Goal: Task Accomplishment & Management: Use online tool/utility

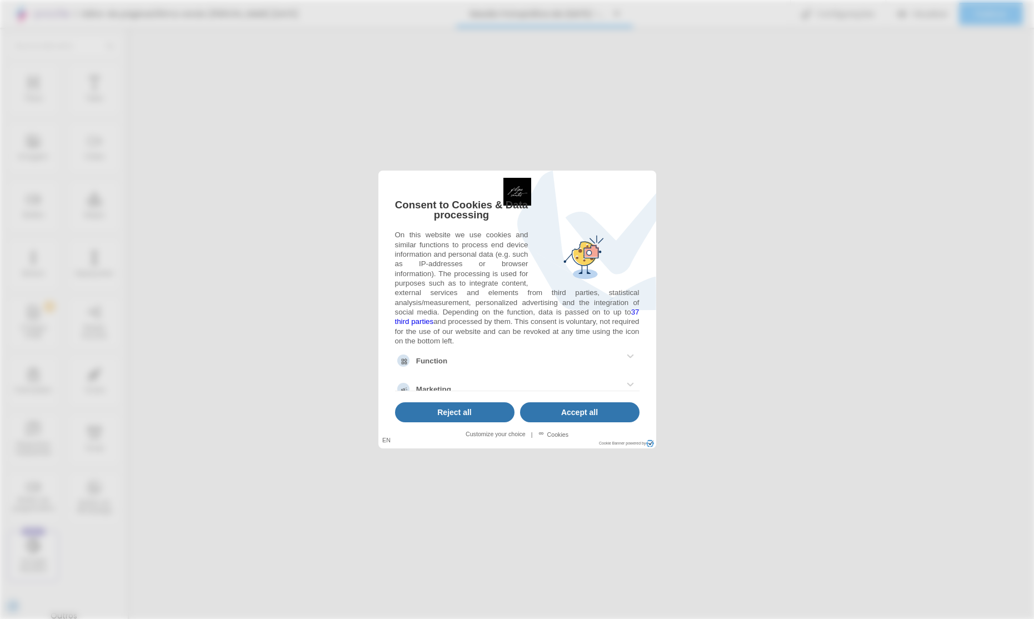
click at [461, 412] on span "Reject all" at bounding box center [454, 412] width 34 height 9
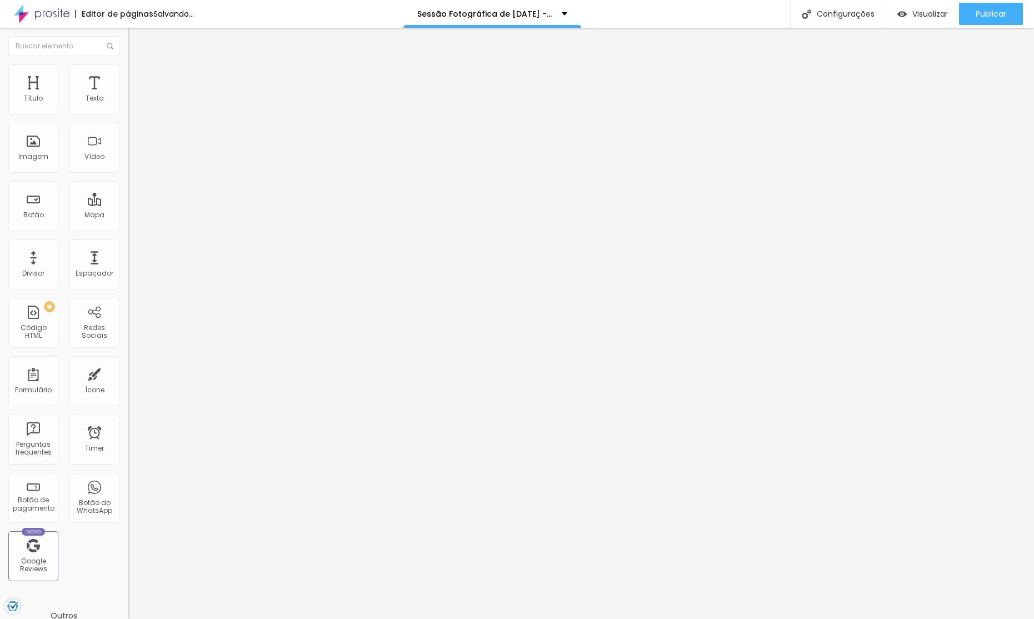
click at [128, 64] on ul "Conteúdo Estilo Avançado" at bounding box center [192, 69] width 128 height 33
click at [128, 67] on li "Estilo" at bounding box center [192, 69] width 128 height 11
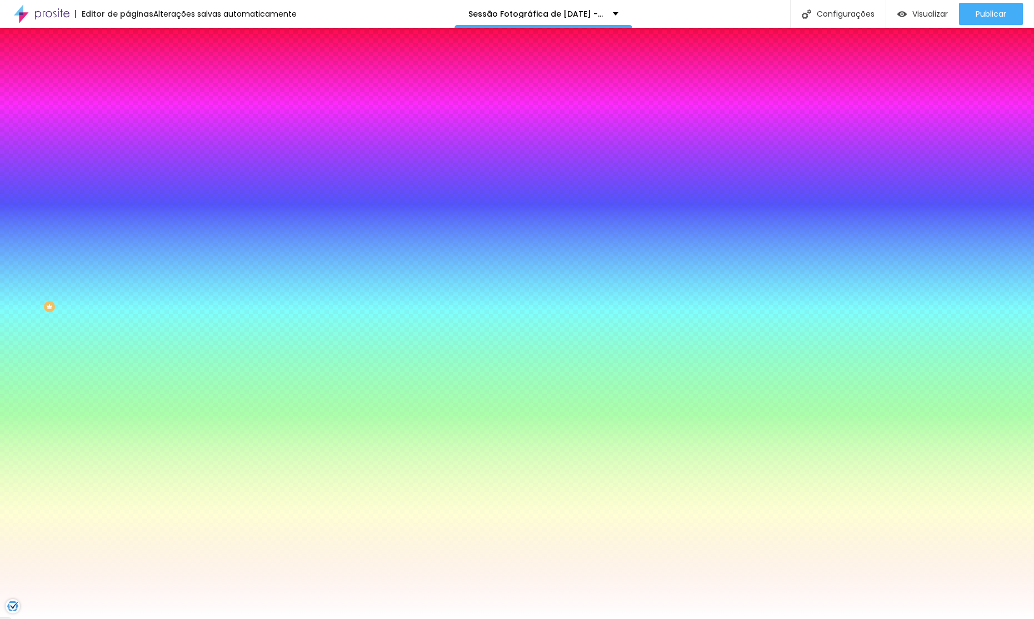
click at [128, 151] on div at bounding box center [192, 151] width 128 height 0
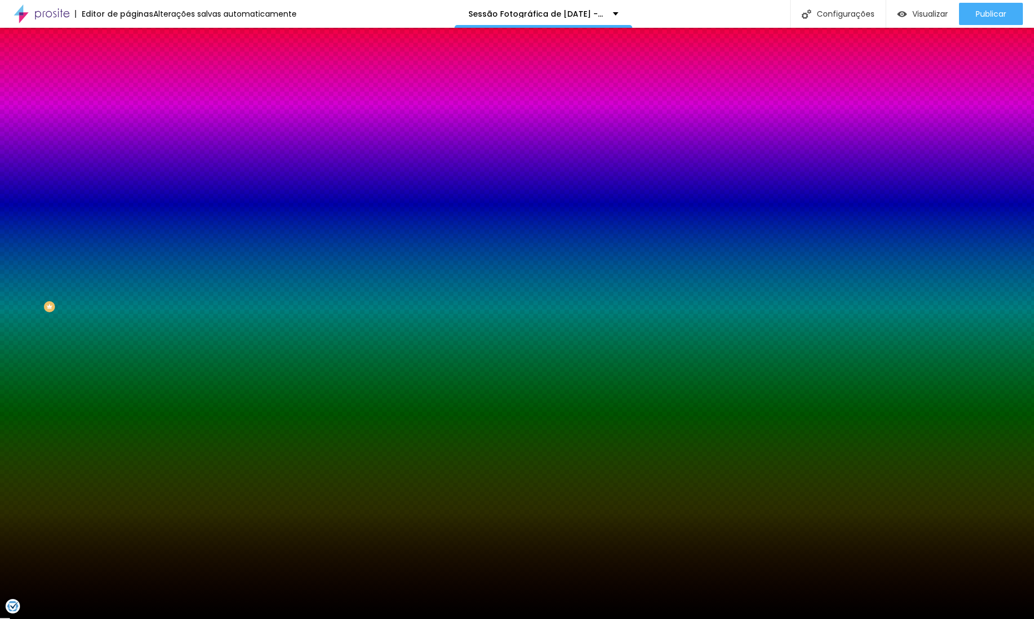
type input "#000000"
drag, startPoint x: 52, startPoint y: 250, endPoint x: 0, endPoint y: 358, distance: 120.0
click at [128, 359] on div "Editar Seção Conteúdo Estilo Avançado Imagem de fundo Adicionar imagem Efeito d…" at bounding box center [192, 323] width 128 height 591
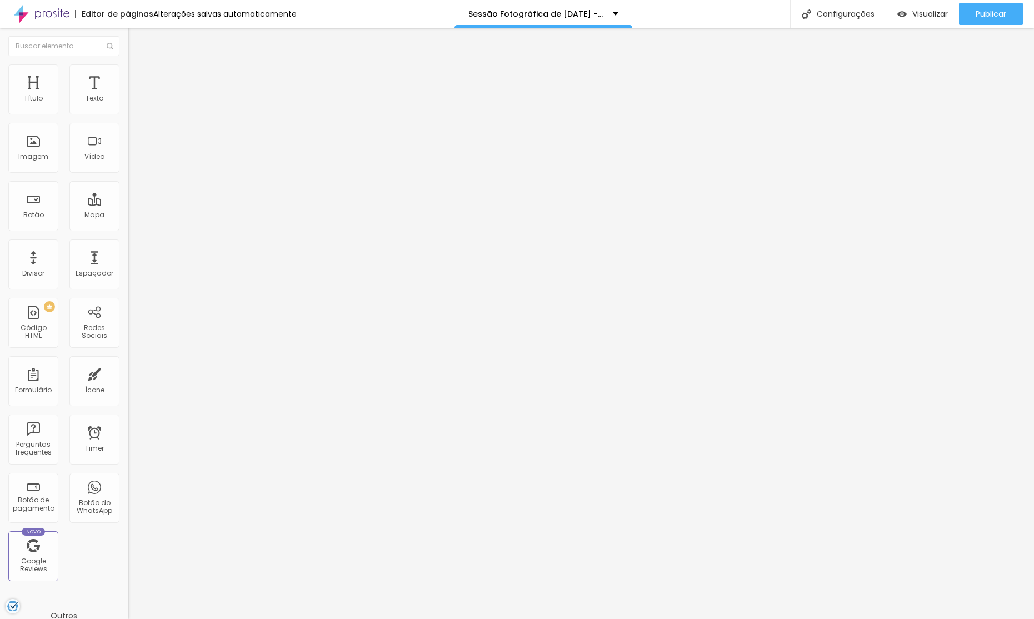
click at [128, 164] on button "button" at bounding box center [136, 159] width 16 height 12
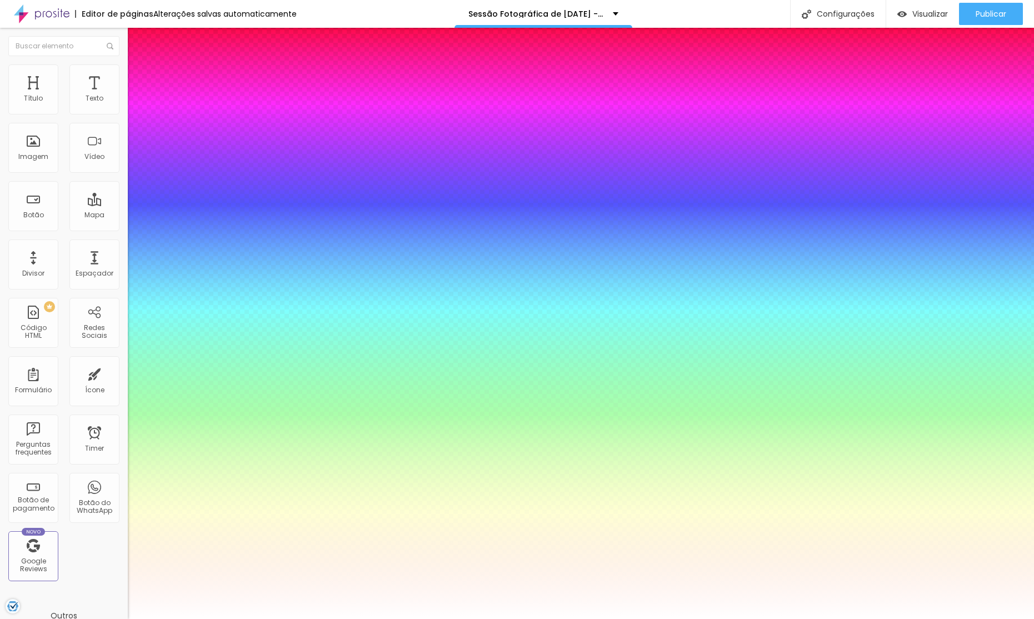
type input "1"
type input "0.5"
type input "1"
type input "0.5"
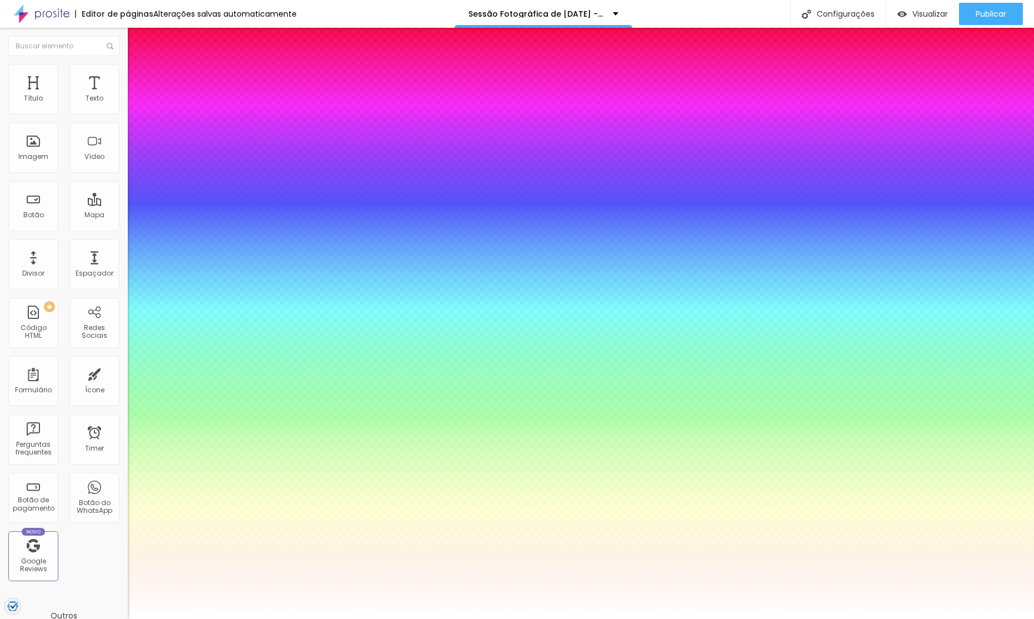
type input "38"
type input "1"
type input "0.5"
type input "37"
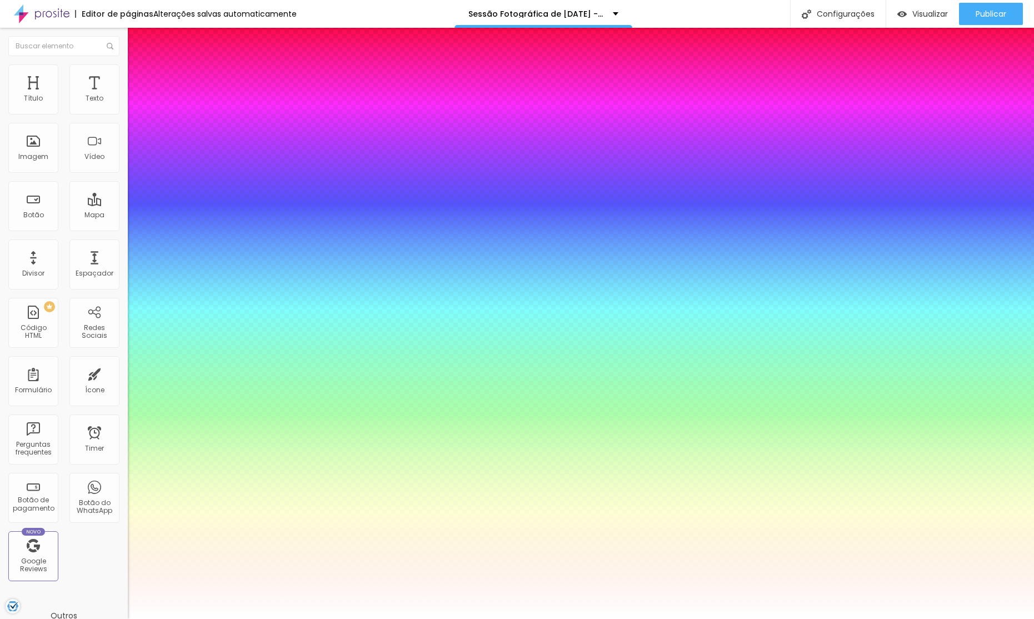
type input "37"
type input "1"
type input "0.5"
type input "36"
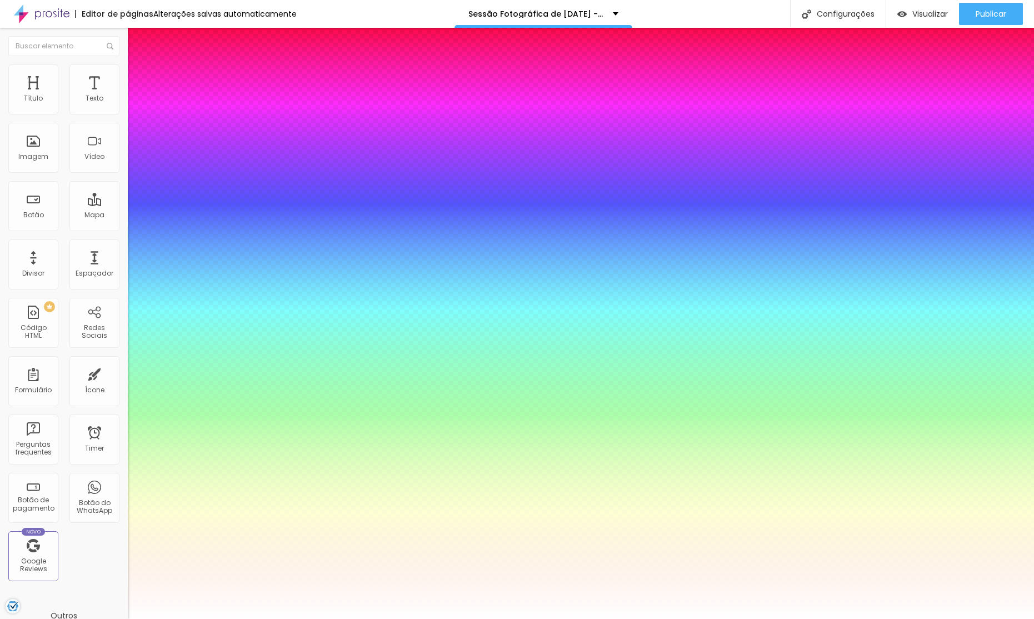
type input "1"
type input "0.5"
type input "34"
type input "1"
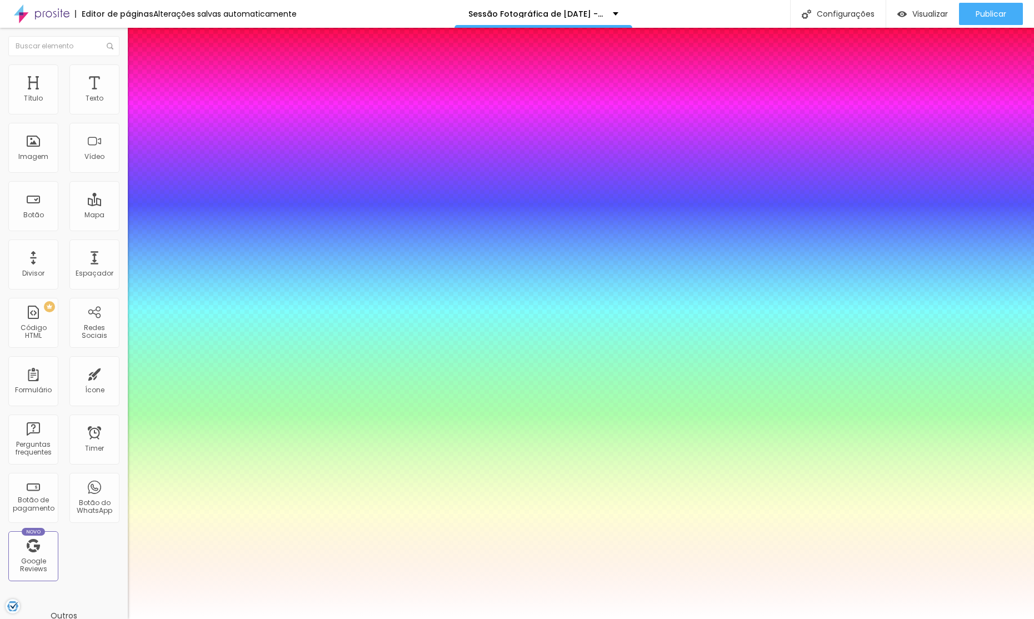
type input "0.5"
type input "33"
type input "1"
type input "0.5"
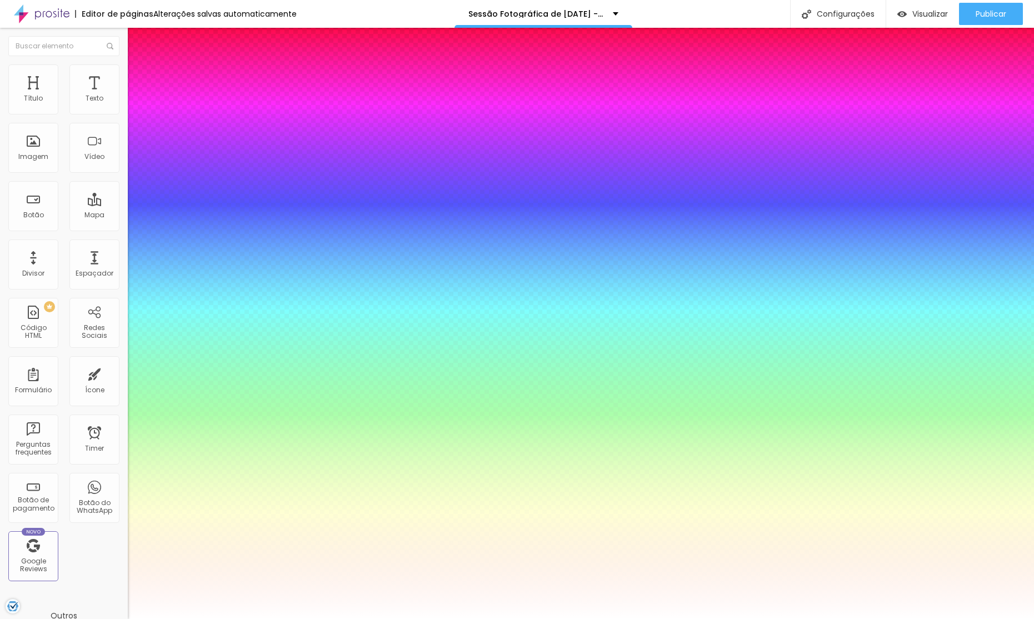
type input "32"
type input "1"
type input "0.5"
type input "31"
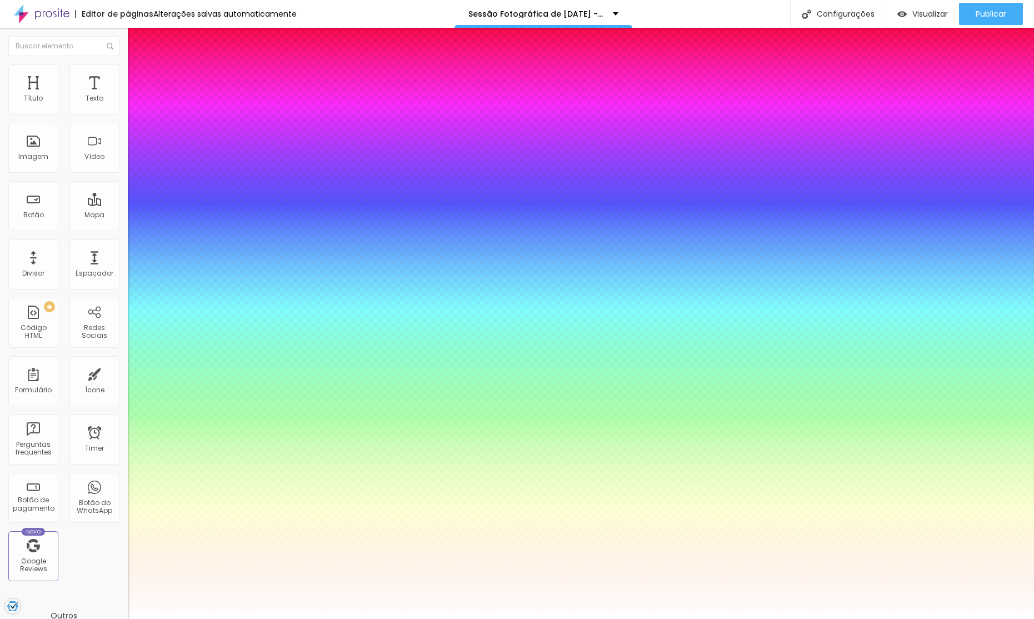
type input "31"
type input "1"
type input "0.5"
type input "30"
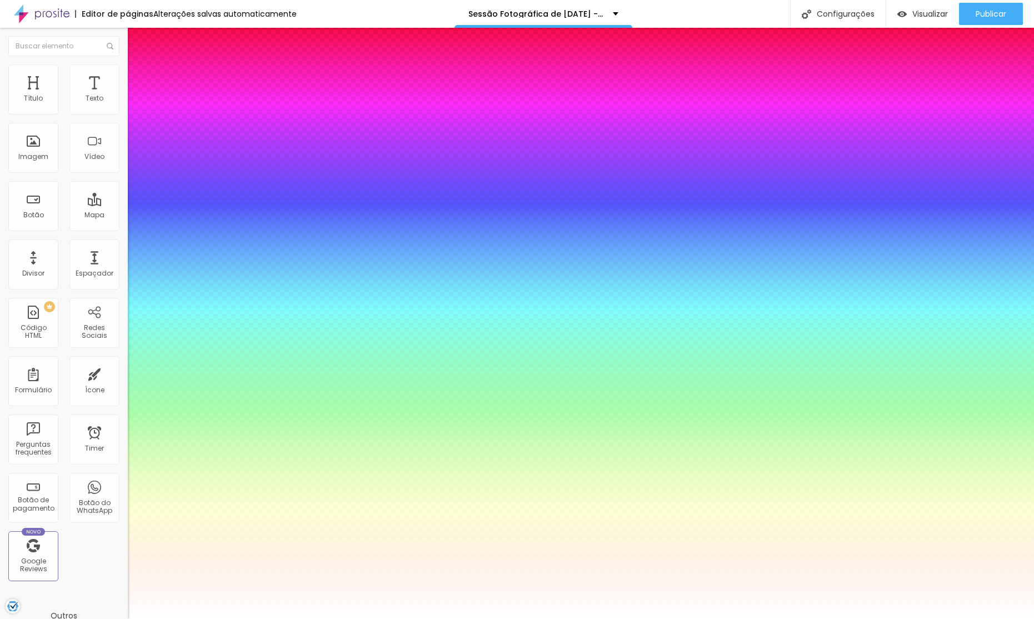
type input "1"
type input "0.5"
type input "29"
type input "1"
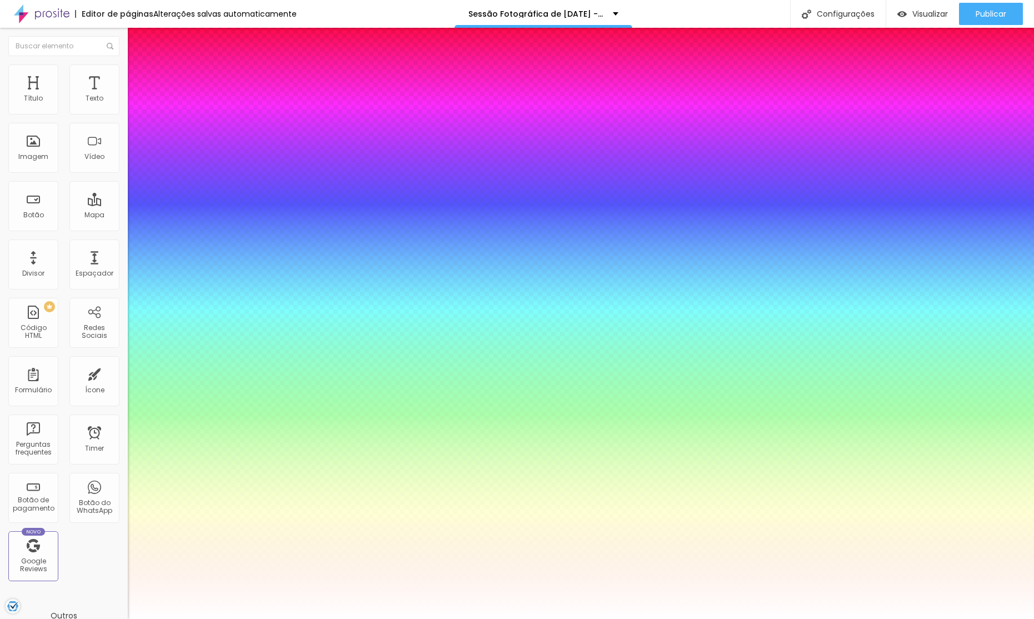
type input "0.5"
type input "27"
type input "1"
type input "0.5"
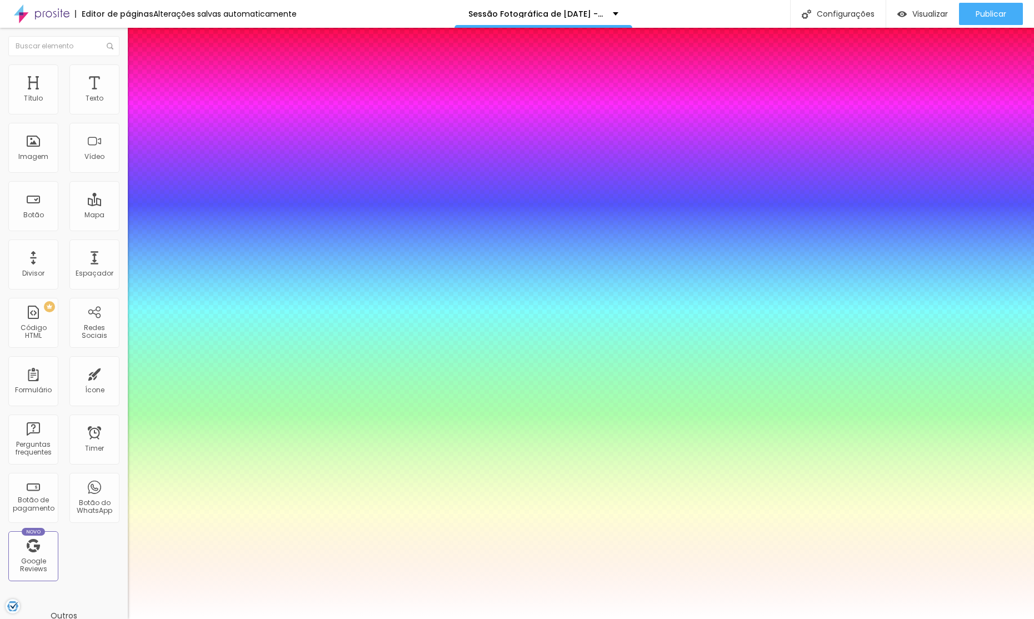
type input "26"
type input "1"
type input "0.5"
type input "25"
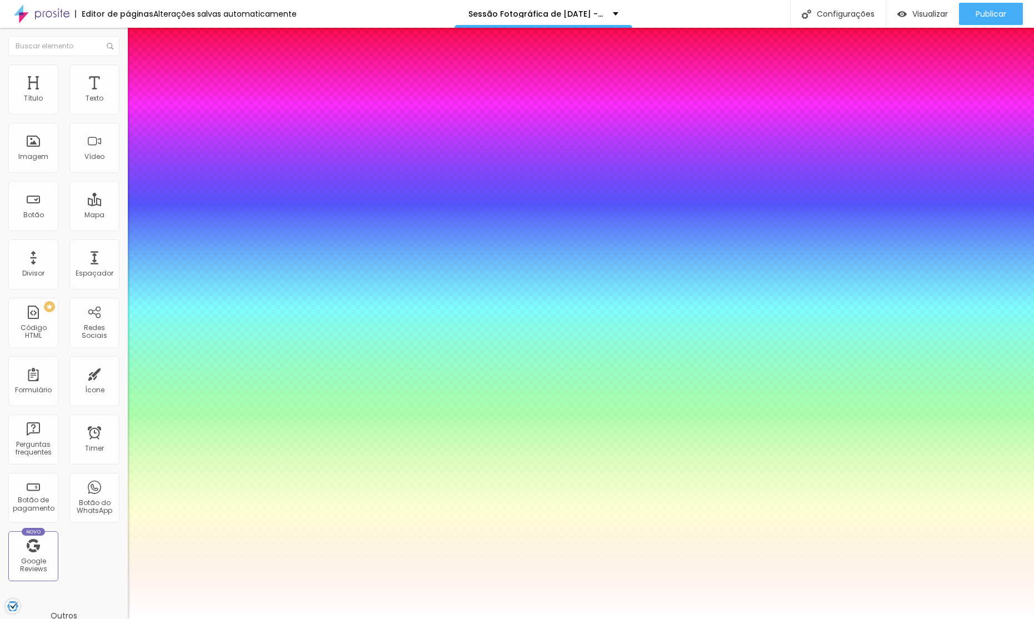
type input "25"
type input "1"
type input "0.5"
type input "1"
type input "0.5"
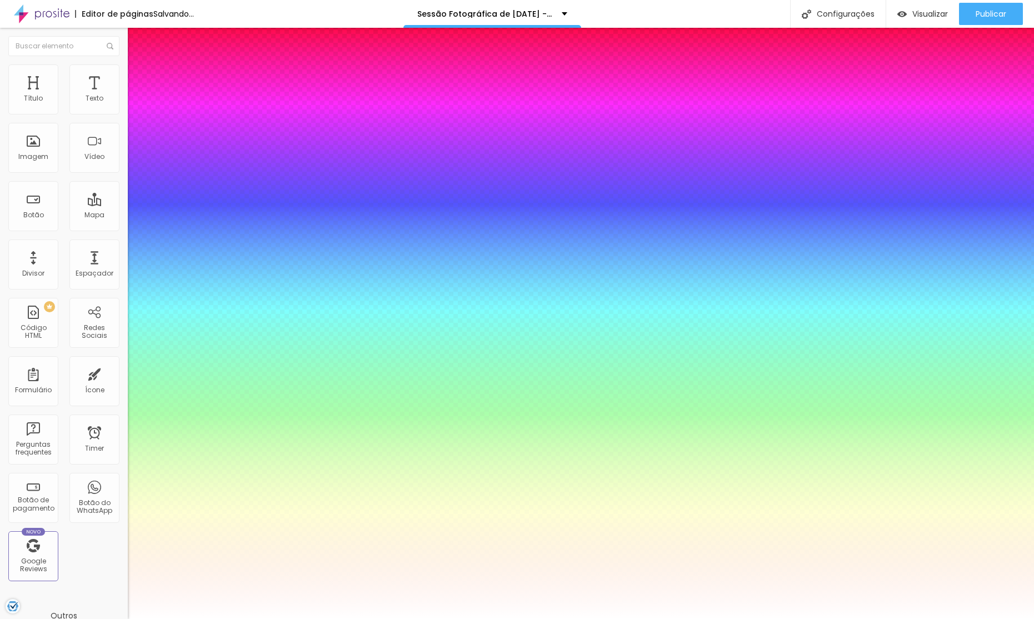
type input "24"
type input "1"
type input "0.5"
type input "1"
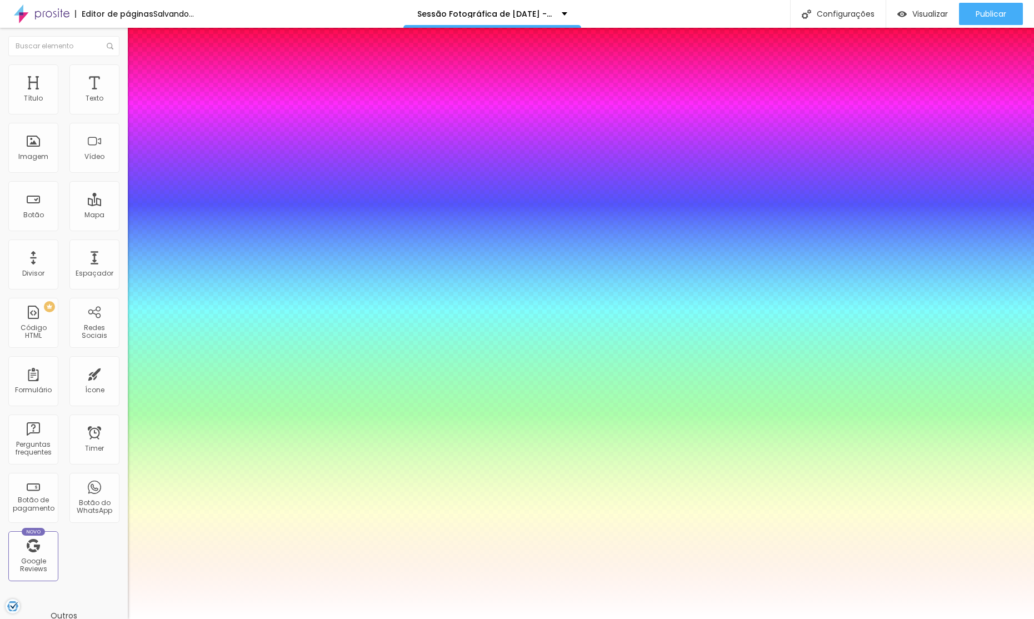
type input "0.5"
type input "23"
type input "1"
type input "0.5"
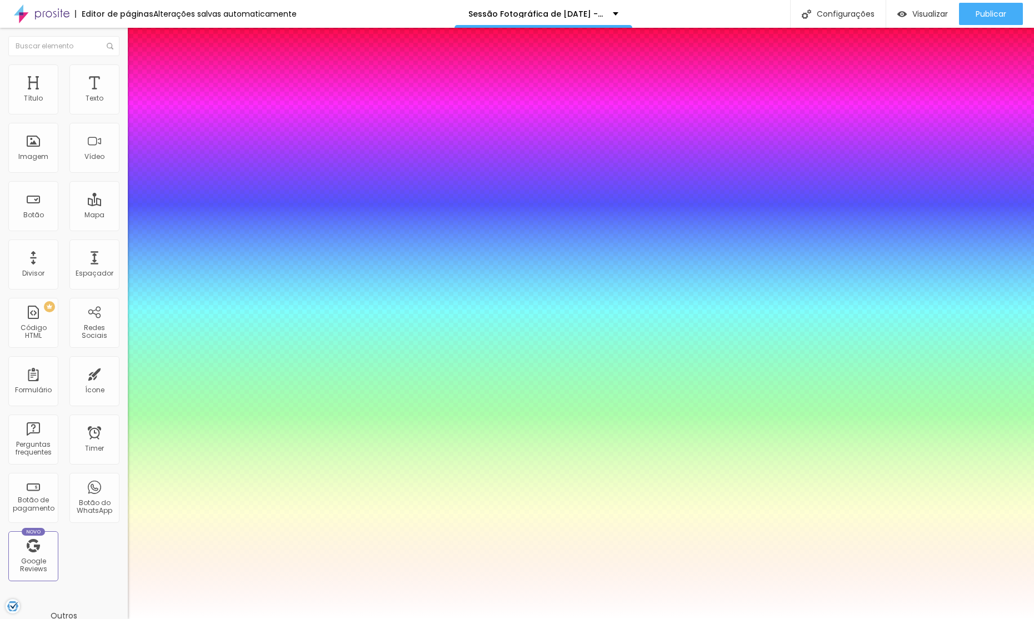
type input "22"
type input "1"
type input "0.5"
drag, startPoint x: 166, startPoint y: 312, endPoint x: 156, endPoint y: 312, distance: 10.0
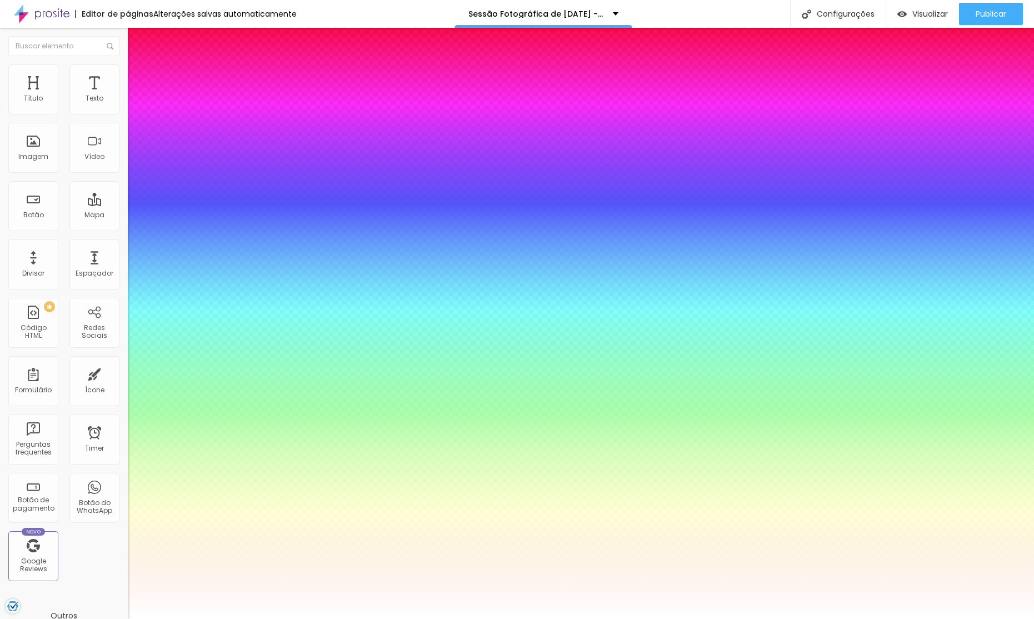
type input "22"
click at [498, 618] on div at bounding box center [517, 628] width 1034 height 0
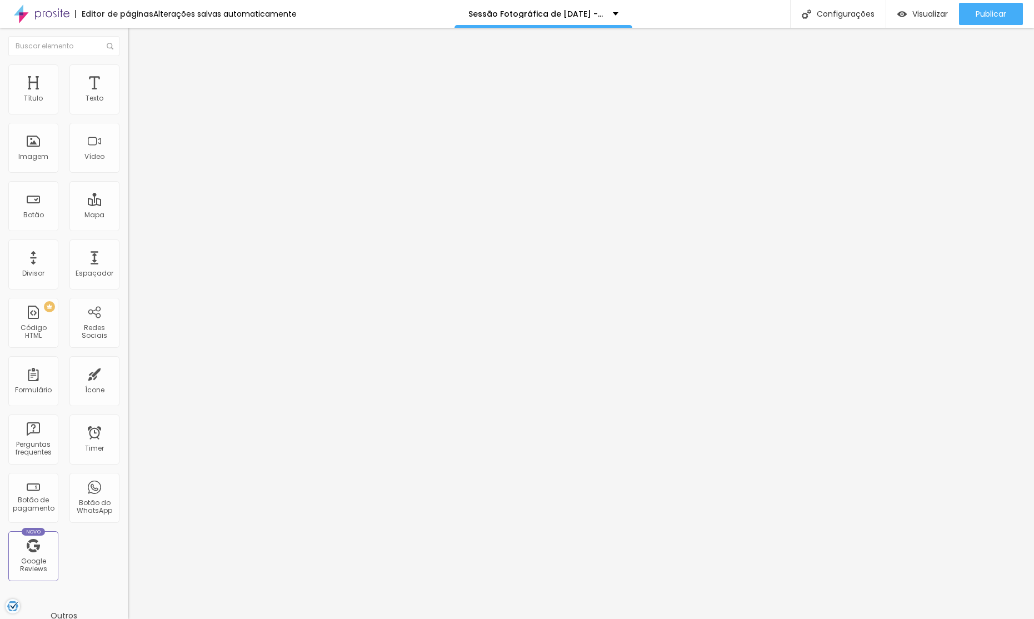
click at [138, 78] on span "Avançado" at bounding box center [156, 82] width 37 height 9
click at [128, 71] on ul "Conteúdo Estilo Avançado" at bounding box center [192, 69] width 128 height 33
click at [128, 71] on li "Estilo" at bounding box center [192, 69] width 128 height 11
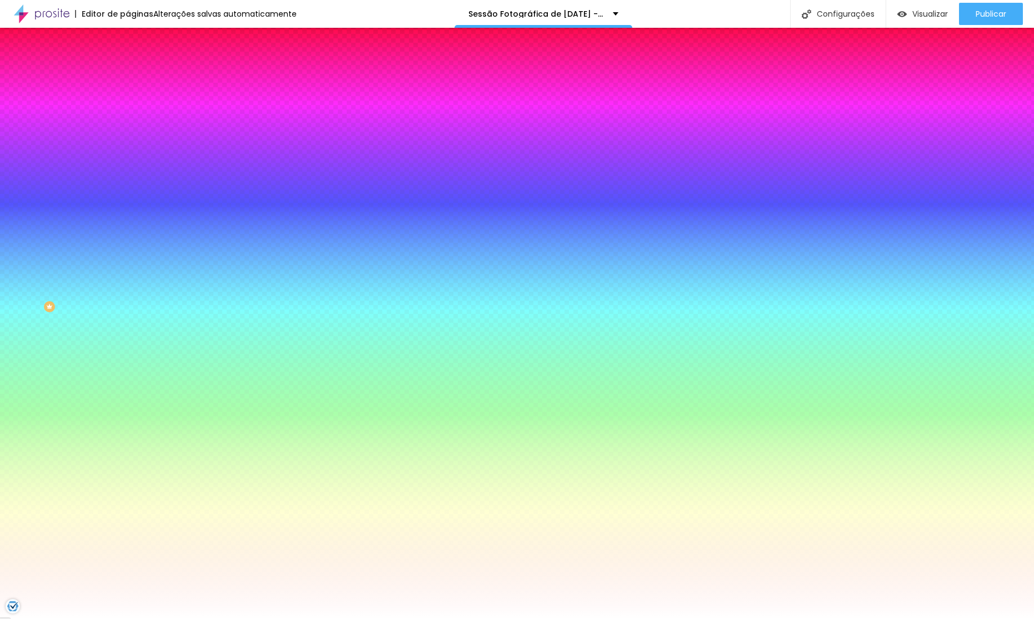
click at [128, 151] on div at bounding box center [192, 151] width 128 height 0
type input "#000000"
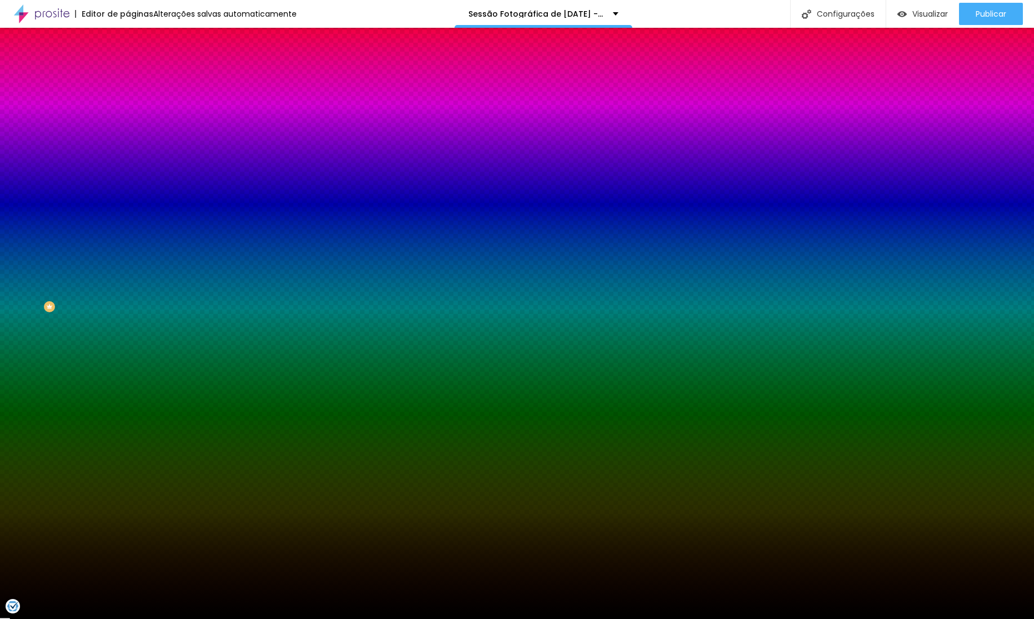
drag, startPoint x: 0, startPoint y: 343, endPoint x: 6, endPoint y: 361, distance: 18.6
click at [128, 362] on div "Editar Seção Conteúdo Estilo Avançado Imagem de fundo Adicionar imagem Efeito d…" at bounding box center [192, 323] width 128 height 591
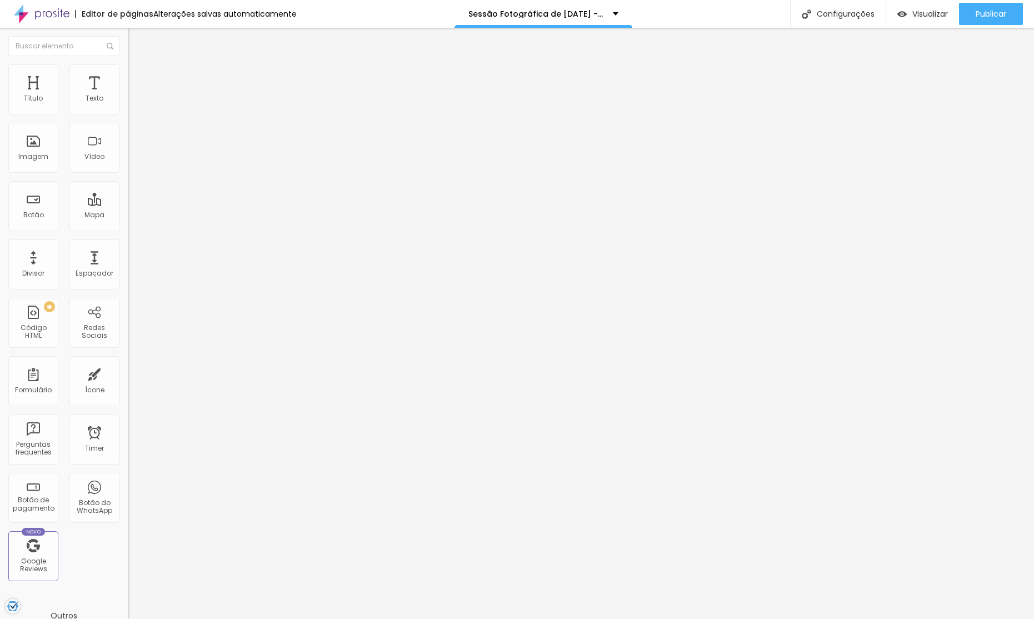
click at [128, 76] on li "Avançado" at bounding box center [192, 81] width 128 height 11
click at [128, 64] on ul "Conteúdo Estilo Avançado" at bounding box center [192, 69] width 128 height 33
drag, startPoint x: 61, startPoint y: 67, endPoint x: 65, endPoint y: 84, distance: 18.3
click at [128, 67] on img at bounding box center [133, 69] width 10 height 10
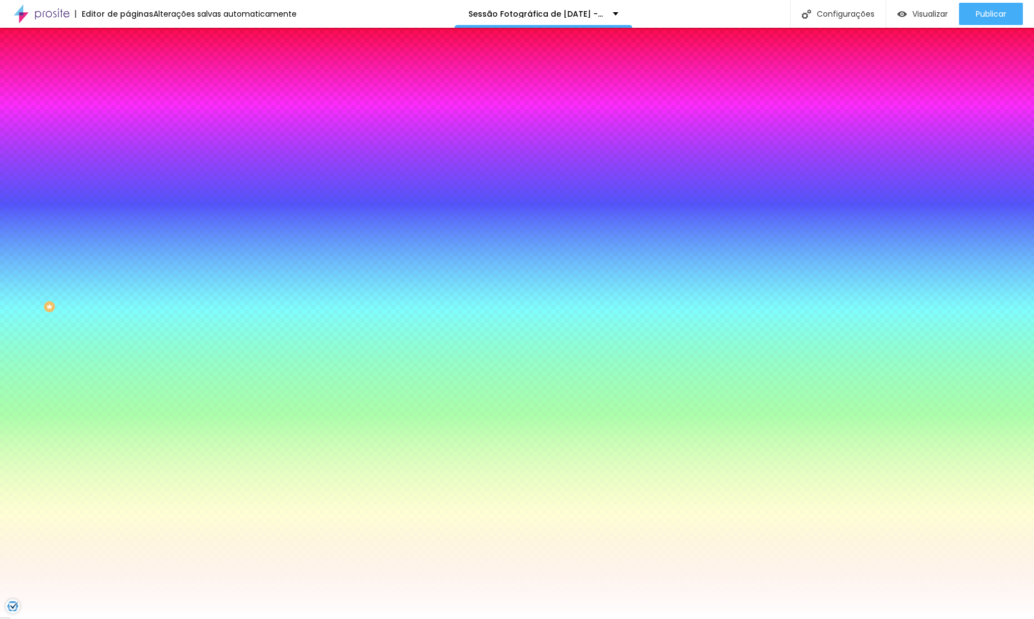
click at [128, 162] on div "Cor de fundo Voltar ao padrão #FFFFFF" at bounding box center [192, 147] width 128 height 31
click at [128, 151] on div at bounding box center [192, 151] width 128 height 0
type input "#000000"
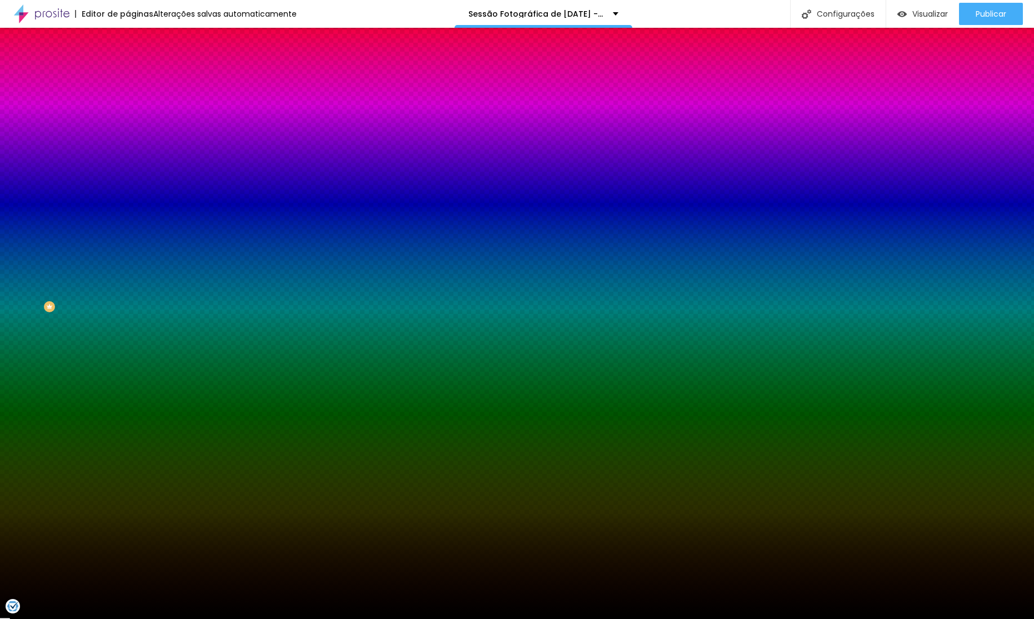
drag, startPoint x: 38, startPoint y: 282, endPoint x: 89, endPoint y: 386, distance: 115.8
click at [128, 365] on div "Editar Seção Conteúdo Estilo Avançado Imagem de fundo Adicionar imagem Efeito d…" at bounding box center [192, 323] width 128 height 591
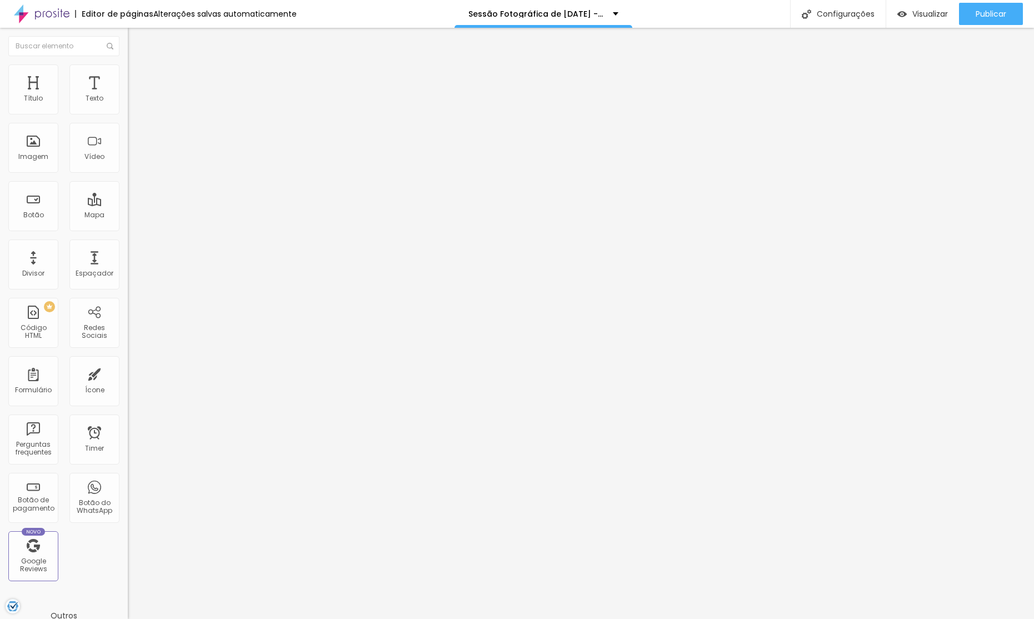
click at [128, 64] on li "Estilo" at bounding box center [192, 69] width 128 height 11
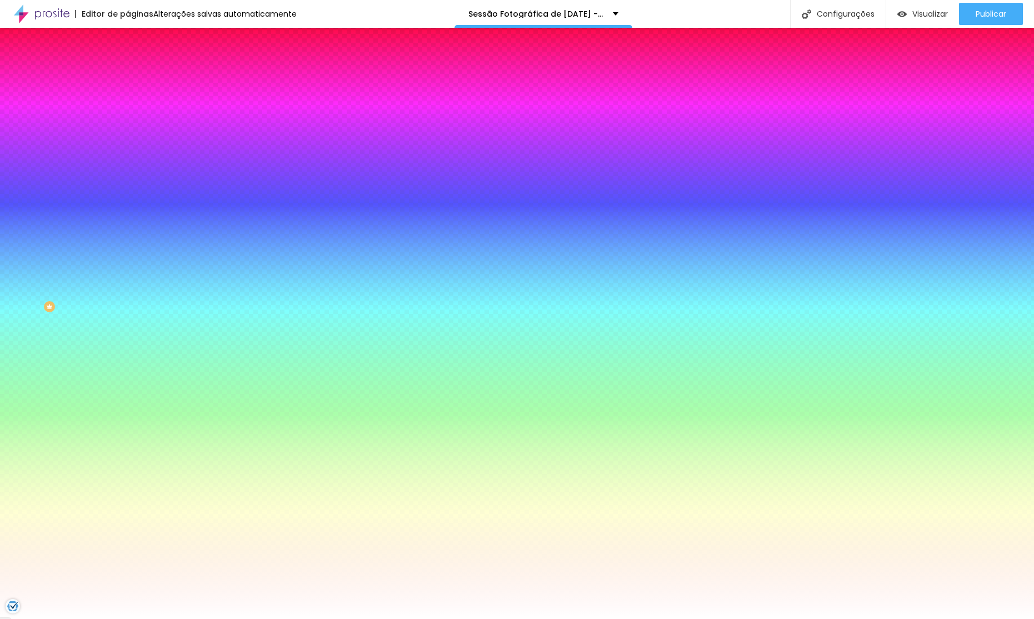
click at [128, 151] on div at bounding box center [192, 151] width 128 height 0
type input "#000000"
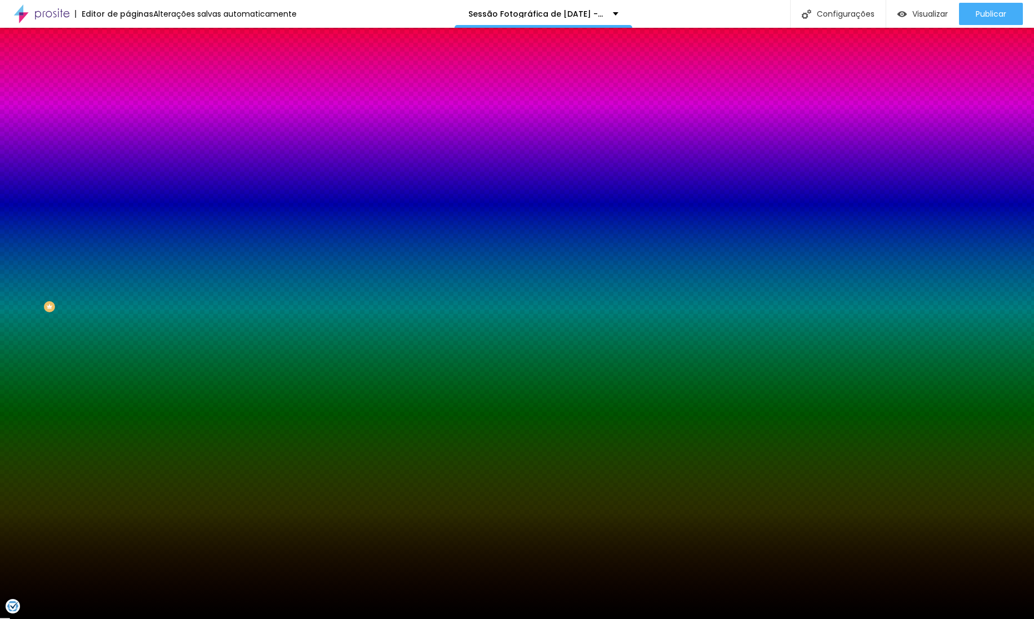
drag, startPoint x: 18, startPoint y: 299, endPoint x: 38, endPoint y: 319, distance: 28.3
click at [128, 332] on div "Editar Seção Conteúdo Estilo Avançado Imagem de fundo Adicionar imagem Efeito d…" at bounding box center [192, 323] width 128 height 591
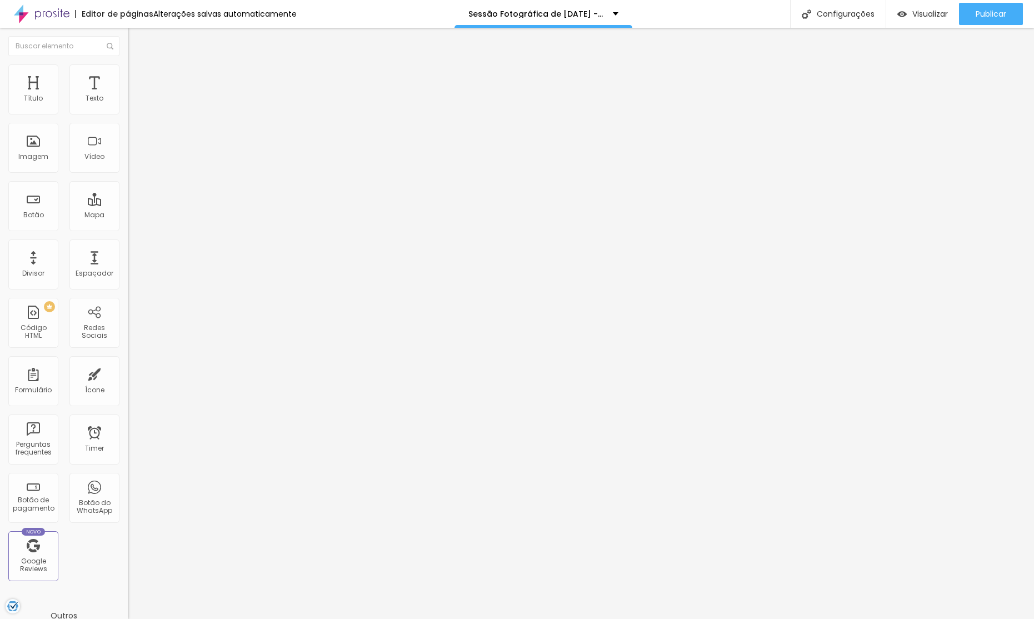
click at [138, 78] on span "Avançado" at bounding box center [156, 82] width 37 height 9
click at [128, 72] on ul "Conteúdo Estilo Avançado" at bounding box center [192, 69] width 128 height 33
click at [128, 73] on li "Estilo" at bounding box center [192, 69] width 128 height 11
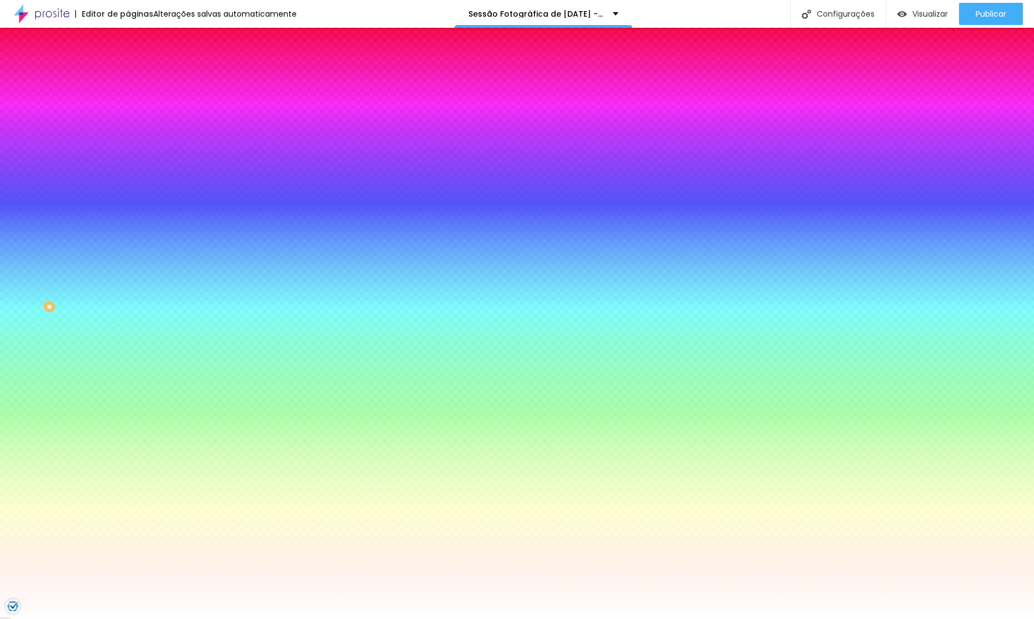
drag, startPoint x: 81, startPoint y: 202, endPoint x: 77, endPoint y: 214, distance: 13.5
click at [128, 151] on div at bounding box center [192, 151] width 128 height 0
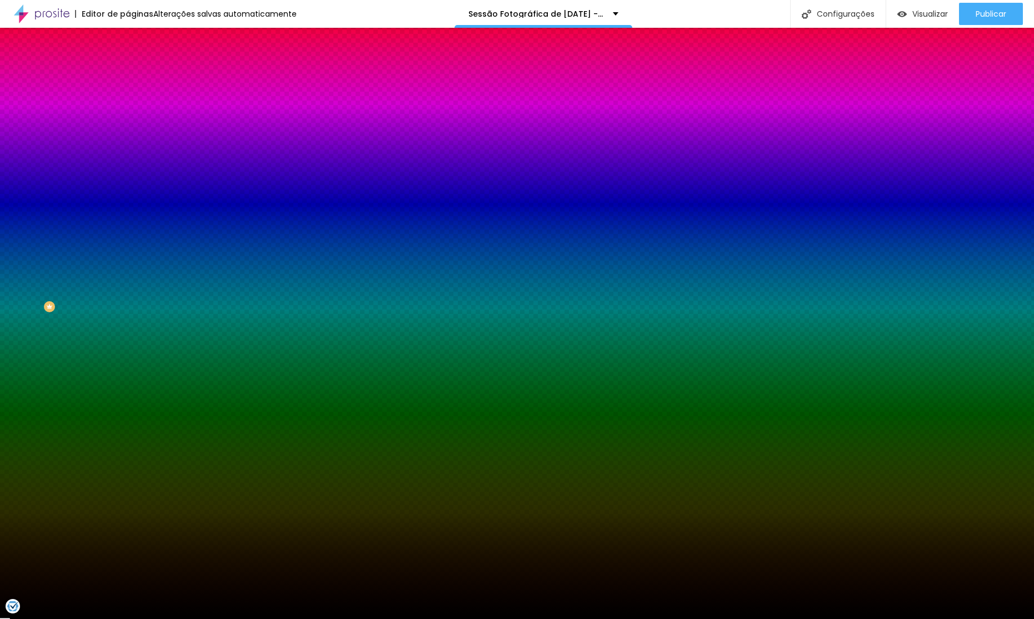
type input "#000000"
drag, startPoint x: 22, startPoint y: 318, endPoint x: 0, endPoint y: 368, distance: 54.5
click at [128, 368] on div "Editar Seção Conteúdo Estilo Avançado Imagem de fundo Adicionar imagem Efeito d…" at bounding box center [192, 323] width 128 height 591
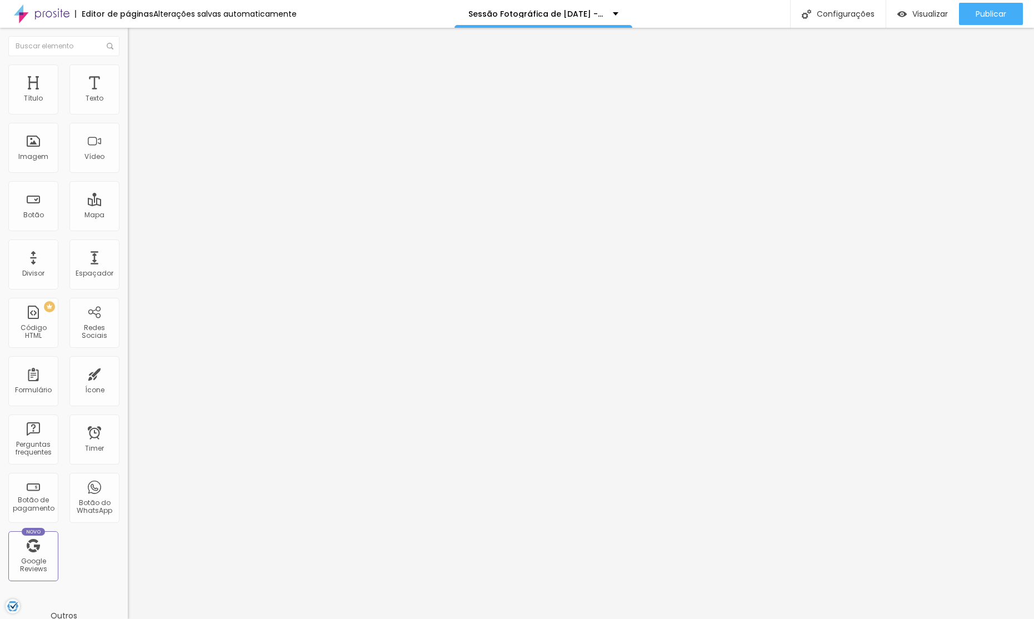
click at [128, 76] on li "Avançado" at bounding box center [192, 81] width 128 height 11
click at [128, 72] on li "Estilo" at bounding box center [192, 69] width 128 height 11
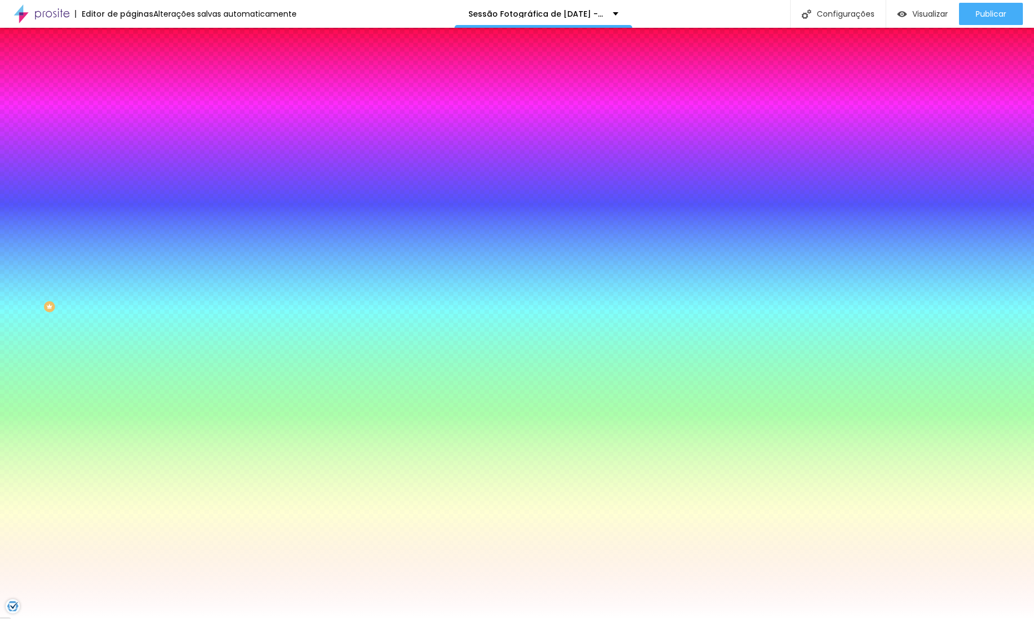
click at [128, 151] on div at bounding box center [192, 151] width 128 height 0
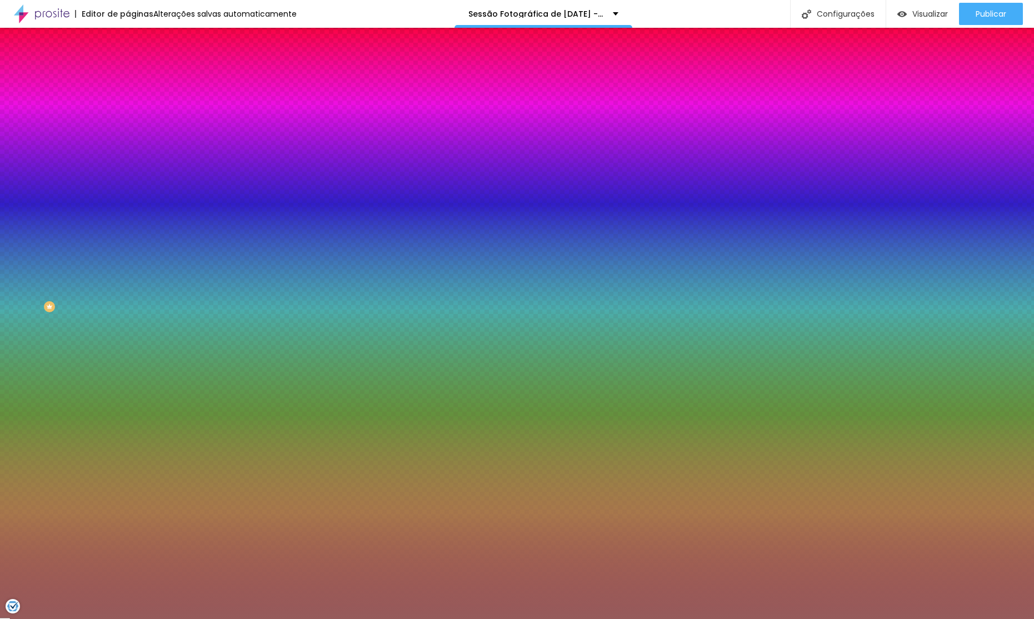
type input "#000000"
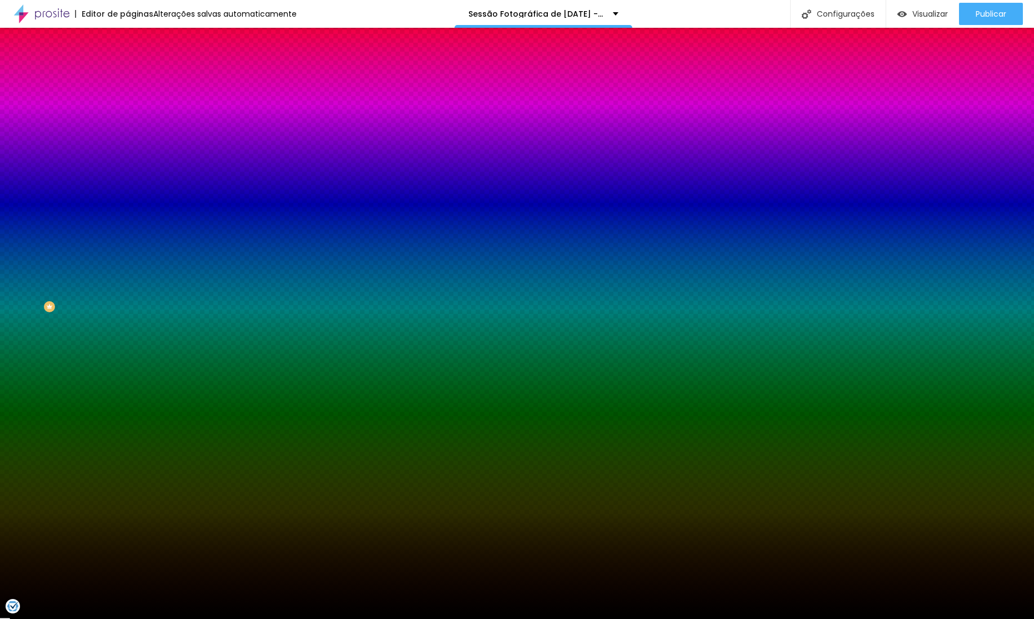
drag, startPoint x: 46, startPoint y: 250, endPoint x: 83, endPoint y: 315, distance: 75.2
click at [128, 358] on div "Editar Seção Conteúdo Estilo Avançado Imagem de fundo Adicionar imagem Efeito d…" at bounding box center [192, 323] width 128 height 591
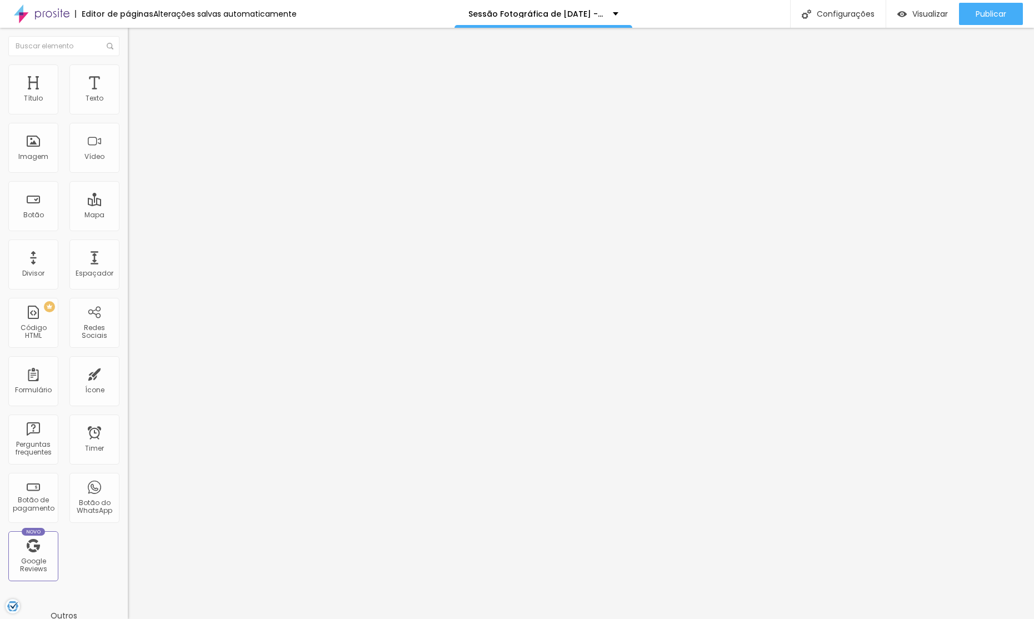
drag, startPoint x: 72, startPoint y: 73, endPoint x: 74, endPoint y: 90, distance: 17.4
click at [128, 73] on li "Estilo" at bounding box center [192, 69] width 128 height 11
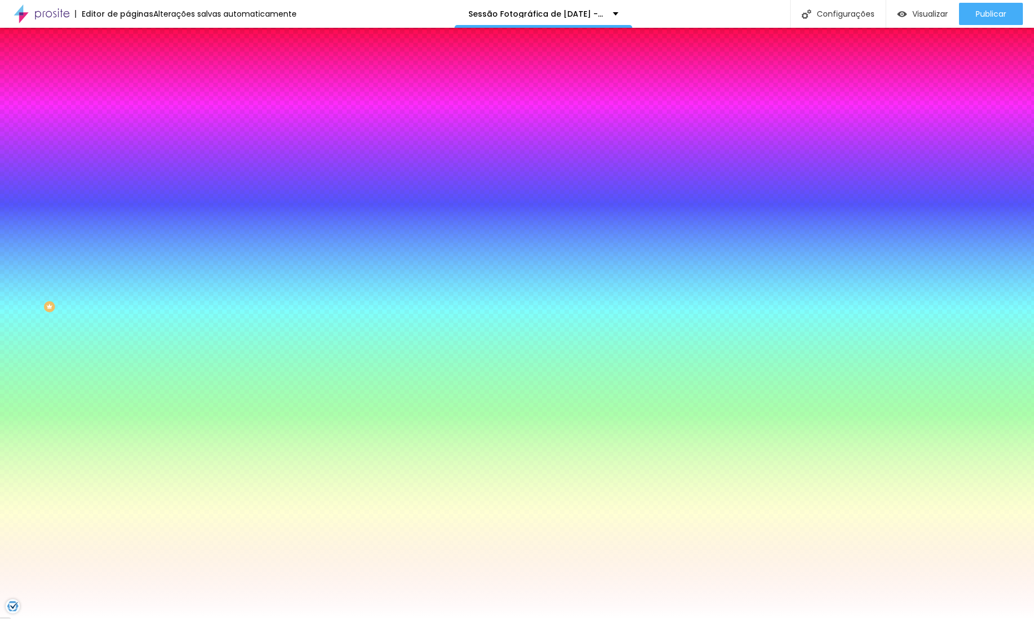
drag, startPoint x: 78, startPoint y: 197, endPoint x: 76, endPoint y: 205, distance: 8.8
click at [128, 151] on div at bounding box center [192, 151] width 128 height 0
type input "#000000"
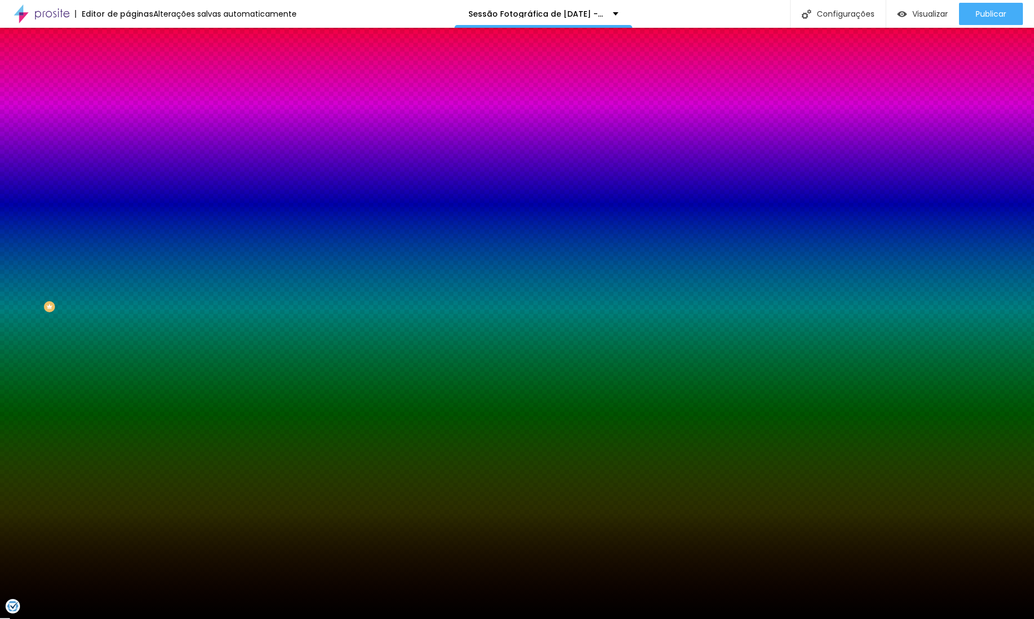
drag, startPoint x: 0, startPoint y: 323, endPoint x: 83, endPoint y: 339, distance: 84.9
click at [128, 349] on div "Editar Seção Conteúdo Estilo Avançado Imagem de fundo Adicionar imagem Efeito d…" at bounding box center [192, 323] width 128 height 591
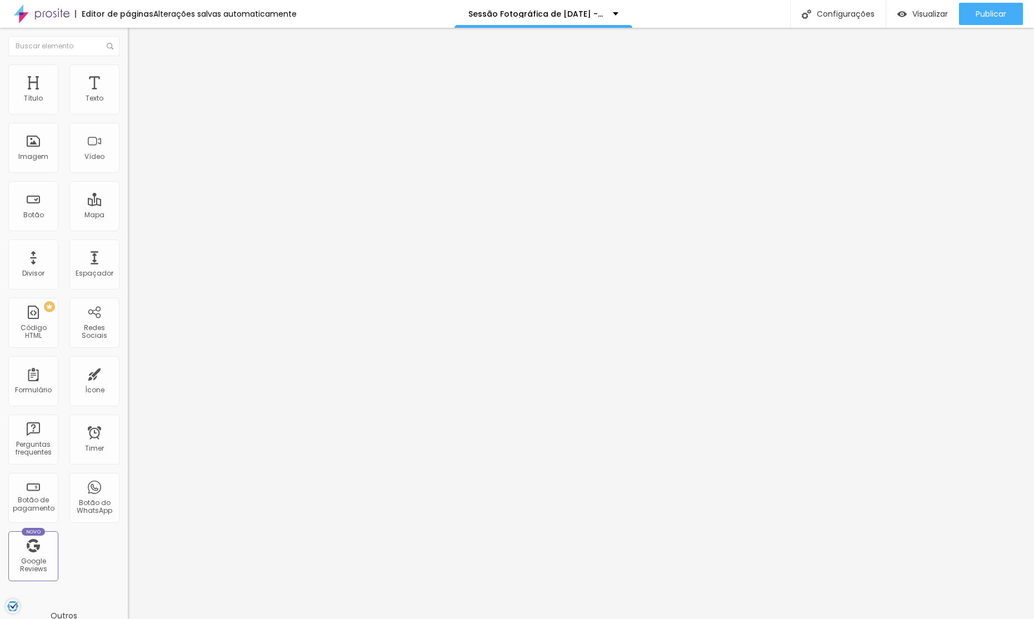
click at [128, 75] on ul "Estilo Avançado" at bounding box center [192, 64] width 128 height 22
click at [128, 72] on li "Avançado" at bounding box center [192, 69] width 128 height 11
drag, startPoint x: 58, startPoint y: 73, endPoint x: 63, endPoint y: 85, distance: 12.7
click at [128, 73] on li "Estilo" at bounding box center [192, 69] width 128 height 11
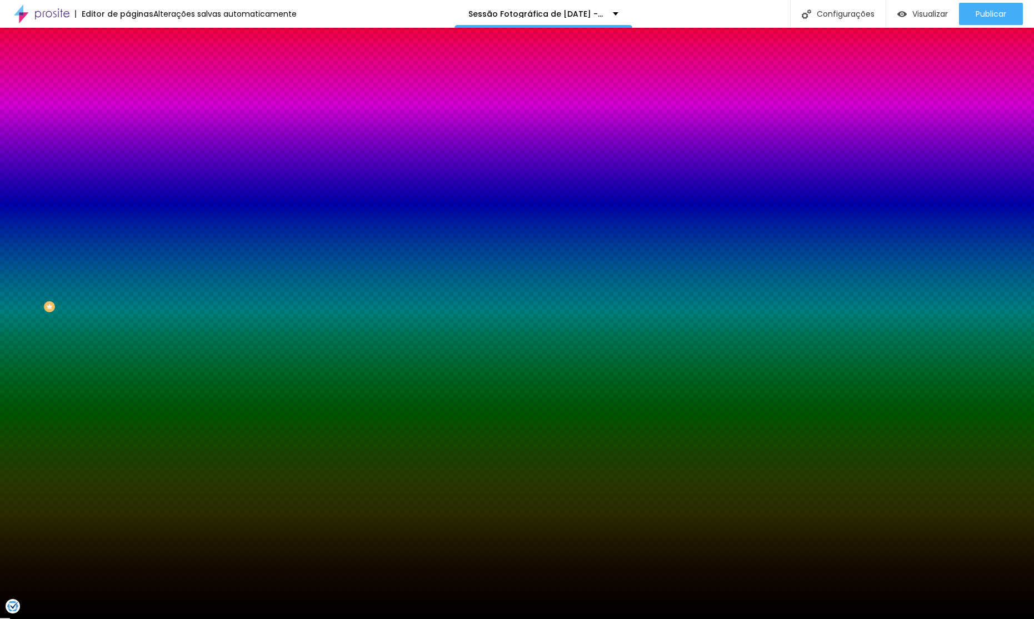
click at [128, 106] on div at bounding box center [192, 106] width 128 height 0
type input "#FFFFFF"
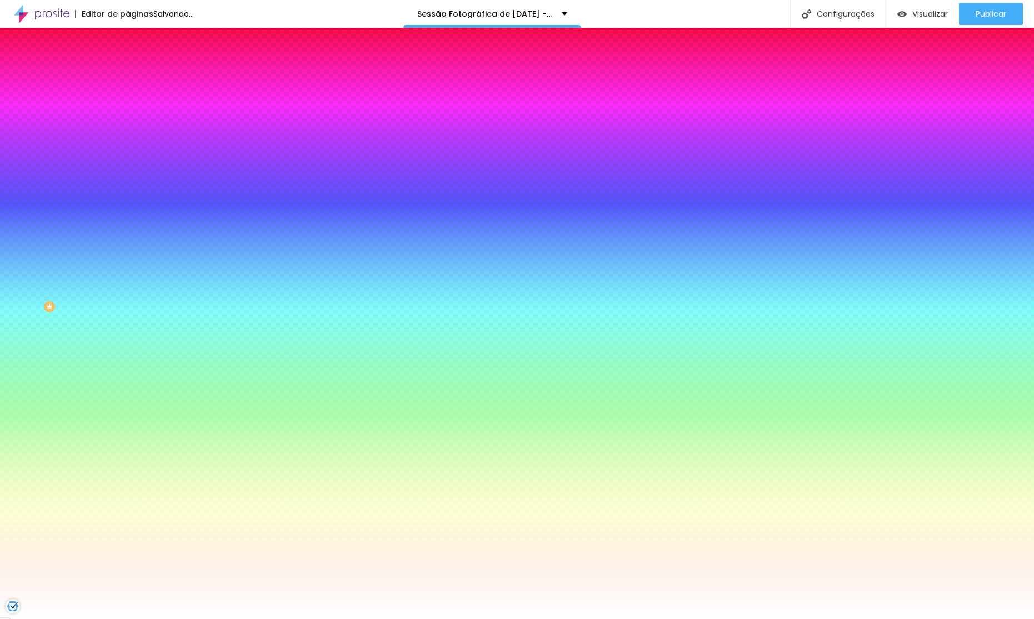
drag, startPoint x: 56, startPoint y: 167, endPoint x: 0, endPoint y: 44, distance: 135.0
click at [128, 44] on div "Editar Divisor Conteúdo Estilo Avançado Cor Voltar ao padrão #FFFFFF Tamanho 13…" at bounding box center [192, 323] width 128 height 591
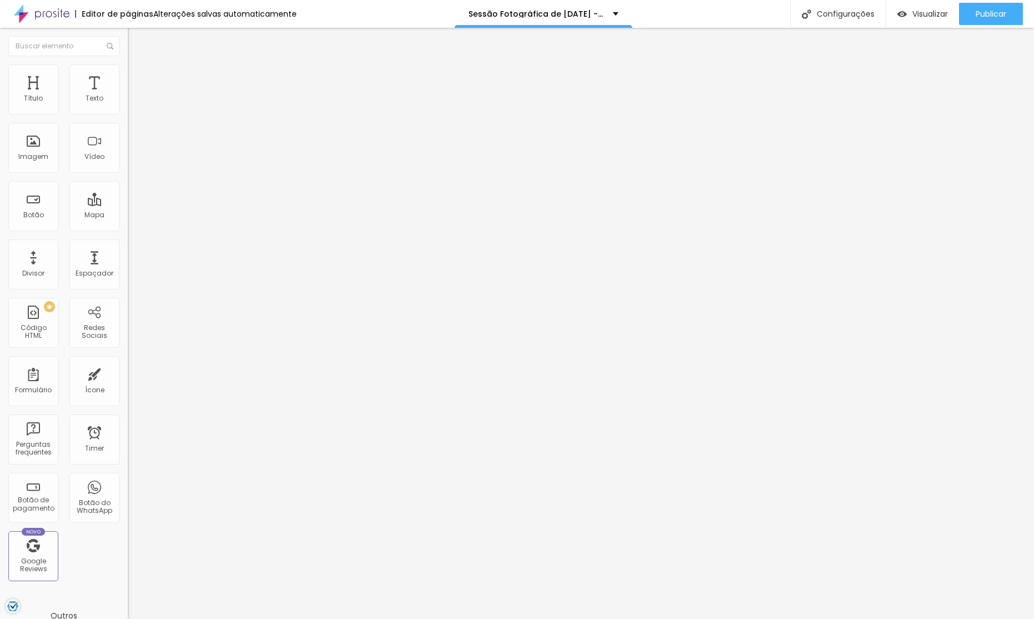
click at [132, 103] on icon "button" at bounding box center [135, 100] width 7 height 7
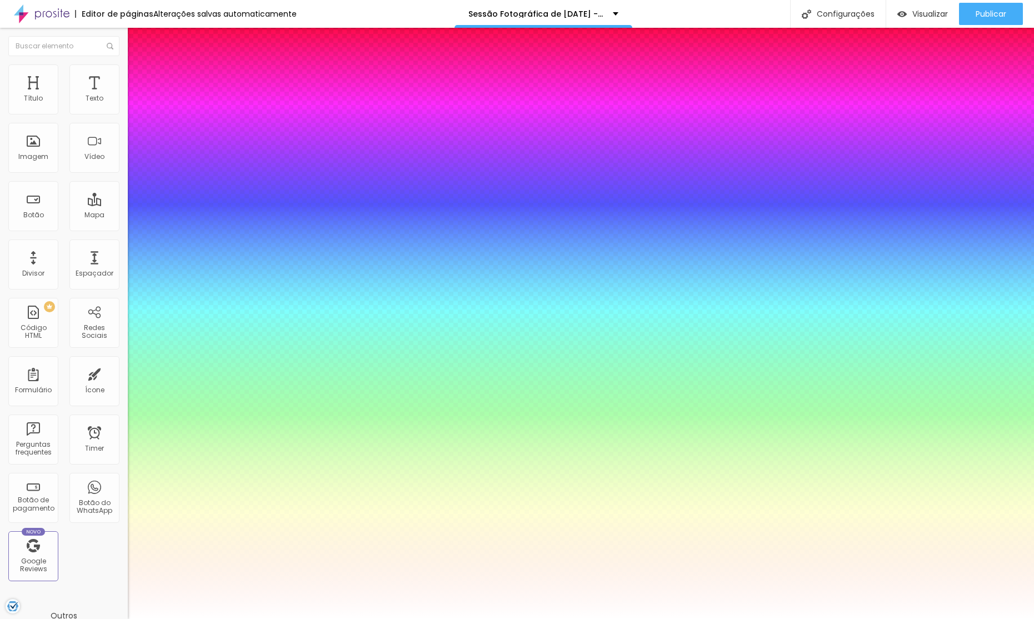
type input "1"
drag, startPoint x: 110, startPoint y: 90, endPoint x: 104, endPoint y: 86, distance: 7.1
click at [110, 618] on div at bounding box center [517, 628] width 1034 height 0
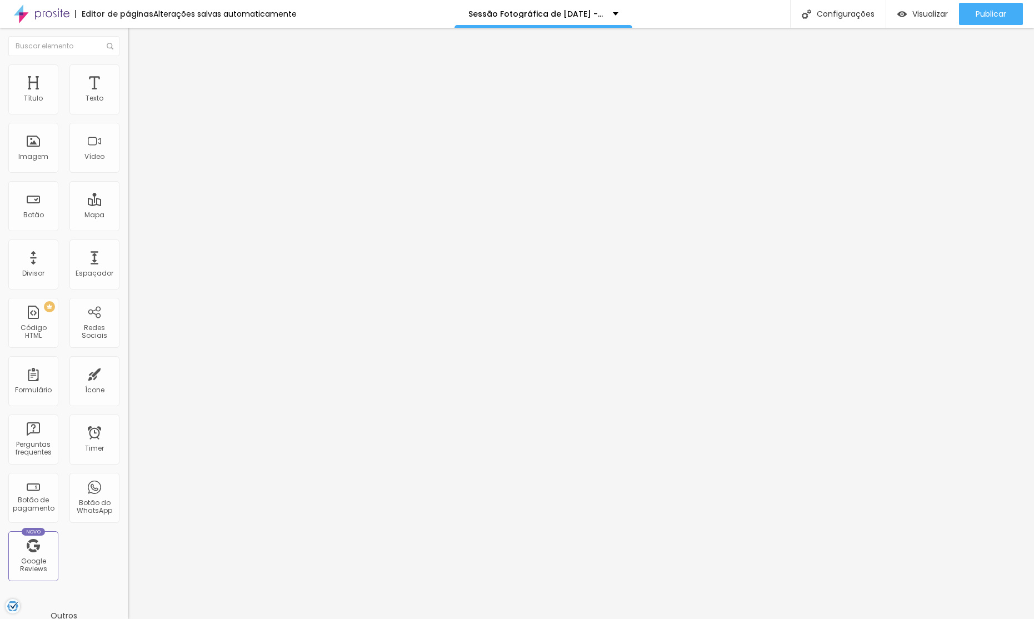
click at [128, 74] on li "Avançado" at bounding box center [192, 69] width 128 height 11
click at [128, 71] on img at bounding box center [133, 69] width 10 height 10
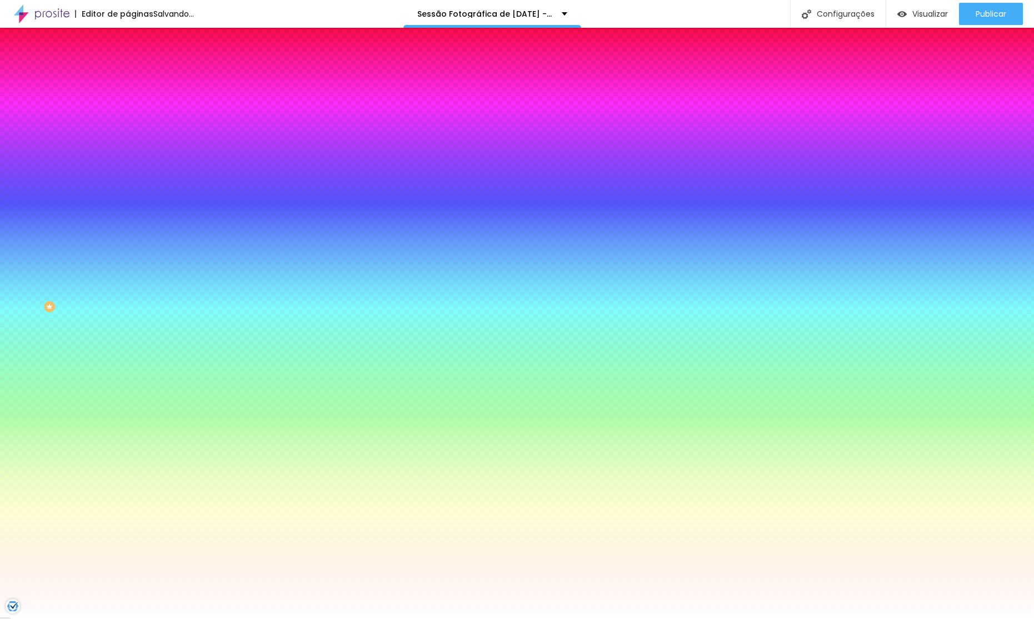
click at [138, 79] on span "Avançado" at bounding box center [156, 82] width 37 height 9
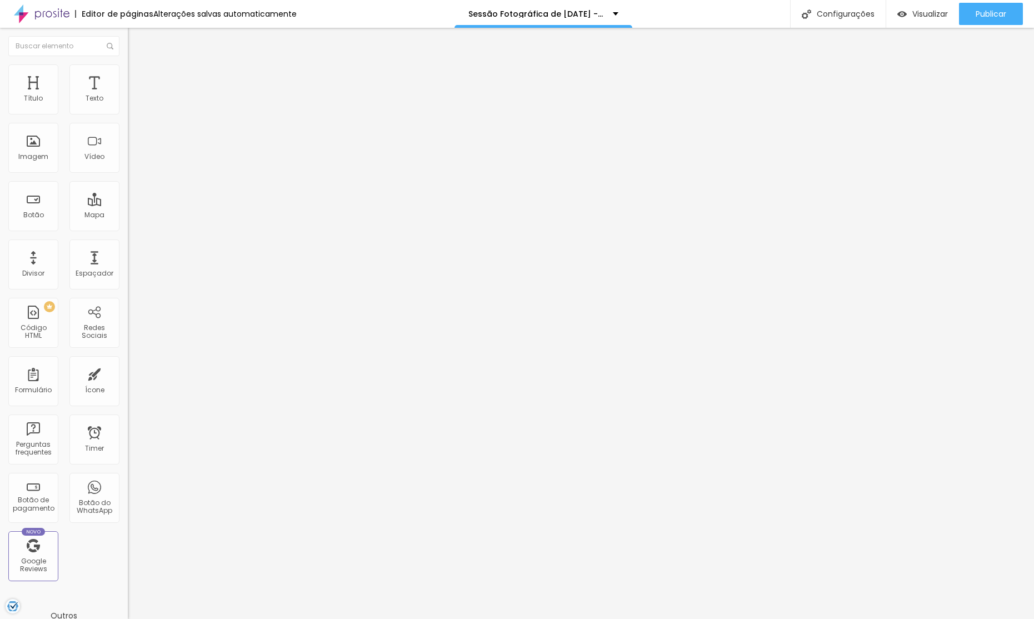
click at [138, 77] on span "Estilo" at bounding box center [146, 71] width 17 height 9
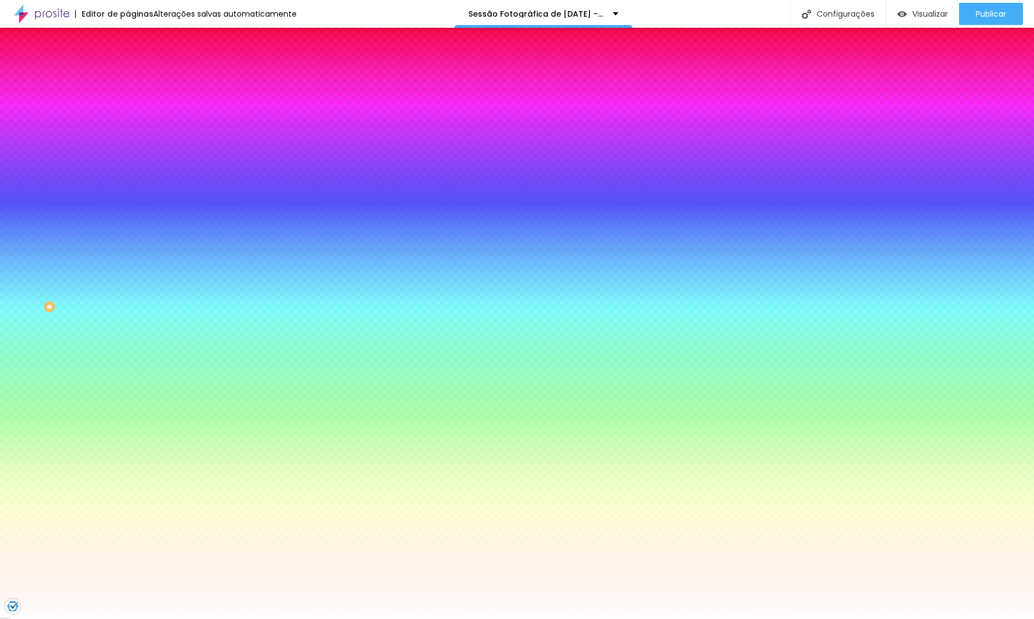
click at [128, 151] on div at bounding box center [192, 151] width 128 height 0
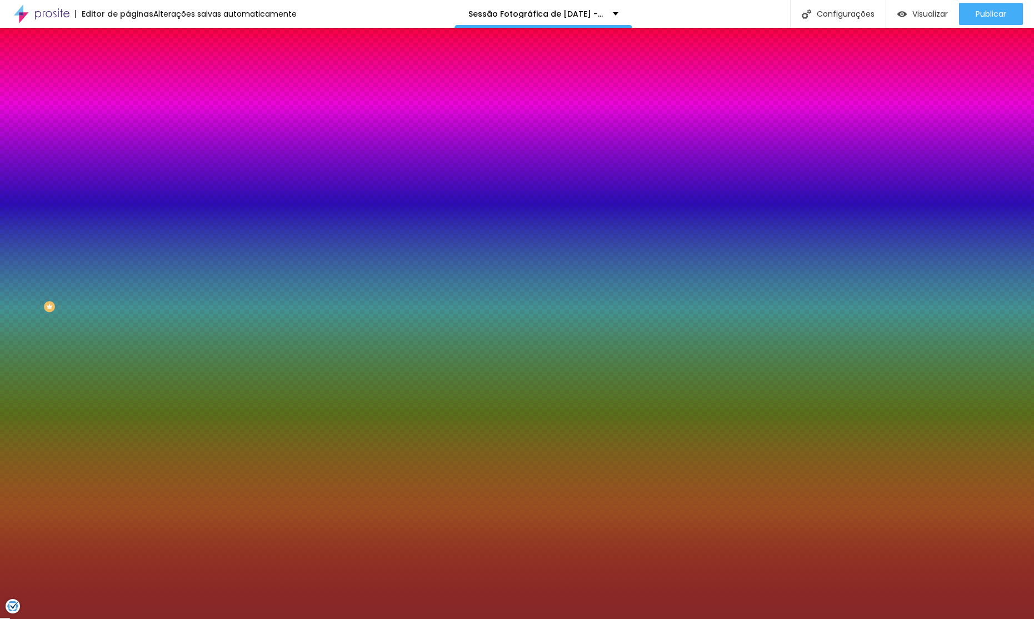
type input "#000000"
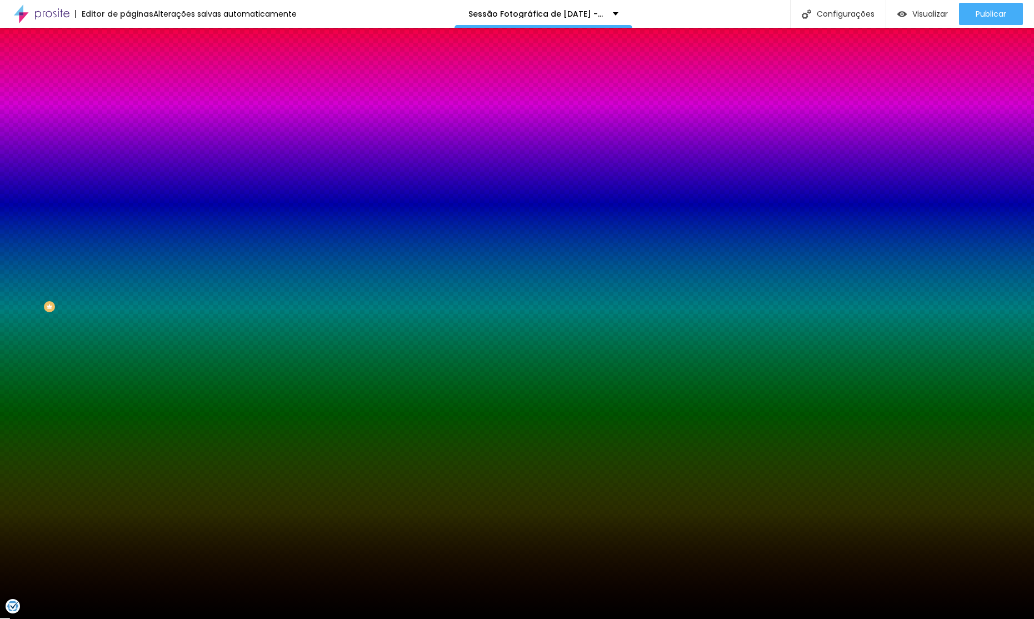
drag, startPoint x: 70, startPoint y: 254, endPoint x: 0, endPoint y: 366, distance: 132.3
click at [128, 366] on div "Editar Seção Conteúdo Estilo Avançado Imagem de fundo Adicionar imagem Efeito d…" at bounding box center [192, 323] width 128 height 591
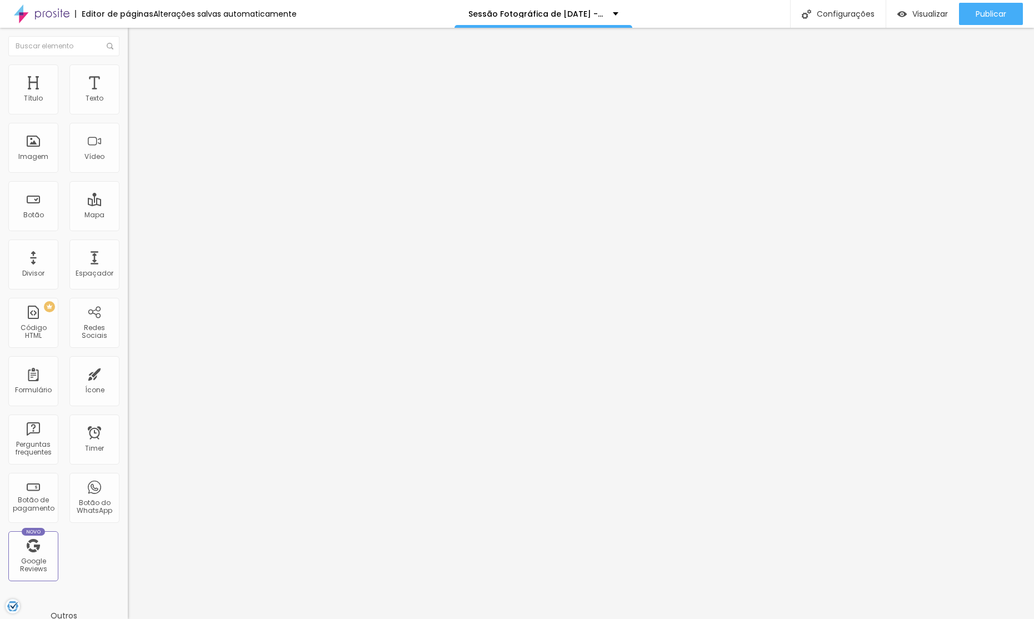
click at [128, 76] on img at bounding box center [133, 81] width 10 height 10
click at [128, 61] on ul "Conteúdo Estilo Avançado" at bounding box center [192, 69] width 128 height 33
click at [128, 62] on ul "Conteúdo Estilo Avançado" at bounding box center [192, 69] width 128 height 33
click at [128, 71] on img at bounding box center [133, 69] width 10 height 10
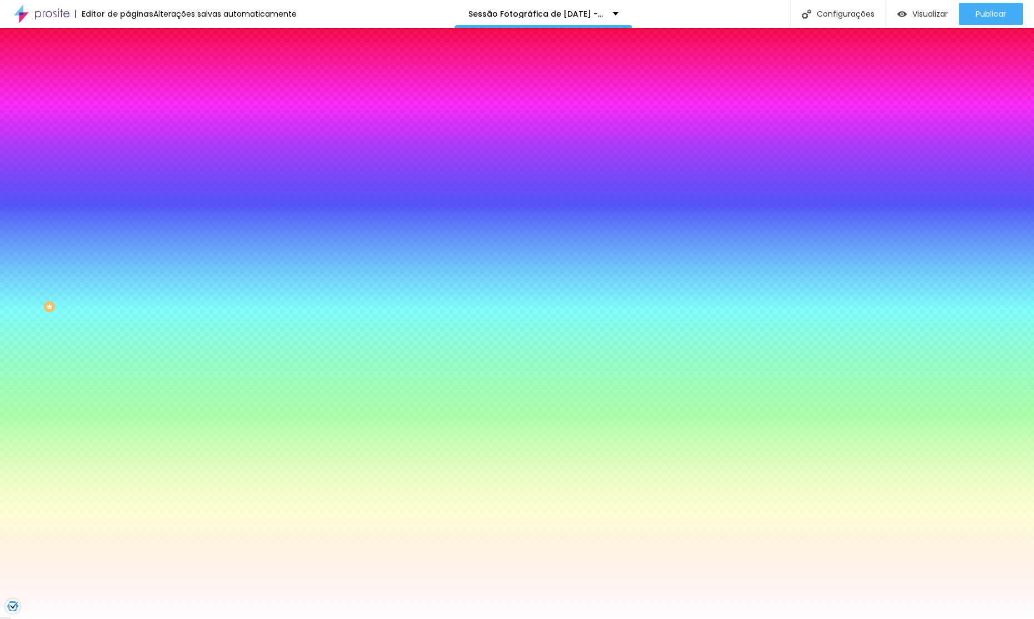
drag, startPoint x: 78, startPoint y: 204, endPoint x: 72, endPoint y: 212, distance: 10.7
click at [128, 151] on div at bounding box center [192, 151] width 128 height 0
type input "#000000"
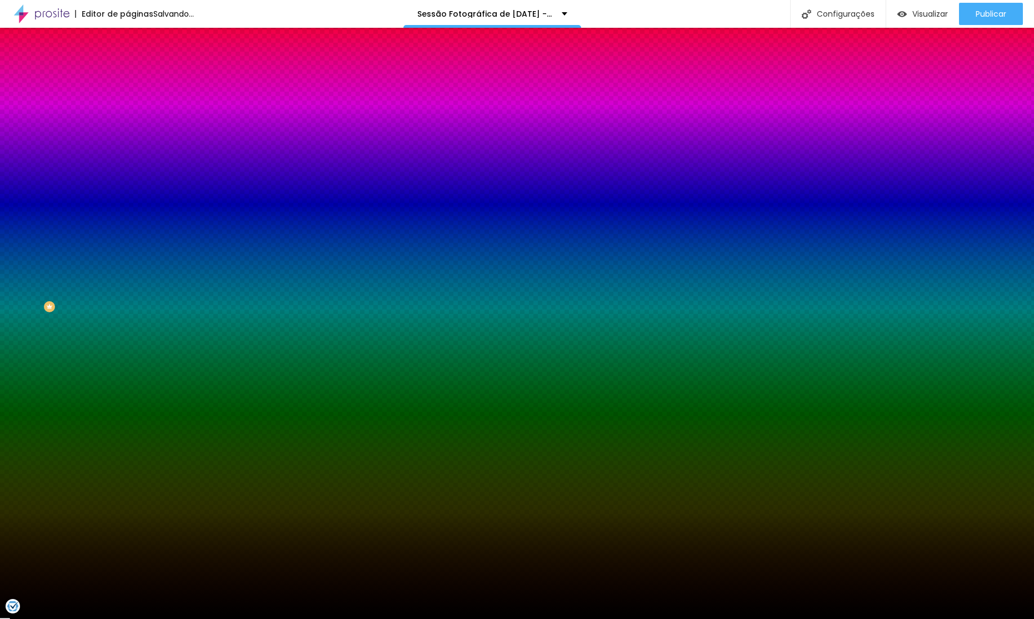
drag, startPoint x: 17, startPoint y: 287, endPoint x: 0, endPoint y: 356, distance: 70.9
click at [128, 357] on div "Editar Seção Conteúdo Estilo Avançado Imagem de fundo Adicionar imagem Efeito d…" at bounding box center [192, 323] width 128 height 591
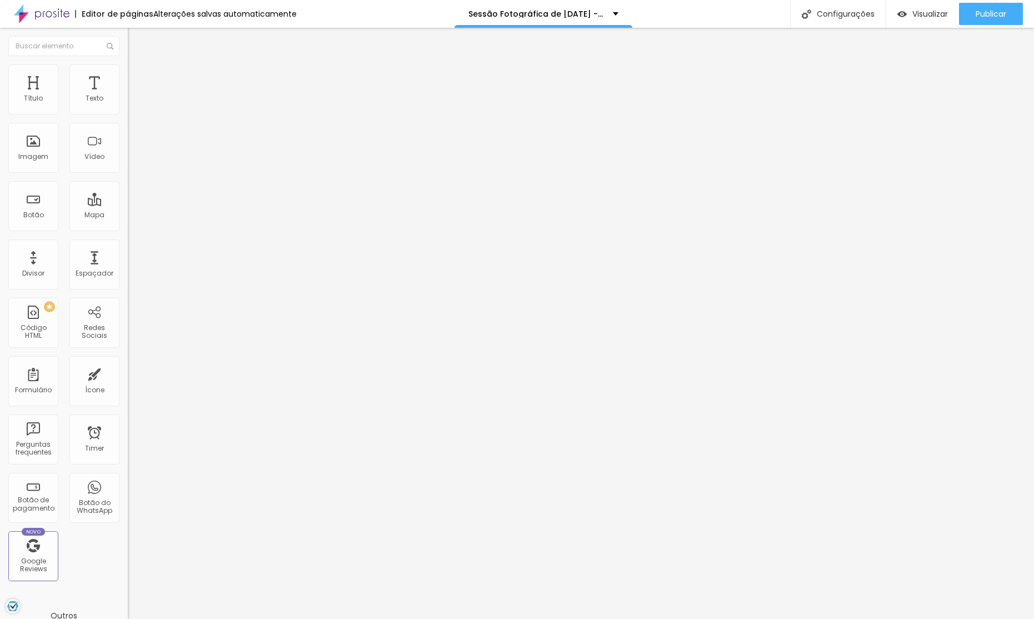
click at [128, 76] on li "Avançado" at bounding box center [192, 81] width 128 height 11
click at [128, 70] on ul "Conteúdo Estilo Avançado" at bounding box center [192, 69] width 128 height 33
click at [128, 69] on img at bounding box center [133, 69] width 10 height 10
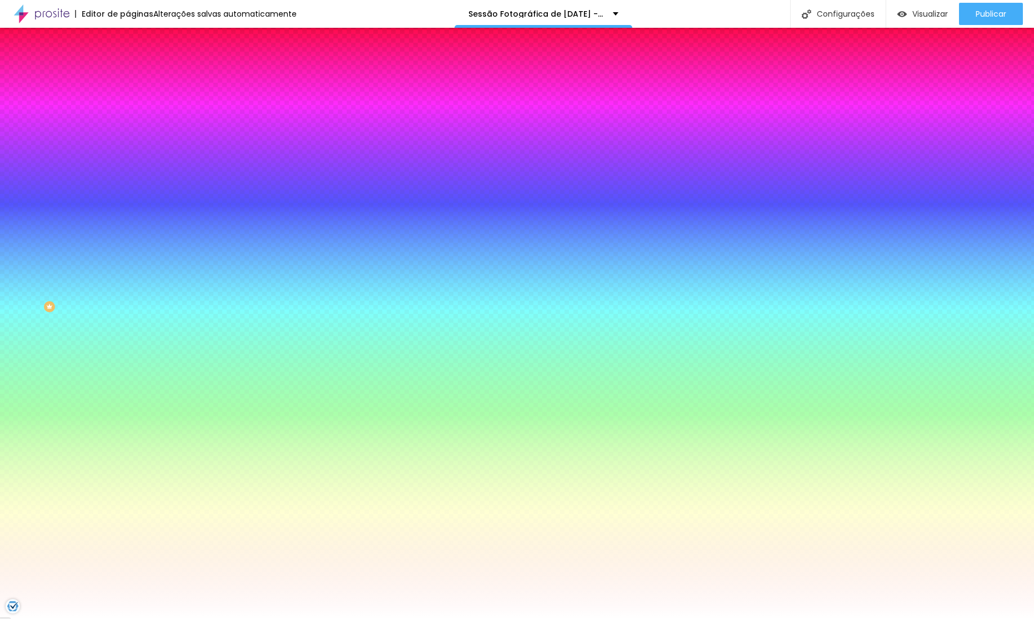
click at [128, 151] on div at bounding box center [192, 151] width 128 height 0
type input "#000000"
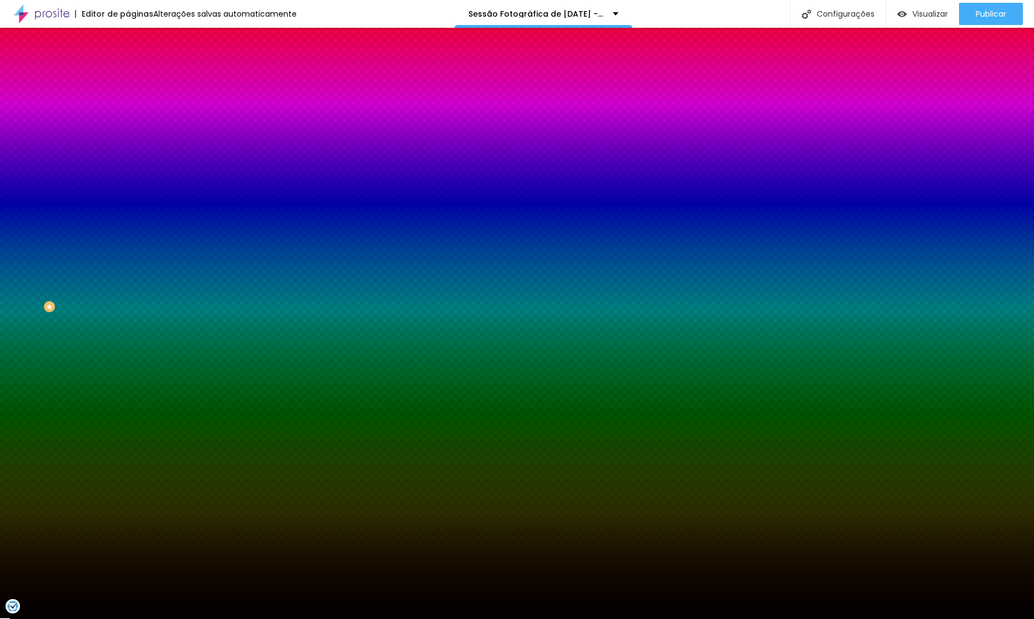
drag, startPoint x: 33, startPoint y: 282, endPoint x: 0, endPoint y: 349, distance: 75.3
click at [128, 349] on div "Editar Seção Conteúdo Estilo Avançado Imagem de fundo Adicionar imagem Efeito d…" at bounding box center [192, 323] width 128 height 591
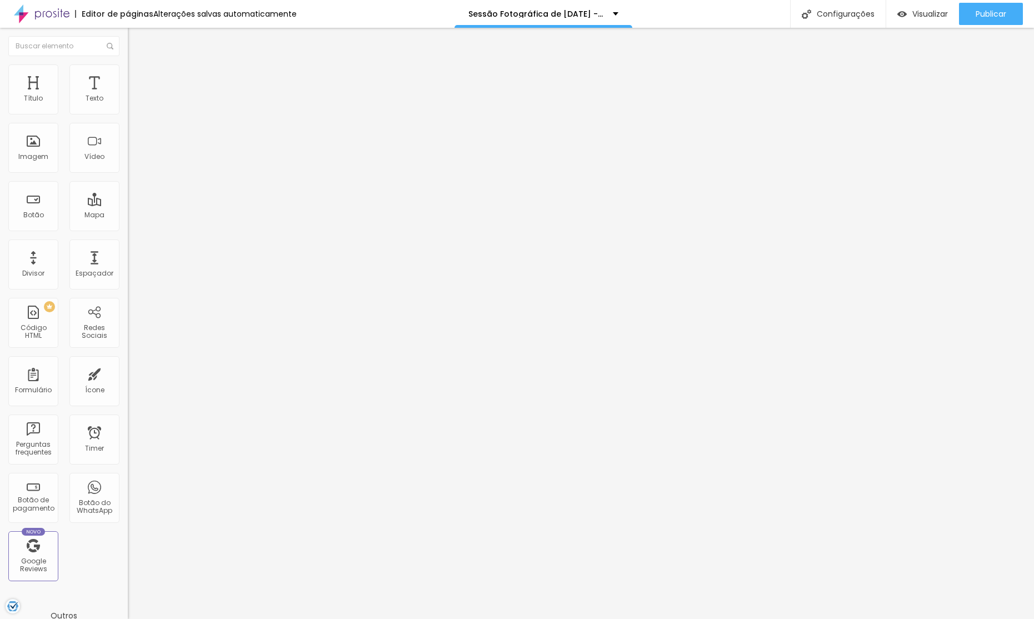
click at [128, 76] on img at bounding box center [133, 81] width 10 height 10
click at [128, 71] on li "Estilo" at bounding box center [192, 69] width 128 height 11
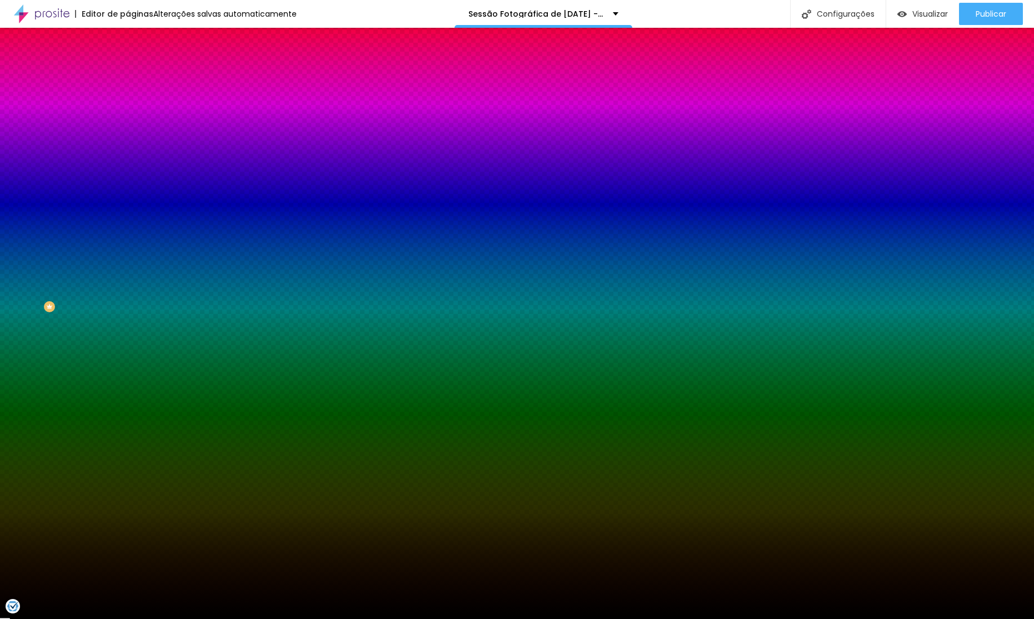
click at [138, 80] on span "Avançado" at bounding box center [156, 82] width 37 height 9
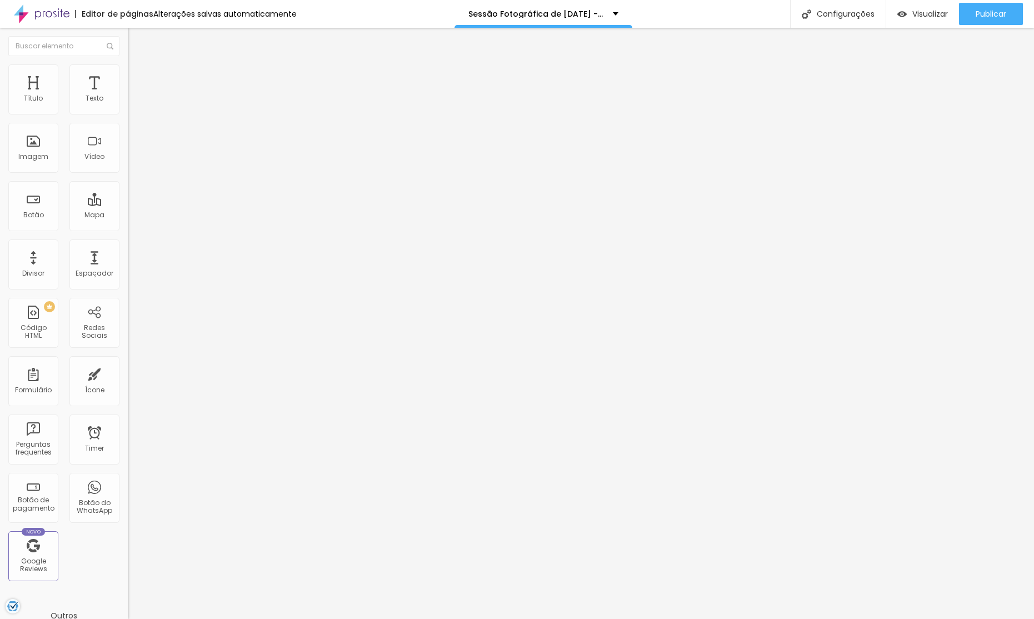
click at [128, 64] on li "Conteúdo" at bounding box center [192, 58] width 128 height 11
click at [128, 76] on img at bounding box center [133, 81] width 10 height 10
drag, startPoint x: 69, startPoint y: 113, endPoint x: 60, endPoint y: 112, distance: 9.5
click at [128, 112] on div "50 px Espaçamento Interno" at bounding box center [192, 165] width 128 height 157
type input "40"
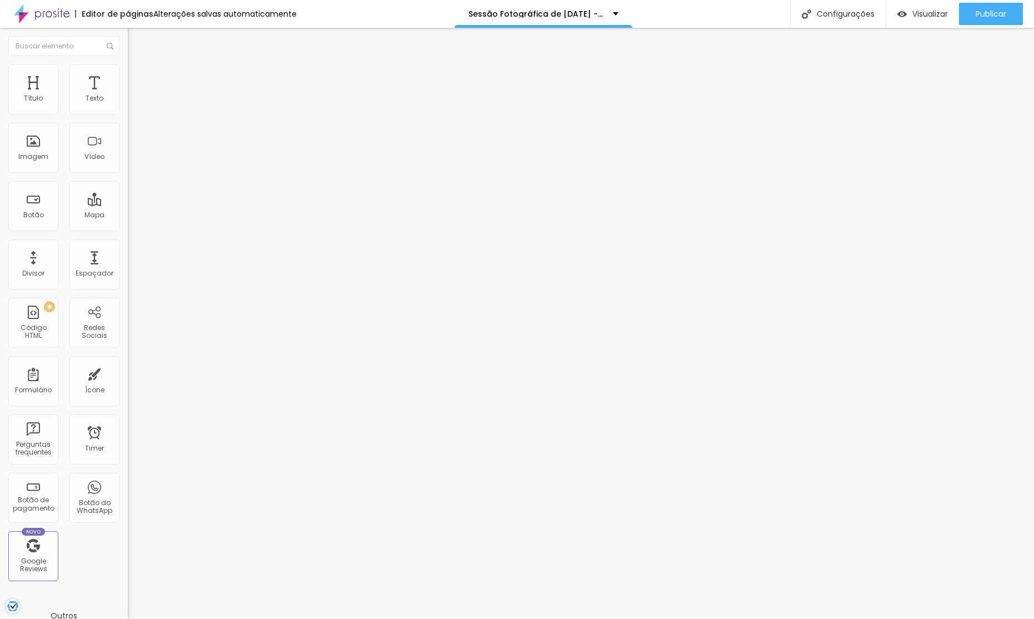
type input "40"
type input "30"
type input "15"
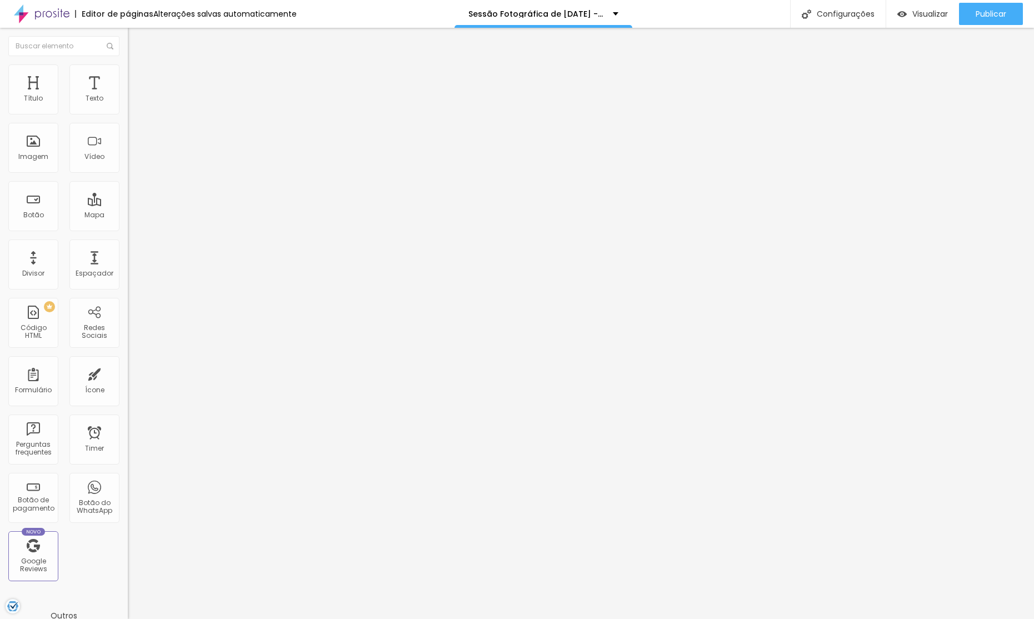
type input "5"
type input "0"
type input "50"
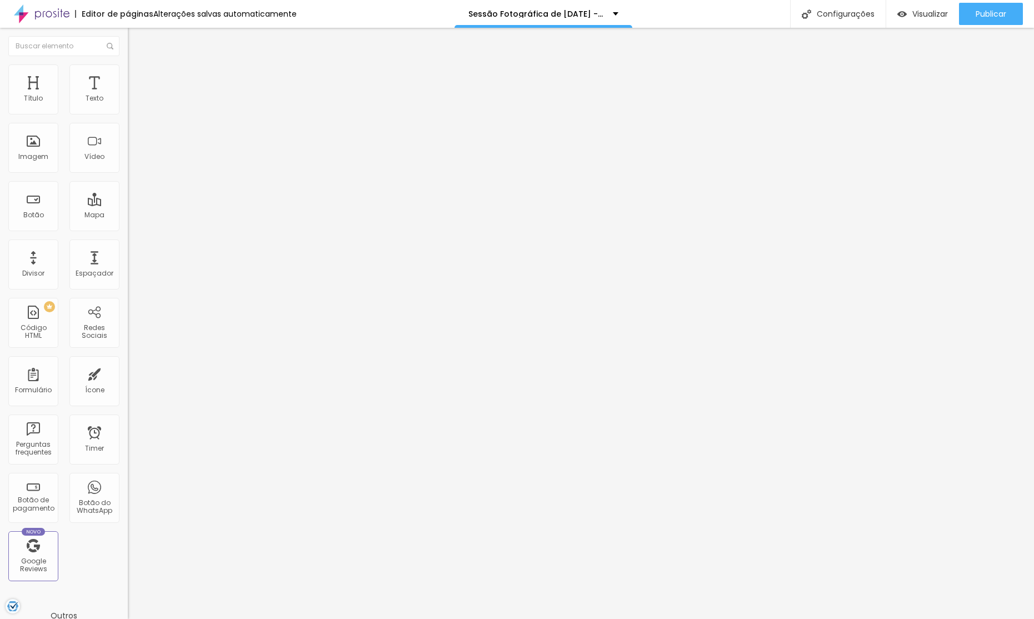
type input "50"
click at [128, 64] on ul "Conteúdo Estilo Avançado" at bounding box center [192, 69] width 128 height 33
click at [128, 67] on img at bounding box center [133, 69] width 10 height 10
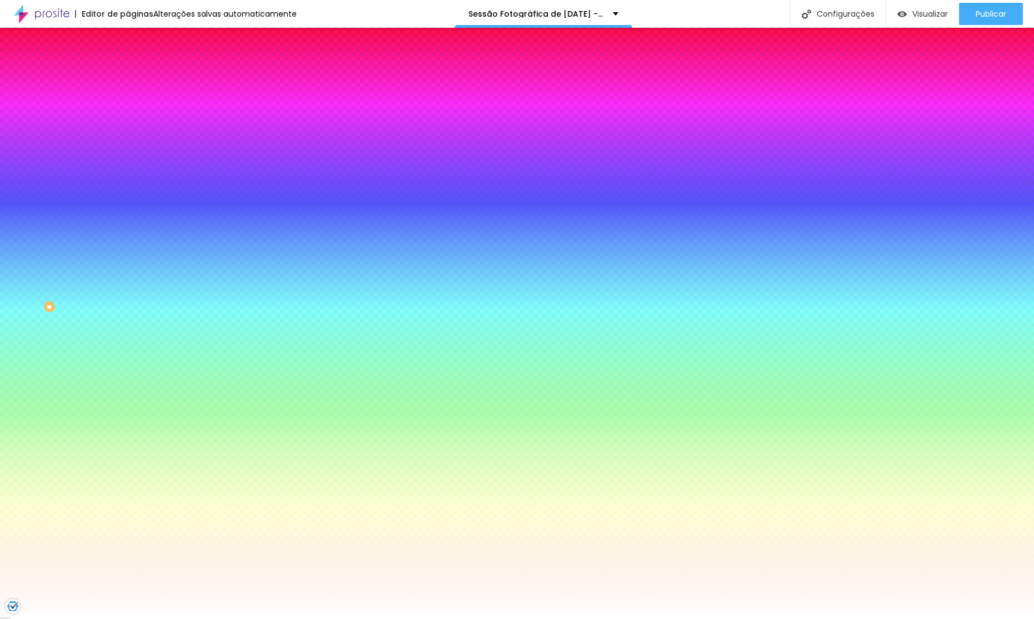
click at [128, 151] on div at bounding box center [192, 151] width 128 height 0
type input "#000000"
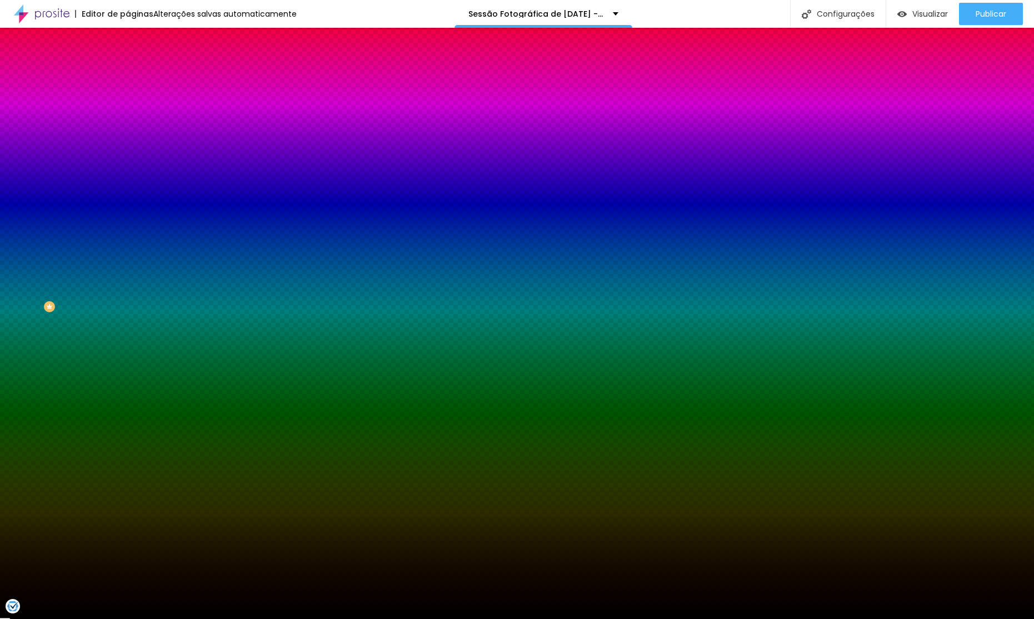
drag, startPoint x: 16, startPoint y: 285, endPoint x: 0, endPoint y: 347, distance: 63.6
click at [128, 347] on div "Editar Seção Conteúdo Estilo Avançado Imagem de fundo Adicionar imagem Efeito d…" at bounding box center [192, 323] width 128 height 591
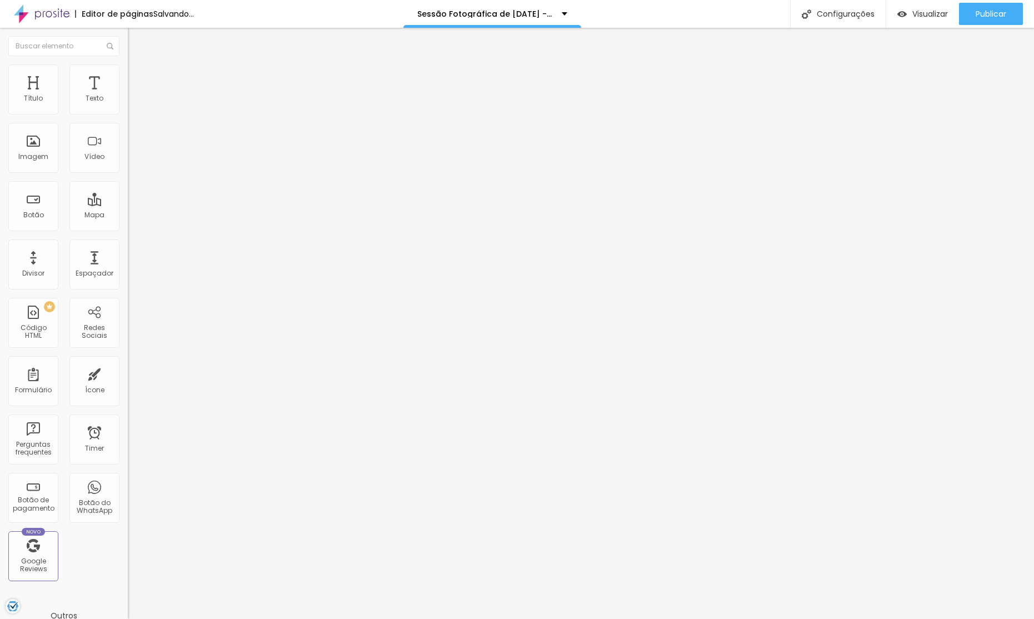
click at [128, 64] on img at bounding box center [133, 69] width 10 height 10
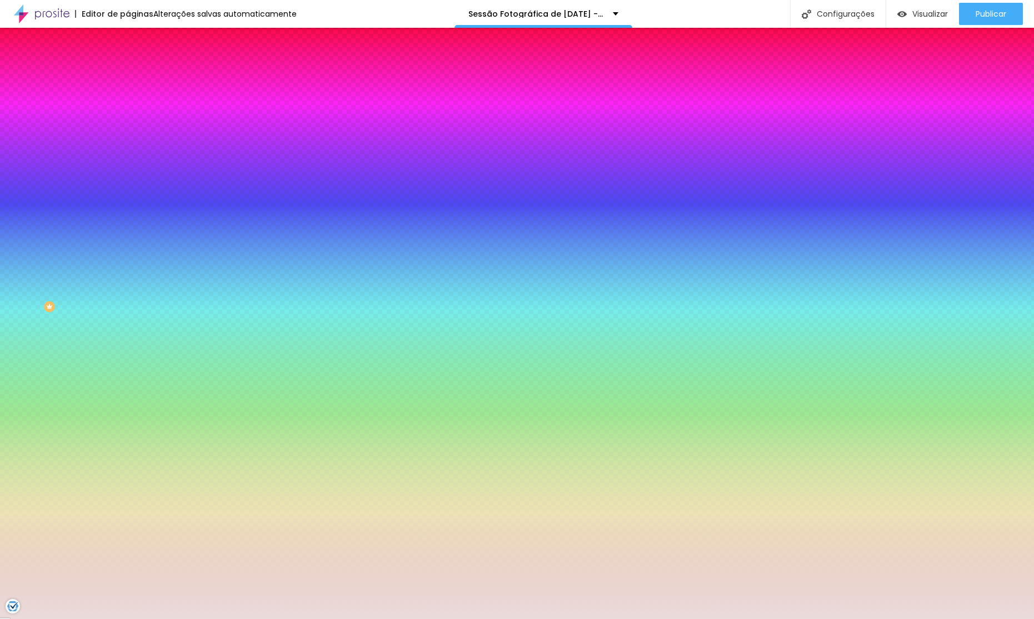
click at [128, 117] on div "Cor de fundo Voltar ao padrão #EADCDB" at bounding box center [192, 102] width 128 height 31
click at [128, 106] on div at bounding box center [192, 106] width 128 height 0
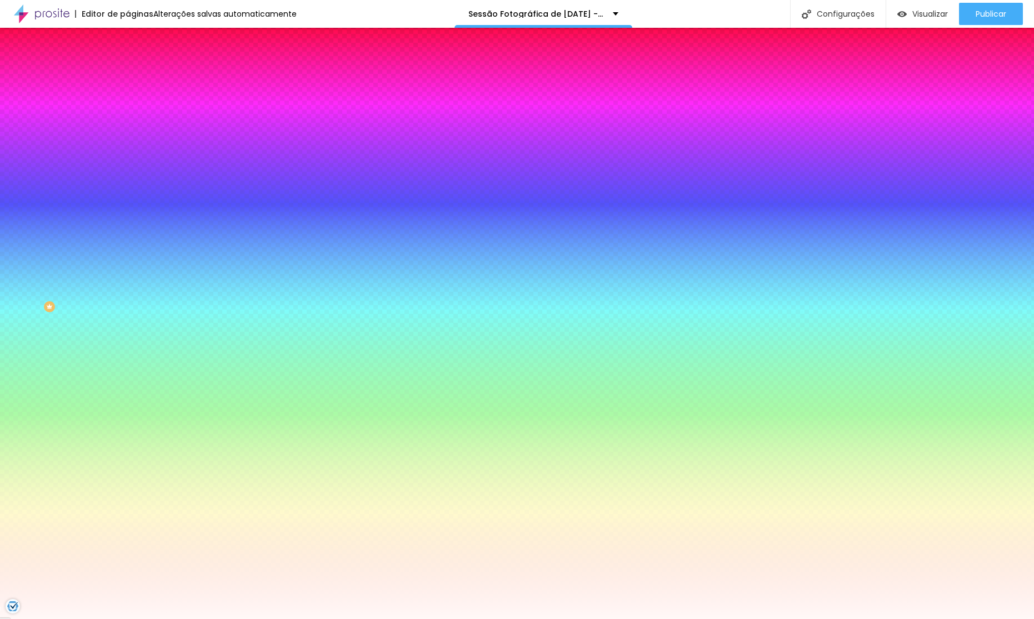
type input "#FFFFFF"
drag, startPoint x: 50, startPoint y: 138, endPoint x: 44, endPoint y: 88, distance: 50.4
click at [128, 87] on div "Conteúdo Estilo Avançado Cor de fundo Voltar ao padrão #FFFFFF Sombra DESATIVAD…" at bounding box center [192, 119] width 128 height 132
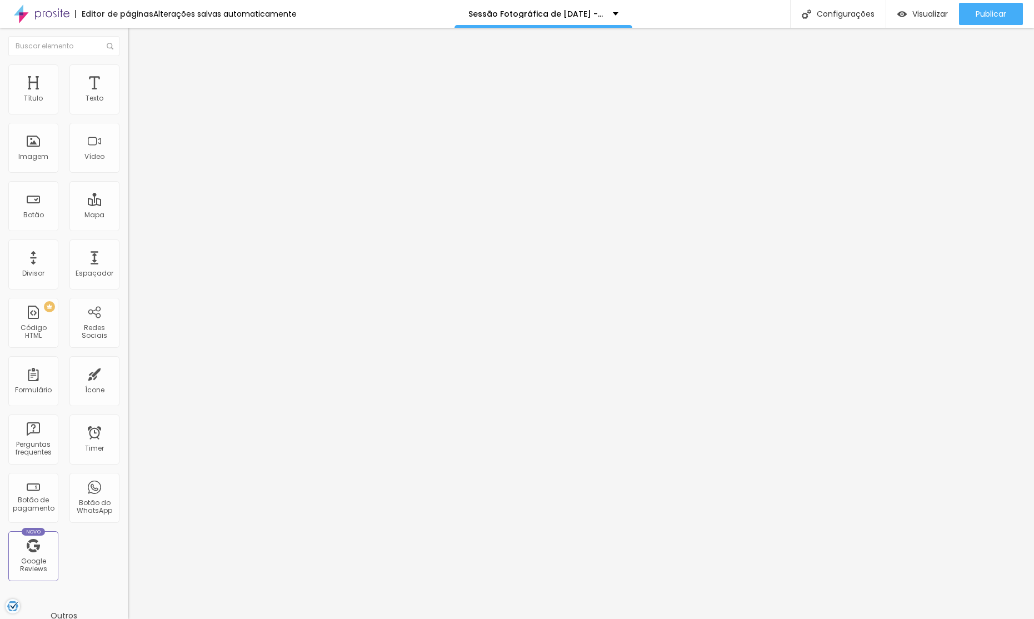
click at [128, 72] on li "Estilo" at bounding box center [192, 69] width 128 height 11
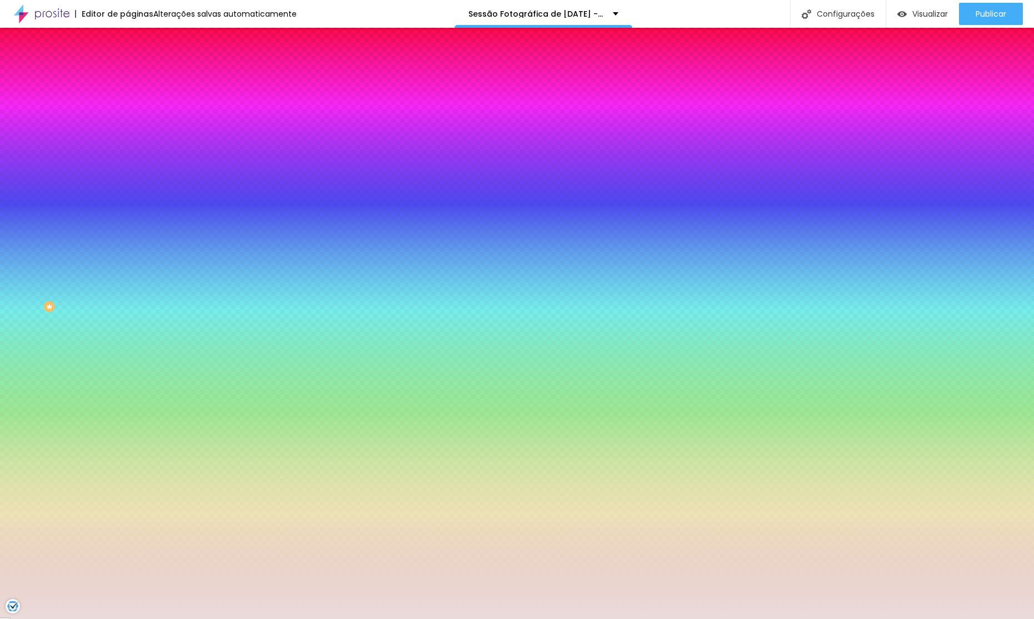
click at [128, 106] on div at bounding box center [192, 106] width 128 height 0
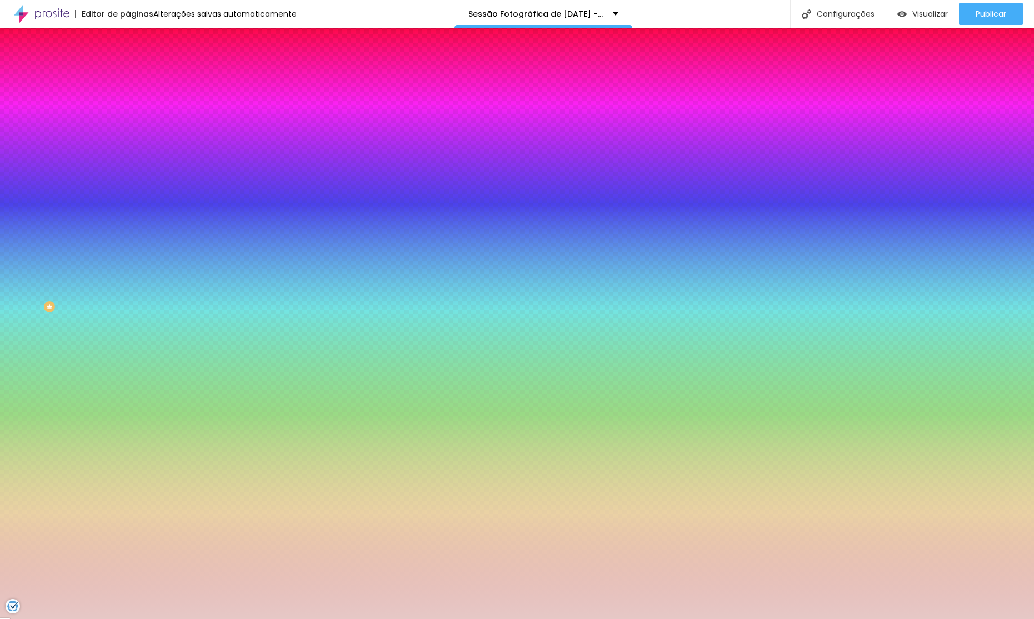
type input "#FFFFFF"
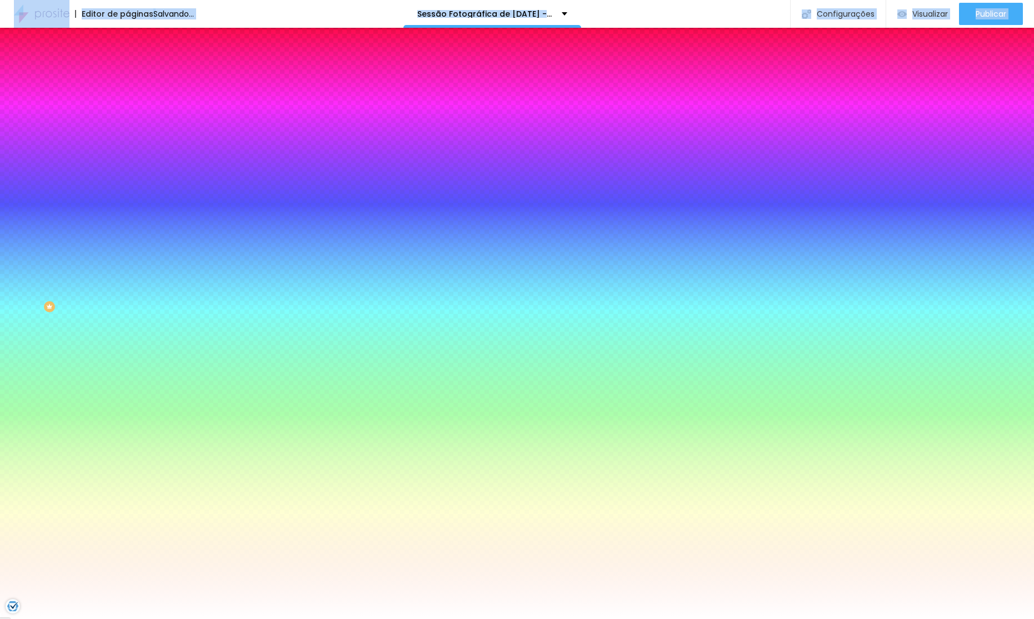
drag, startPoint x: 27, startPoint y: 134, endPoint x: 0, endPoint y: -6, distance: 142.1
click at [0, 0] on html "Editor de páginas Salvando... Sessão Fotográfica de [DATE] -Capture o Espírito …" at bounding box center [517, 309] width 1034 height 619
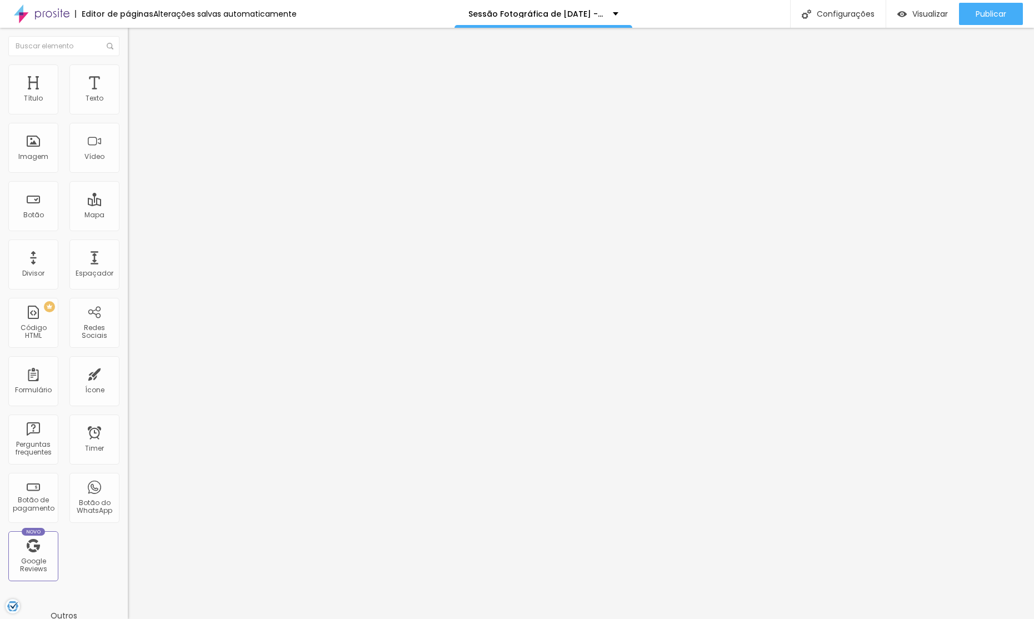
click at [128, 76] on li "Avançado" at bounding box center [192, 81] width 128 height 11
click at [128, 64] on li "Estilo" at bounding box center [192, 69] width 128 height 11
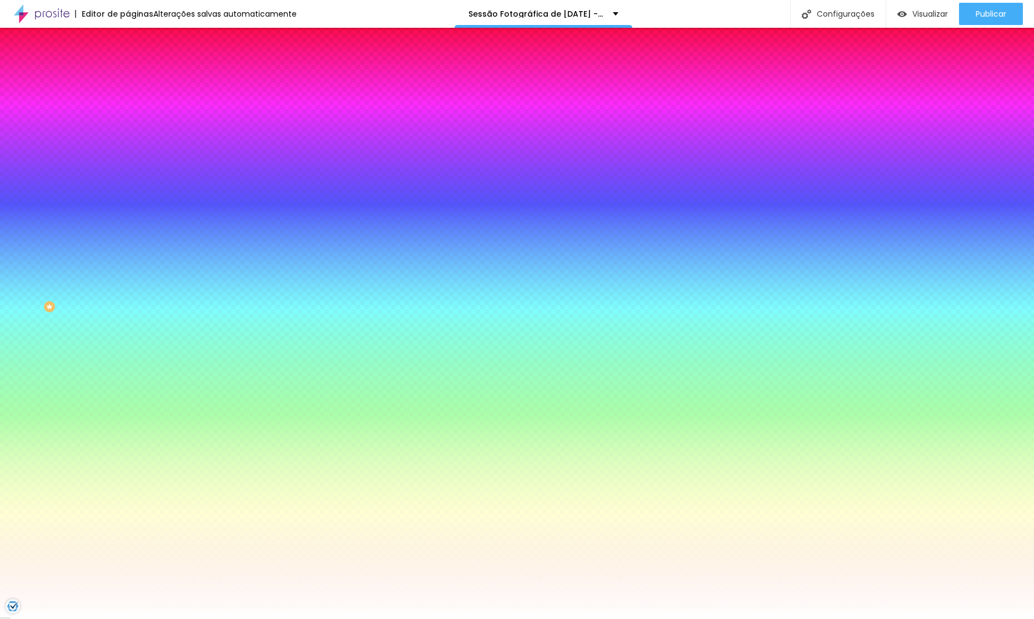
drag, startPoint x: 78, startPoint y: 198, endPoint x: 73, endPoint y: 196, distance: 6.2
click at [128, 151] on div at bounding box center [192, 151] width 128 height 0
type input "#000000"
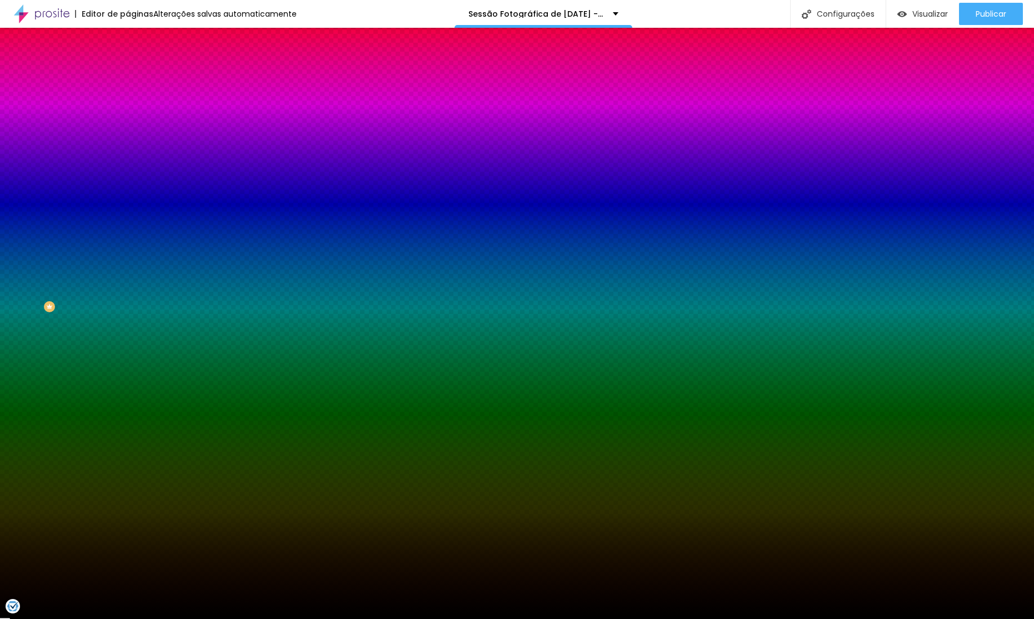
drag, startPoint x: 0, startPoint y: 299, endPoint x: 0, endPoint y: 325, distance: 26.1
click at [128, 327] on div "Editar Seção Conteúdo Estilo Avançado Imagem de fundo Adicionar imagem Efeito d…" at bounding box center [192, 323] width 128 height 591
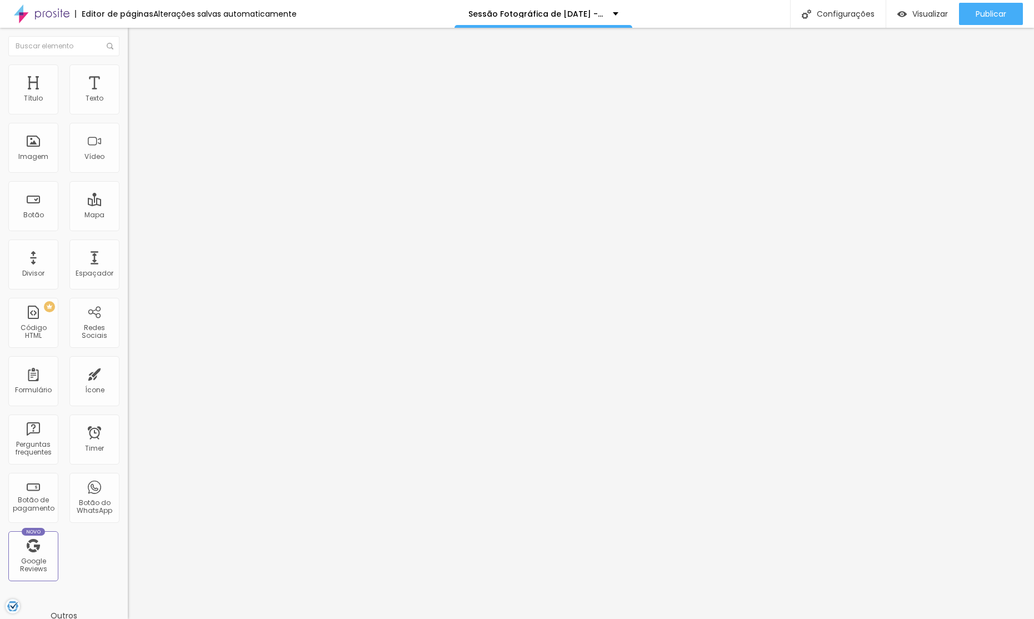
click at [128, 101] on span "Completo" at bounding box center [145, 96] width 34 height 9
click at [128, 108] on span "Encaixotado" at bounding box center [149, 102] width 43 height 9
click at [128, 101] on div "Modo Completo Encaixotado Completo" at bounding box center [192, 102] width 128 height 31
click at [128, 101] on span "Completo" at bounding box center [145, 96] width 34 height 9
click at [128, 108] on span "Encaixotado" at bounding box center [149, 102] width 43 height 9
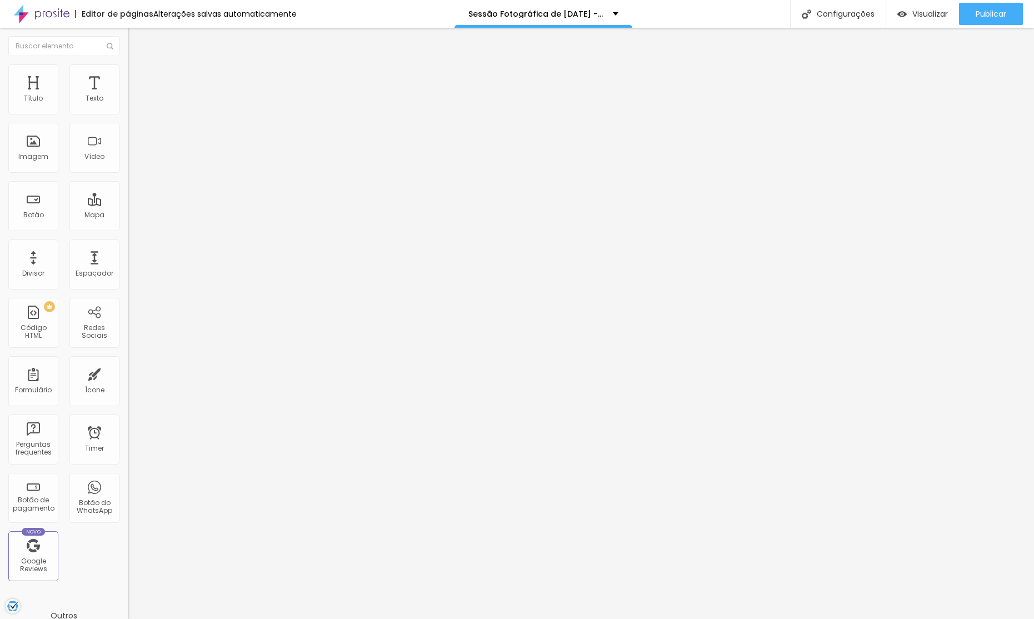
click at [138, 77] on span "Estilo" at bounding box center [146, 71] width 17 height 9
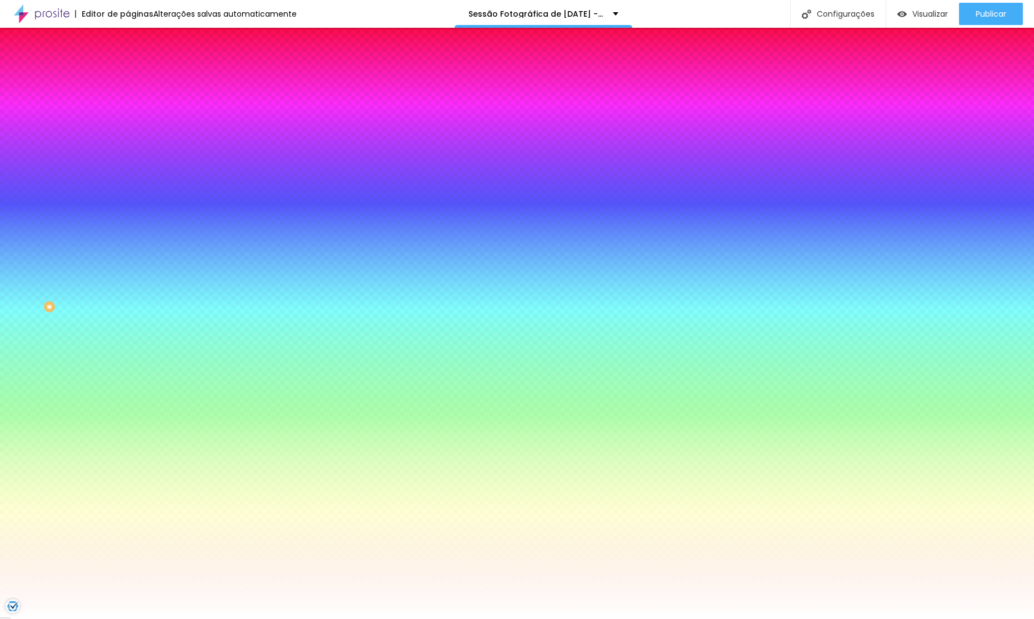
click at [128, 151] on div at bounding box center [192, 151] width 128 height 0
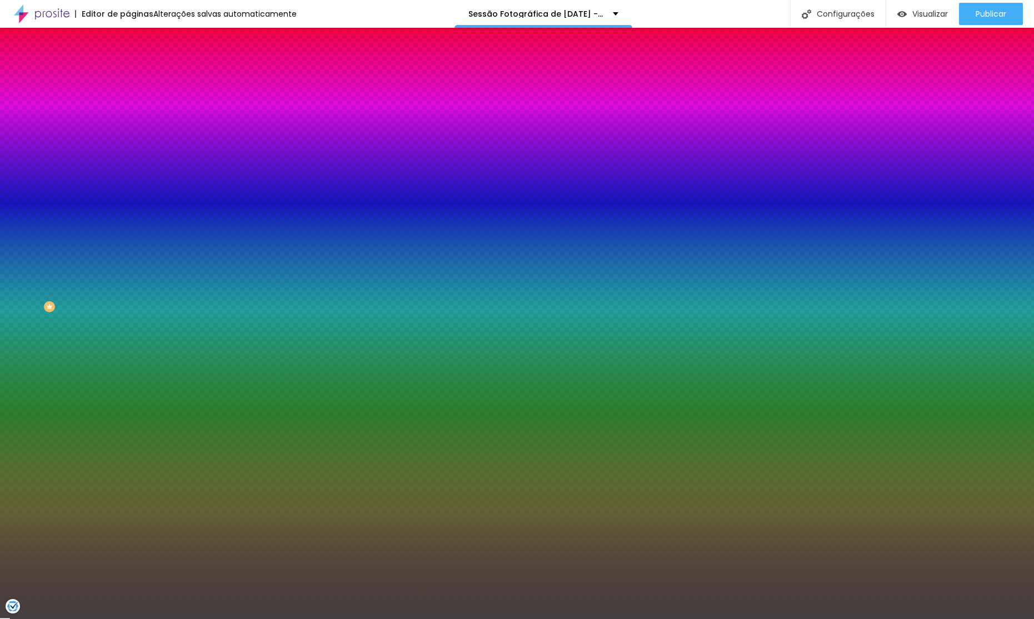
type input "#000000"
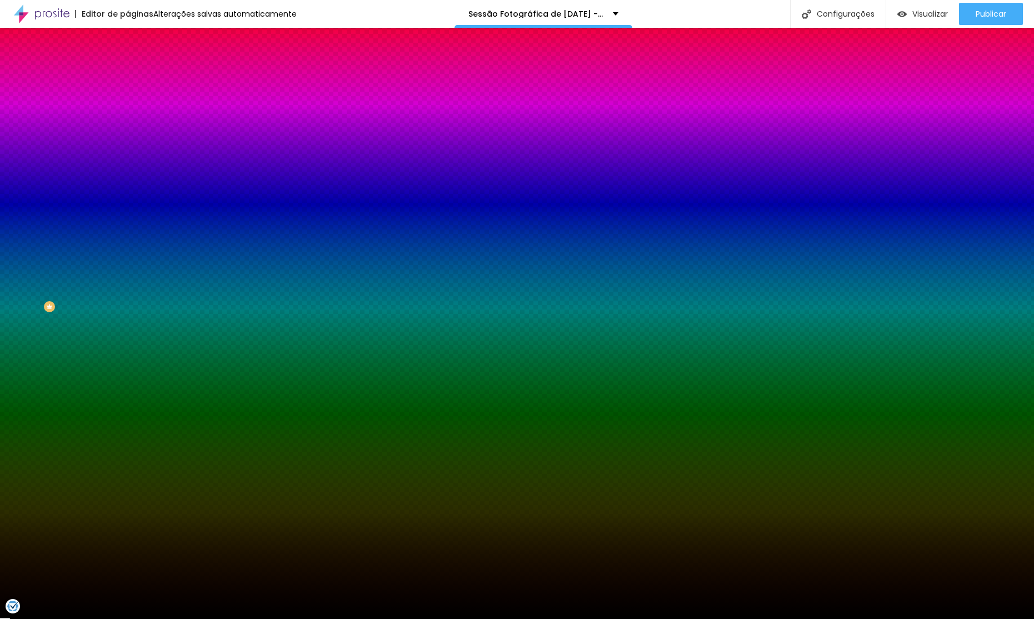
drag, startPoint x: 6, startPoint y: 292, endPoint x: 0, endPoint y: 296, distance: 7.1
click at [128, 335] on div "Editar Seção Conteúdo Estilo Avançado Imagem de fundo Adicionar imagem Efeito d…" at bounding box center [192, 323] width 128 height 591
click at [136, 41] on img "button" at bounding box center [140, 40] width 9 height 9
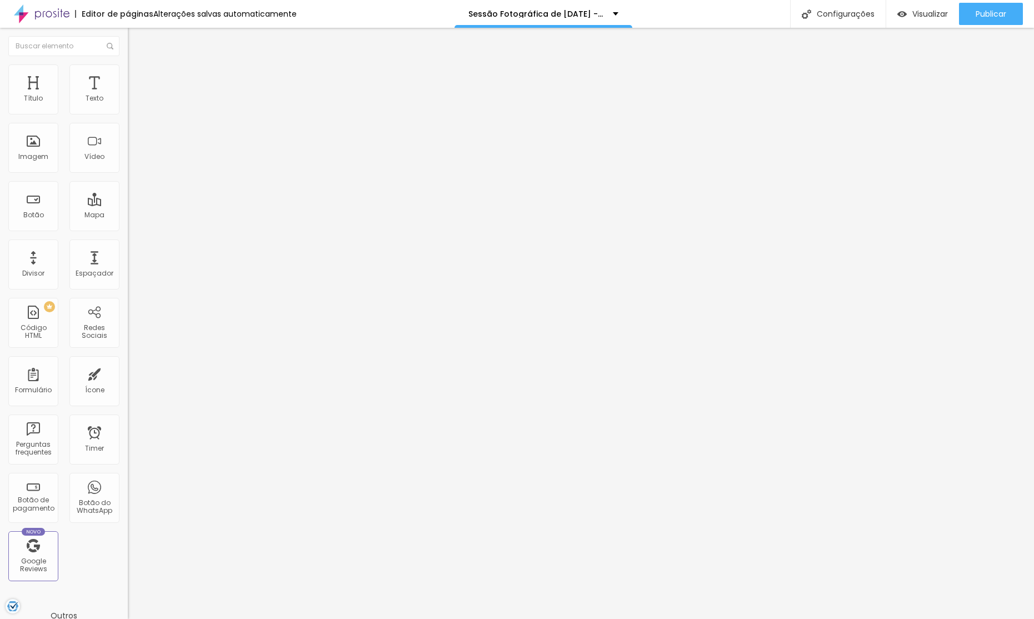
click at [138, 80] on span "Avançado" at bounding box center [156, 82] width 37 height 9
click at [128, 71] on li "Estilo" at bounding box center [192, 69] width 128 height 11
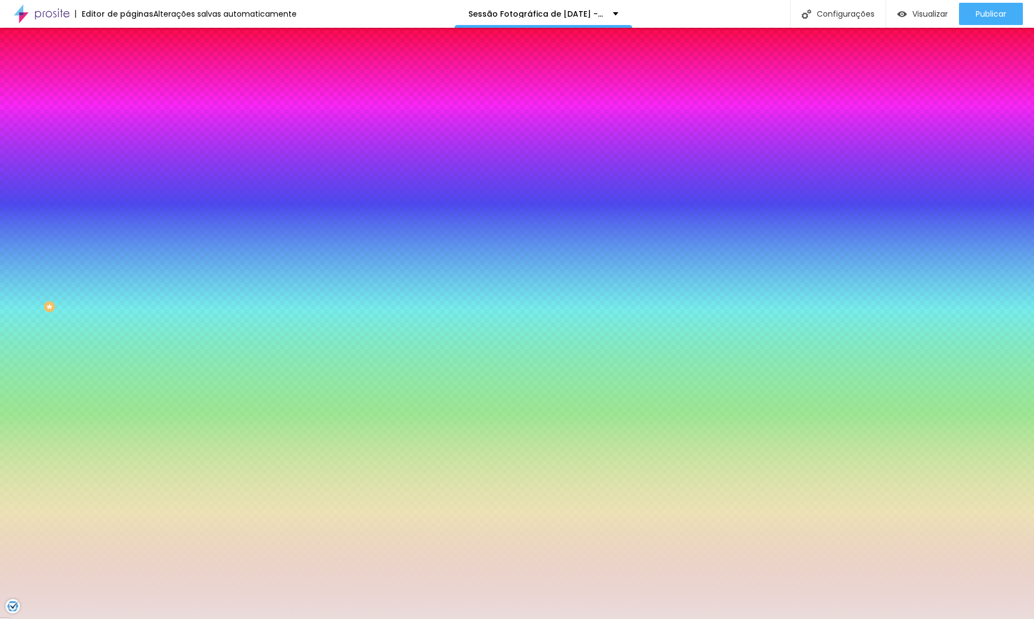
click at [128, 106] on div at bounding box center [192, 106] width 128 height 0
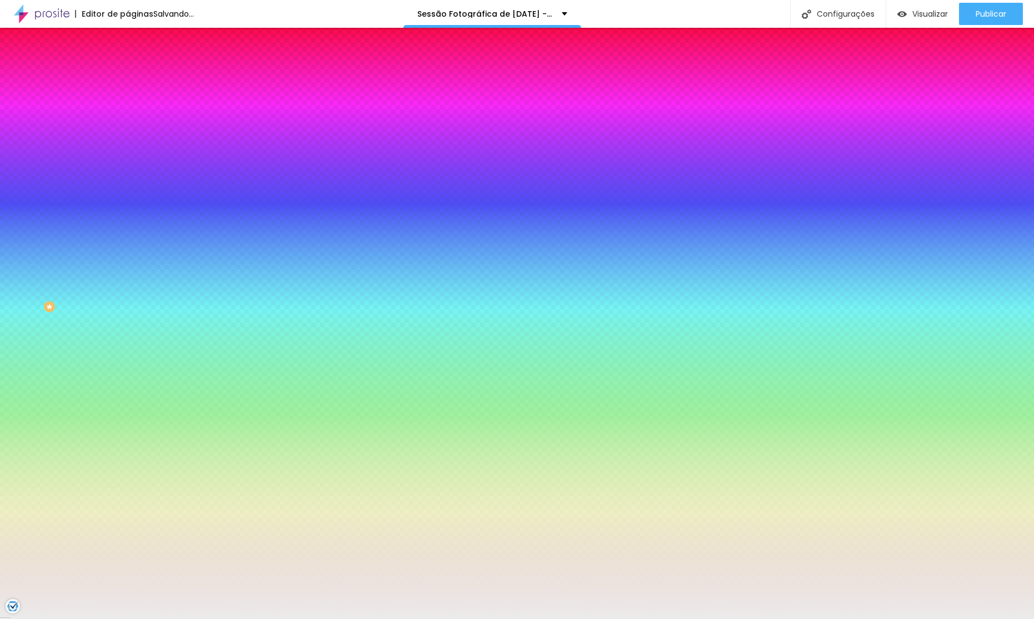
type input "#FFFFFF"
drag, startPoint x: 24, startPoint y: 143, endPoint x: 0, endPoint y: 72, distance: 75.2
click at [128, 72] on div "Conteúdo Estilo Avançado Cor de fundo Voltar ao padrão #FFFFFF Sombra DESATIVAD…" at bounding box center [192, 119] width 128 height 132
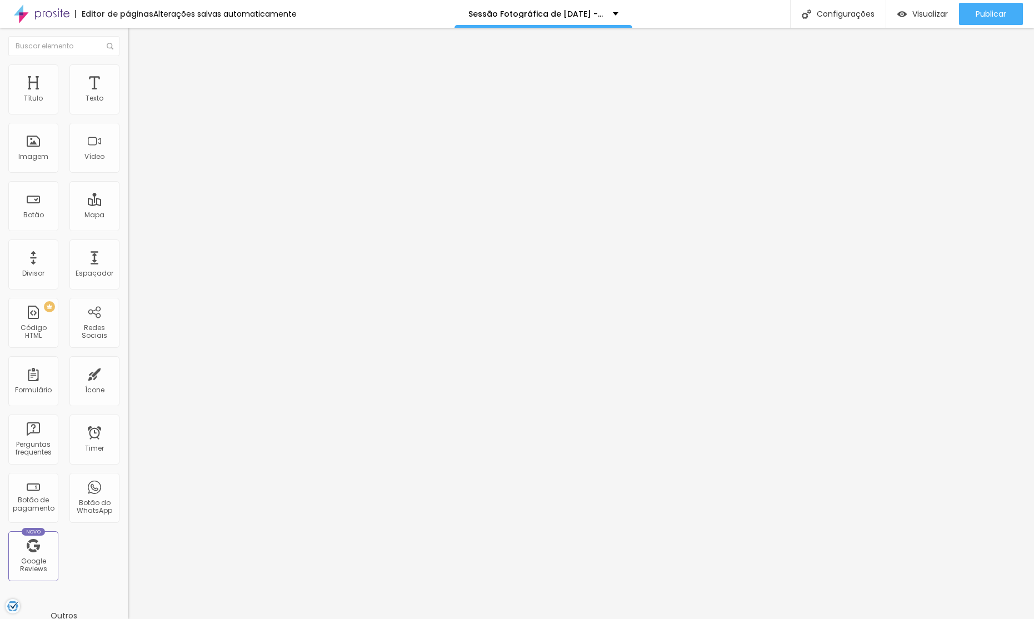
click at [138, 78] on span "Avançado" at bounding box center [156, 82] width 37 height 9
click at [128, 70] on li "Estilo" at bounding box center [192, 69] width 128 height 11
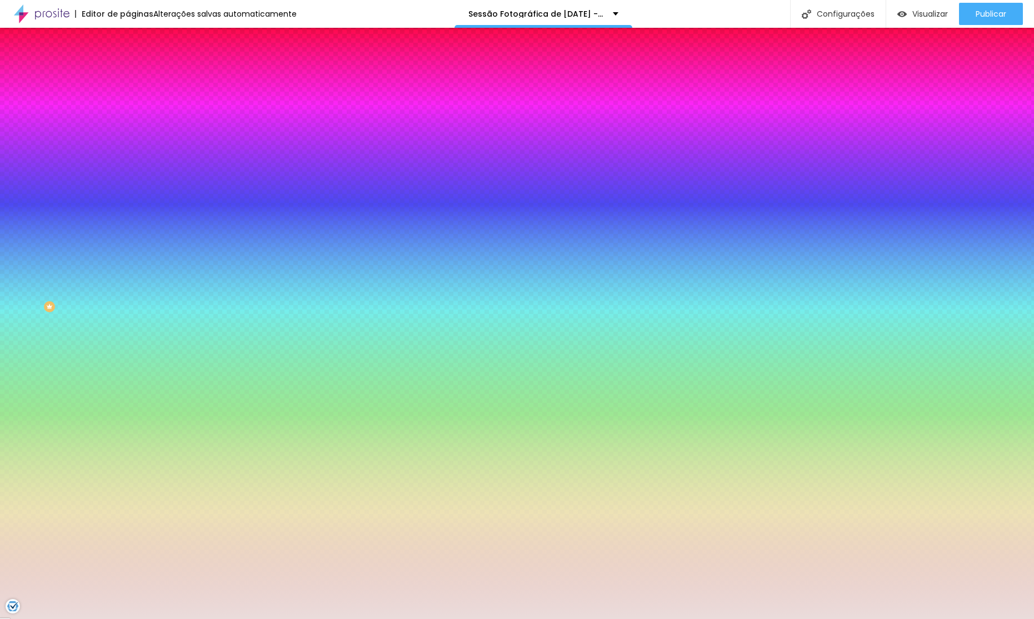
click at [128, 106] on div at bounding box center [192, 106] width 128 height 0
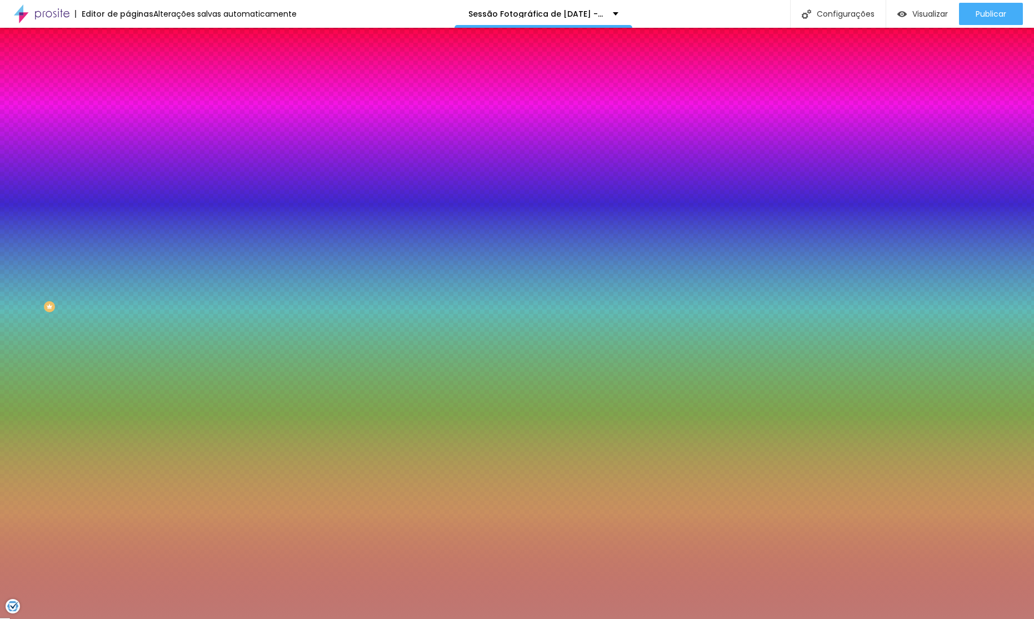
type input "#FFFFFF"
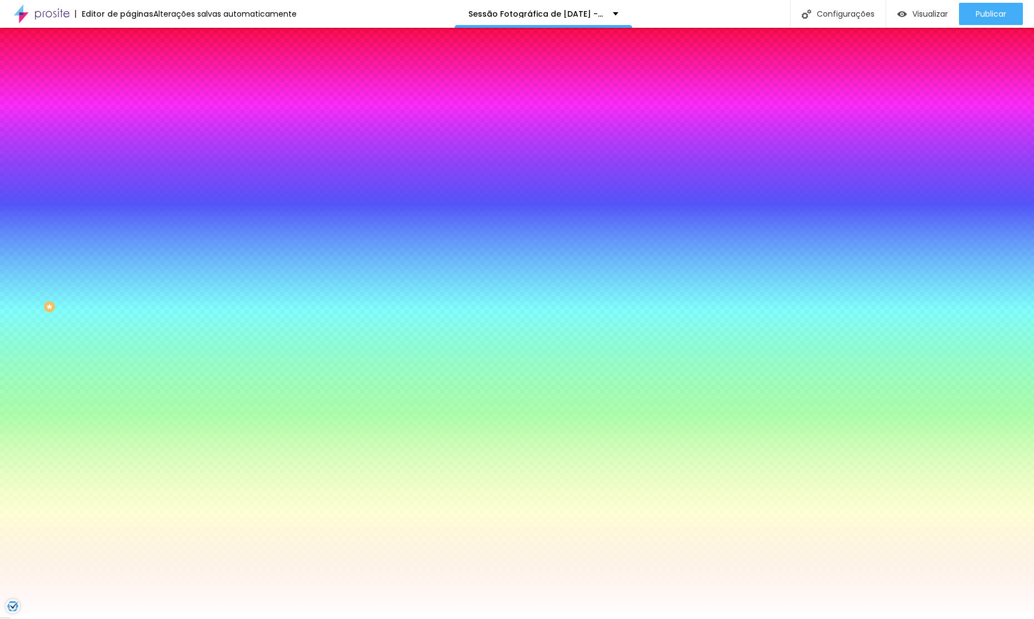
drag, startPoint x: 49, startPoint y: 148, endPoint x: 5, endPoint y: 91, distance: 72.5
click at [128, 87] on div "Conteúdo Estilo Avançado Cor de fundo Voltar ao padrão #FFFFFF Sombra DESATIVAD…" at bounding box center [192, 119] width 128 height 132
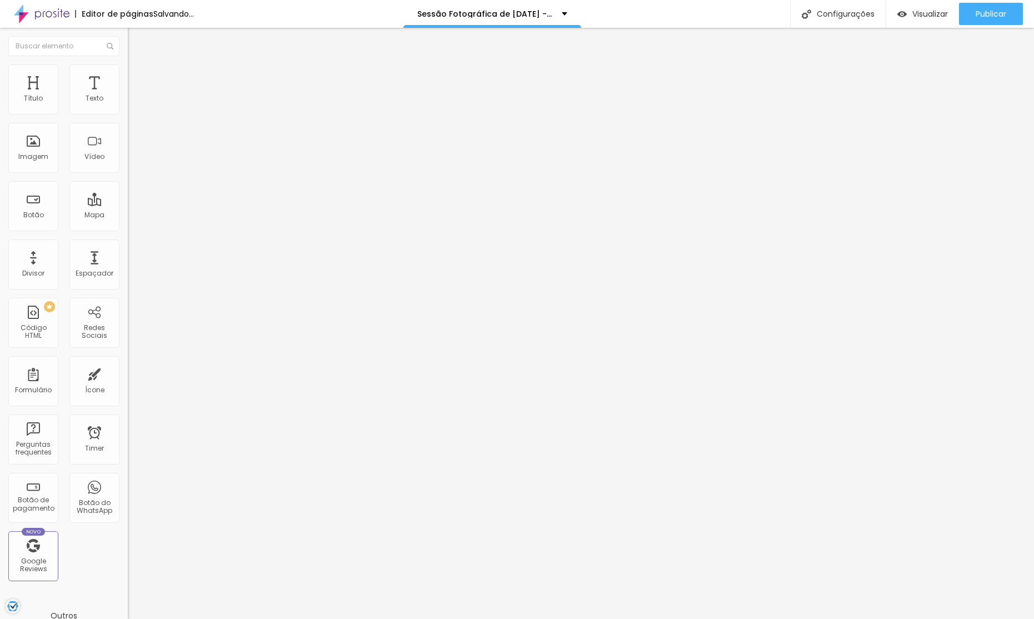
click at [138, 78] on span "Avançado" at bounding box center [156, 82] width 37 height 9
click at [138, 75] on span "Estilo" at bounding box center [146, 71] width 17 height 9
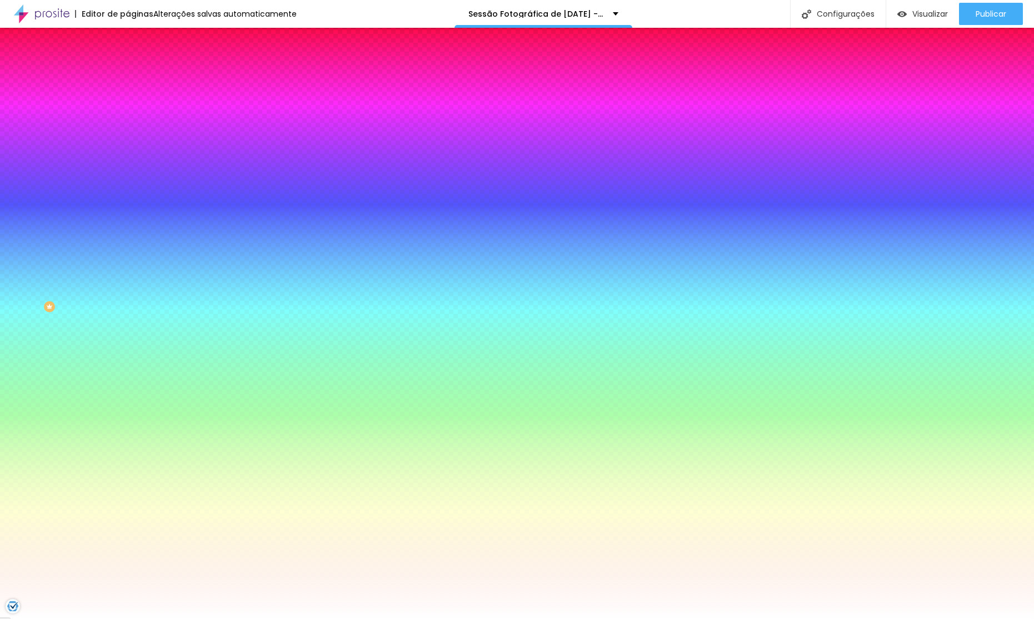
drag, startPoint x: 75, startPoint y: 206, endPoint x: 75, endPoint y: 200, distance: 6.1
click at [128, 151] on div at bounding box center [192, 151] width 128 height 0
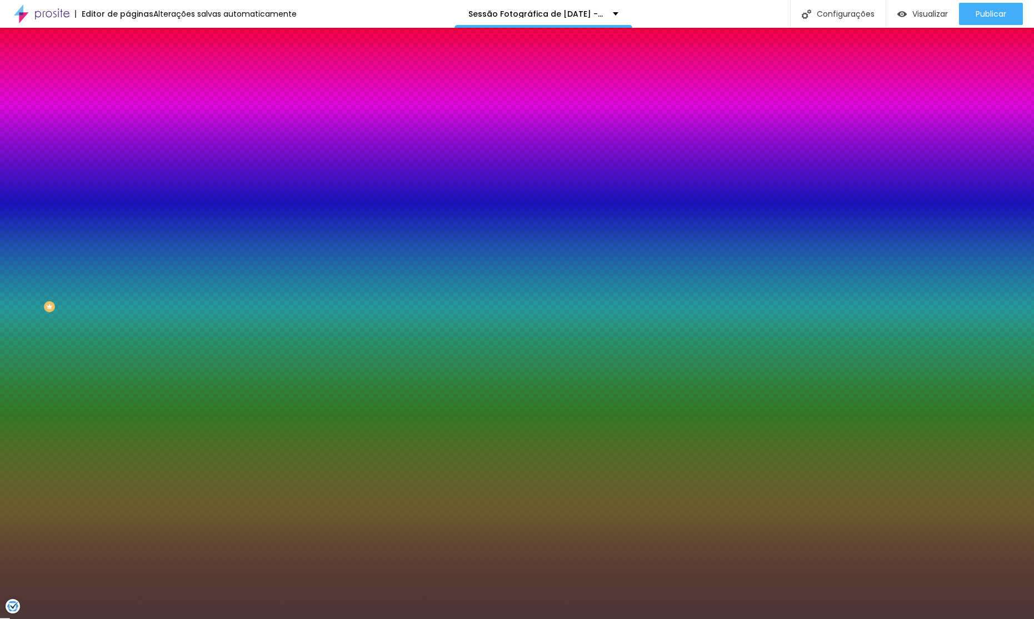
type input "#000000"
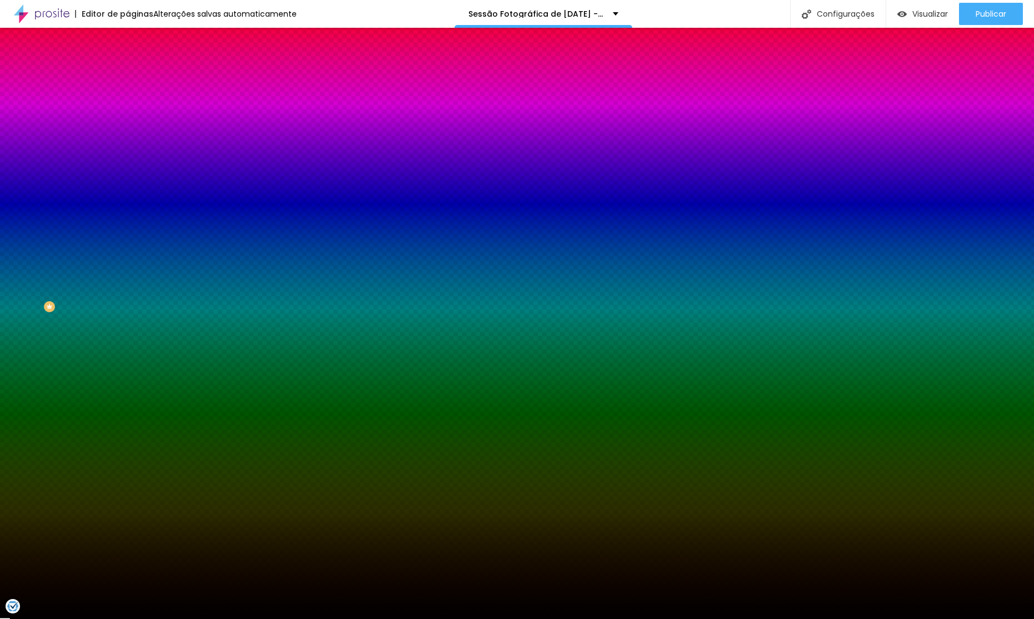
drag, startPoint x: 37, startPoint y: 274, endPoint x: 15, endPoint y: 344, distance: 73.4
click at [128, 352] on div "Editar Seção Conteúdo Estilo Avançado Imagem de fundo Adicionar imagem Efeito d…" at bounding box center [192, 323] width 128 height 591
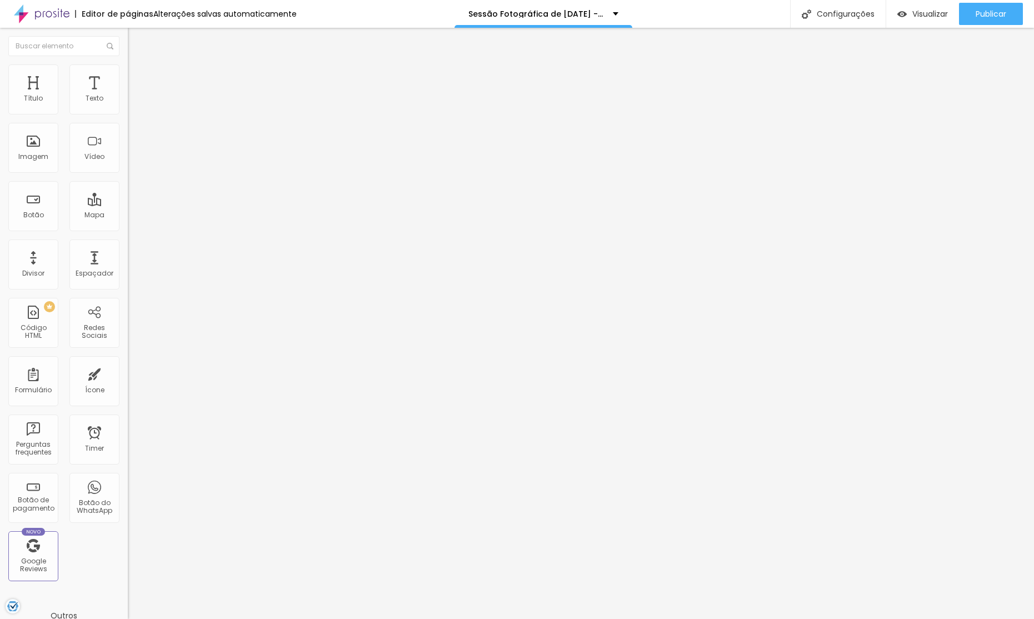
drag, startPoint x: 60, startPoint y: 69, endPoint x: 72, endPoint y: 91, distance: 25.1
click at [128, 69] on img at bounding box center [133, 69] width 10 height 10
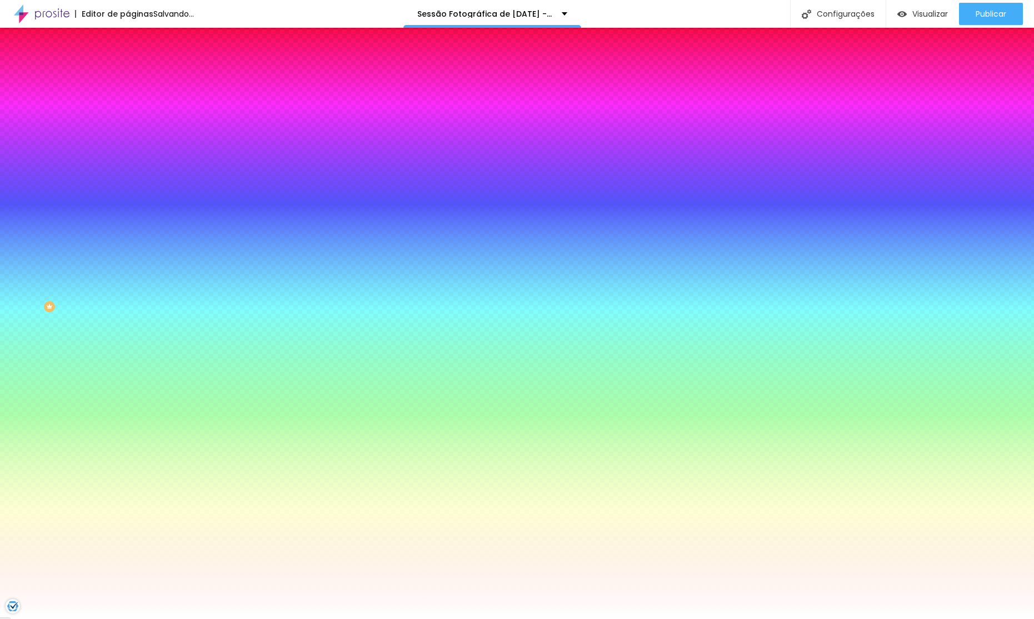
click at [128, 151] on div at bounding box center [192, 151] width 128 height 0
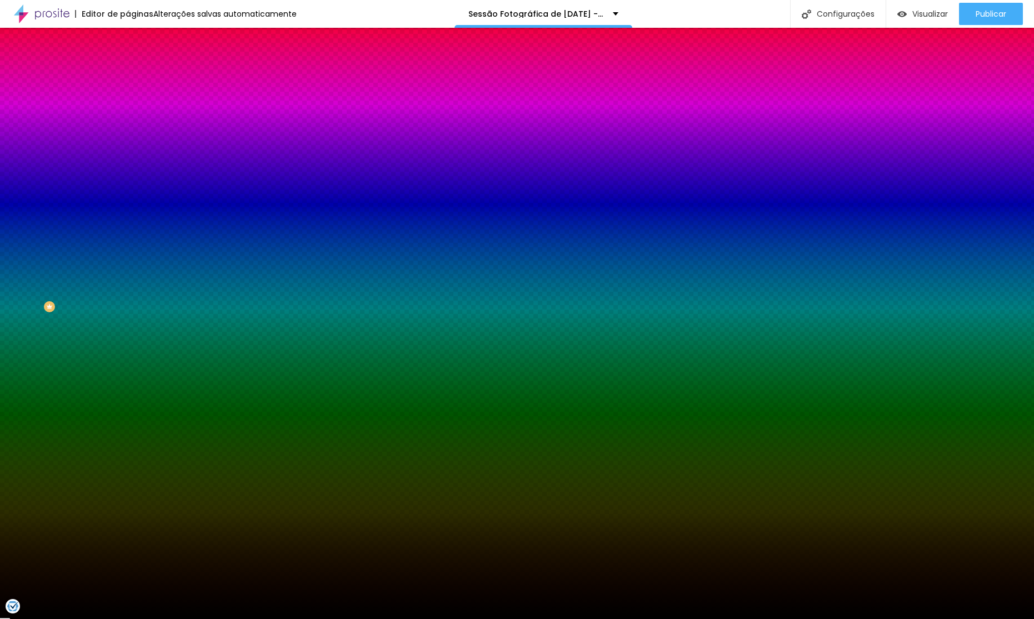
type input "#000000"
drag, startPoint x: 49, startPoint y: 242, endPoint x: 0, endPoint y: 320, distance: 91.9
click at [128, 319] on div "Editar Seção Conteúdo Estilo Avançado Imagem de fundo Adicionar imagem Efeito d…" at bounding box center [192, 323] width 128 height 591
click at [128, 329] on div "Editar Seção Conteúdo Estilo Avançado Imagem de fundo Adicionar imagem Efeito d…" at bounding box center [192, 323] width 128 height 591
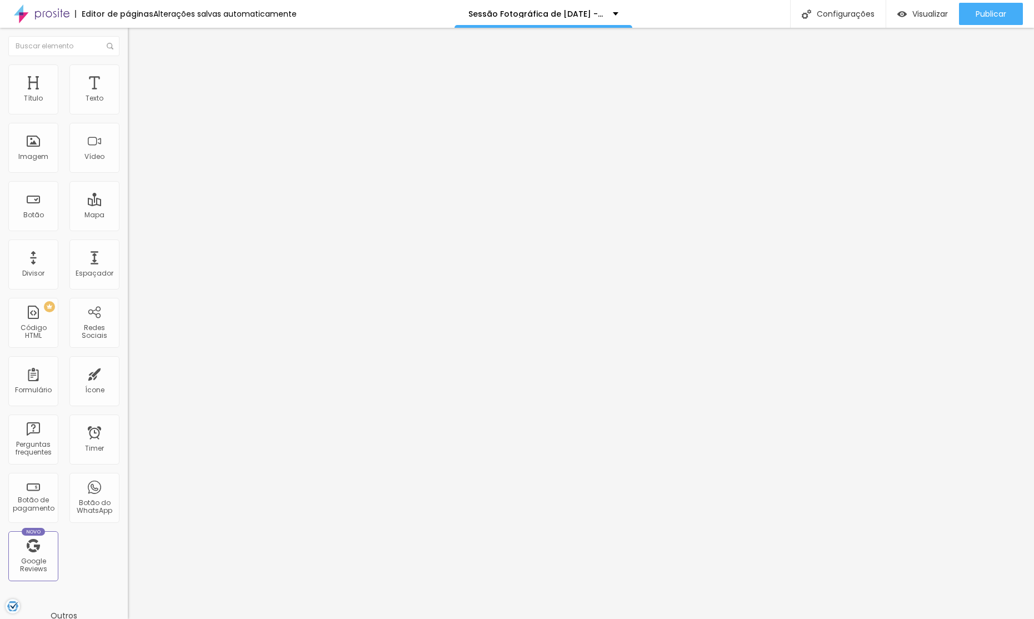
click at [128, 73] on li "Estilo" at bounding box center [192, 69] width 128 height 11
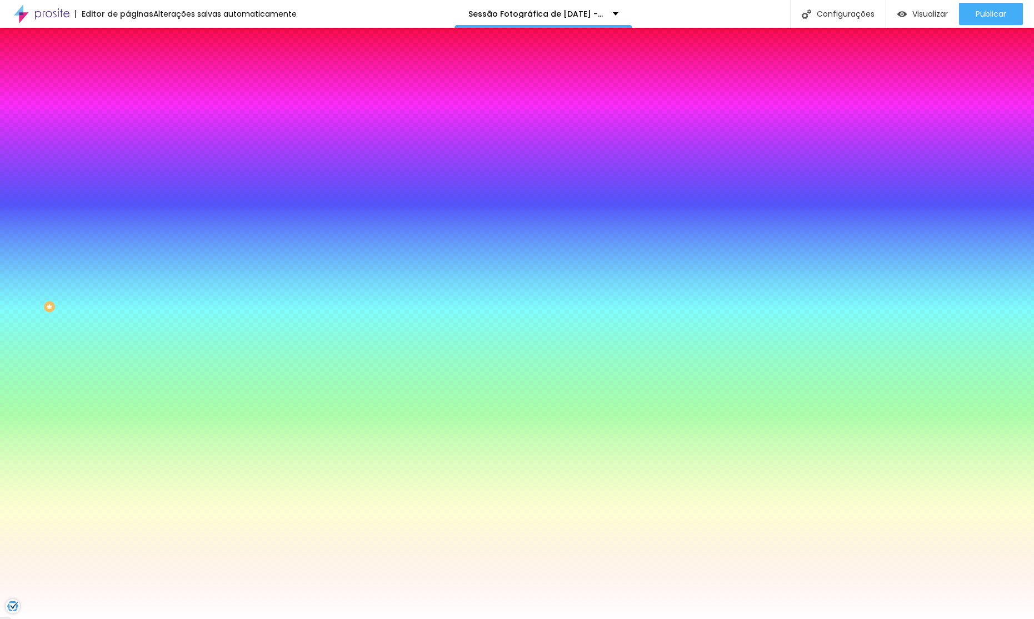
click at [128, 155] on button "button" at bounding box center [136, 149] width 16 height 12
drag, startPoint x: 205, startPoint y: 254, endPoint x: 189, endPoint y: 272, distance: 24.0
type input "#FFFFFF"
drag, startPoint x: 173, startPoint y: 280, endPoint x: 143, endPoint y: 239, distance: 50.9
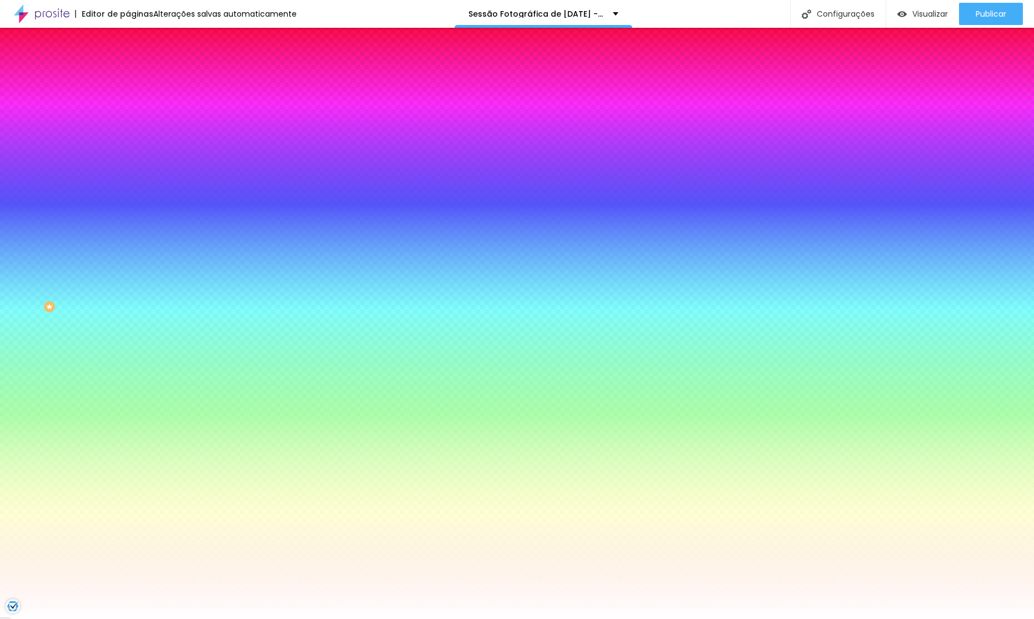
click at [79, 236] on body "Editor de páginas Alterações [PERSON_NAME] automaticamente Sessão Fotográfica d…" at bounding box center [517, 309] width 1034 height 619
type input "0.1"
type input "0"
type input "0.1"
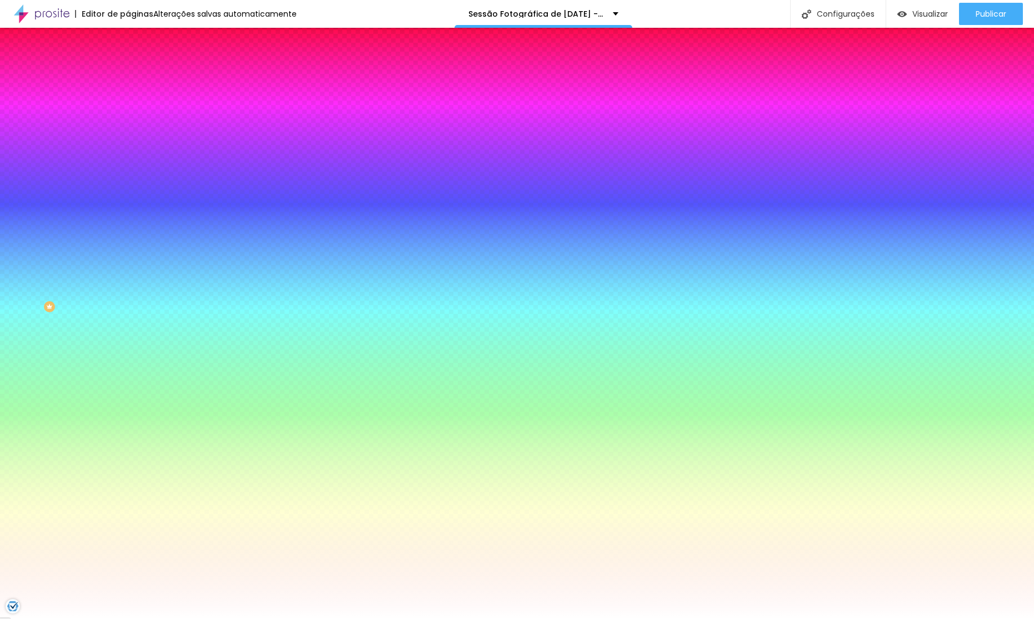
type input "0"
click at [199, 618] on div at bounding box center [517, 628] width 1034 height 0
click at [128, 124] on button "button" at bounding box center [136, 119] width 16 height 12
type input "15"
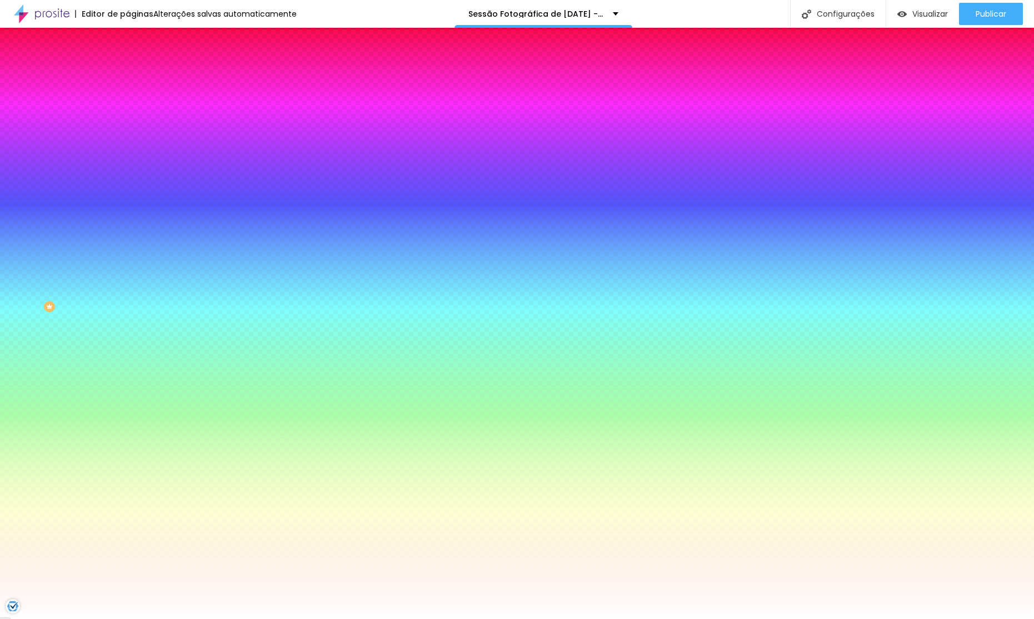
type input "14"
type input "13"
type input "12"
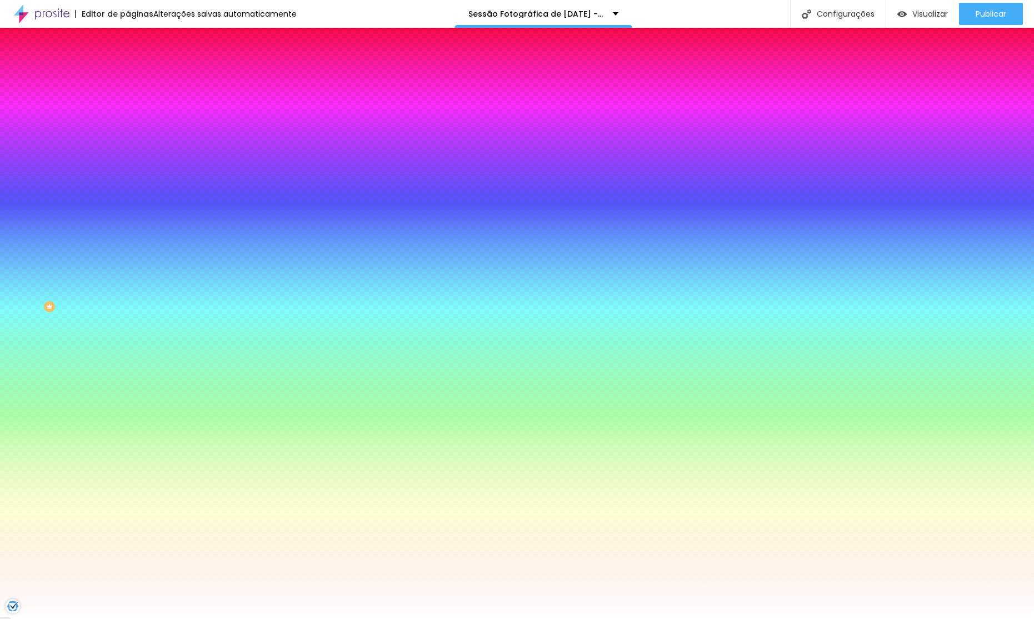
type input "12"
type input "11"
type input "10"
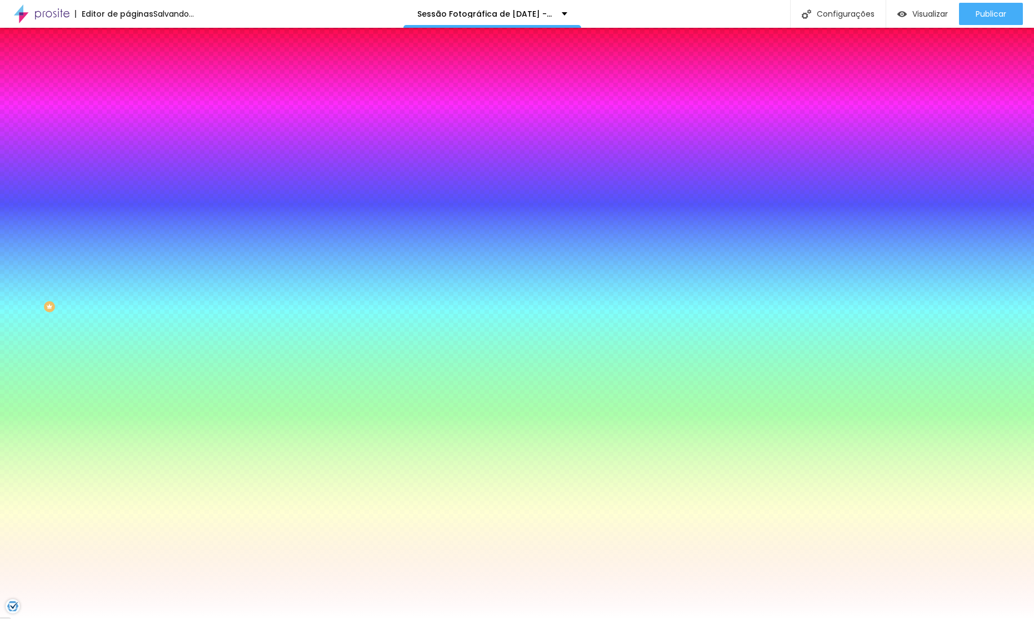
type input "9"
type input "8"
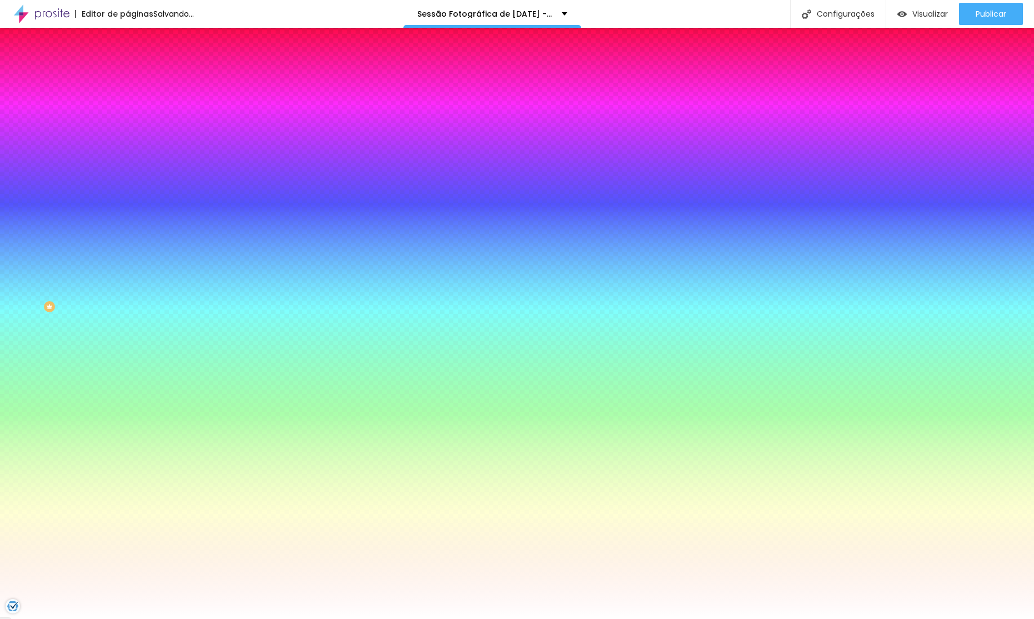
drag, startPoint x: 161, startPoint y: 208, endPoint x: 161, endPoint y: 226, distance: 17.8
click at [182, 618] on div at bounding box center [517, 628] width 1034 height 0
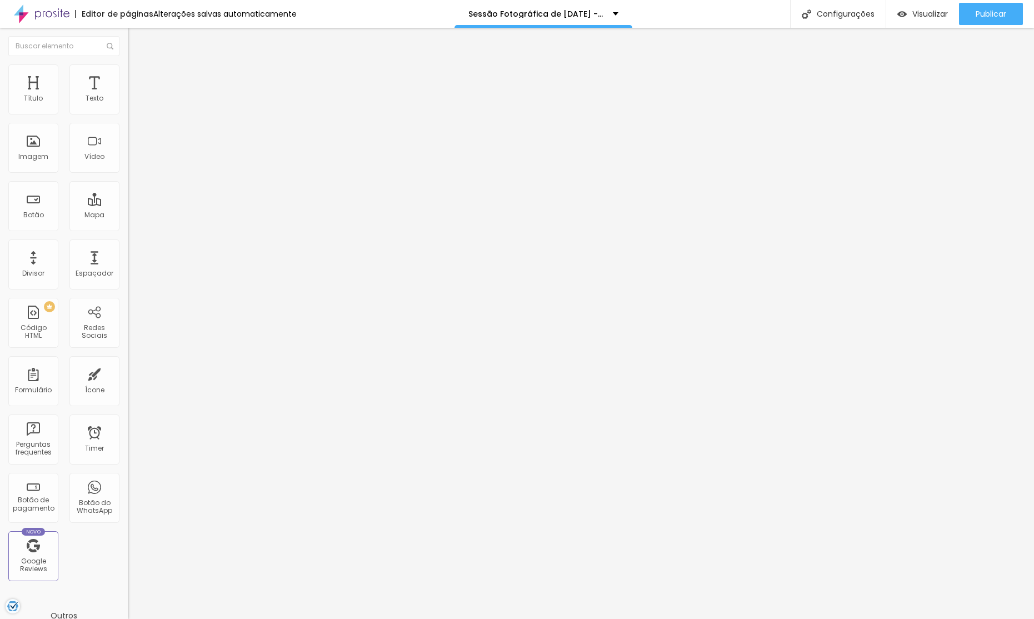
click at [128, 73] on li "Estilo" at bounding box center [192, 78] width 128 height 11
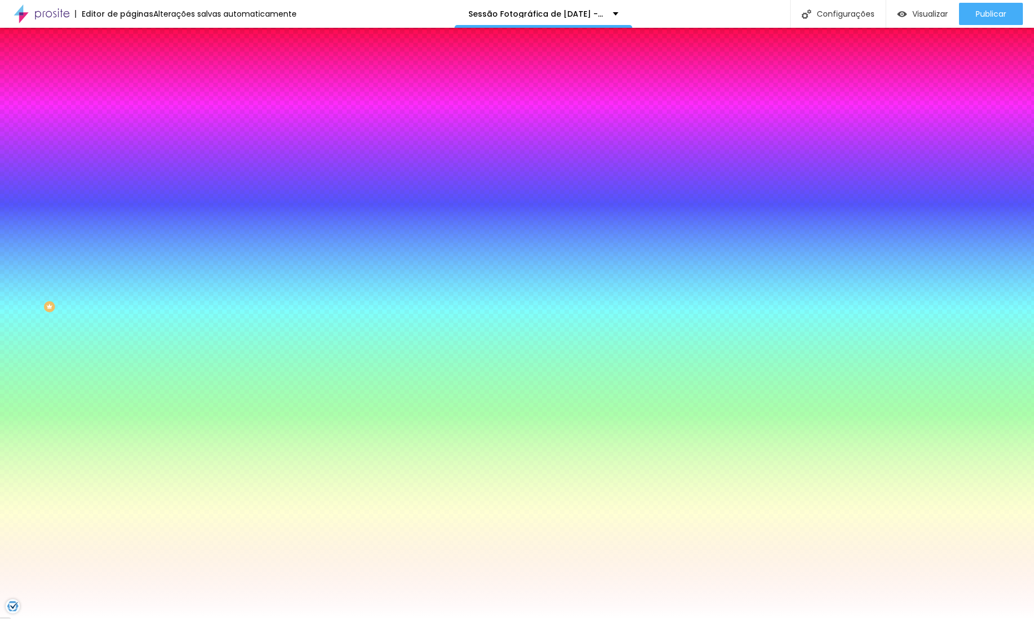
click at [128, 315] on div at bounding box center [192, 315] width 128 height 0
type input "#000000"
drag, startPoint x: 35, startPoint y: 378, endPoint x: 0, endPoint y: 488, distance: 116.0
click at [128, 488] on div "Editar Perguntas frequentes Conteúdo Estilo Avançado Visual Largura 100 % px [P…" at bounding box center [192, 323] width 128 height 591
drag, startPoint x: 64, startPoint y: 512, endPoint x: 71, endPoint y: 473, distance: 39.4
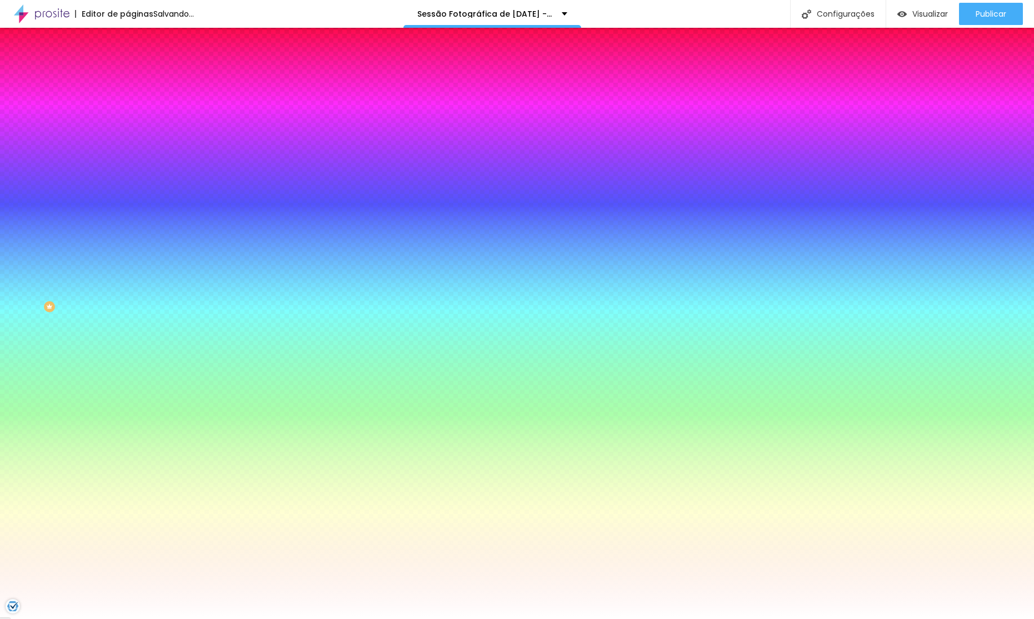
click at [128, 512] on div "Editar Perguntas frequentes Conteúdo Estilo Avançado Visual Largura 100 % px [P…" at bounding box center [192, 323] width 128 height 591
click at [132, 361] on icon "button" at bounding box center [135, 357] width 7 height 7
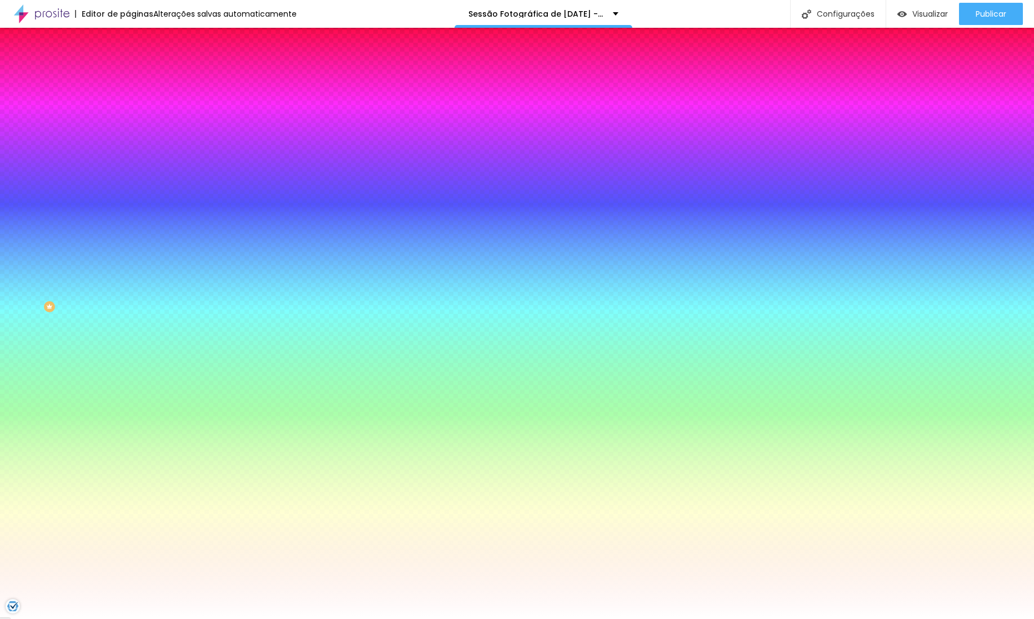
type input "#FFFFFF"
drag, startPoint x: 188, startPoint y: 514, endPoint x: 0, endPoint y: 427, distance: 207.3
click at [0, 427] on body "Editor de páginas Alterações [PERSON_NAME] automaticamente Sessão Fotográfica d…" at bounding box center [517, 309] width 1034 height 619
click at [26, 618] on div at bounding box center [517, 628] width 1034 height 0
click at [128, 315] on div at bounding box center [192, 315] width 128 height 0
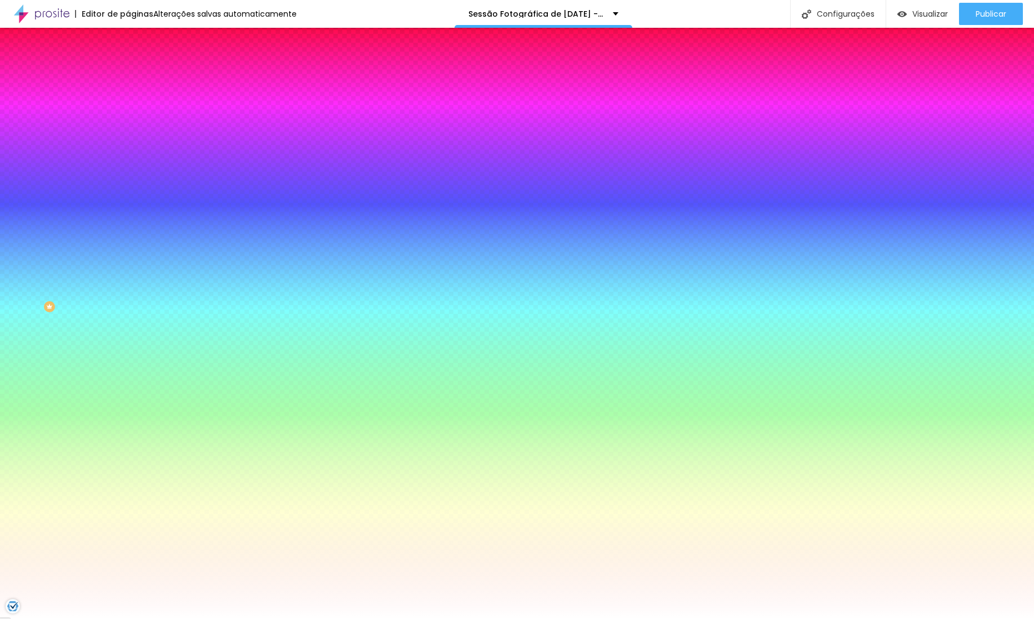
click at [128, 284] on button "button" at bounding box center [136, 290] width 16 height 12
type input "#FFFFFF"
drag, startPoint x: 154, startPoint y: 408, endPoint x: 34, endPoint y: 352, distance: 132.2
click at [34, 352] on body "Editor de páginas Alterações [PERSON_NAME] automaticamente Sessão Fotográfica d…" at bounding box center [517, 309] width 1034 height 619
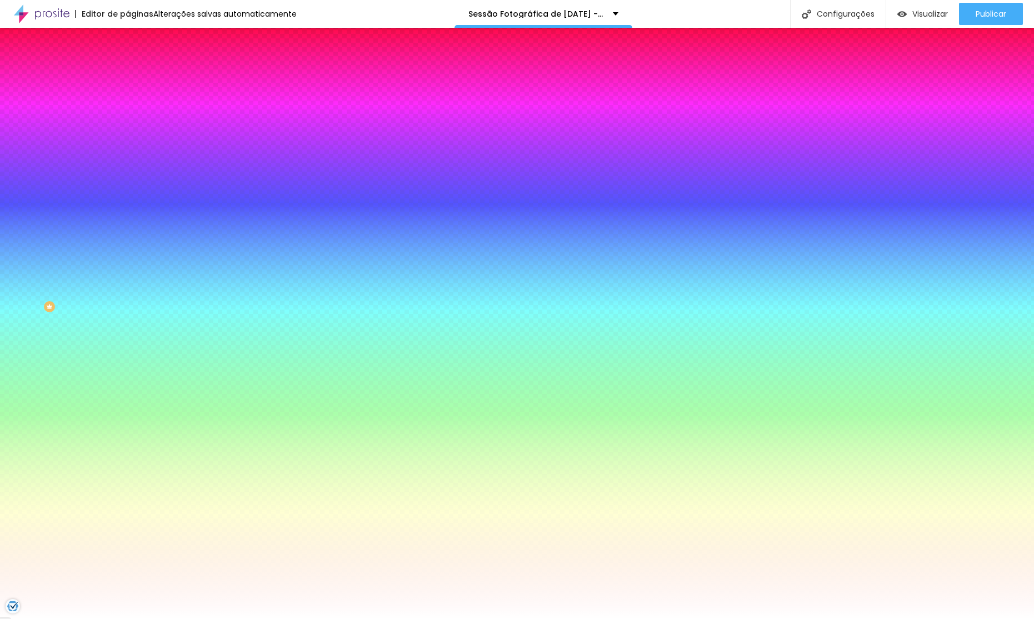
click at [18, 618] on div at bounding box center [517, 628] width 1034 height 0
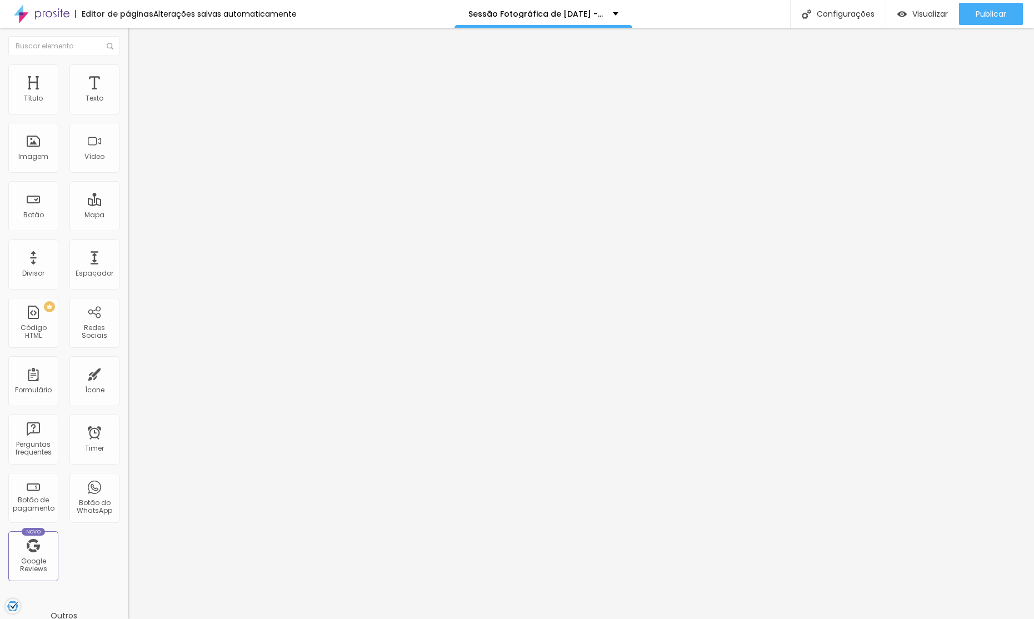
click at [128, 71] on li "Estilo" at bounding box center [192, 69] width 128 height 11
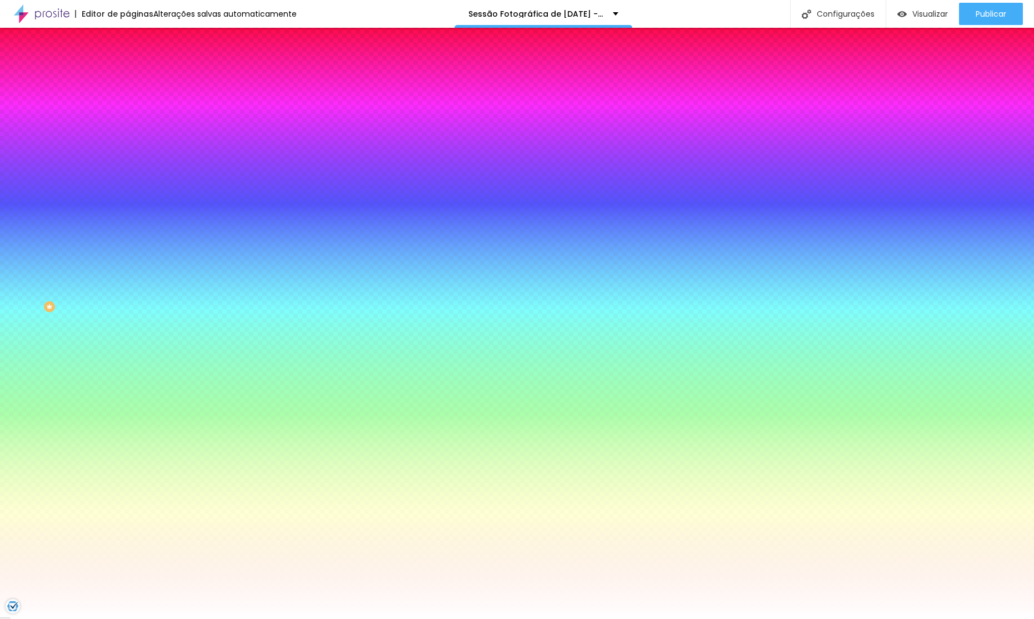
click at [128, 151] on div at bounding box center [192, 151] width 128 height 0
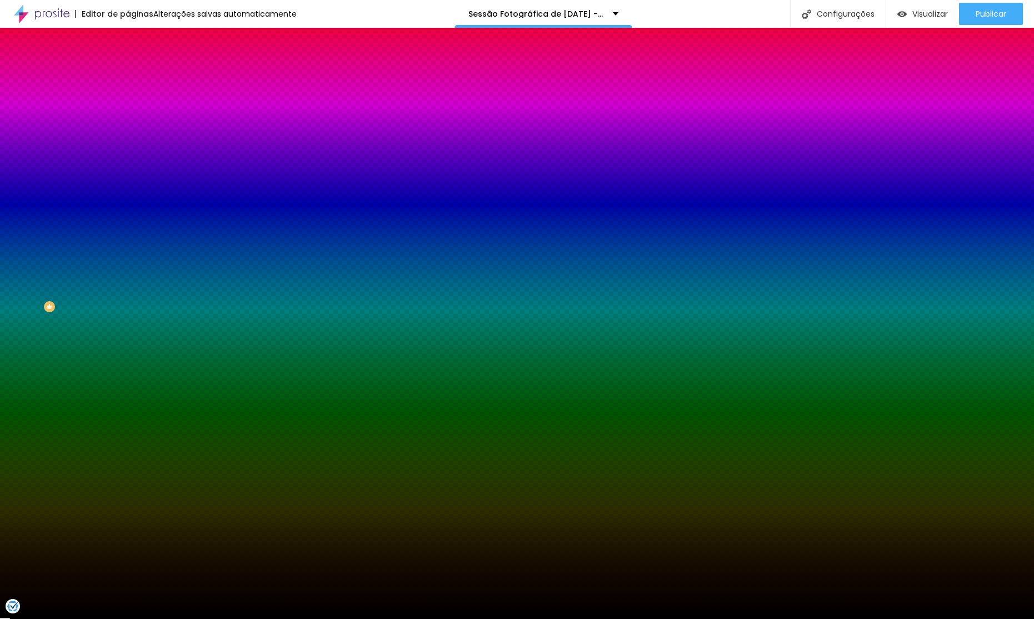
type input "#000000"
drag, startPoint x: 13, startPoint y: 311, endPoint x: 0, endPoint y: 376, distance: 66.8
click at [128, 378] on div "Editar Seção Conteúdo Estilo Avançado Imagem de fundo Adicionar imagem Efeito d…" at bounding box center [192, 323] width 128 height 591
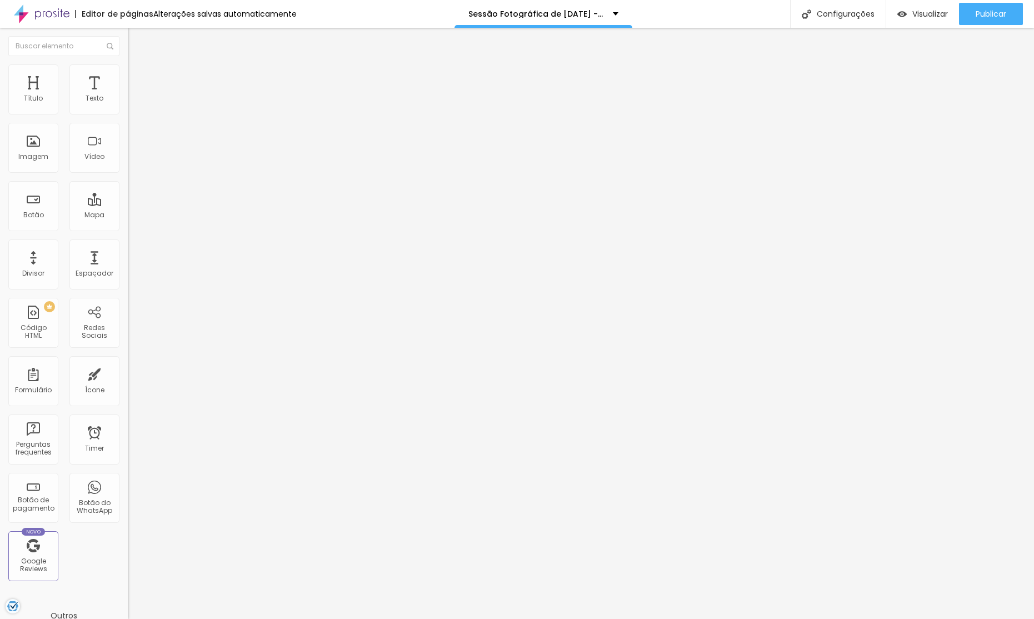
click at [128, 66] on img at bounding box center [133, 69] width 10 height 10
click at [128, 64] on li "Estilo" at bounding box center [192, 58] width 128 height 11
click at [132, 103] on icon "button" at bounding box center [135, 100] width 7 height 7
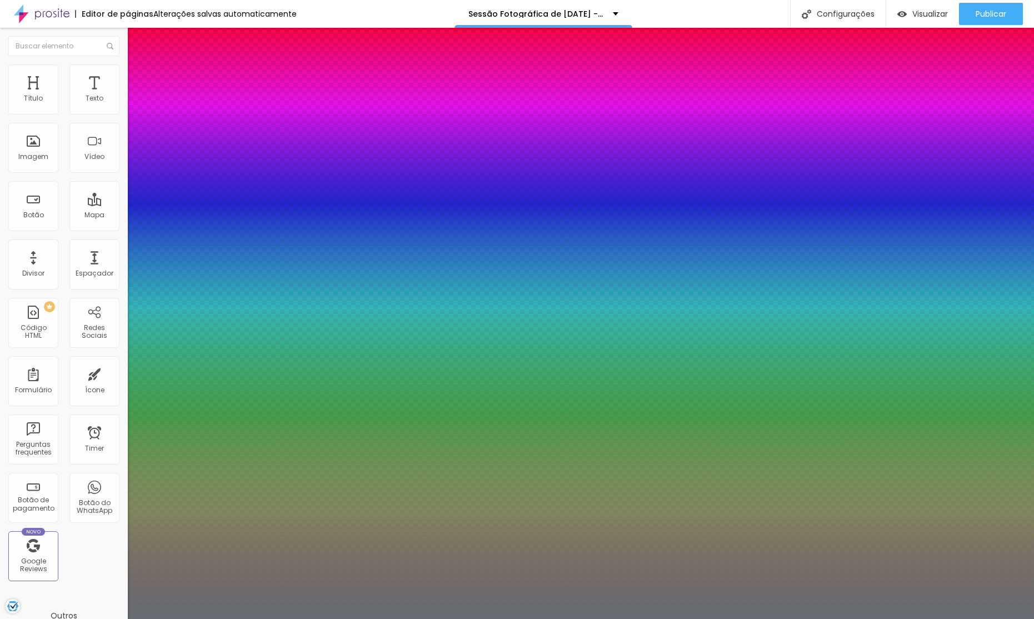
drag, startPoint x: 214, startPoint y: 287, endPoint x: 223, endPoint y: 314, distance: 28.5
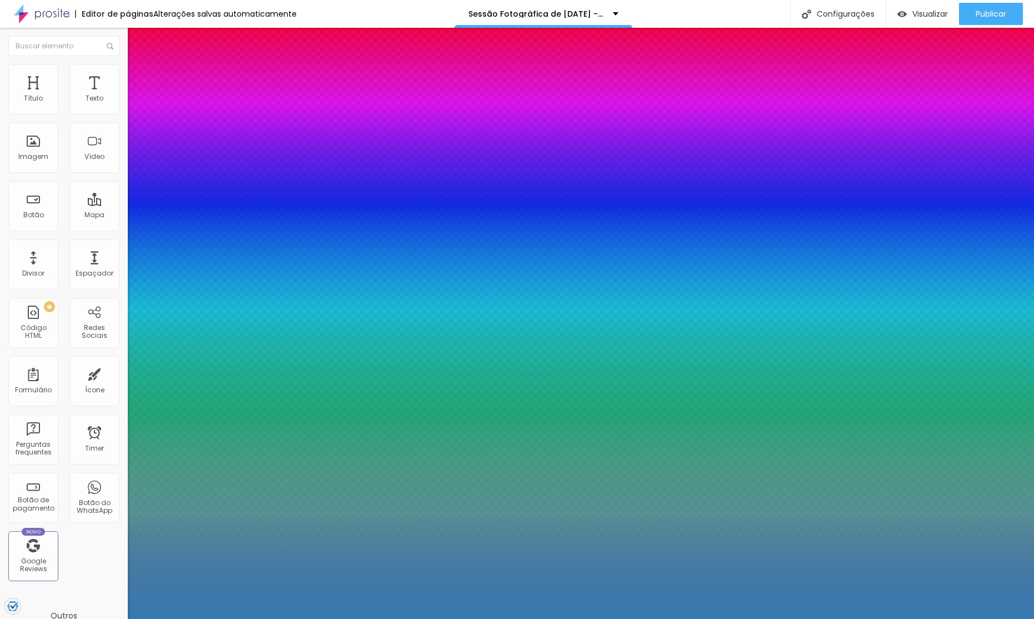
type input "1"
type input "#367AB1"
type input "1"
type input "#5890BD"
type input "1"
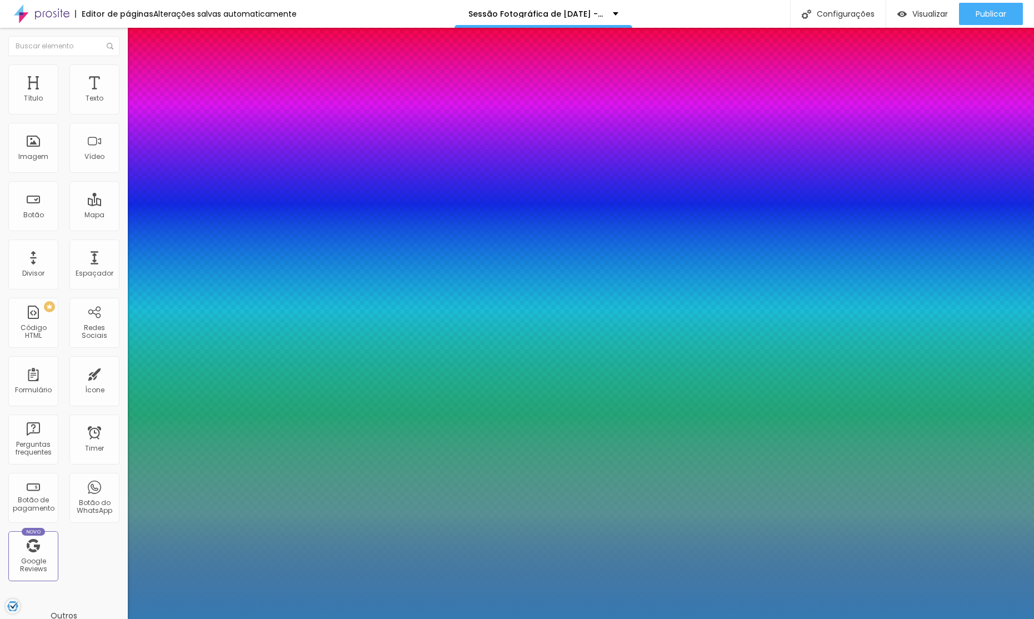
type input "#B0CBE0"
type input "1"
type input "#FFFFFF"
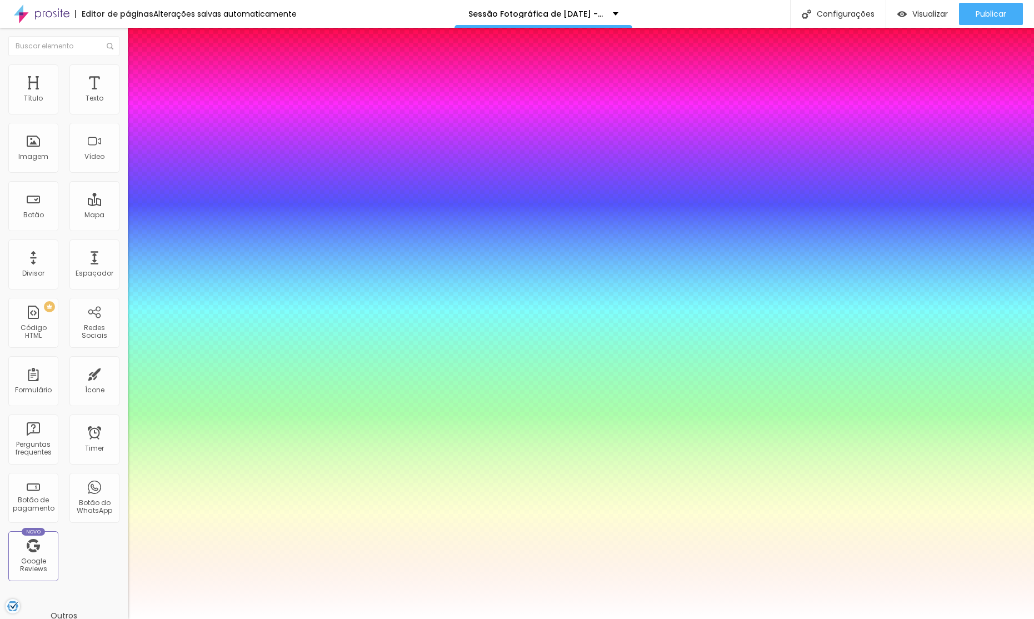
drag, startPoint x: 201, startPoint y: 327, endPoint x: 57, endPoint y: 252, distance: 161.8
click at [60, 253] on body "Editor de páginas Alterações [PERSON_NAME] automaticamente Sessão Fotográfica d…" at bounding box center [517, 309] width 1034 height 619
type input "1"
click at [426, 618] on div at bounding box center [517, 628] width 1034 height 0
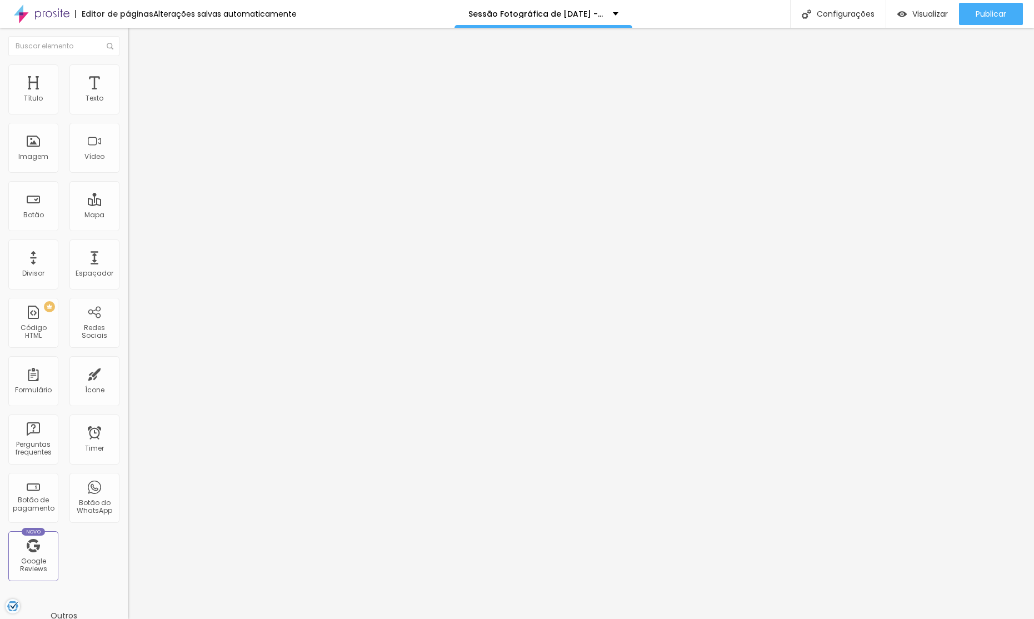
click at [138, 78] on span "Avançado" at bounding box center [156, 82] width 37 height 9
click at [138, 77] on span "Estilo" at bounding box center [146, 71] width 17 height 9
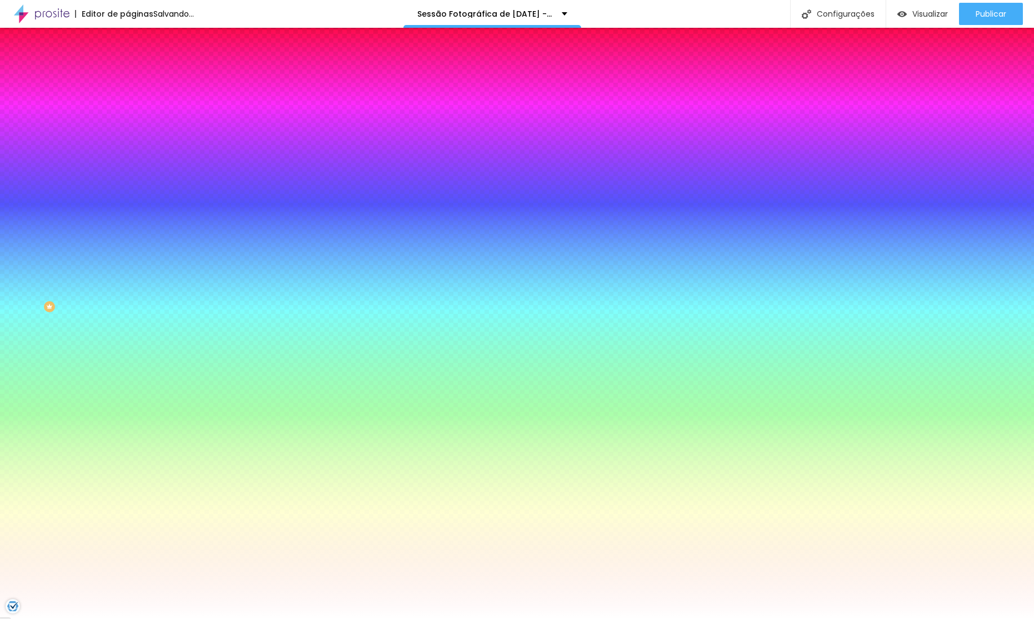
drag, startPoint x: 71, startPoint y: 202, endPoint x: 66, endPoint y: 204, distance: 6.2
click at [128, 162] on div "#FFFFFF" at bounding box center [192, 156] width 128 height 11
drag, startPoint x: 74, startPoint y: 204, endPoint x: 71, endPoint y: 213, distance: 10.0
click at [128, 151] on div at bounding box center [192, 151] width 128 height 0
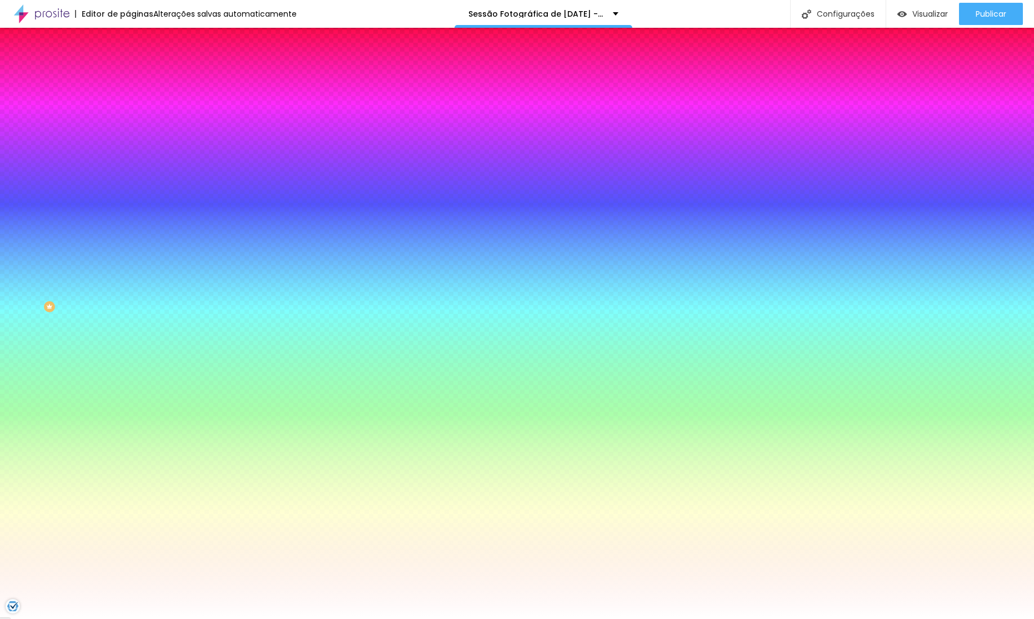
type input "#000000"
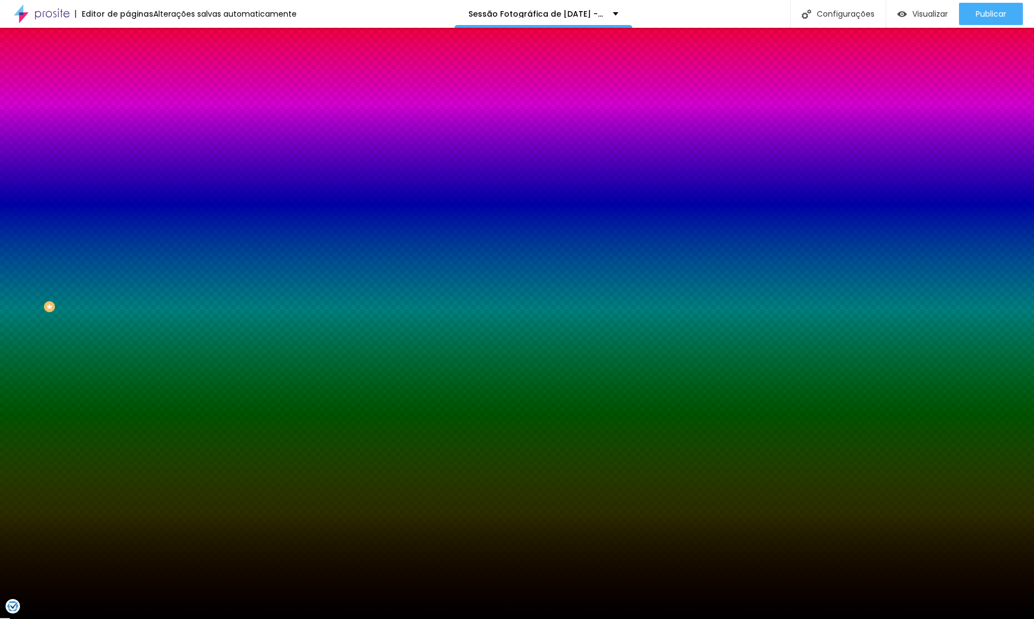
drag, startPoint x: 6, startPoint y: 334, endPoint x: 9, endPoint y: 393, distance: 59.5
click at [128, 396] on div "Editar Seção Conteúdo Estilo Avançado Imagem de fundo Adicionar imagem Efeito d…" at bounding box center [192, 323] width 128 height 591
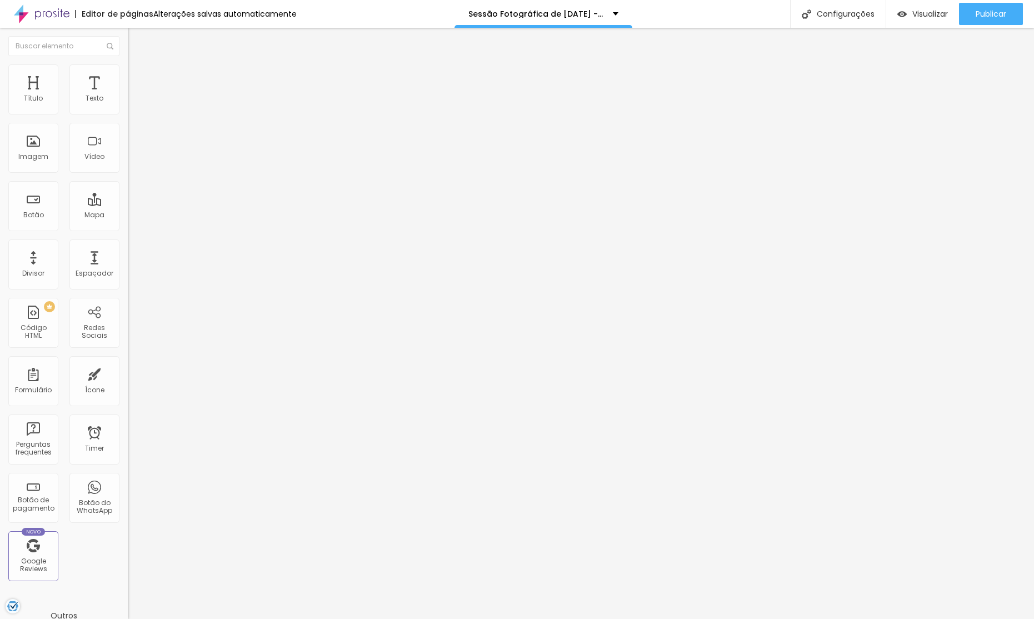
click at [128, 73] on li "Estilo" at bounding box center [192, 69] width 128 height 11
type input "268"
type input "236"
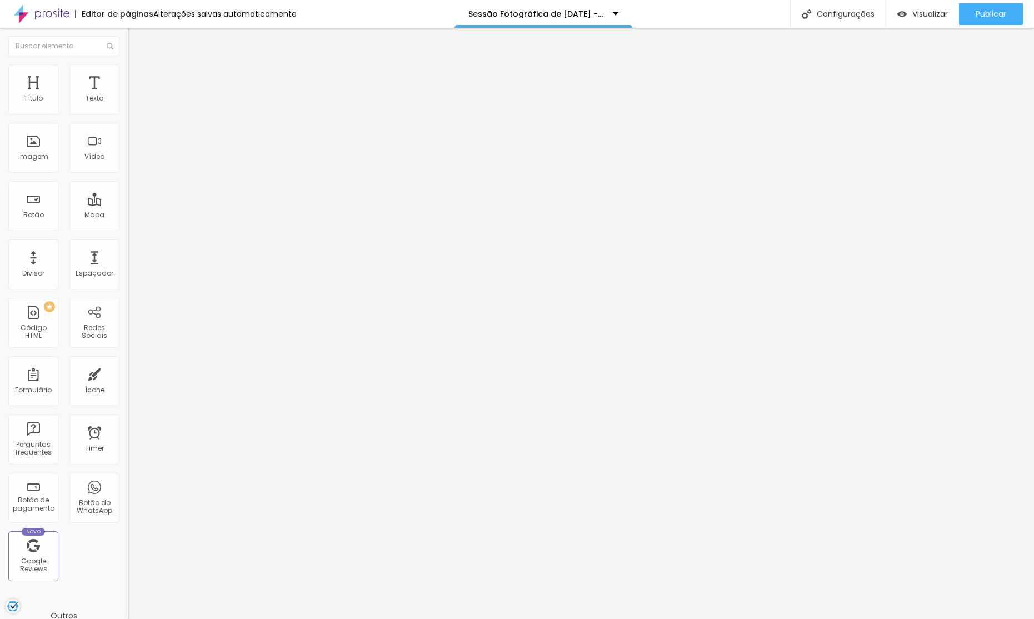
type input "198"
type input "166"
type input "130"
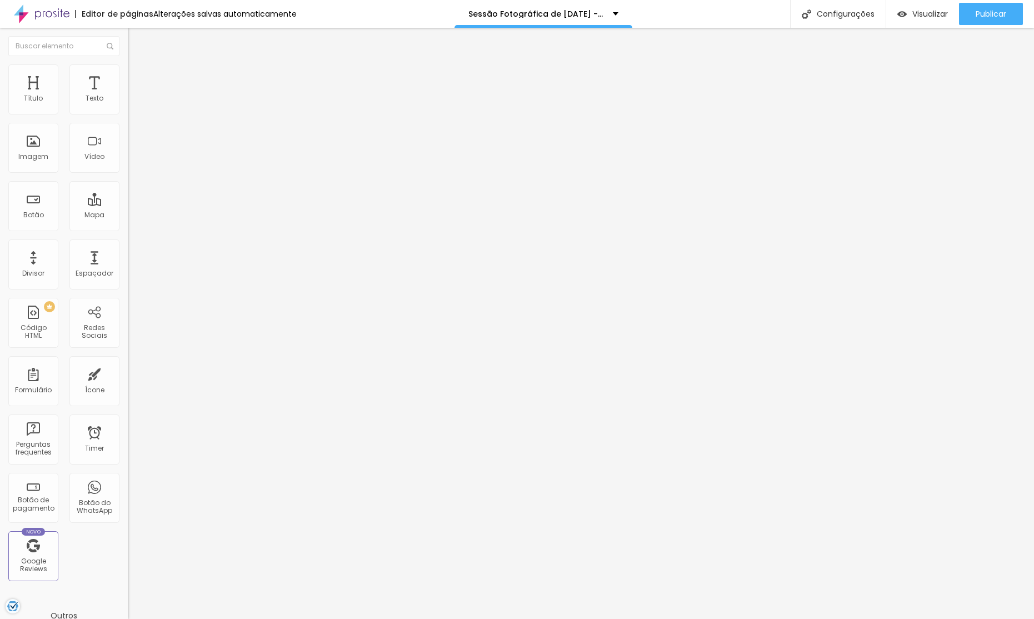
type input "130"
type input "100"
type input "119"
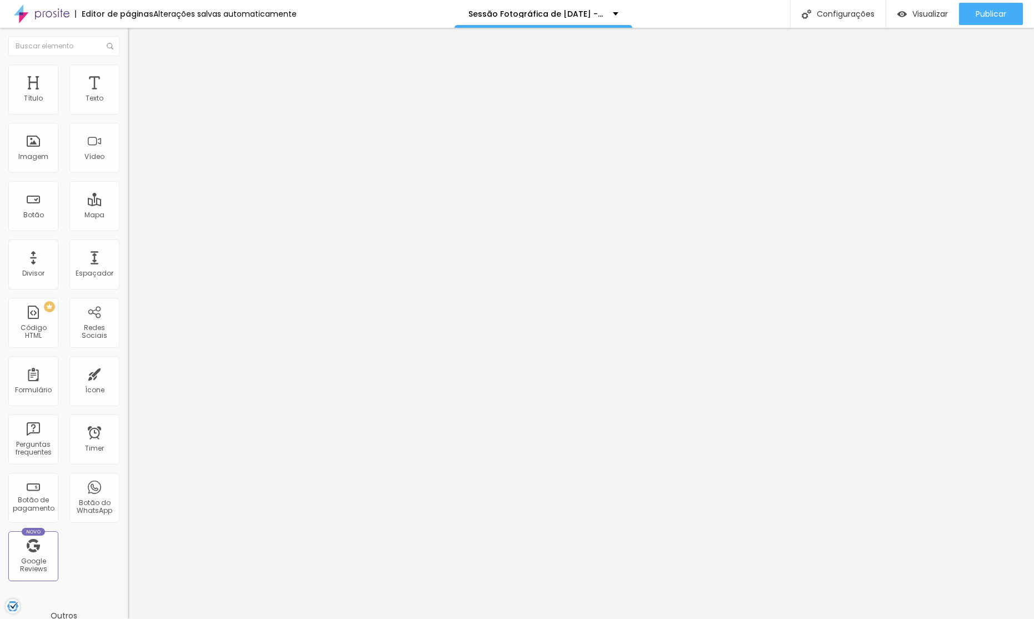
type input "125"
type input "130"
type input "135"
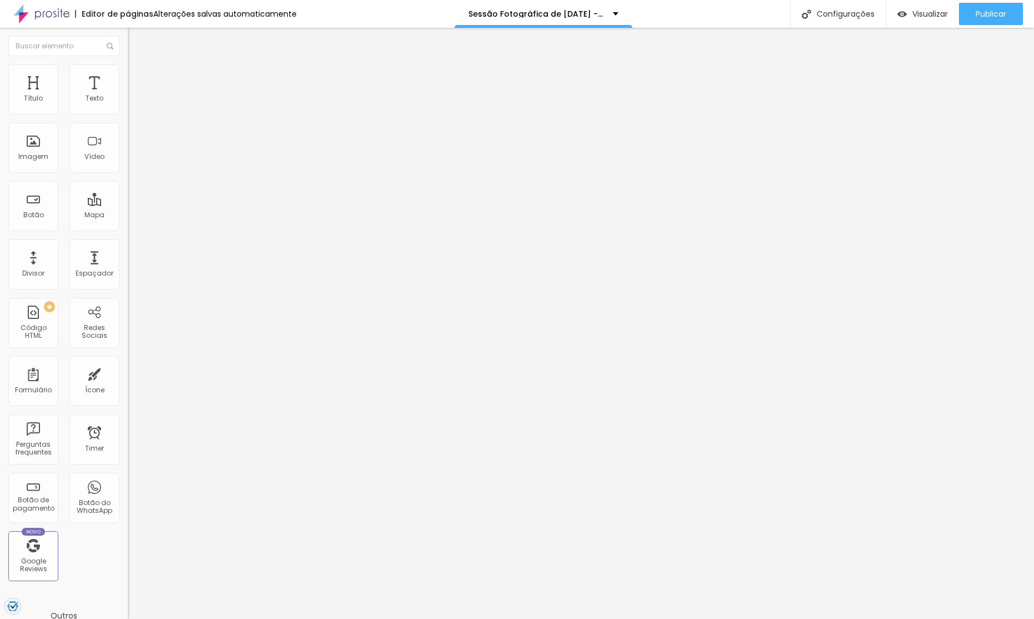
type input "135"
type input "139"
type input "144"
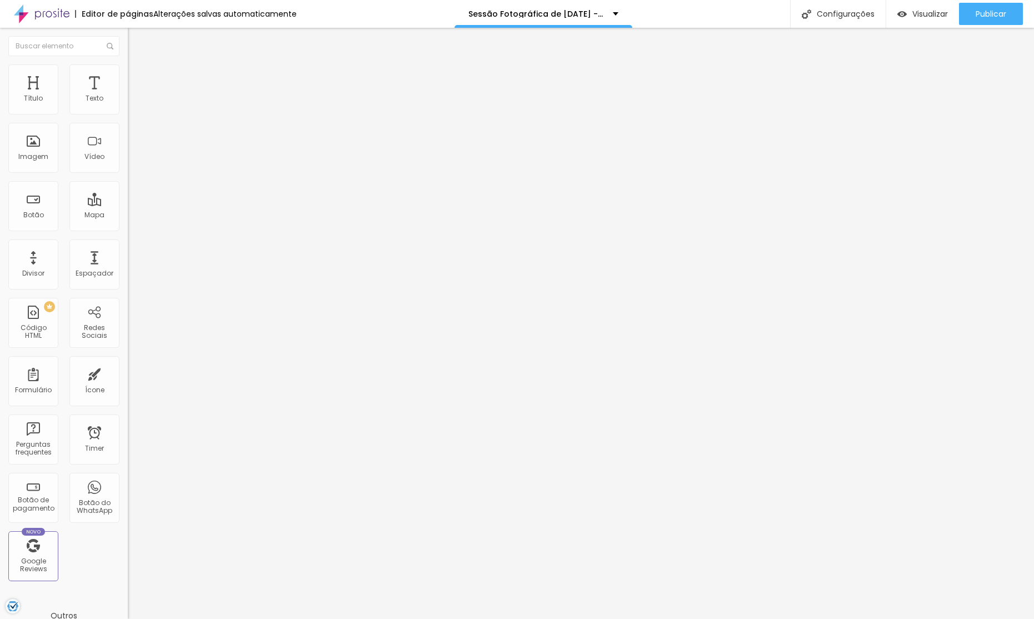
type input "146"
type input "149"
type input "152"
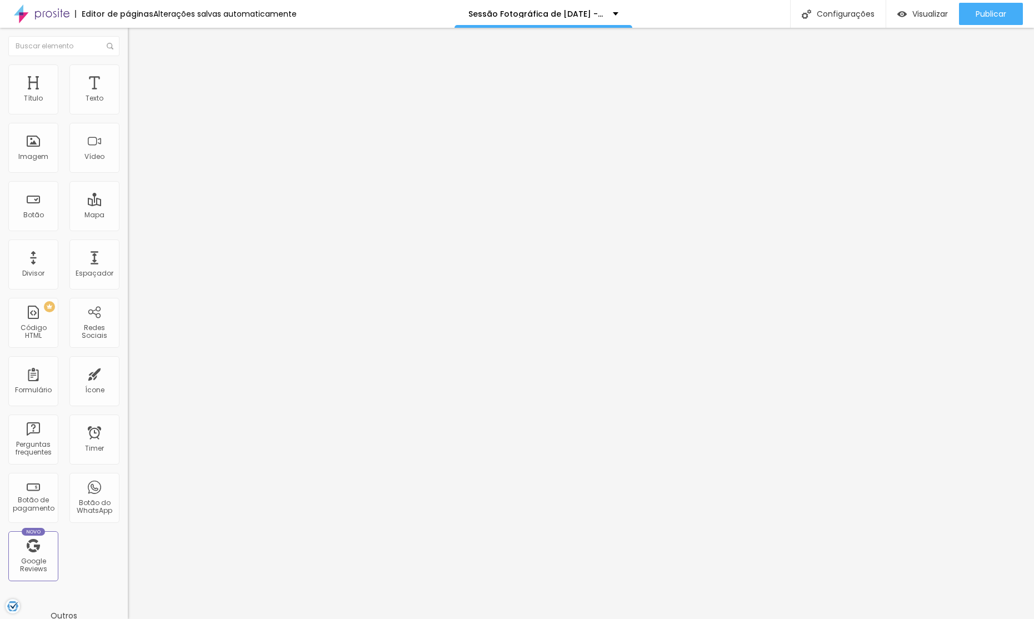
type input "152"
type input "155"
type input "157"
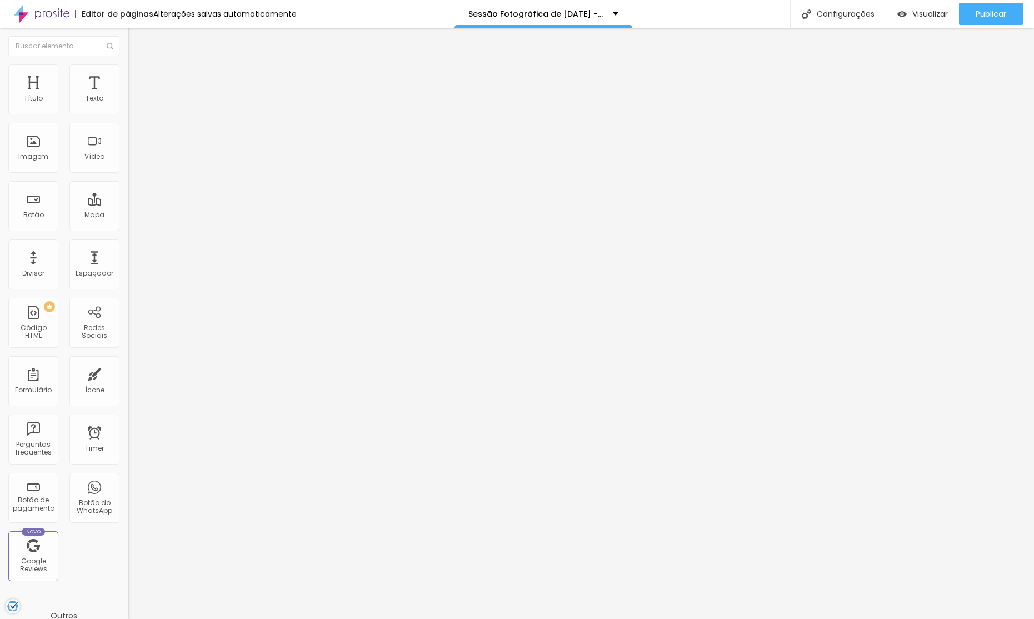
type input "158"
type input "157"
type input "158"
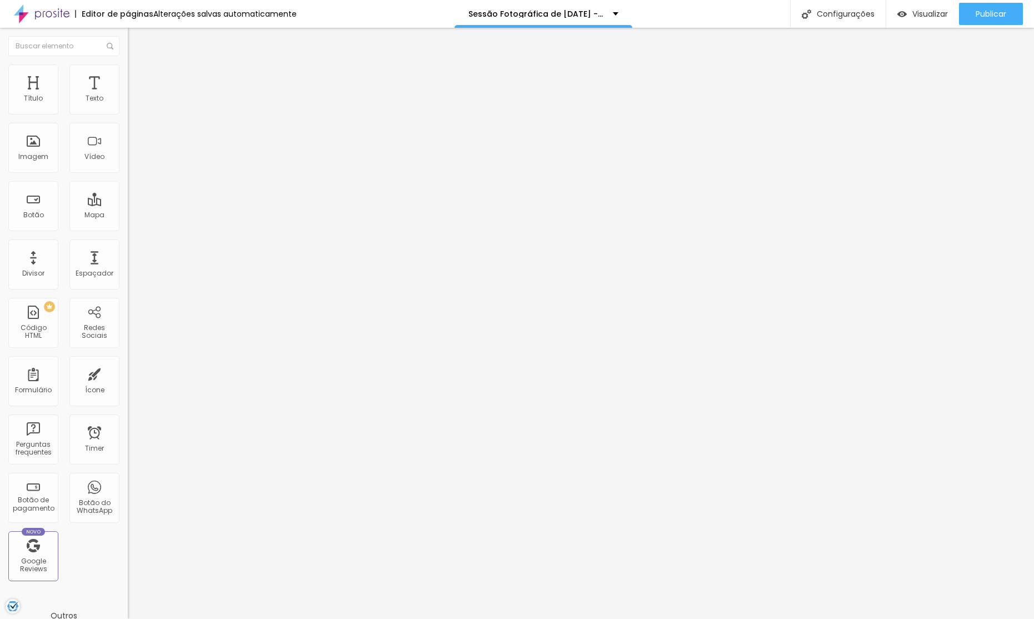
type input "158"
type input "159"
type input "162"
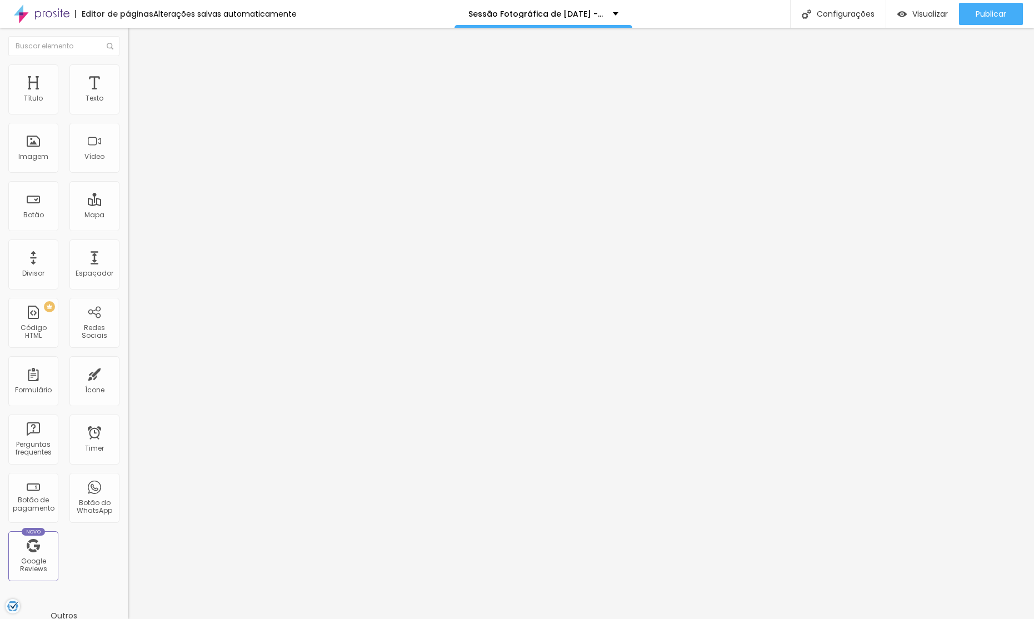
type input "164"
type input "167"
type input "169"
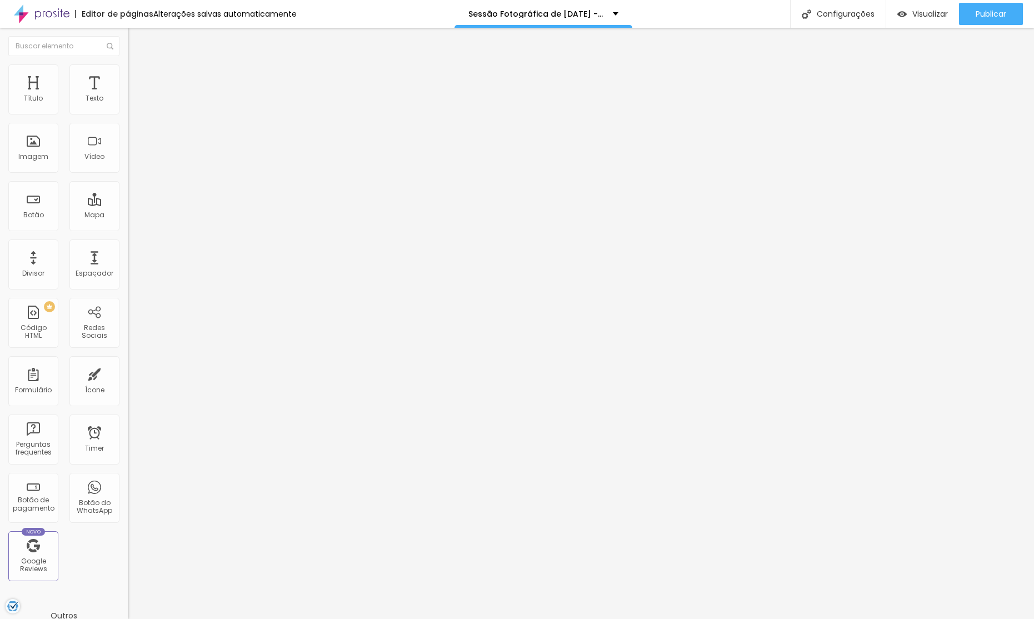
type input "169"
type input "172"
type input "173"
drag, startPoint x: 40, startPoint y: 151, endPoint x: 23, endPoint y: 146, distance: 18.1
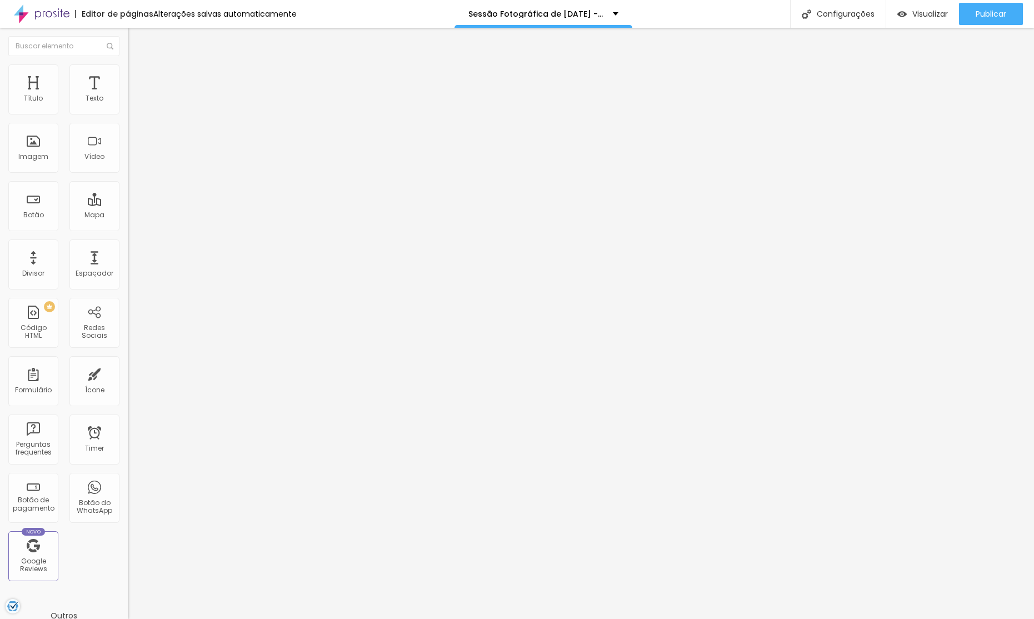
type input "173"
click at [128, 142] on input "range" at bounding box center [164, 137] width 72 height 9
drag, startPoint x: 89, startPoint y: 53, endPoint x: 94, endPoint y: 65, distance: 12.5
click at [128, 76] on li "Avançado" at bounding box center [192, 81] width 128 height 11
click at [138, 78] on span "Avançado" at bounding box center [156, 82] width 37 height 9
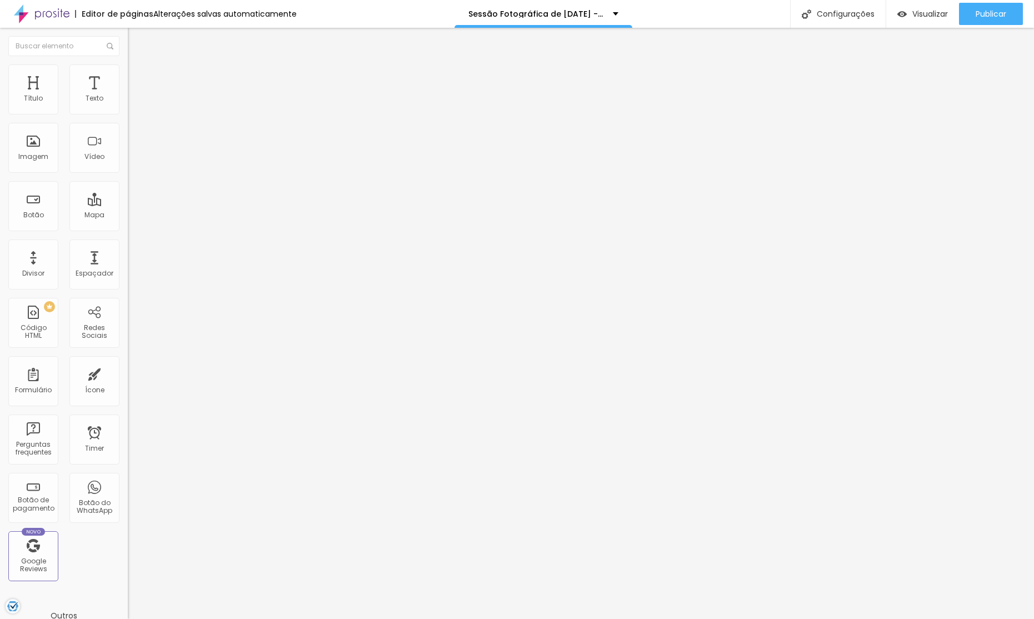
click at [128, 66] on img at bounding box center [133, 69] width 10 height 10
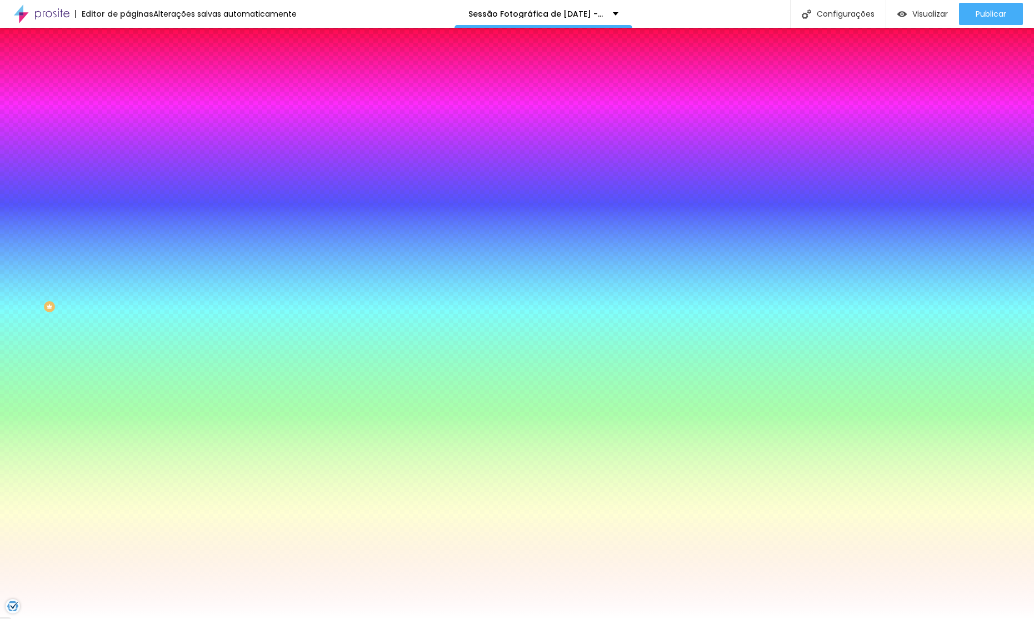
drag, startPoint x: 82, startPoint y: 199, endPoint x: 69, endPoint y: 223, distance: 27.6
click at [128, 151] on div at bounding box center [192, 151] width 128 height 0
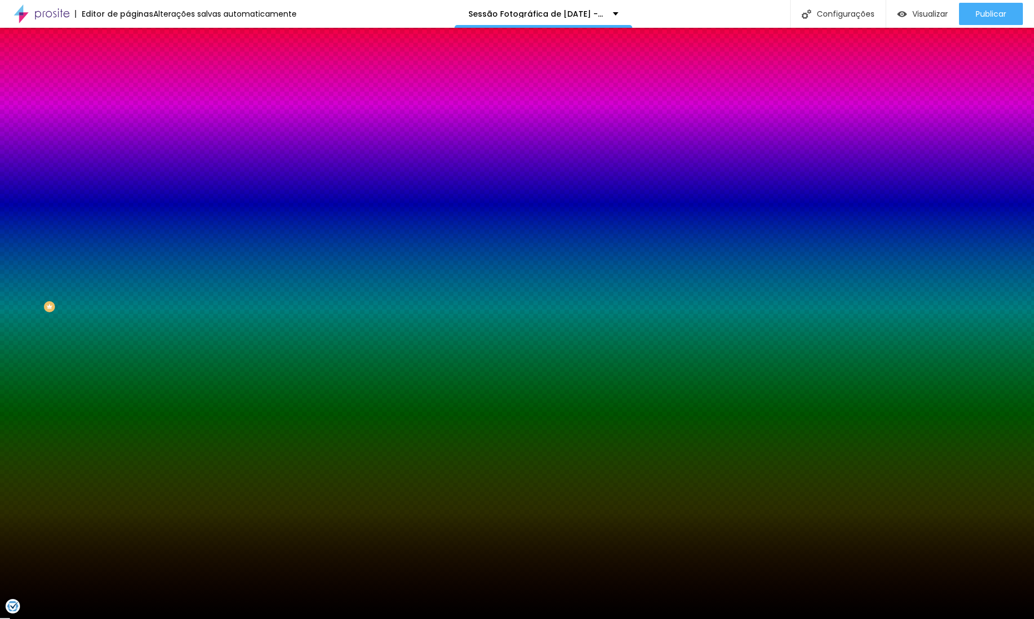
type input "#000000"
drag, startPoint x: 19, startPoint y: 300, endPoint x: 0, endPoint y: 422, distance: 123.1
click at [128, 423] on div "Editar Seção Conteúdo Estilo Avançado Imagem de fundo Adicionar imagem Efeito d…" at bounding box center [192, 323] width 128 height 591
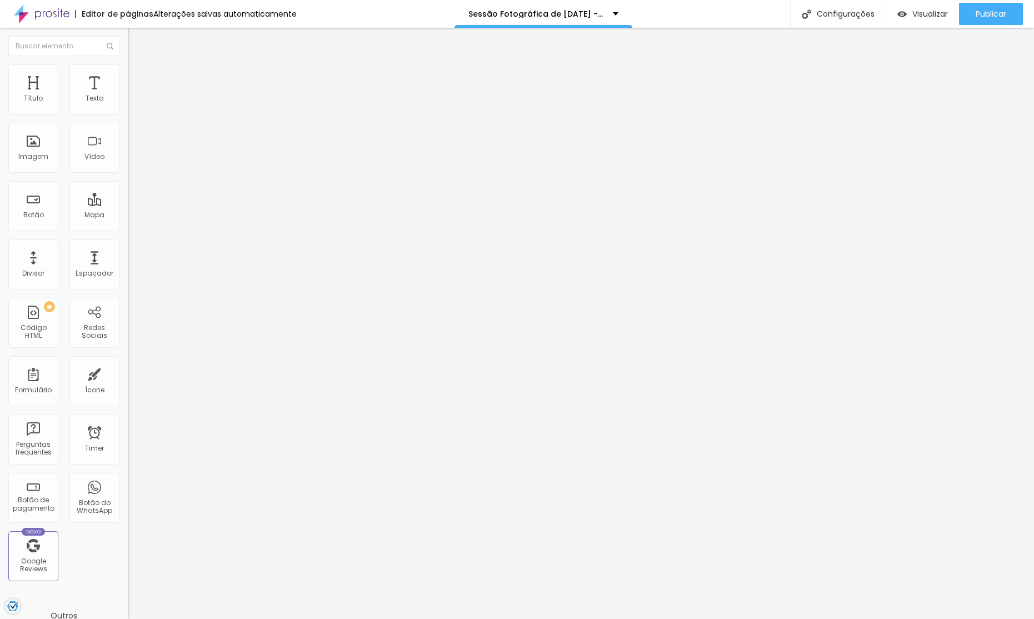
click at [128, 101] on span "Completo" at bounding box center [145, 96] width 34 height 9
click at [128, 108] on span "Encaixotado" at bounding box center [149, 102] width 43 height 9
drag, startPoint x: 124, startPoint y: 94, endPoint x: 111, endPoint y: 101, distance: 14.9
click at [128, 94] on div "Modo Encaixotado Encaixotado Completo" at bounding box center [192, 102] width 128 height 31
drag, startPoint x: 59, startPoint y: 135, endPoint x: 61, endPoint y: 108, distance: 27.2
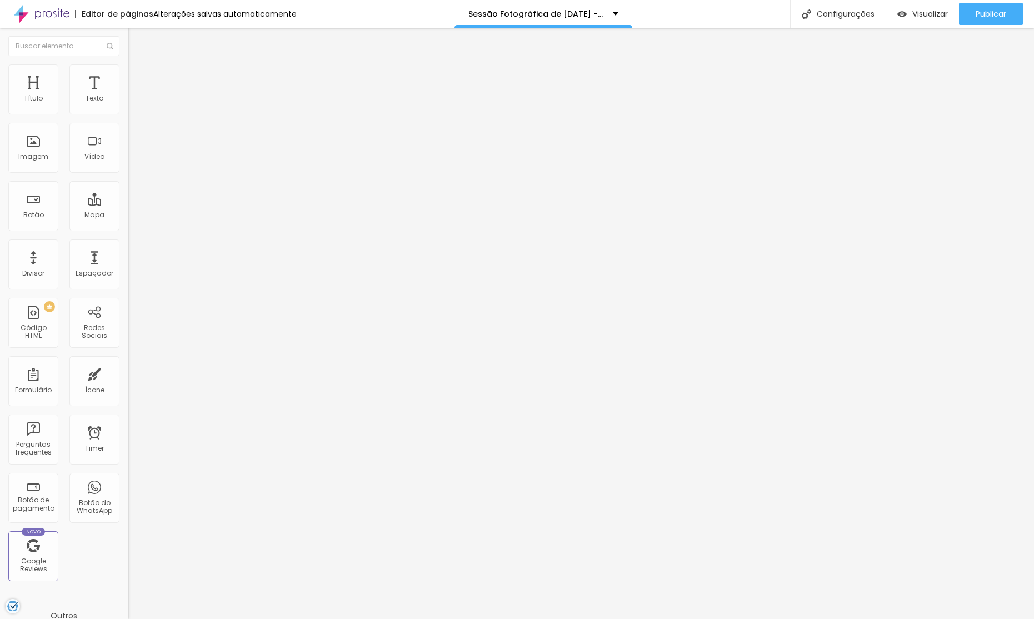
click at [128, 118] on span "Completo" at bounding box center [145, 113] width 34 height 9
click at [138, 75] on span "Estilo" at bounding box center [146, 71] width 17 height 9
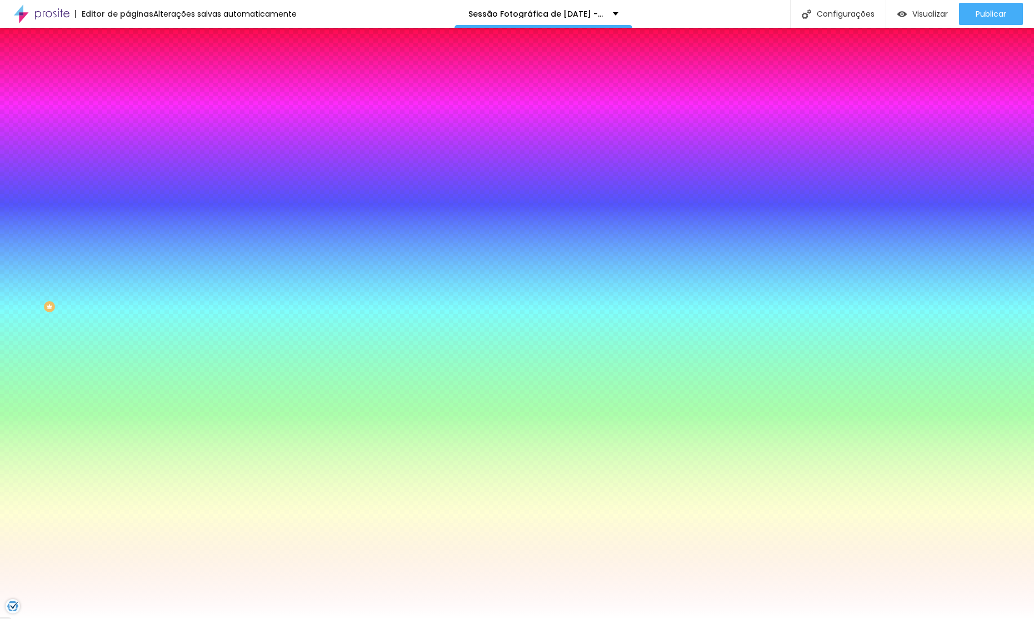
click at [128, 116] on span "Nenhum" at bounding box center [142, 110] width 29 height 9
click at [128, 133] on span "Parallax" at bounding box center [141, 127] width 27 height 9
click at [128, 76] on li "Avançado" at bounding box center [192, 81] width 128 height 11
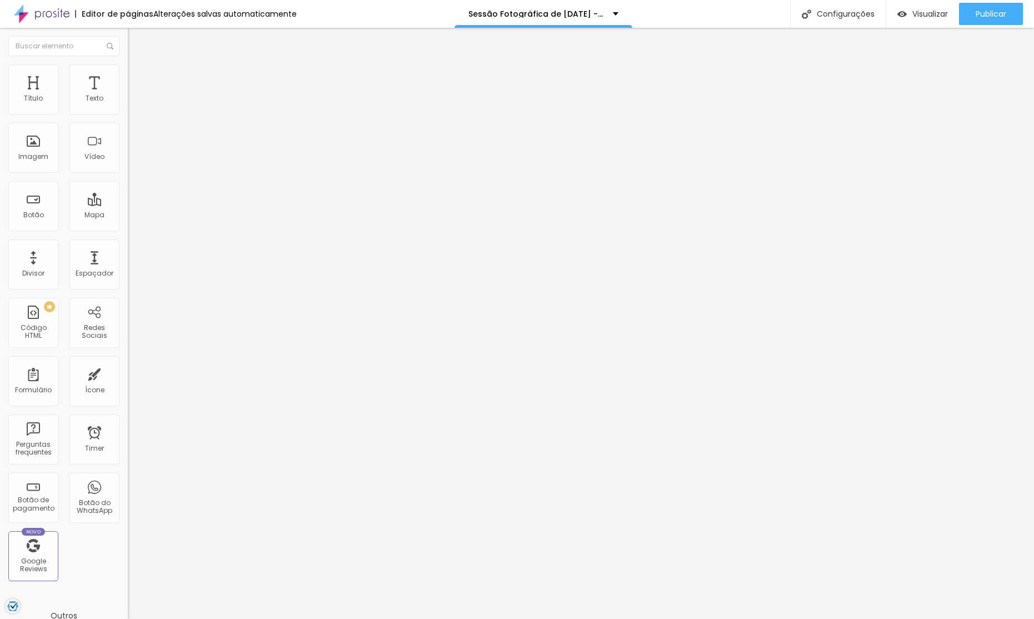
type input "220"
type input "225"
type input "230"
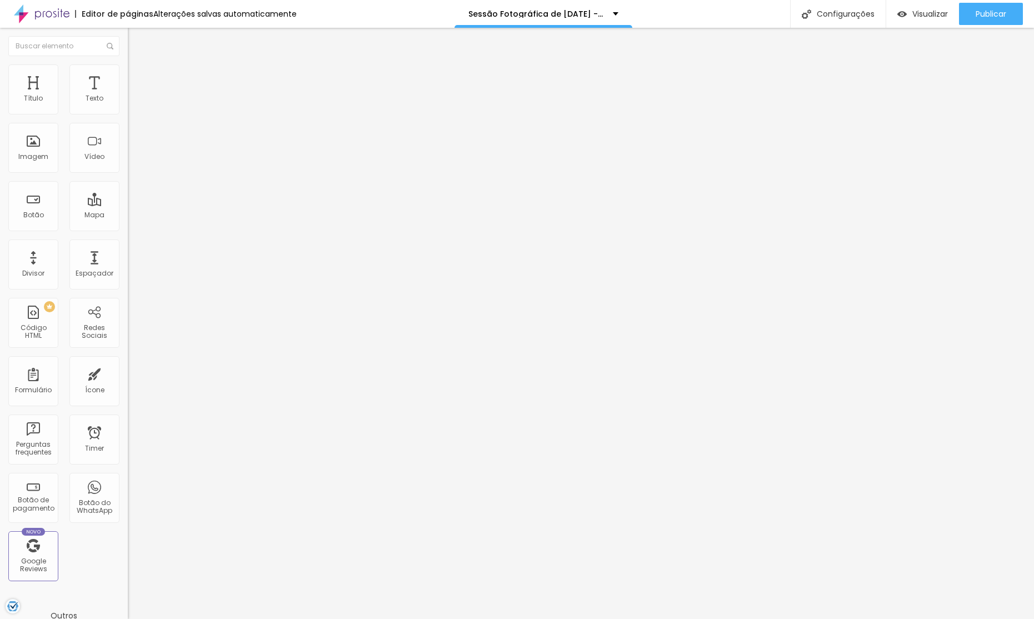
type input "230"
type input "235"
drag, startPoint x: 47, startPoint y: 132, endPoint x: 64, endPoint y: 129, distance: 16.8
click at [128, 373] on input "range" at bounding box center [164, 377] width 72 height 9
click at [128, 96] on span "Trocar imagem" at bounding box center [158, 90] width 61 height 9
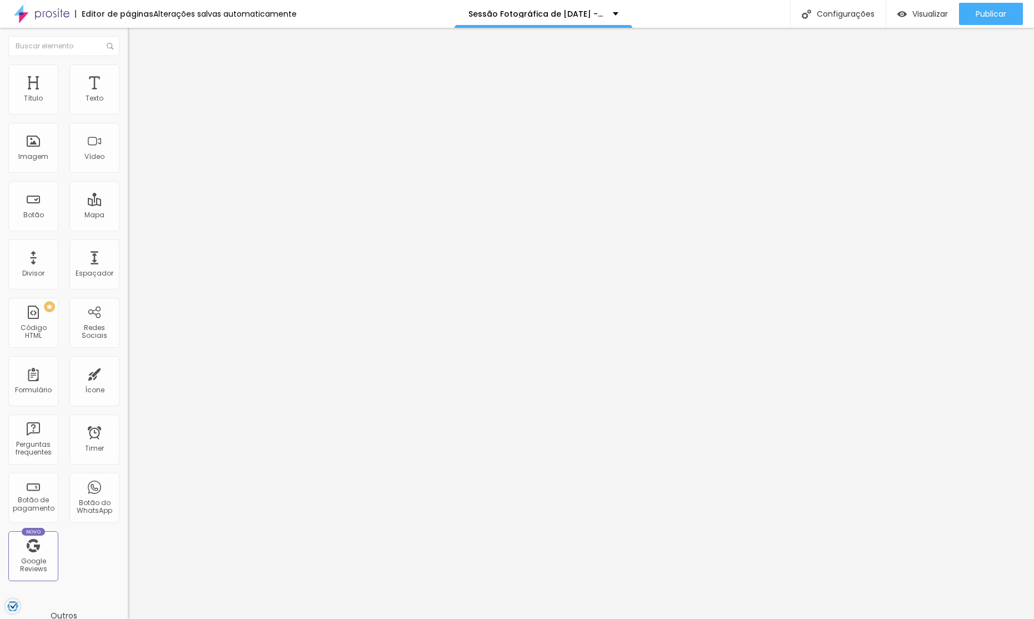
click at [128, 96] on span "Trocar imagem" at bounding box center [158, 90] width 61 height 9
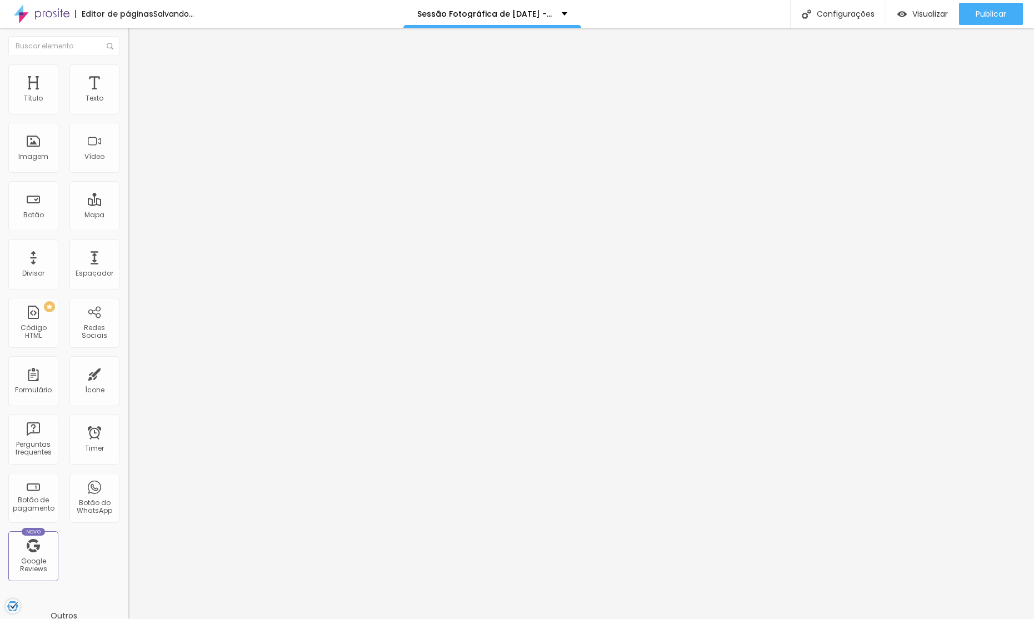
click at [128, 96] on span "Trocar imagem" at bounding box center [158, 90] width 61 height 9
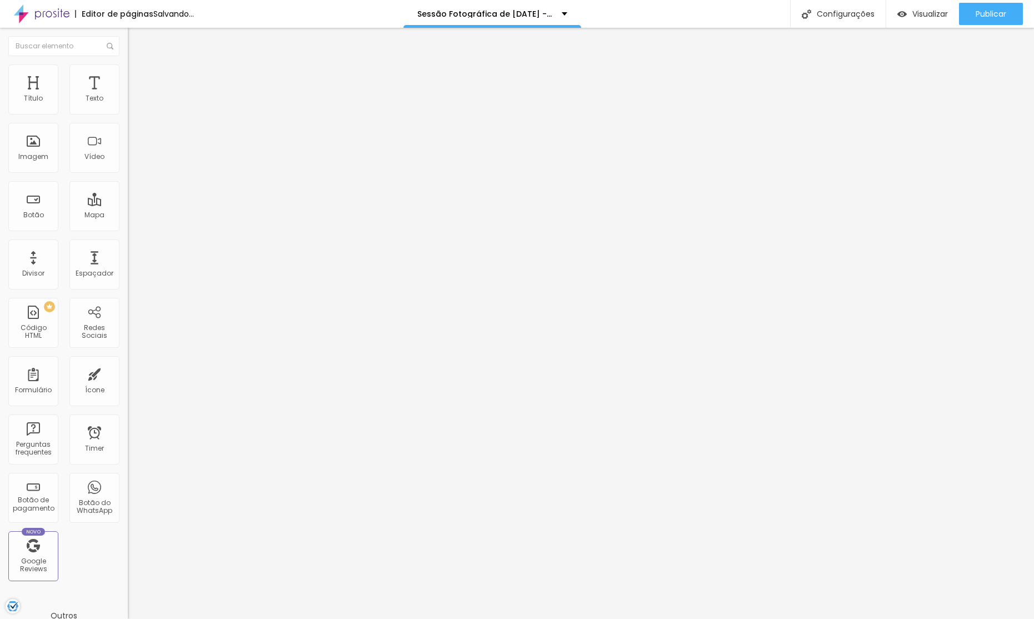
click at [128, 174] on span "Original" at bounding box center [141, 168] width 27 height 9
click at [128, 96] on span "Trocar imagem" at bounding box center [158, 90] width 61 height 9
drag, startPoint x: 527, startPoint y: 162, endPoint x: 547, endPoint y: 171, distance: 22.4
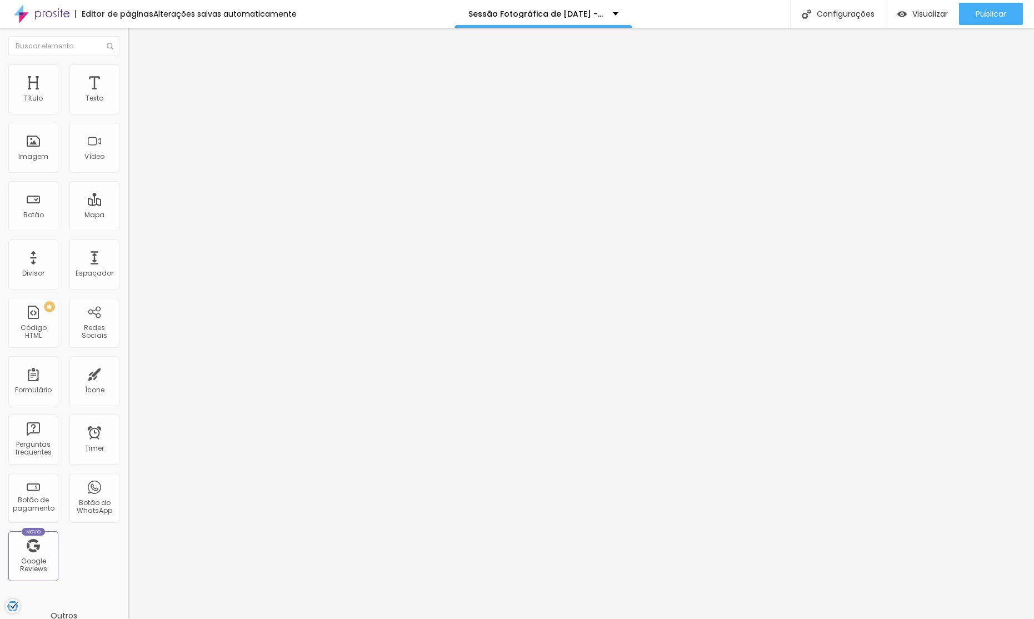
click at [128, 94] on div "Trocar imagem" at bounding box center [192, 91] width 128 height 8
click at [128, 96] on span "Trocar imagem" at bounding box center [158, 90] width 61 height 9
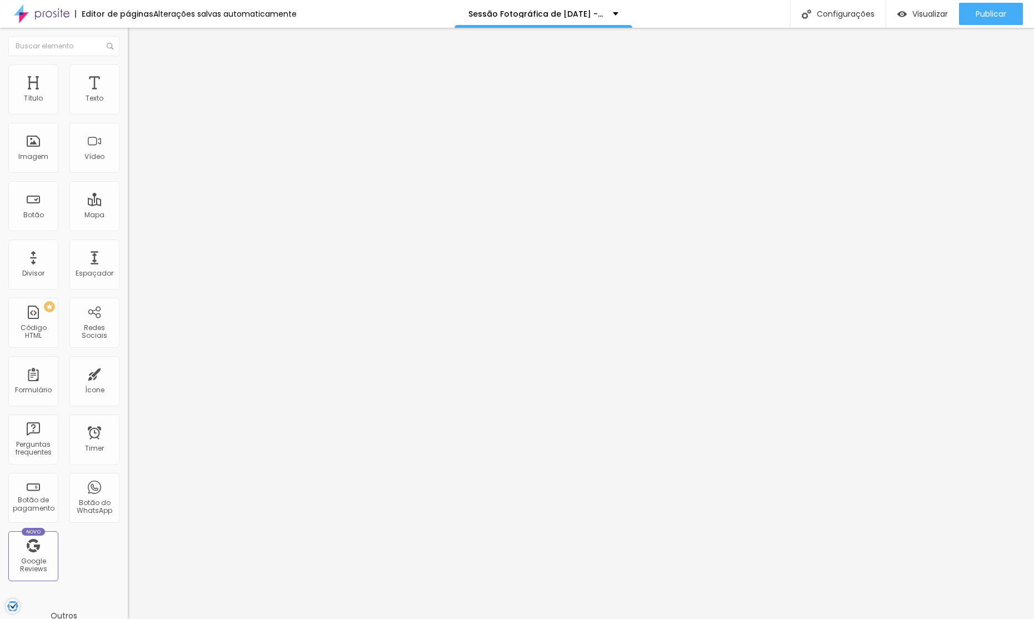
drag, startPoint x: 222, startPoint y: 165, endPoint x: 359, endPoint y: 284, distance: 182.3
click at [128, 49] on button "Editar Seção" at bounding box center [192, 41] width 128 height 26
click at [128, 76] on li "Avançado" at bounding box center [192, 81] width 128 height 11
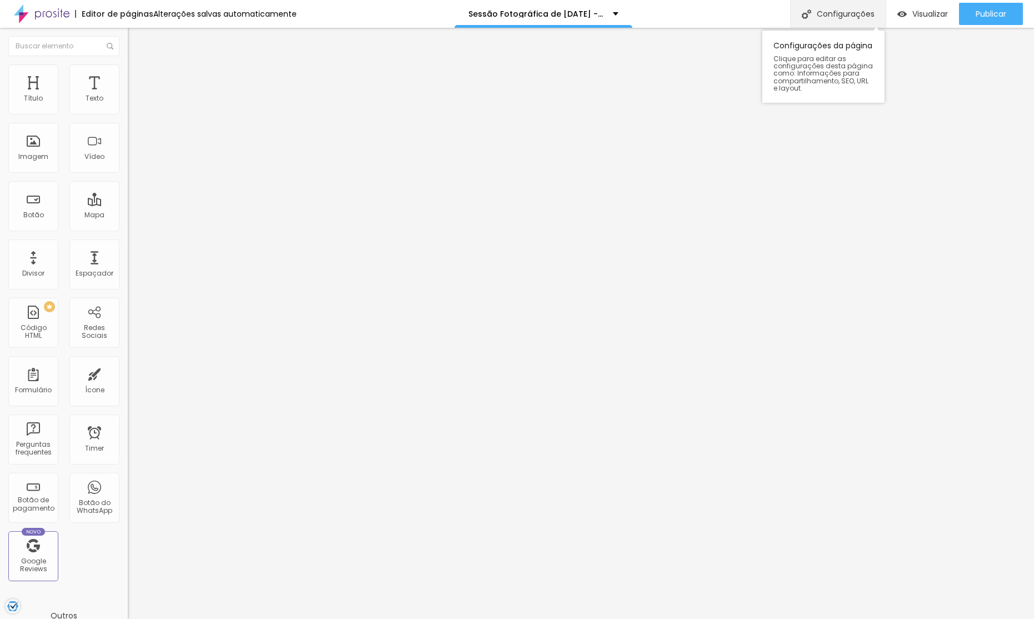
click at [837, 20] on div "Configurações" at bounding box center [838, 14] width 96 height 28
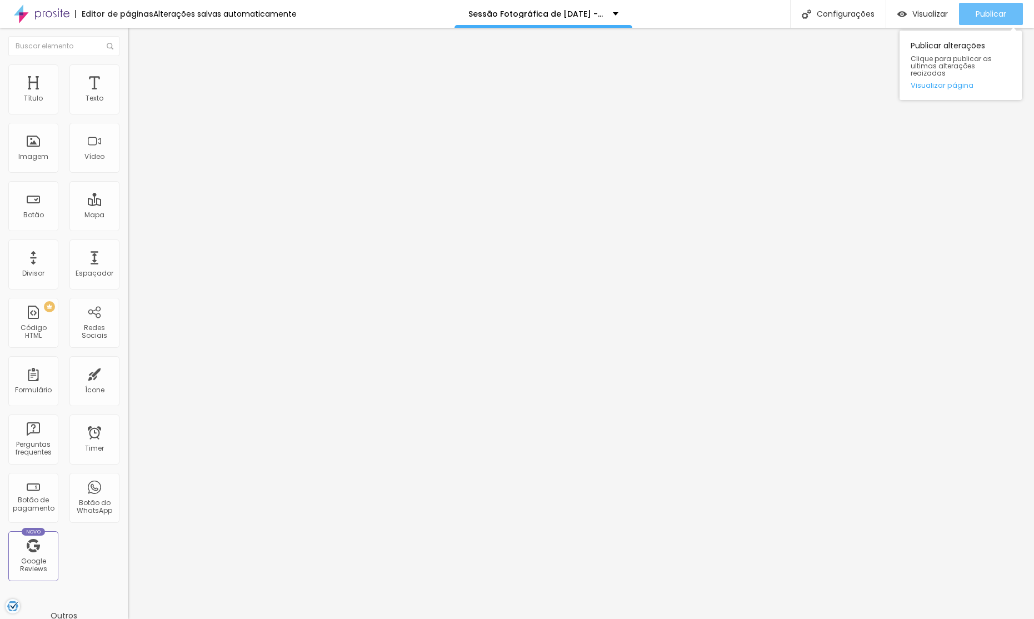
click at [996, 11] on span "Publicar" at bounding box center [991, 13] width 31 height 9
click at [133, 160] on icon "button" at bounding box center [135, 158] width 4 height 4
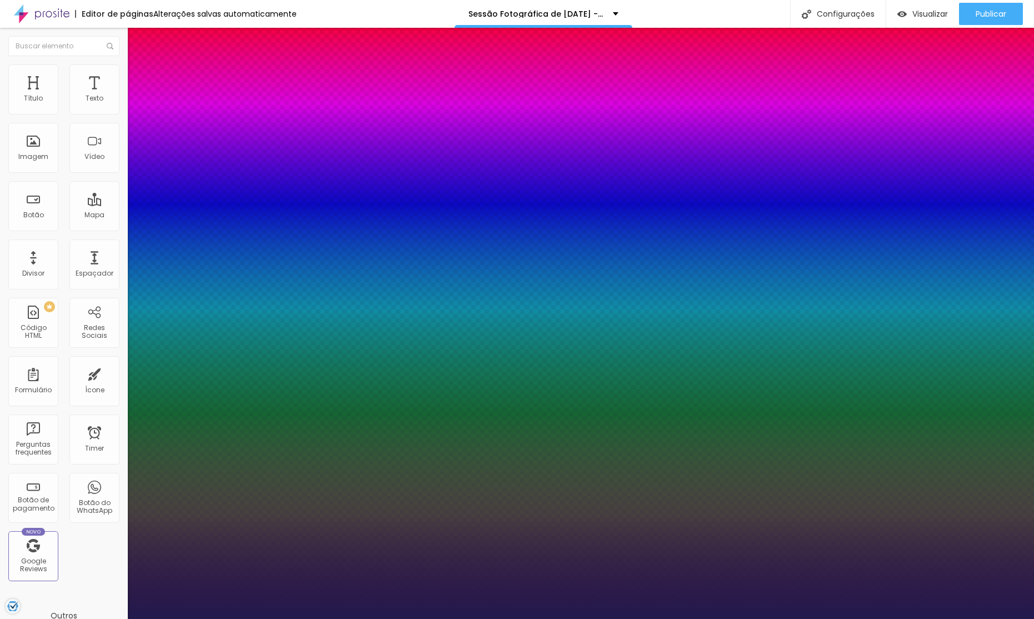
click at [496, 618] on div at bounding box center [517, 628] width 1034 height 0
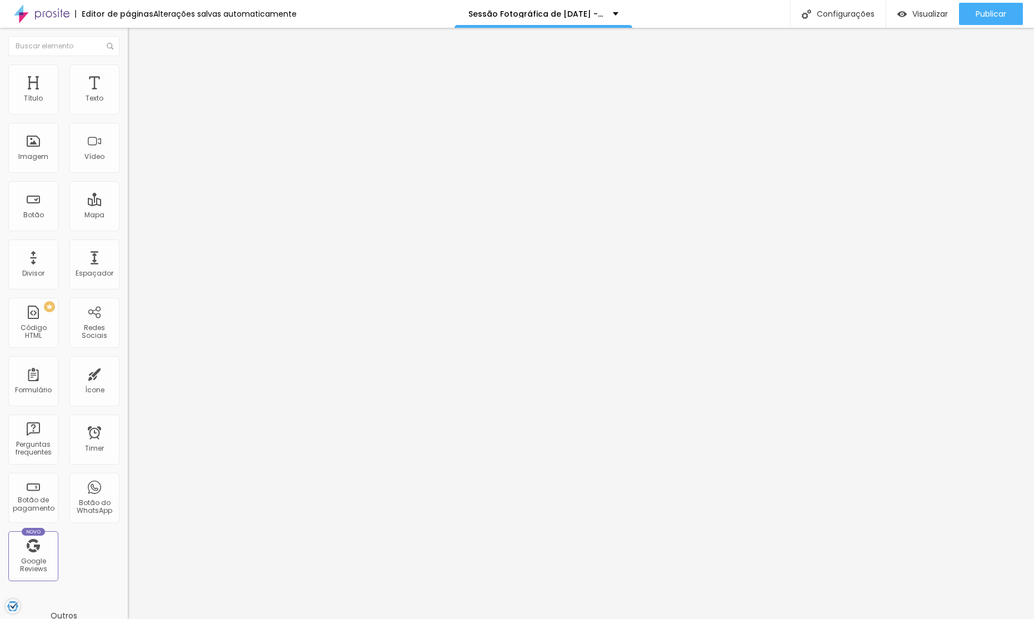
click at [128, 107] on button "button" at bounding box center [136, 101] width 16 height 12
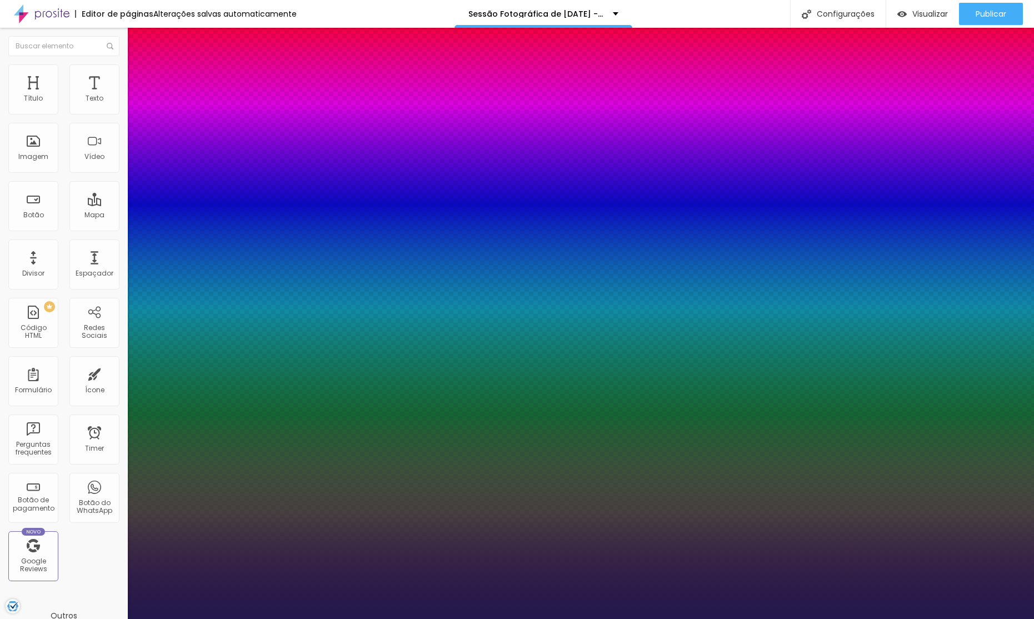
click at [507, 618] on div at bounding box center [517, 628] width 1034 height 0
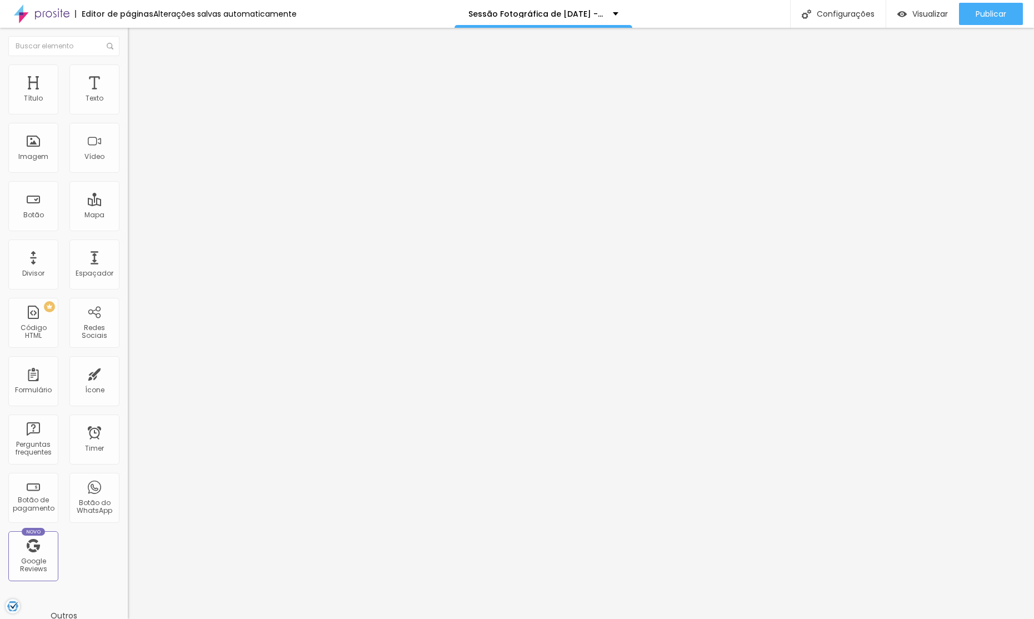
click at [128, 164] on button "button" at bounding box center [136, 159] width 16 height 12
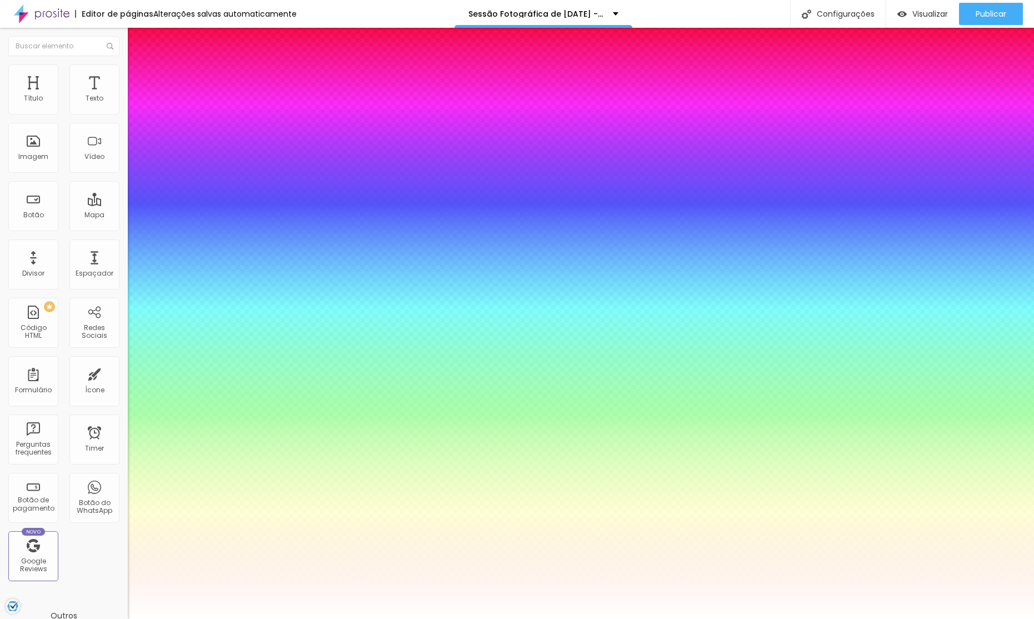
click at [318, 618] on div at bounding box center [517, 628] width 1034 height 0
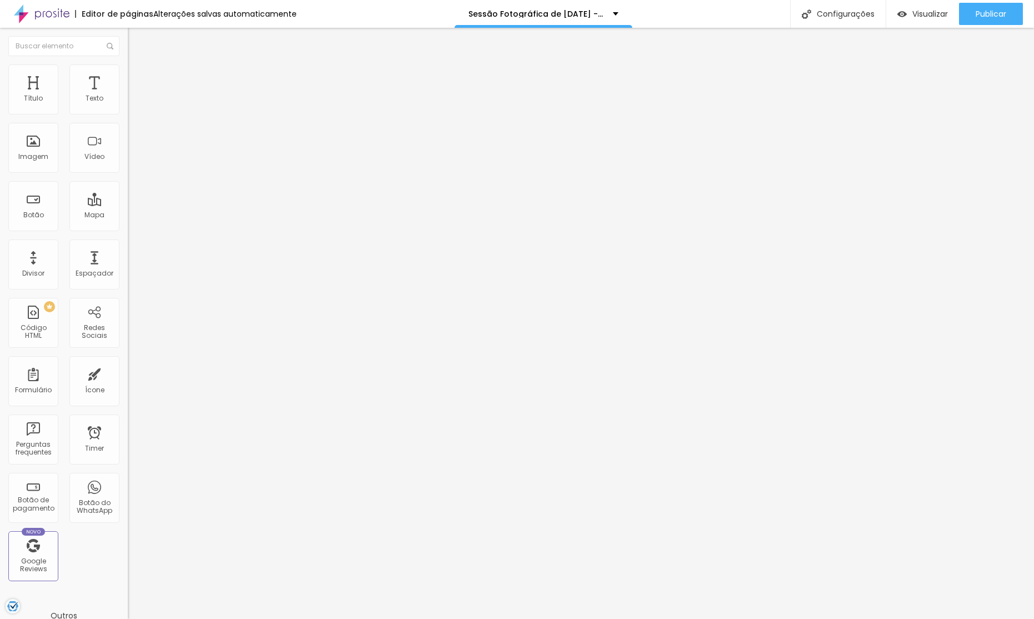
click at [128, 76] on li "Avançado" at bounding box center [192, 81] width 128 height 11
click at [128, 216] on input "range" at bounding box center [164, 220] width 72 height 9
drag, startPoint x: 51, startPoint y: 109, endPoint x: 65, endPoint y: 107, distance: 14.0
click at [128, 216] on input "range" at bounding box center [164, 220] width 72 height 9
click at [138, 82] on span "Avançado" at bounding box center [156, 82] width 37 height 9
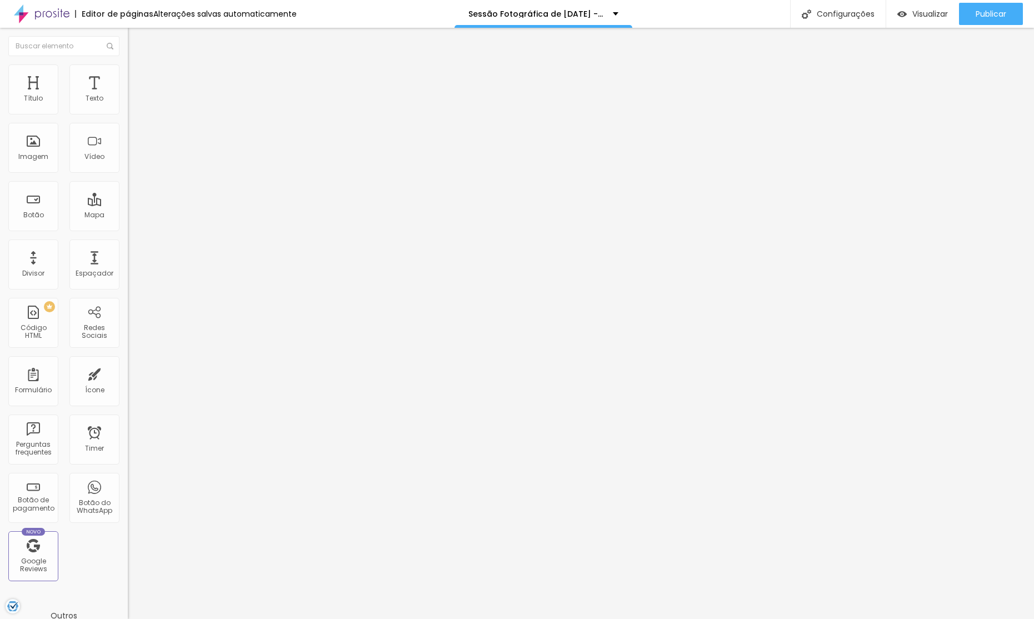
click at [128, 72] on li "Estilo" at bounding box center [192, 69] width 128 height 11
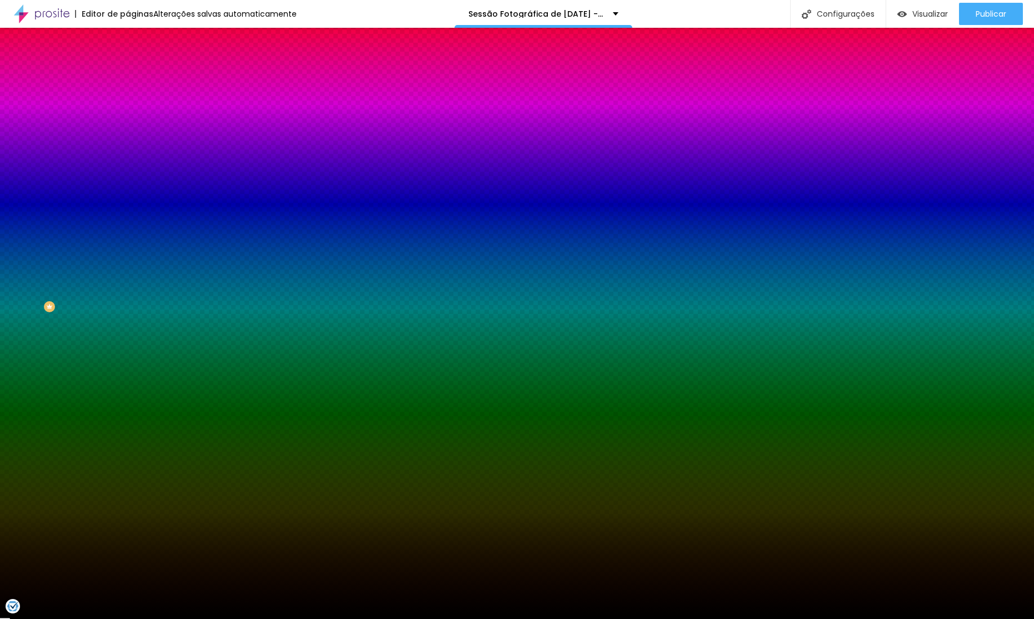
click at [128, 76] on li "Avançado" at bounding box center [192, 81] width 128 height 11
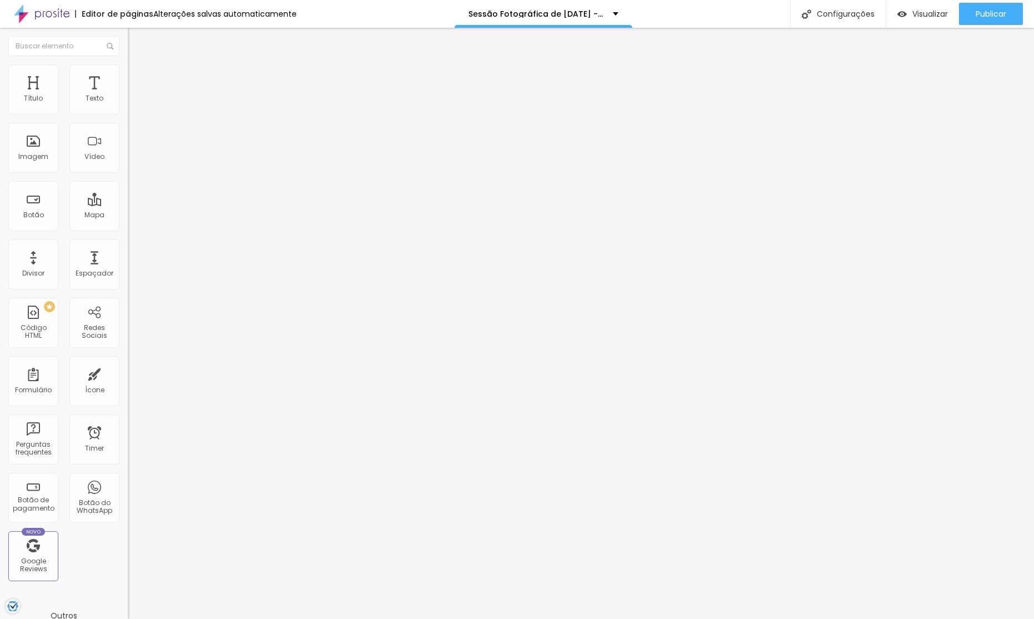
drag, startPoint x: 24, startPoint y: 131, endPoint x: 14, endPoint y: 143, distance: 15.4
click at [128, 132] on div "0 Espaçamento entre colunas 0 px Espaçamento vertical ID Html Classes Html Visí…" at bounding box center [192, 320] width 128 height 467
click at [138, 78] on span "Avançado" at bounding box center [156, 82] width 37 height 9
drag, startPoint x: 72, startPoint y: 108, endPoint x: 6, endPoint y: 99, distance: 66.2
click at [128, 99] on div "0 px Espaçamento Interno ID Html Classes Html Visível nos dispositivos Celular …" at bounding box center [192, 242] width 128 height 311
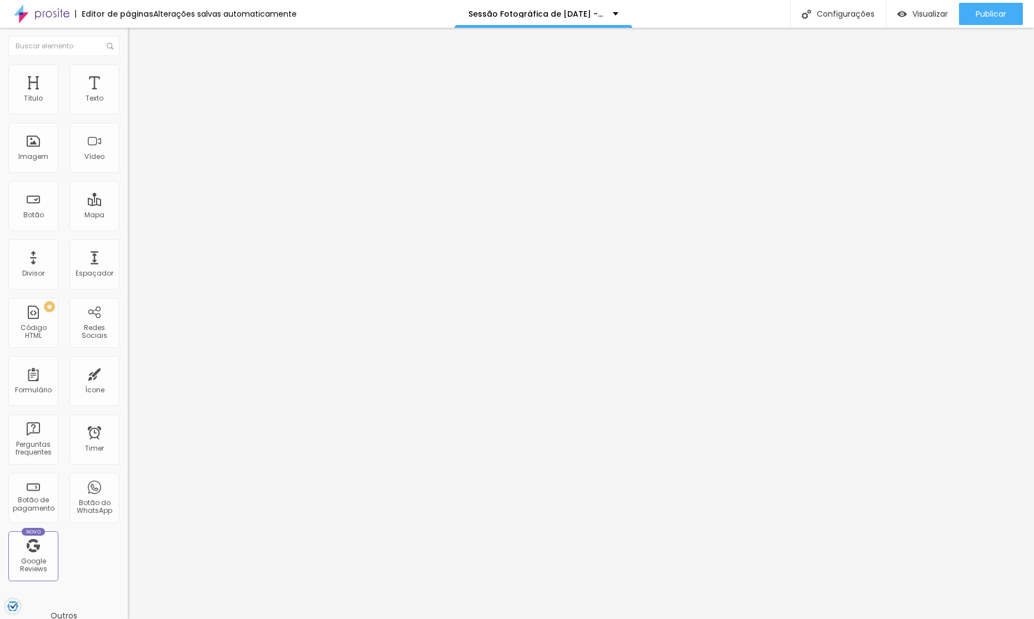
click at [128, 63] on ul "Conteúdo Estilo Avançado" at bounding box center [192, 69] width 128 height 33
click at [128, 76] on img at bounding box center [133, 81] width 10 height 10
drag, startPoint x: 55, startPoint y: 111, endPoint x: 0, endPoint y: 108, distance: 55.1
click at [128, 216] on input "range" at bounding box center [164, 220] width 72 height 9
click at [128, 76] on img at bounding box center [133, 81] width 10 height 10
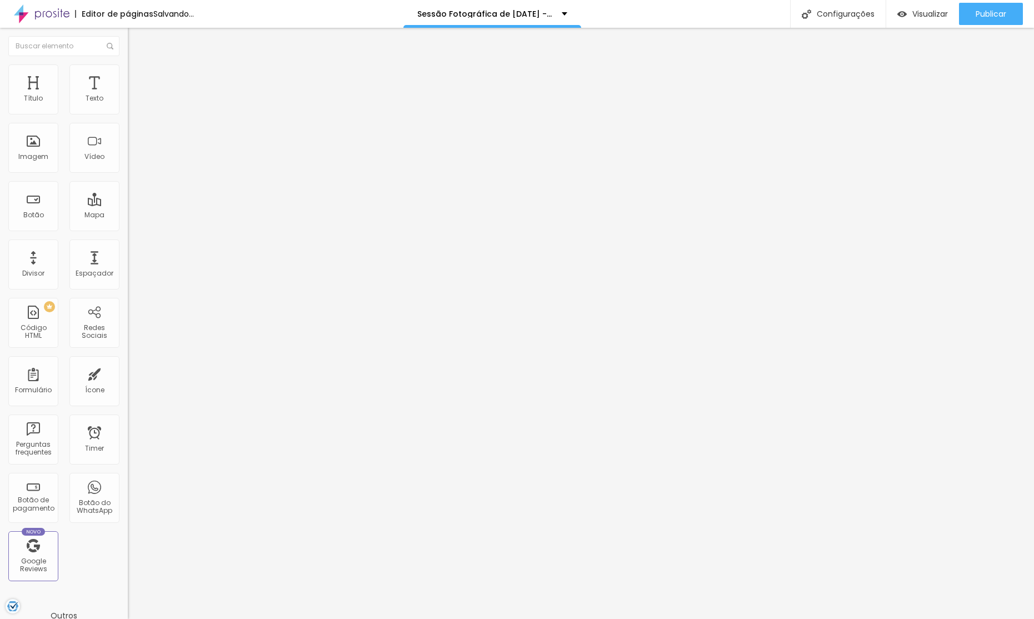
drag, startPoint x: 44, startPoint y: 105, endPoint x: 0, endPoint y: 99, distance: 44.2
click at [128, 99] on div "20 px Espaçamento Interno ID Html Classes Html Visível nos dispositivos Celular…" at bounding box center [192, 242] width 128 height 311
drag, startPoint x: 31, startPoint y: 108, endPoint x: 16, endPoint y: 96, distance: 19.7
click at [128, 216] on input "range" at bounding box center [164, 220] width 72 height 9
drag, startPoint x: 97, startPoint y: 65, endPoint x: 92, endPoint y: 82, distance: 17.2
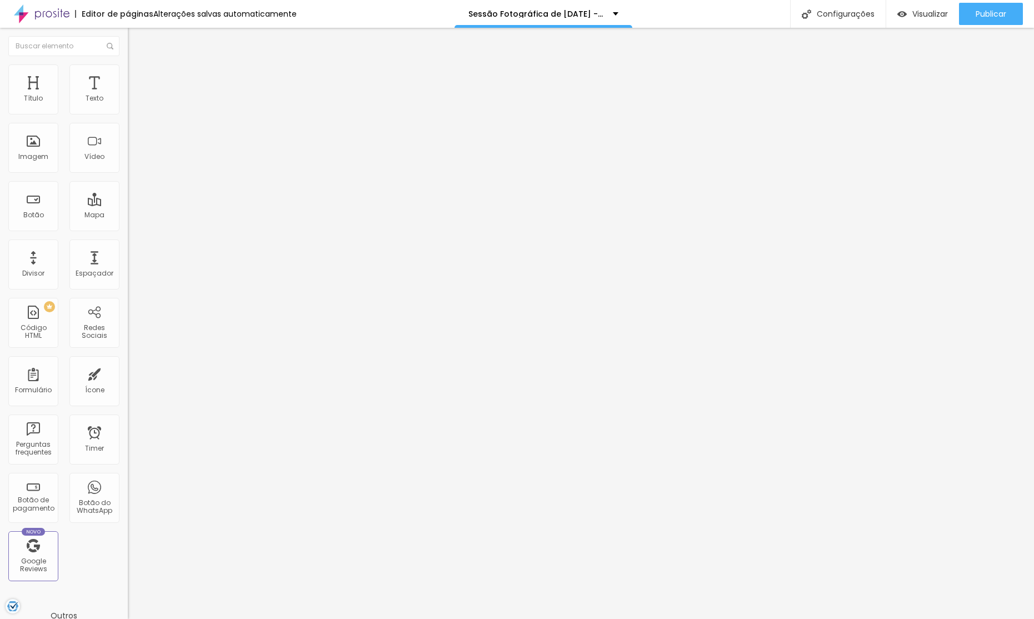
click at [128, 76] on li "Avançado" at bounding box center [192, 81] width 128 height 11
drag, startPoint x: 10, startPoint y: 107, endPoint x: 1, endPoint y: 96, distance: 14.6
click at [128, 96] on div "0 px Espaçamento Interno ID Html Classes Html Visível nos dispositivos Celular …" at bounding box center [192, 242] width 128 height 311
click at [128, 203] on div "Proporção Original Cinema 16:9 Padrão 4:3 Quadrado 1:1 Original" at bounding box center [192, 181] width 128 height 44
click at [128, 174] on span "Original" at bounding box center [141, 168] width 27 height 9
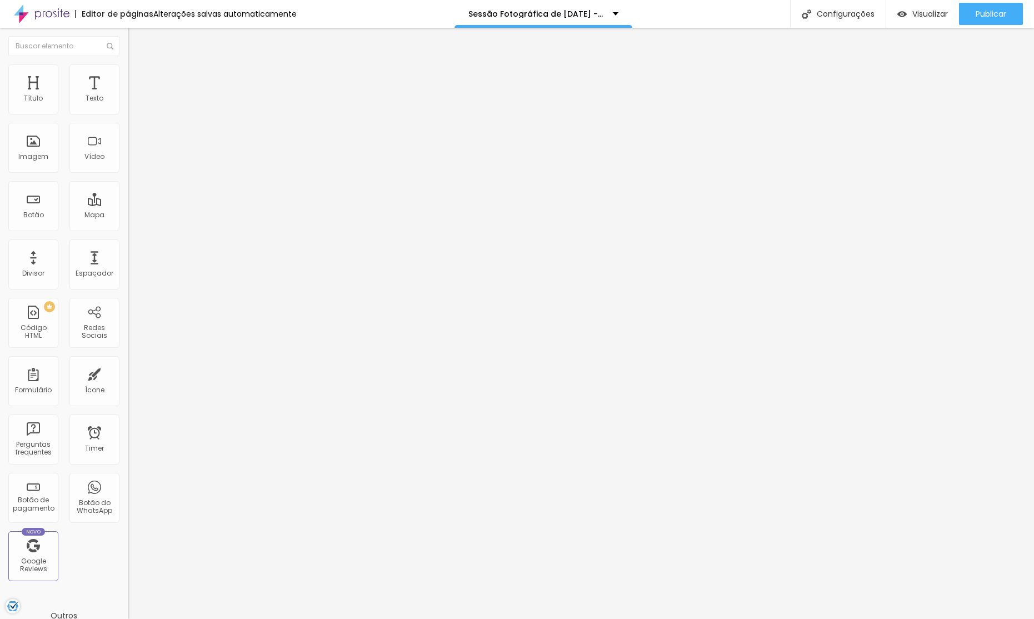
click at [128, 194] on span "Quadrado" at bounding box center [146, 188] width 36 height 9
click at [128, 203] on div "Proporção Original Cinema 16:9 Padrão 4:3 Quadrado 1:1 Original" at bounding box center [192, 181] width 128 height 44
click at [128, 174] on span "Original" at bounding box center [141, 168] width 27 height 9
drag, startPoint x: 105, startPoint y: 288, endPoint x: 91, endPoint y: 287, distance: 14.5
click at [128, 193] on div "Quadrado 1:1" at bounding box center [192, 189] width 128 height 7
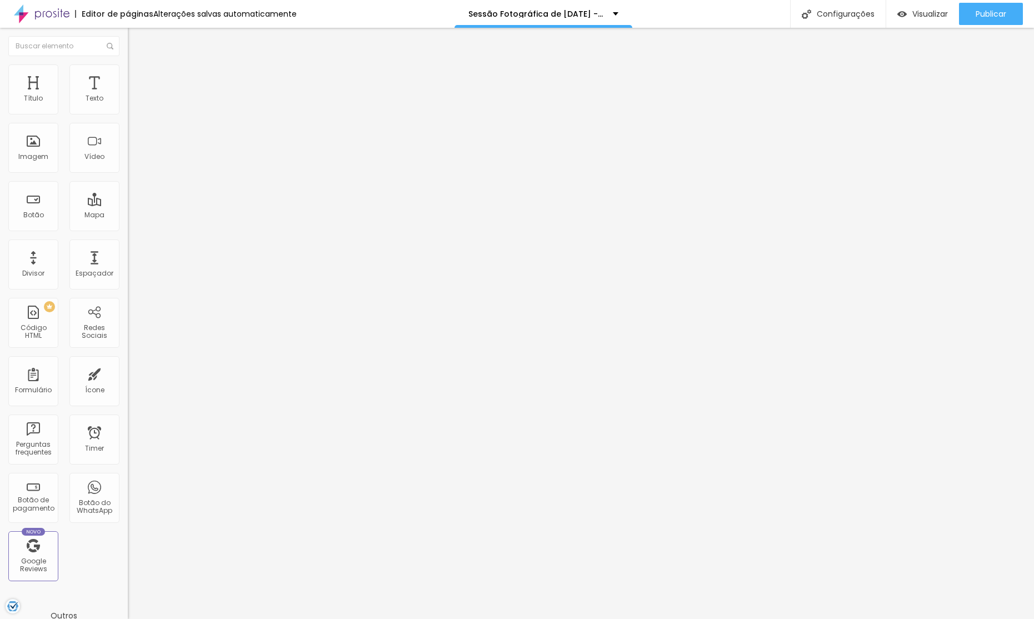
click at [128, 203] on div "Proporção Original Cinema 16:9 Padrão 4:3 Quadrado 1:1 Original" at bounding box center [192, 181] width 128 height 44
click at [128, 174] on span "Original" at bounding box center [141, 168] width 27 height 9
click at [128, 193] on div "Quadrado 1:1" at bounding box center [192, 189] width 128 height 7
click at [128, 174] on span "Original" at bounding box center [141, 168] width 27 height 9
click at [128, 193] on div "Quadrado 1:1" at bounding box center [192, 189] width 128 height 7
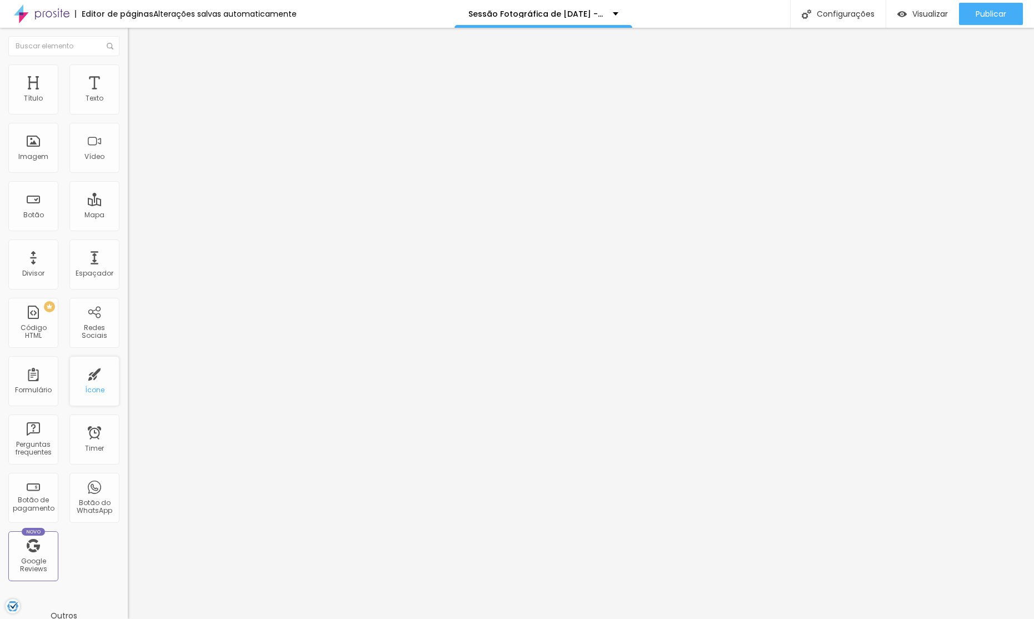
click at [107, 369] on div "Ícone" at bounding box center [94, 381] width 50 height 50
click at [128, 174] on span "Original" at bounding box center [141, 168] width 27 height 9
click at [128, 194] on span "Quadrado" at bounding box center [146, 188] width 36 height 9
click at [128, 174] on span "Original" at bounding box center [141, 168] width 27 height 9
drag, startPoint x: 67, startPoint y: 287, endPoint x: 127, endPoint y: 267, distance: 63.1
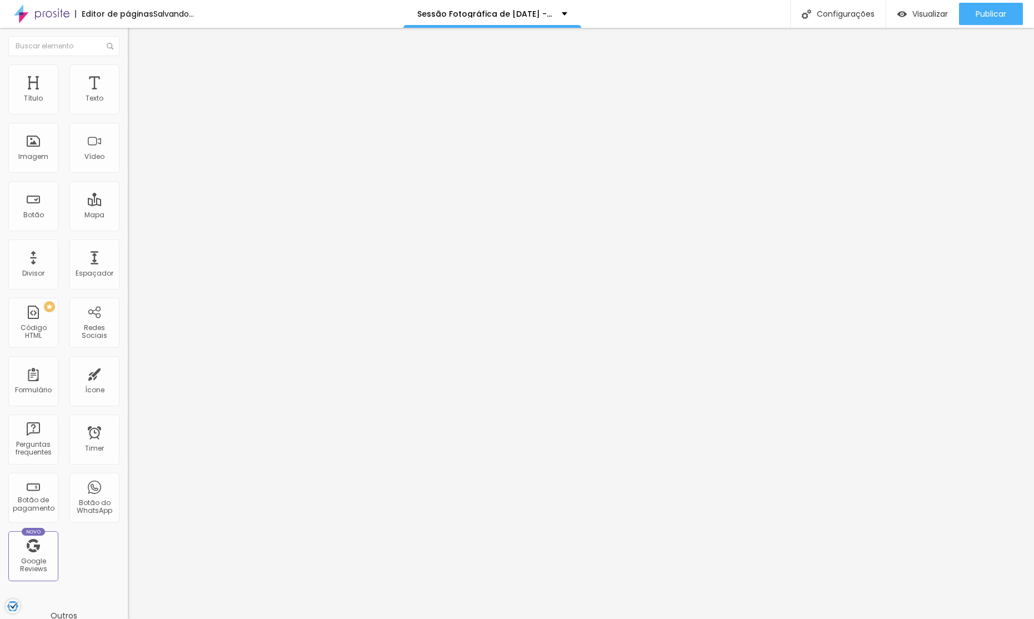
click at [128, 194] on span "Quadrado" at bounding box center [146, 188] width 36 height 9
drag, startPoint x: 96, startPoint y: 61, endPoint x: 86, endPoint y: 85, distance: 25.9
click at [128, 76] on li "Avançado" at bounding box center [192, 81] width 128 height 11
drag, startPoint x: 7, startPoint y: 106, endPoint x: 2, endPoint y: 96, distance: 11.9
click at [128, 216] on input "range" at bounding box center [164, 220] width 72 height 9
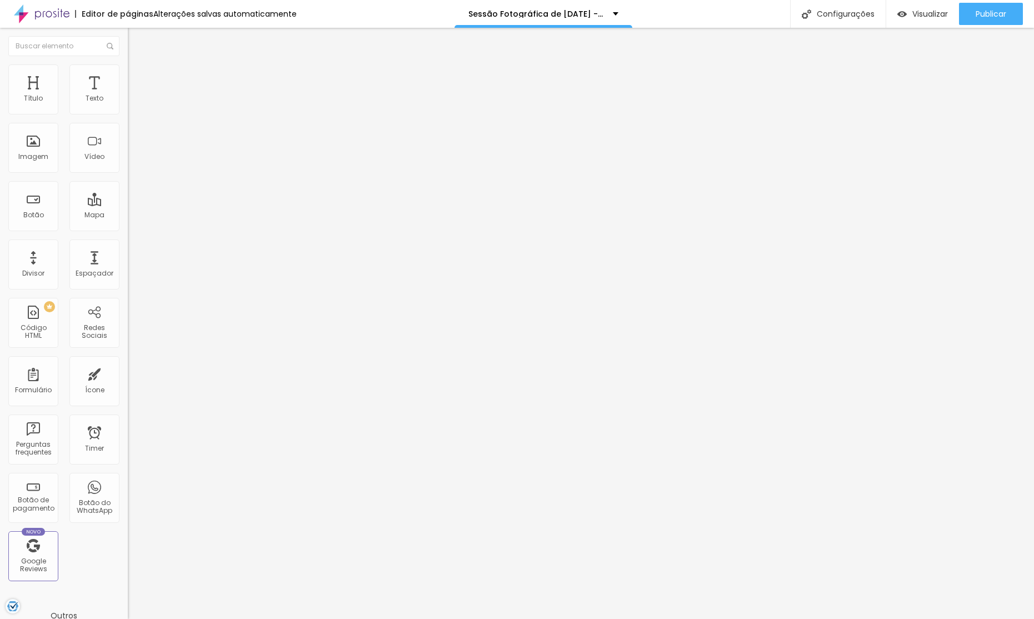
click at [128, 76] on li "Avançado" at bounding box center [192, 81] width 128 height 11
drag, startPoint x: 9, startPoint y: 108, endPoint x: 0, endPoint y: 105, distance: 10.0
click at [128, 105] on div "0 px Espaçamento Interno ID Html Classes Html Visível nos dispositivos Celular …" at bounding box center [192, 242] width 128 height 311
drag, startPoint x: 105, startPoint y: 77, endPoint x: 74, endPoint y: 74, distance: 31.2
click at [138, 78] on span "Avançado" at bounding box center [156, 82] width 37 height 9
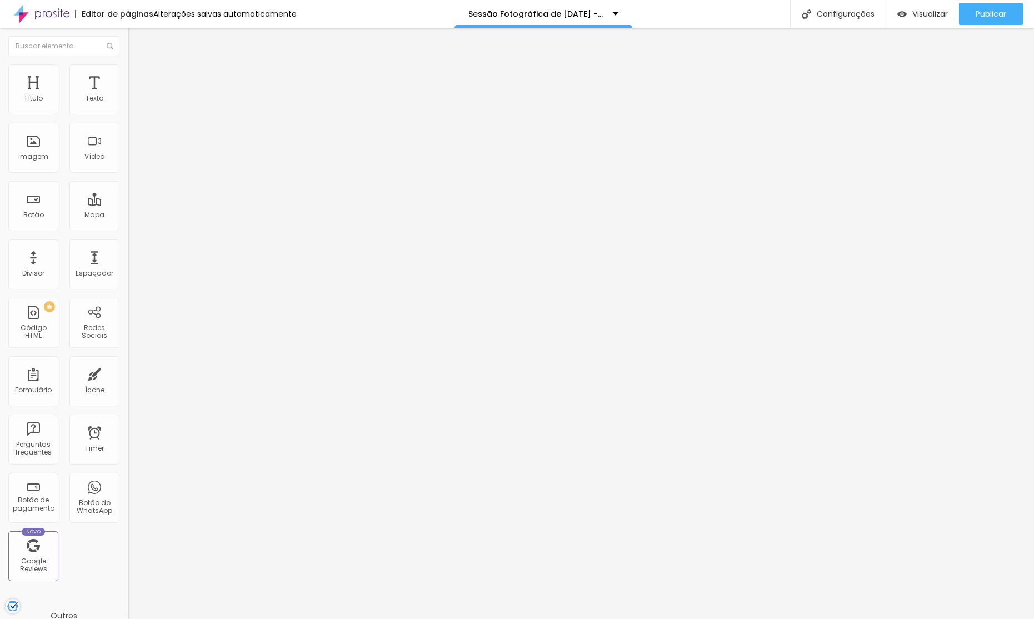
drag, startPoint x: 21, startPoint y: 130, endPoint x: 28, endPoint y: 129, distance: 6.8
click at [128, 373] on input "range" at bounding box center [164, 377] width 72 height 9
click at [128, 96] on span "Trocar imagem" at bounding box center [158, 90] width 61 height 9
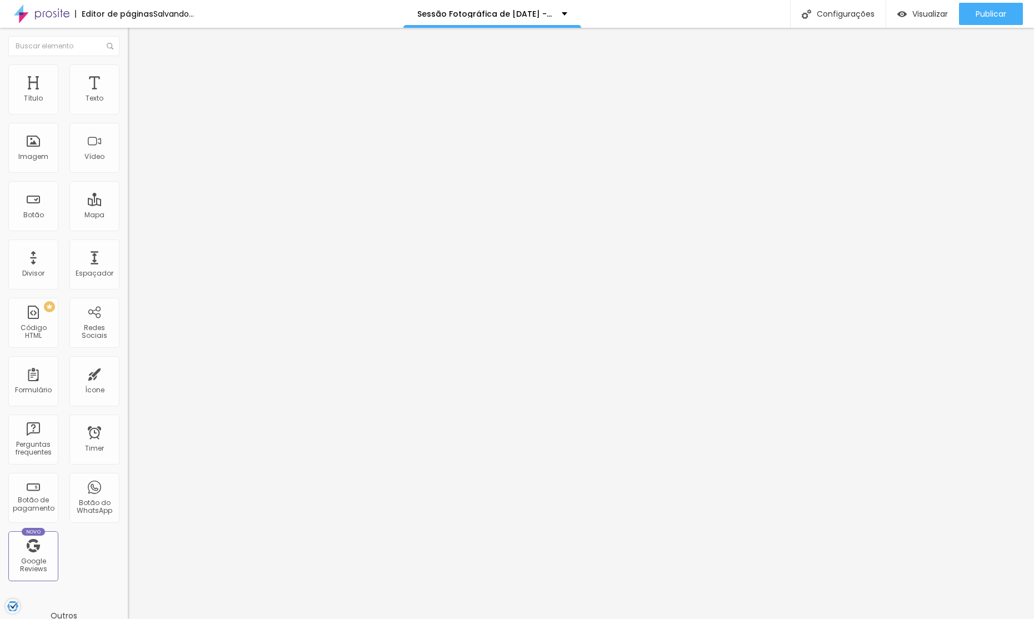
click at [128, 96] on span "Trocar imagem" at bounding box center [158, 90] width 61 height 9
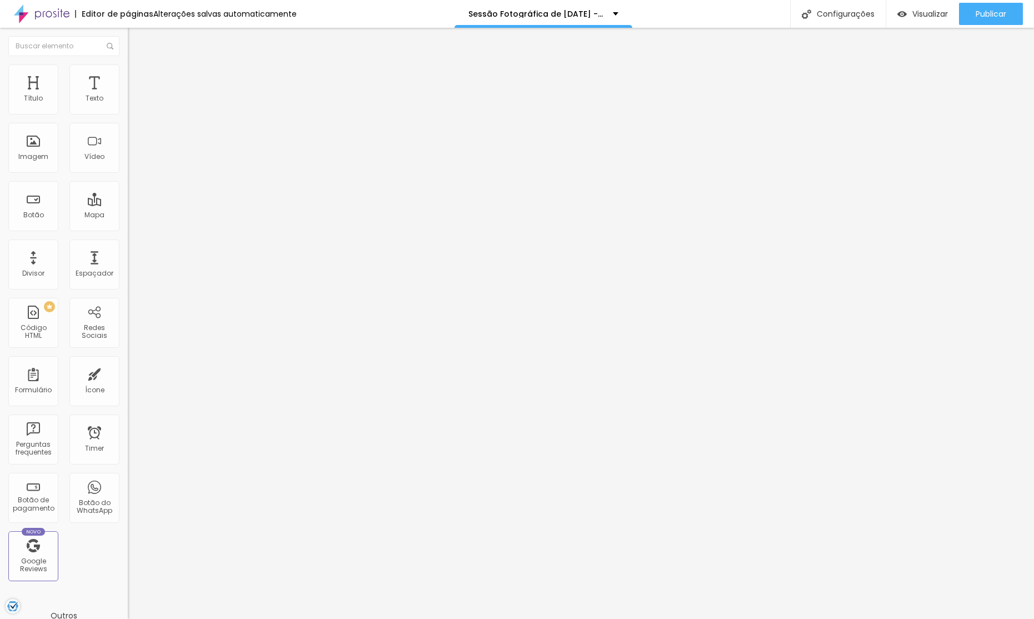
click at [128, 96] on span "Trocar imagem" at bounding box center [158, 90] width 61 height 9
click at [128, 76] on img at bounding box center [133, 81] width 10 height 10
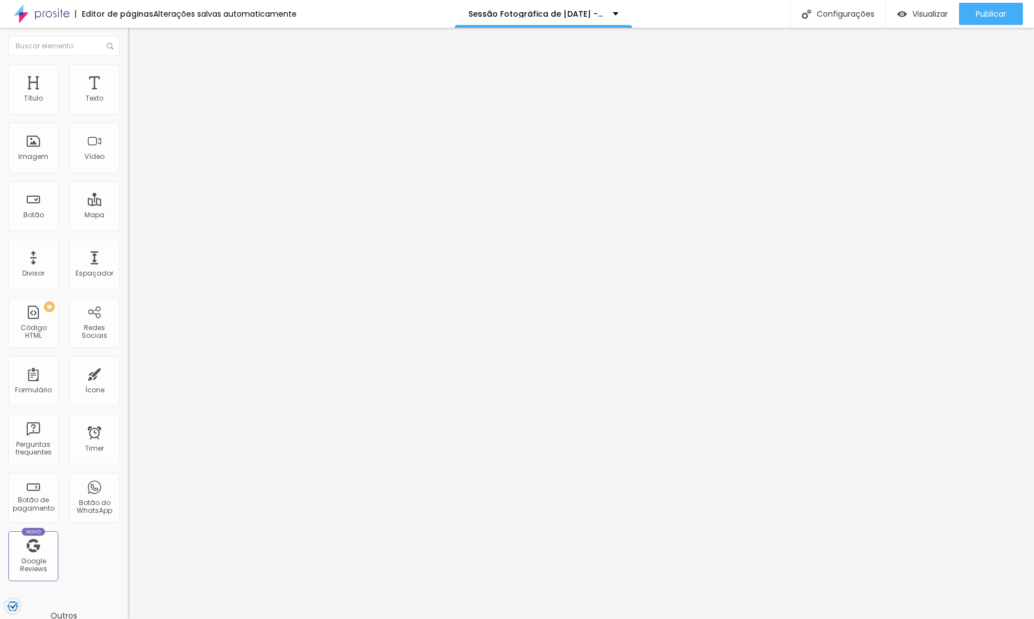
drag, startPoint x: 24, startPoint y: 129, endPoint x: 0, endPoint y: 119, distance: 25.7
click at [128, 119] on div "20 Espaçamento entre colunas 0 px Espaçamento vertical ID Html <h2>Nada Substit…" at bounding box center [192, 320] width 128 height 467
click at [128, 73] on li "Estilo" at bounding box center [192, 69] width 128 height 11
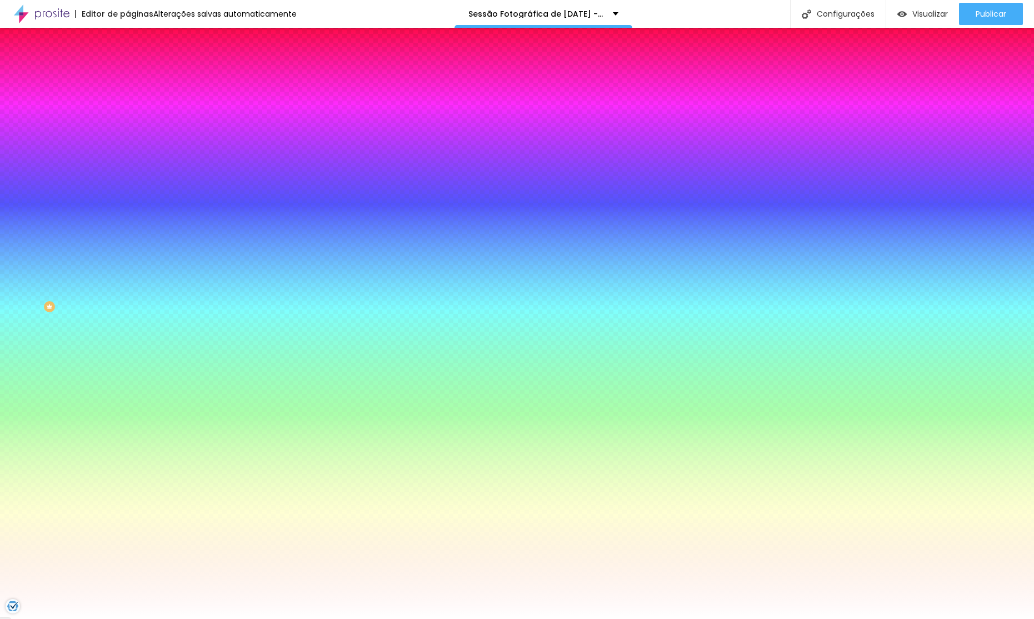
drag, startPoint x: 97, startPoint y: 72, endPoint x: 89, endPoint y: 84, distance: 14.0
click at [128, 76] on li "Avançado" at bounding box center [192, 81] width 128 height 11
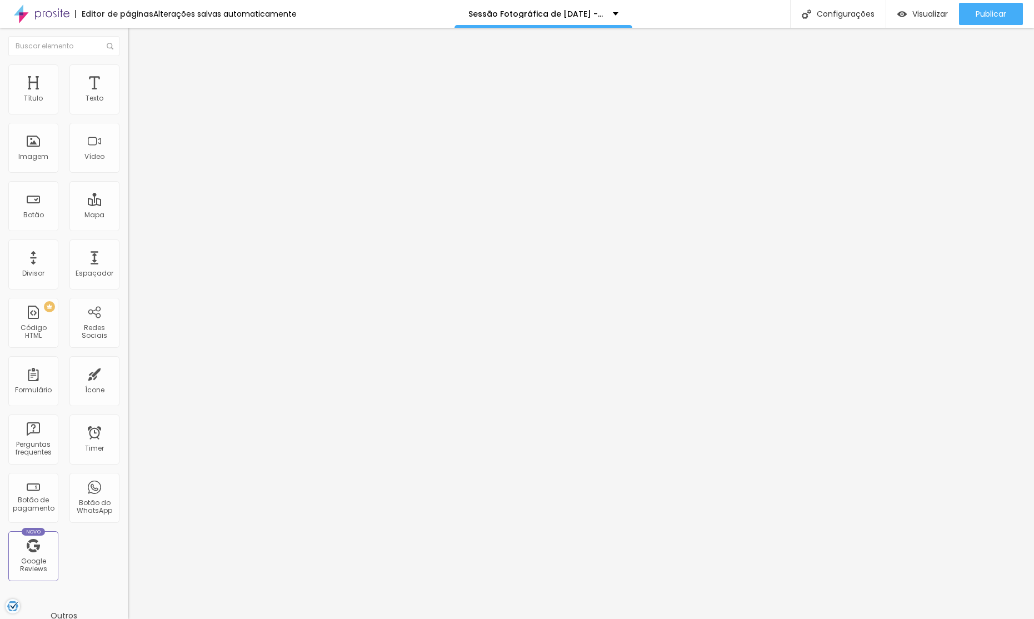
click at [128, 216] on input "range" at bounding box center [164, 220] width 72 height 9
click at [128, 104] on input "Click me" at bounding box center [194, 98] width 133 height 11
drag, startPoint x: 65, startPoint y: 237, endPoint x: 0, endPoint y: 232, distance: 65.2
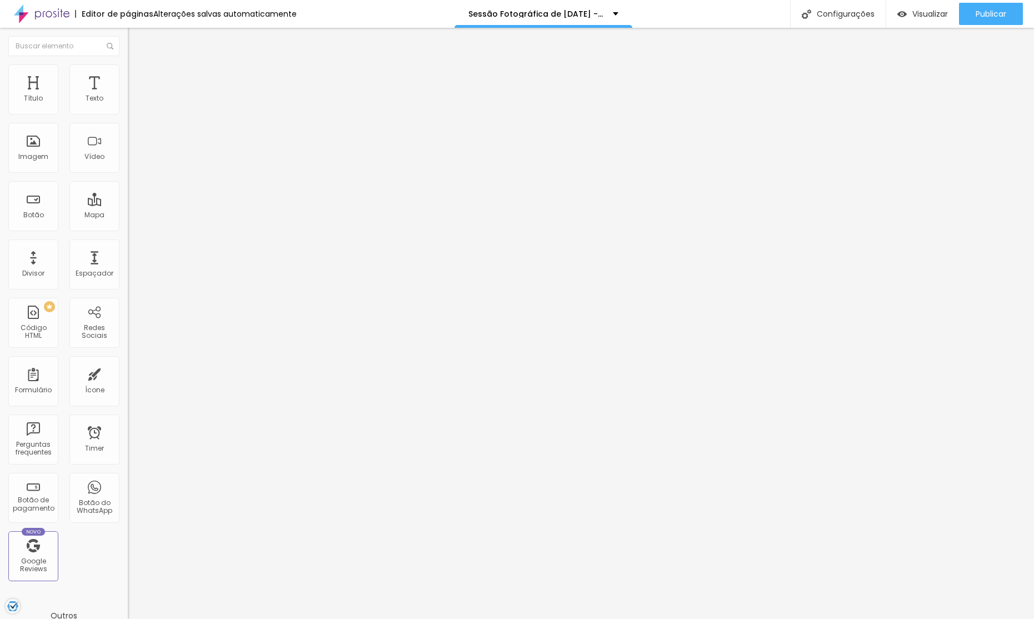
click at [128, 232] on div "Texto Ver Valores Alinhamento [GEOGRAPHIC_DATA] Link URL https:// Abrir em uma …" at bounding box center [192, 168] width 128 height 162
click at [128, 74] on li "Estilo" at bounding box center [192, 69] width 128 height 11
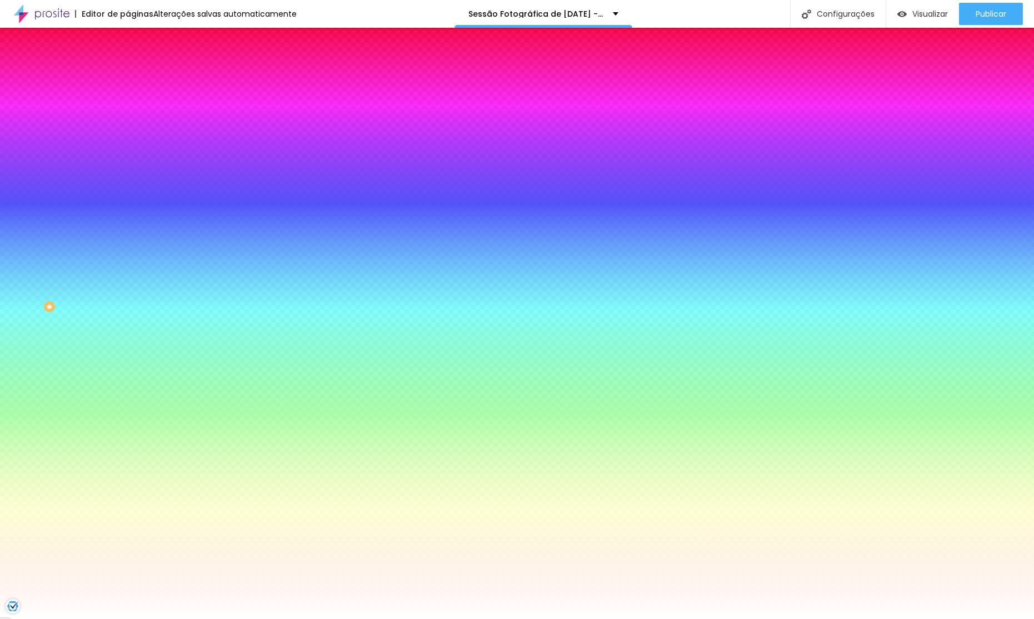
click at [132, 141] on icon "button" at bounding box center [135, 141] width 7 height 7
drag, startPoint x: 164, startPoint y: 213, endPoint x: 189, endPoint y: 238, distance: 35.0
click at [83, 618] on div at bounding box center [517, 628] width 1034 height 0
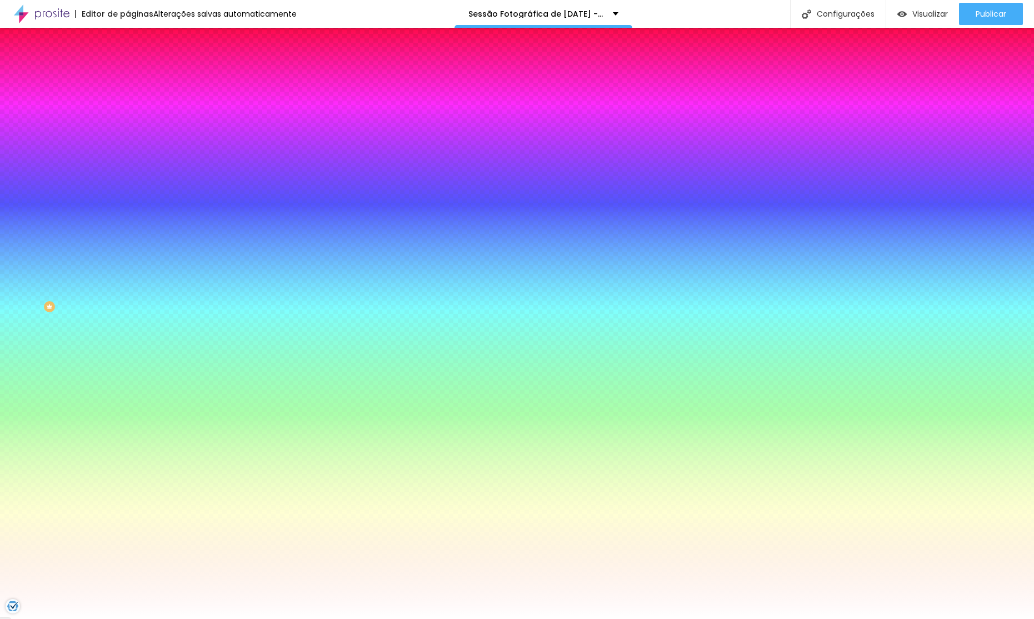
click at [132, 169] on icon "button" at bounding box center [135, 172] width 7 height 7
drag, startPoint x: 138, startPoint y: 269, endPoint x: 98, endPoint y: 242, distance: 48.4
click at [98, 242] on body "Editor de páginas Alterações [PERSON_NAME] automaticamente Sessão Fotográfica d…" at bounding box center [517, 309] width 1034 height 619
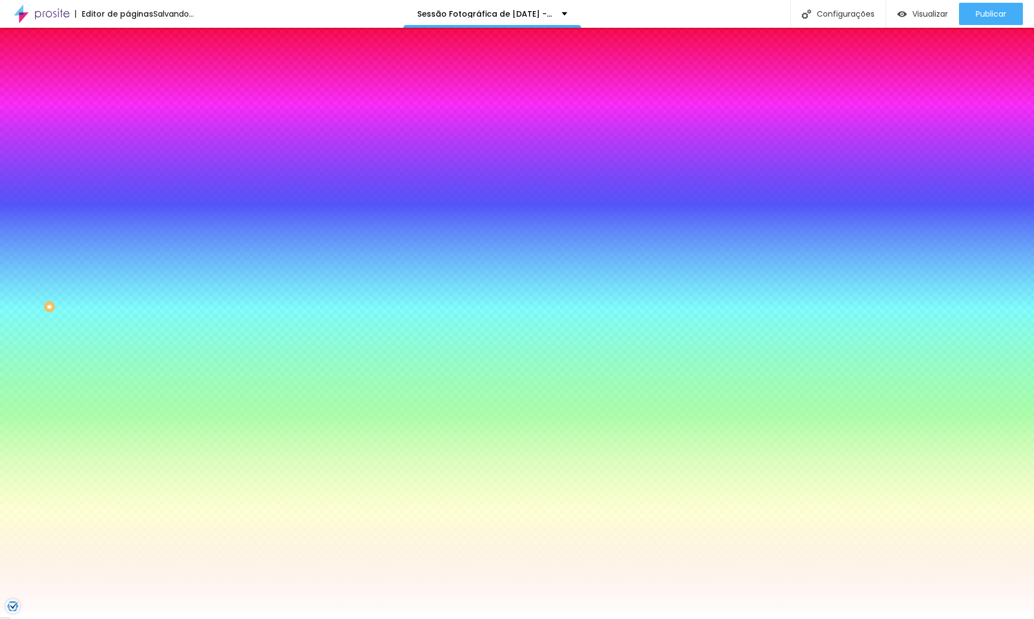
click at [229, 618] on div at bounding box center [517, 628] width 1034 height 0
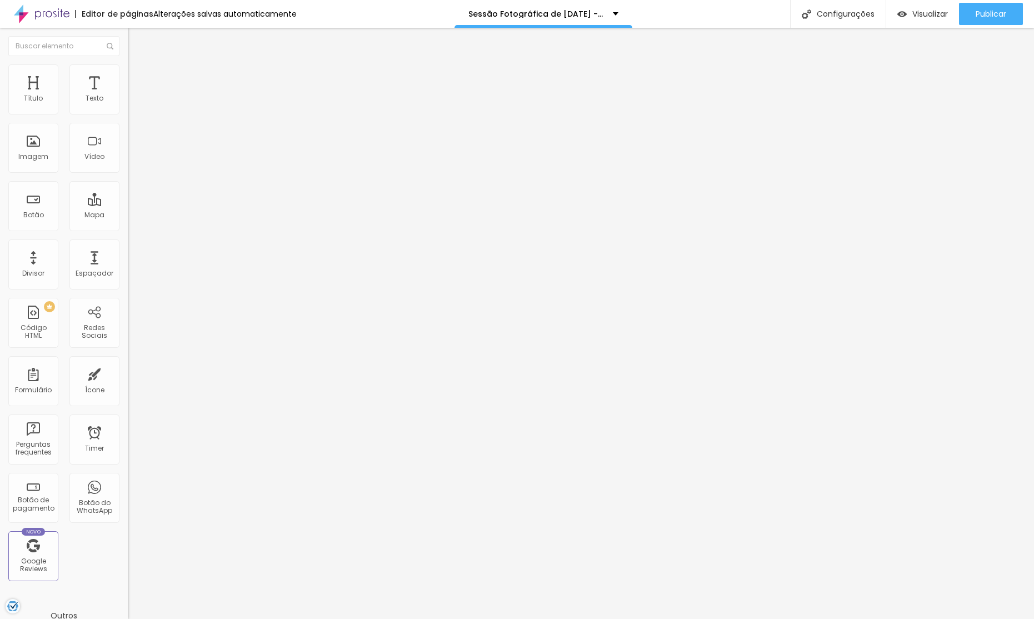
click at [128, 107] on button "button" at bounding box center [136, 101] width 16 height 12
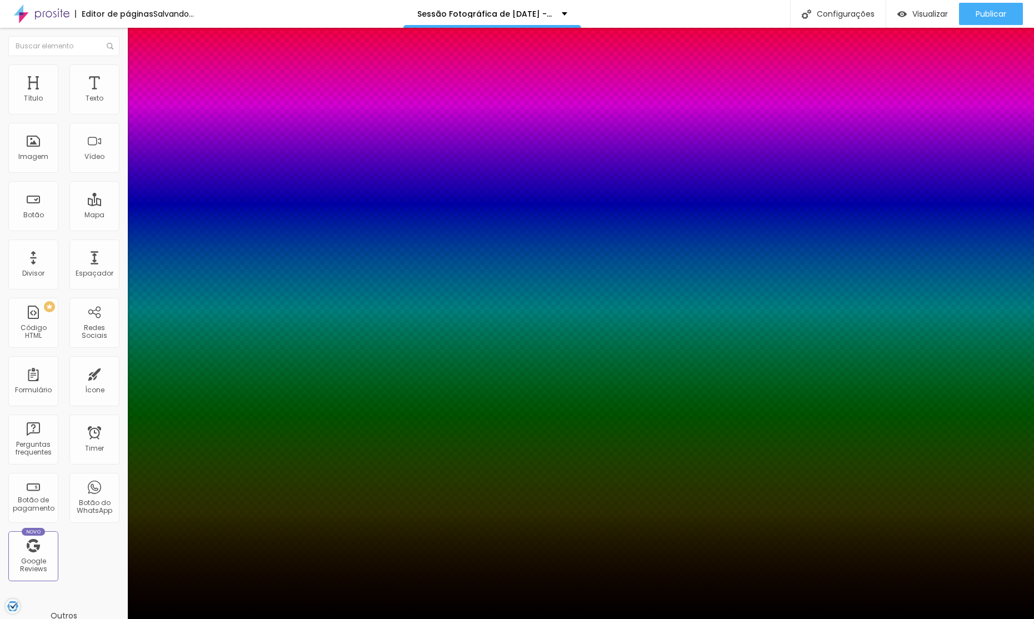
drag, startPoint x: 151, startPoint y: 189, endPoint x: 166, endPoint y: 193, distance: 15.0
click at [328, 618] on div at bounding box center [517, 628] width 1034 height 0
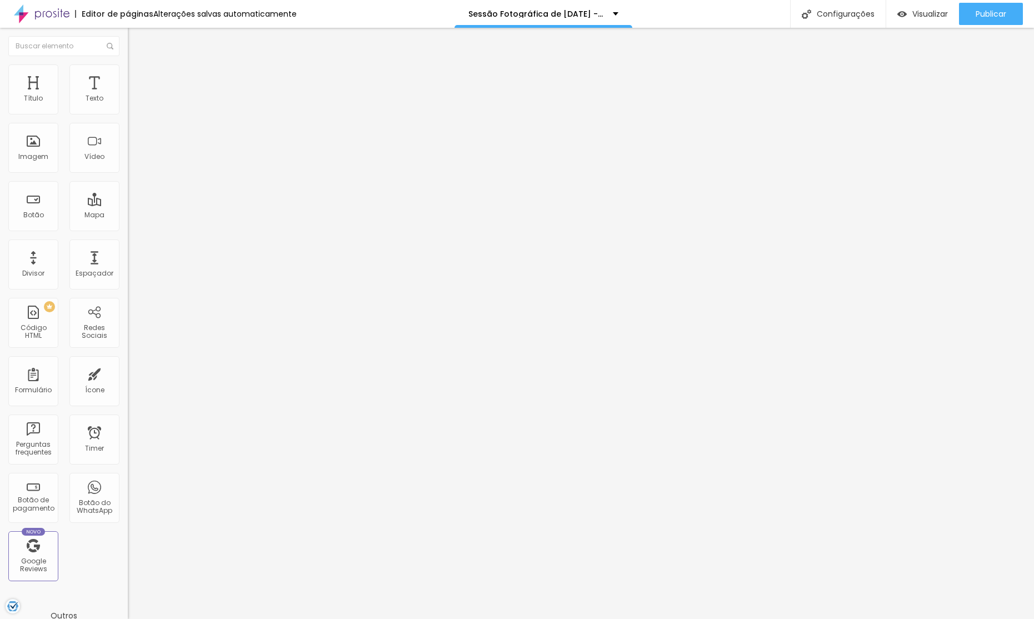
drag, startPoint x: 93, startPoint y: 61, endPoint x: 92, endPoint y: 68, distance: 6.7
click at [128, 64] on li "Avançado" at bounding box center [192, 69] width 128 height 11
drag, startPoint x: 0, startPoint y: 127, endPoint x: 18, endPoint y: 118, distance: 20.6
click at [128, 127] on div "10 Espaço de cima 0 Espaço de baixo ID Html Classes Html Visível nos dispositiv…" at bounding box center [192, 309] width 128 height 467
drag, startPoint x: 17, startPoint y: 108, endPoint x: 0, endPoint y: 107, distance: 16.7
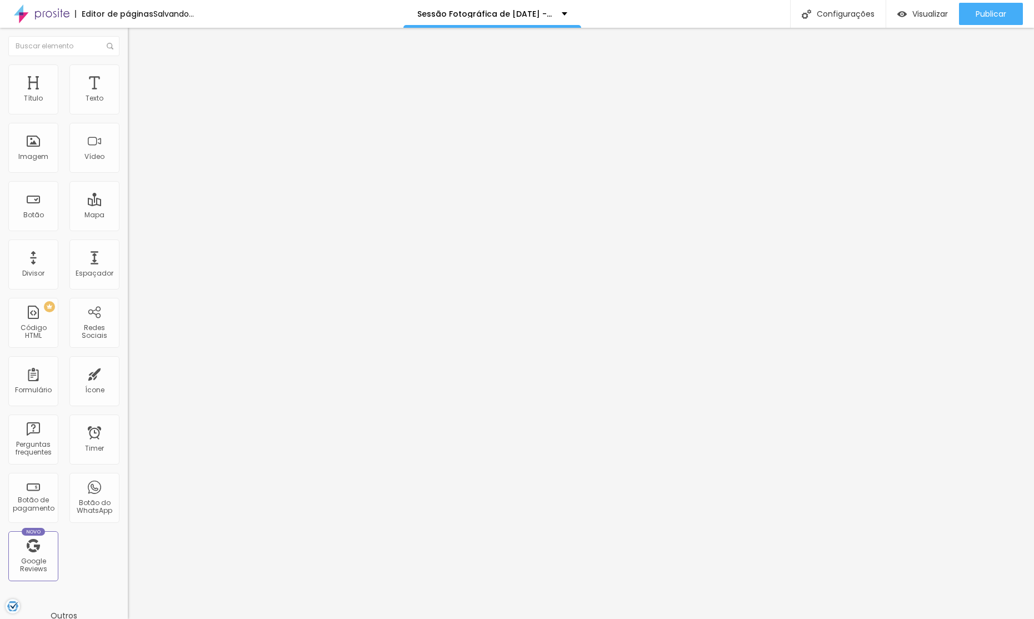
click at [128, 107] on div "0 Espaço de cima 0 Espaço de baixo ID Html Classes Html Visível nos dispositivo…" at bounding box center [192, 309] width 128 height 467
drag, startPoint x: 124, startPoint y: 284, endPoint x: 101, endPoint y: 273, distance: 26.6
click at [124, 284] on div "Título Texto Imagem Vídeo Botão Mapa Divisor Espaçador PREMIUM Código HTML Rede…" at bounding box center [64, 326] width 128 height 525
click at [128, 76] on li "Avançado" at bounding box center [192, 81] width 128 height 11
click at [128, 69] on img at bounding box center [133, 69] width 10 height 10
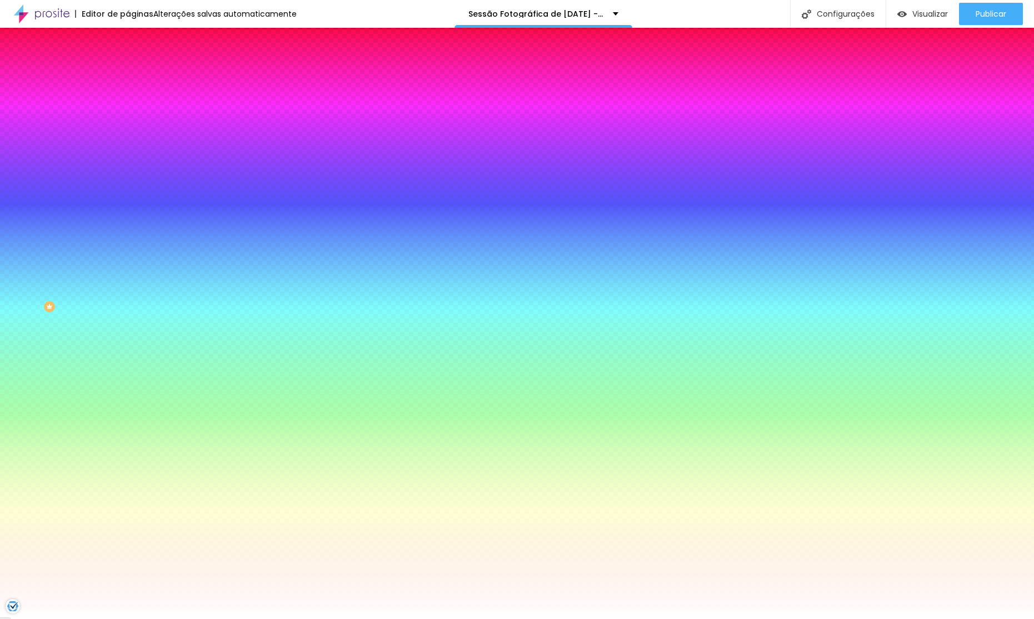
click at [128, 162] on input "#FFFFFF" at bounding box center [194, 156] width 133 height 11
click at [128, 151] on div at bounding box center [192, 151] width 128 height 0
click at [128, 169] on div "Efeitos de fundo" at bounding box center [192, 165] width 128 height 7
click at [128, 151] on div at bounding box center [192, 151] width 128 height 0
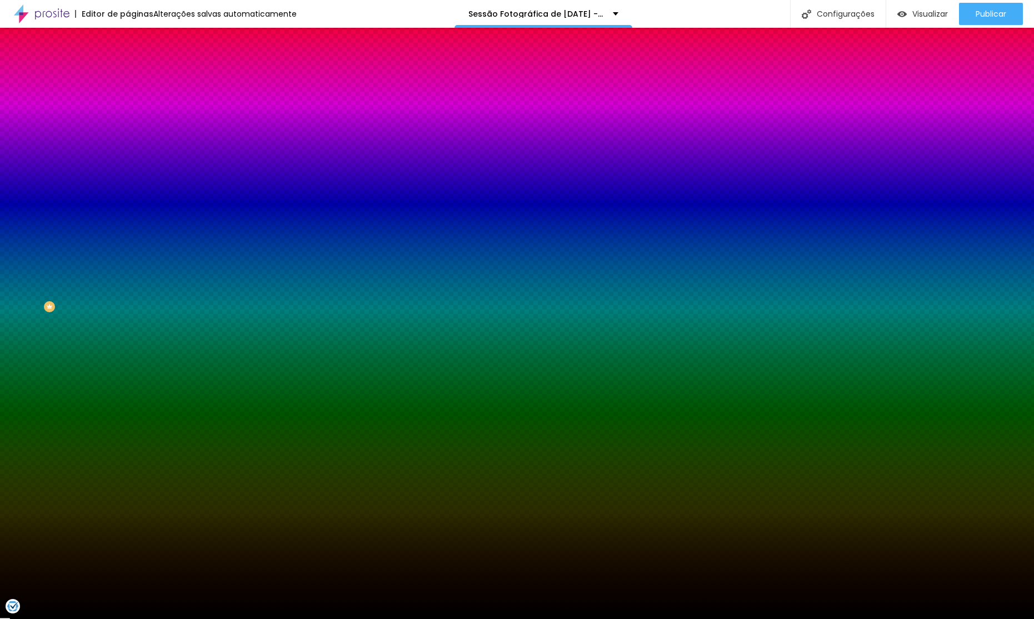
drag, startPoint x: 28, startPoint y: 269, endPoint x: 31, endPoint y: 361, distance: 91.7
click at [128, 352] on div "Editar Seção Conteúdo Estilo Avançado Imagem de fundo Adicionar imagem Efeito d…" at bounding box center [192, 323] width 128 height 591
drag, startPoint x: 80, startPoint y: 374, endPoint x: 103, endPoint y: 372, distance: 22.9
click at [128, 374] on div "Editar Seção Conteúdo Estilo Avançado Imagem de fundo Adicionar imagem Efeito d…" at bounding box center [192, 323] width 128 height 591
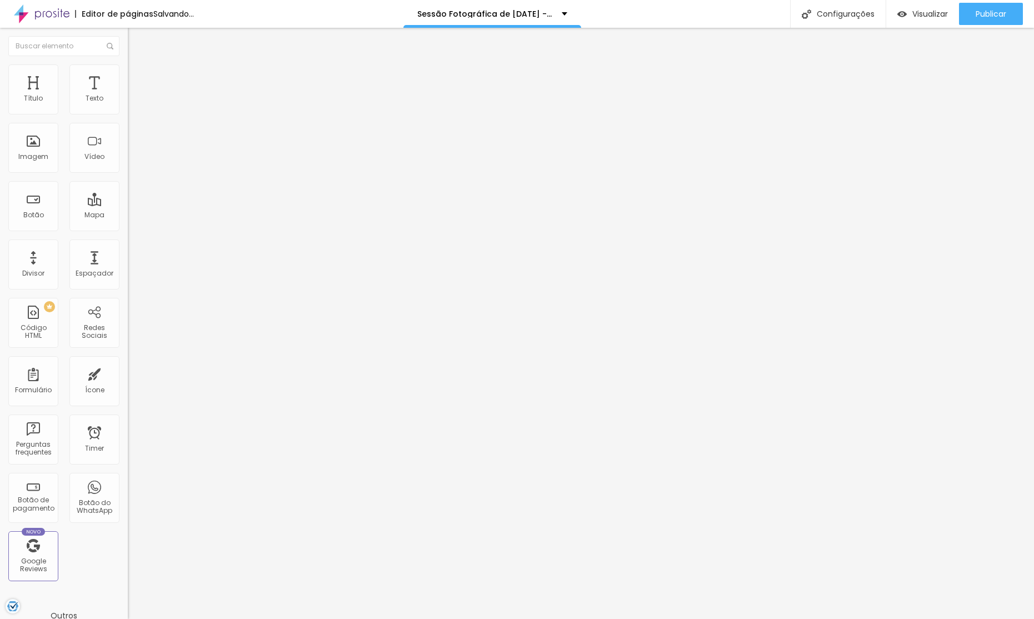
click at [128, 64] on li "Estilo" at bounding box center [192, 69] width 128 height 11
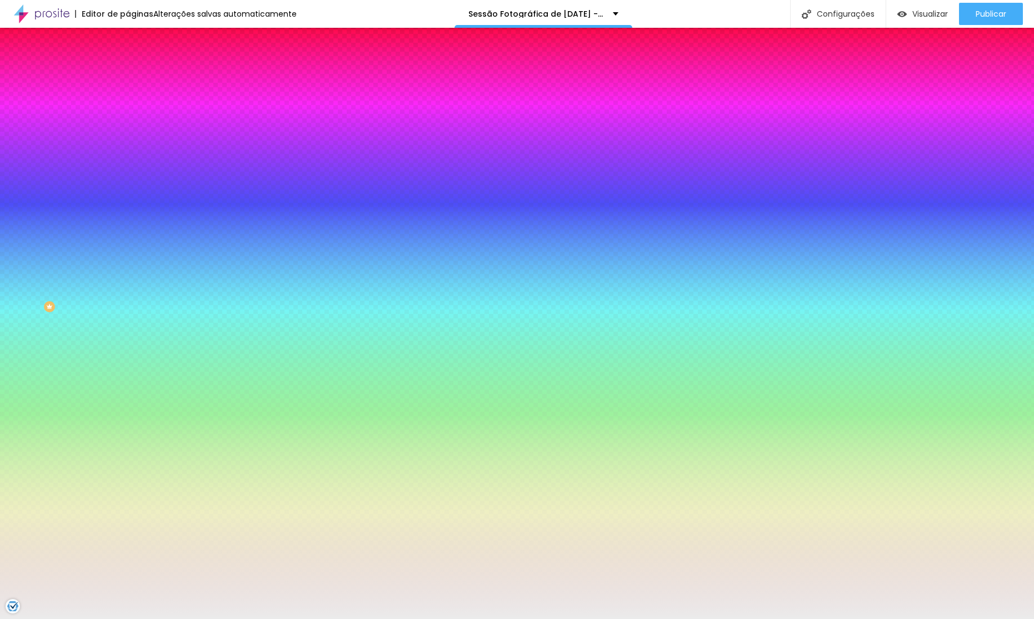
click at [128, 76] on li "Avançado" at bounding box center [192, 81] width 128 height 11
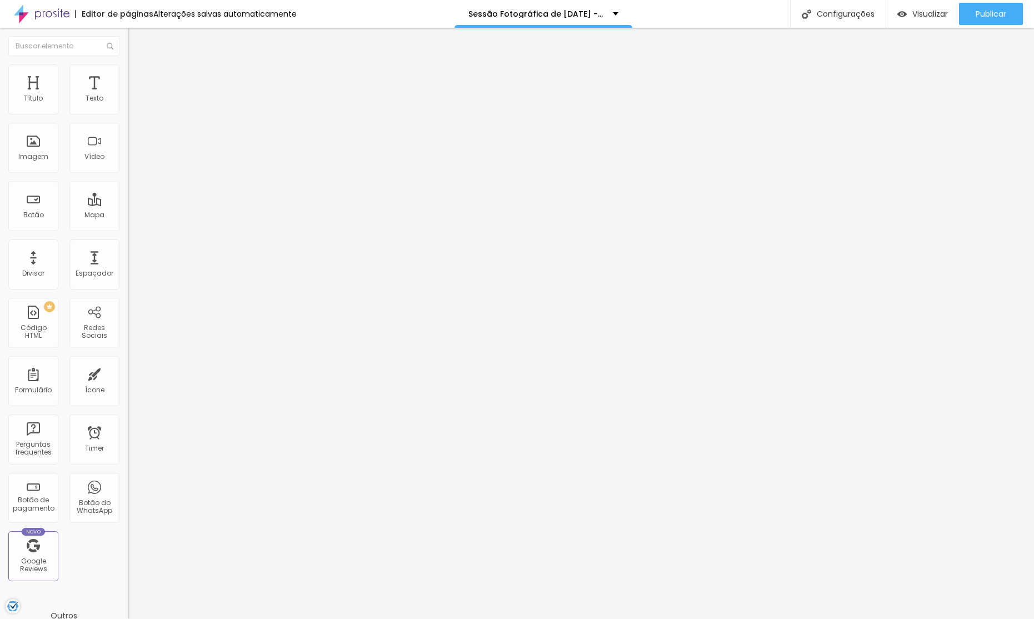
click at [128, 282] on input "text" at bounding box center [194, 287] width 133 height 11
click at [128, 244] on div "ID Html" at bounding box center [192, 257] width 128 height 27
click at [128, 251] on input "text" at bounding box center [194, 256] width 133 height 11
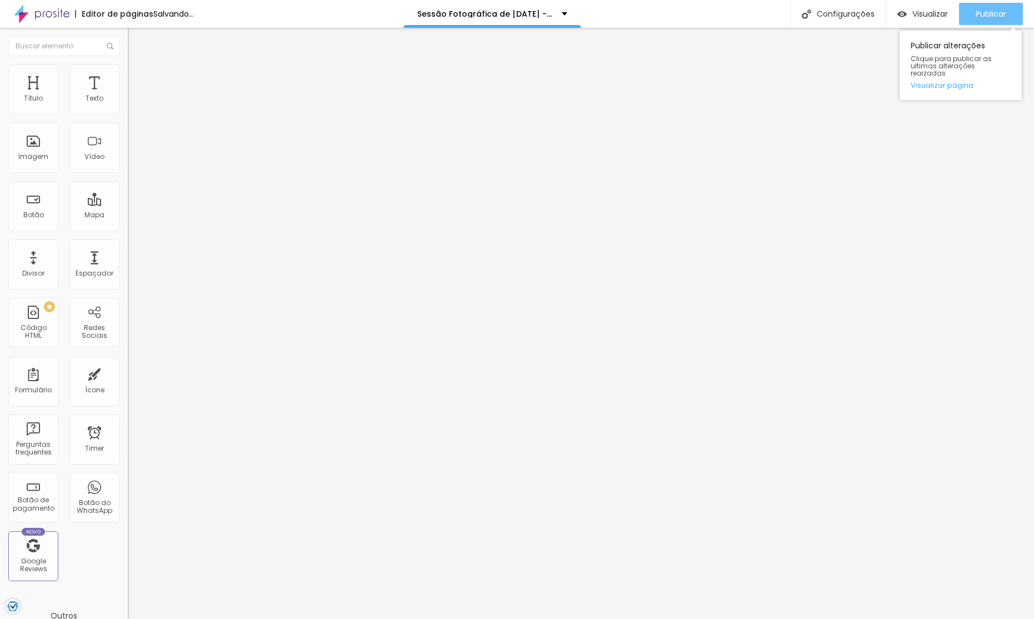
click at [997, 8] on div "Publicar" at bounding box center [991, 14] width 31 height 22
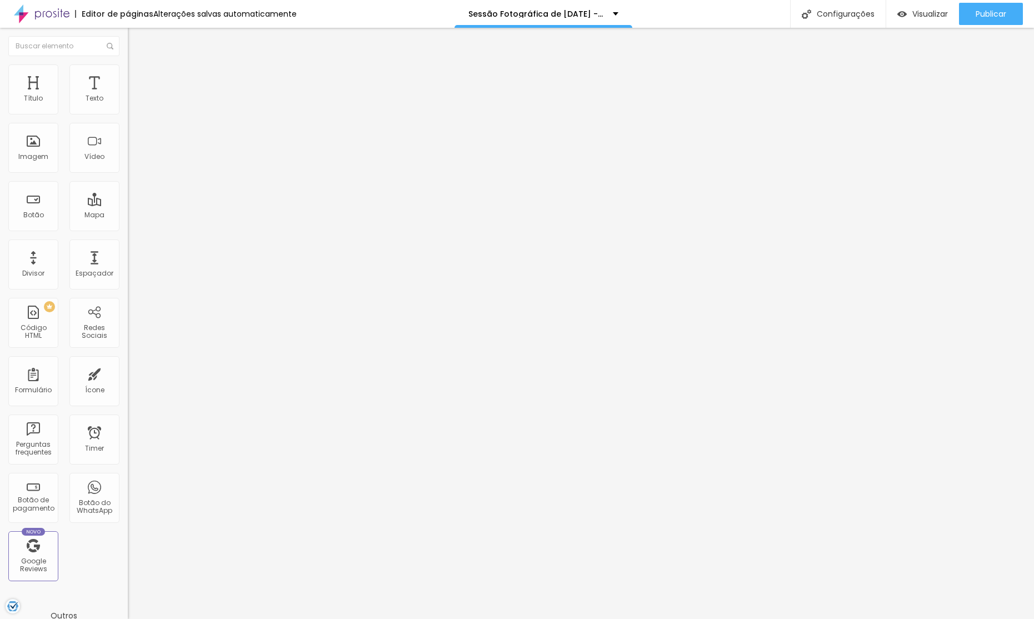
click at [132, 161] on icon "button" at bounding box center [135, 157] width 7 height 7
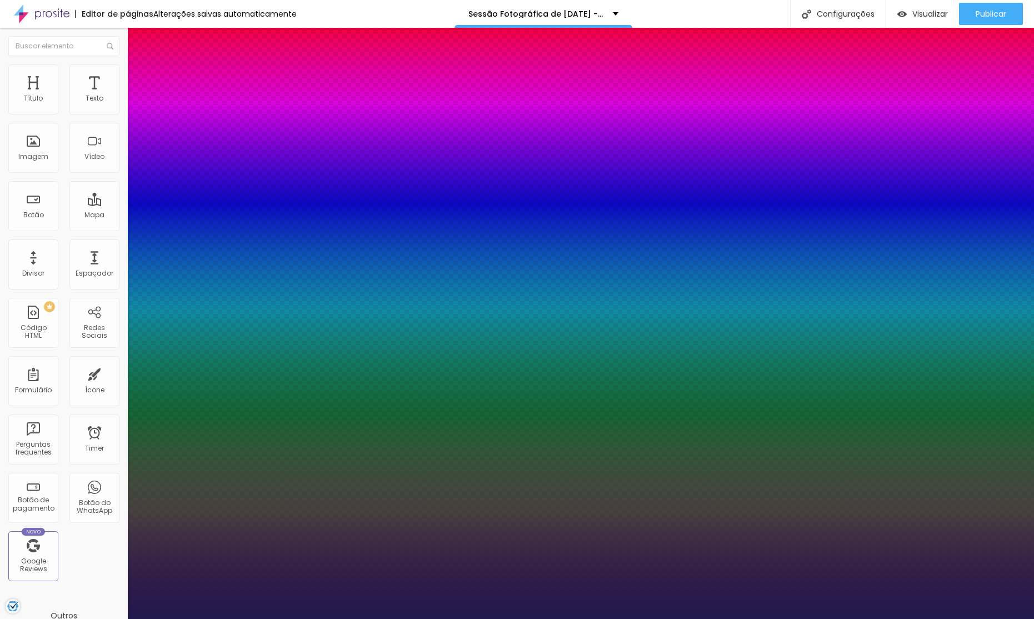
click at [626, 618] on div at bounding box center [517, 628] width 1034 height 0
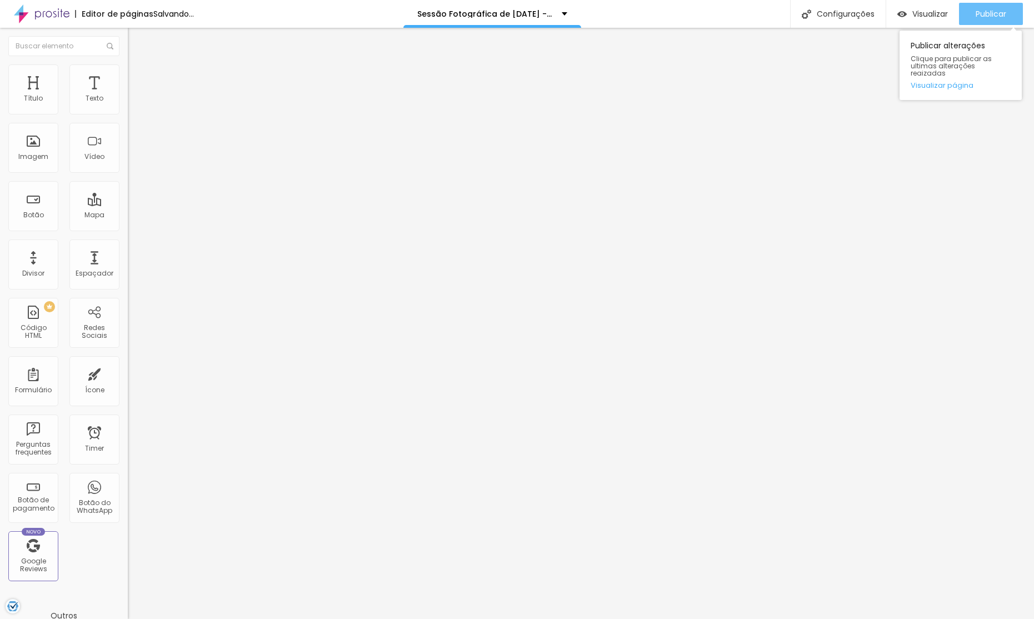
click at [992, 17] on span "Publicar" at bounding box center [991, 13] width 31 height 9
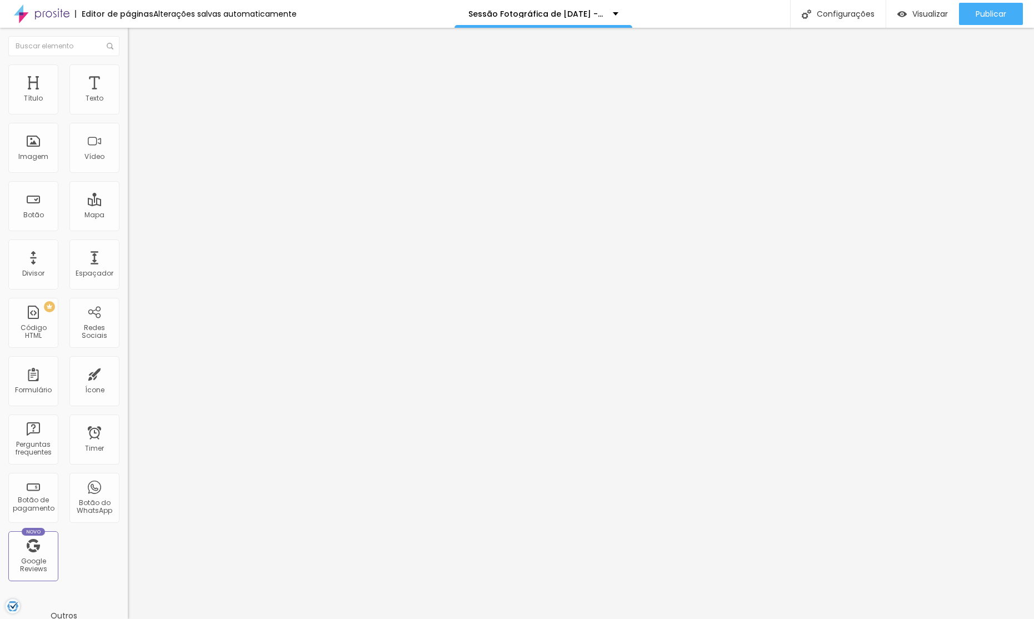
click at [128, 107] on button "button" at bounding box center [136, 101] width 16 height 12
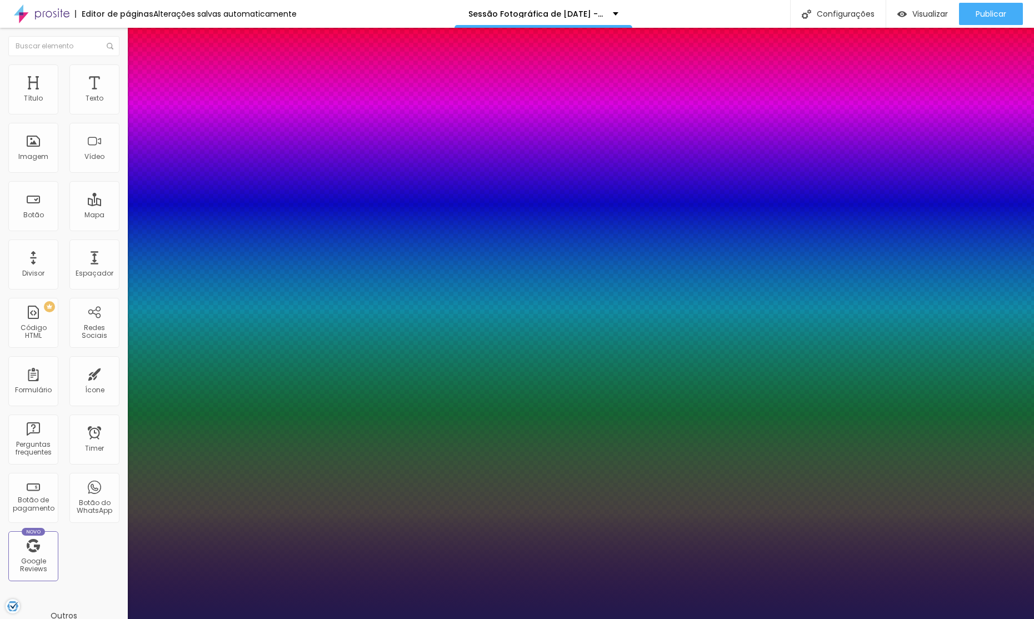
drag, startPoint x: 243, startPoint y: 190, endPoint x: 289, endPoint y: 192, distance: 46.7
click at [289, 192] on body "Editor de páginas Alterações [PERSON_NAME] automaticamente Sessão Fotográfica d…" at bounding box center [517, 309] width 1034 height 619
click at [328, 618] on div at bounding box center [517, 628] width 1034 height 0
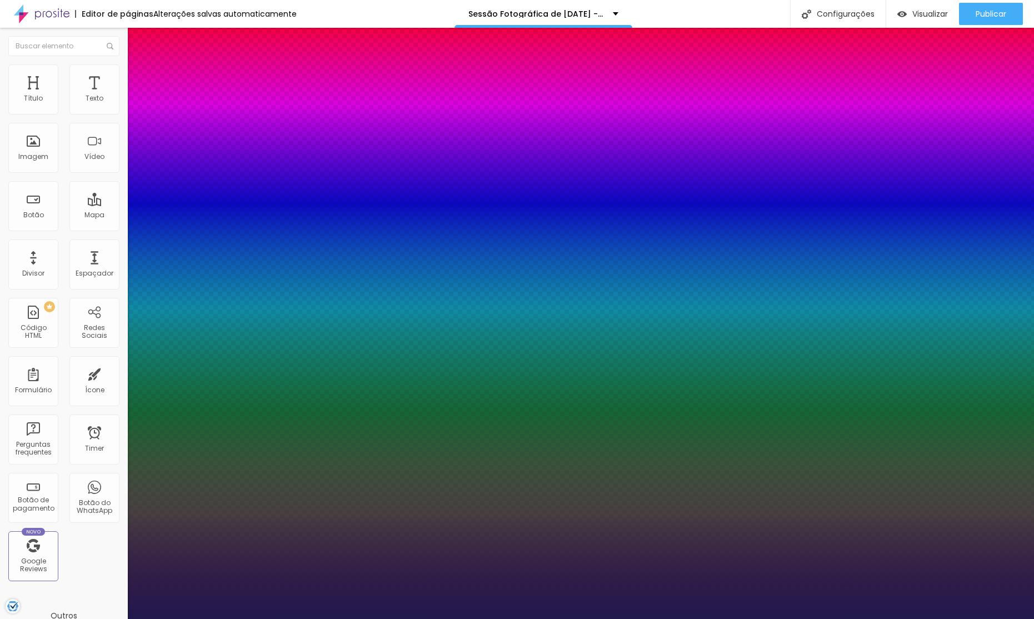
scroll to position [0, 0]
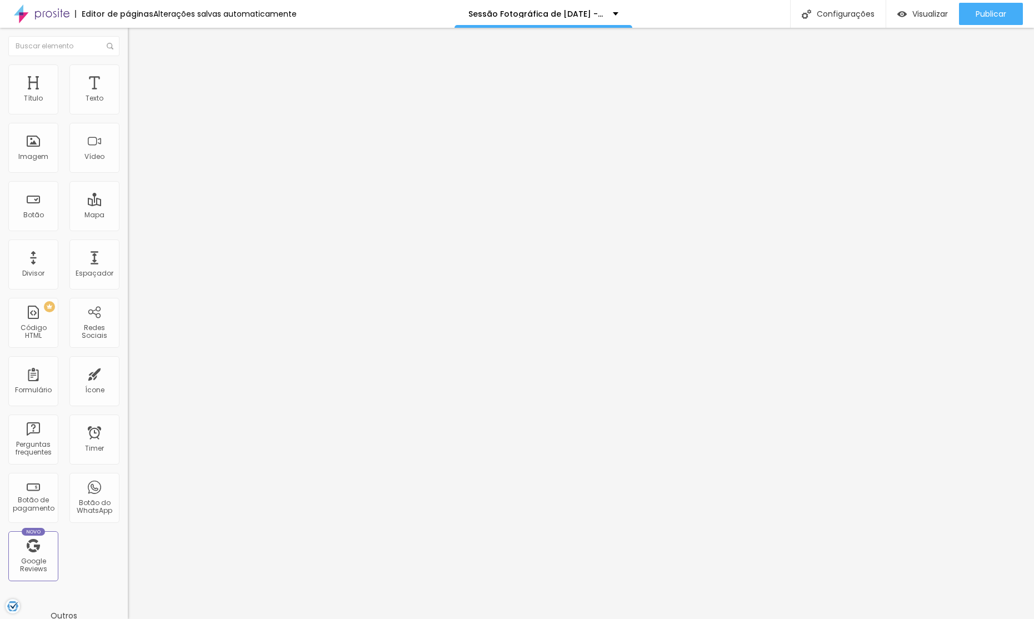
click at [128, 107] on button "button" at bounding box center [136, 101] width 16 height 12
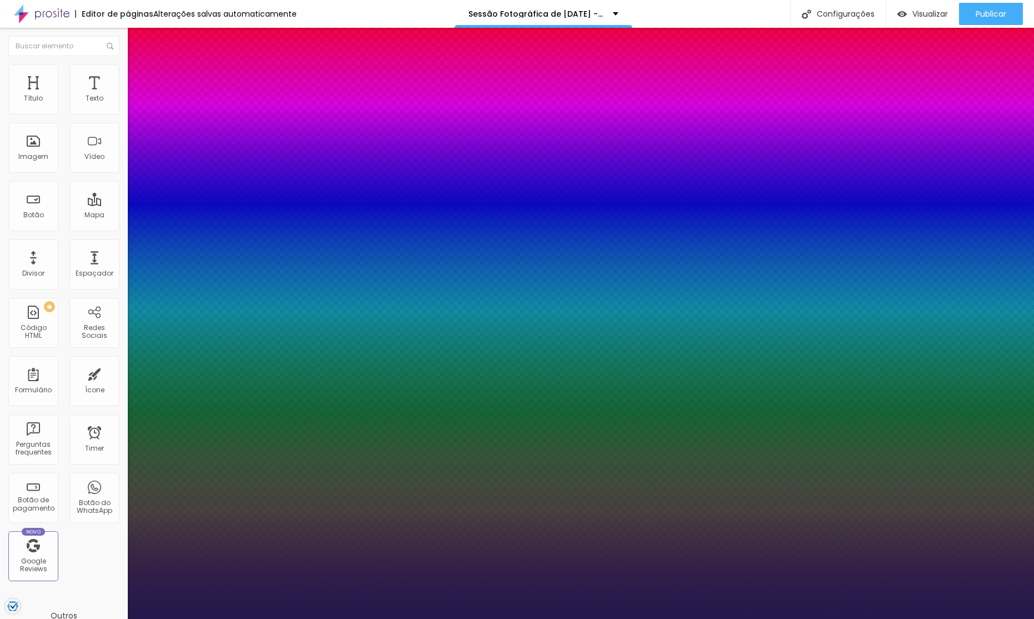
click at [519, 618] on div at bounding box center [517, 628] width 1034 height 0
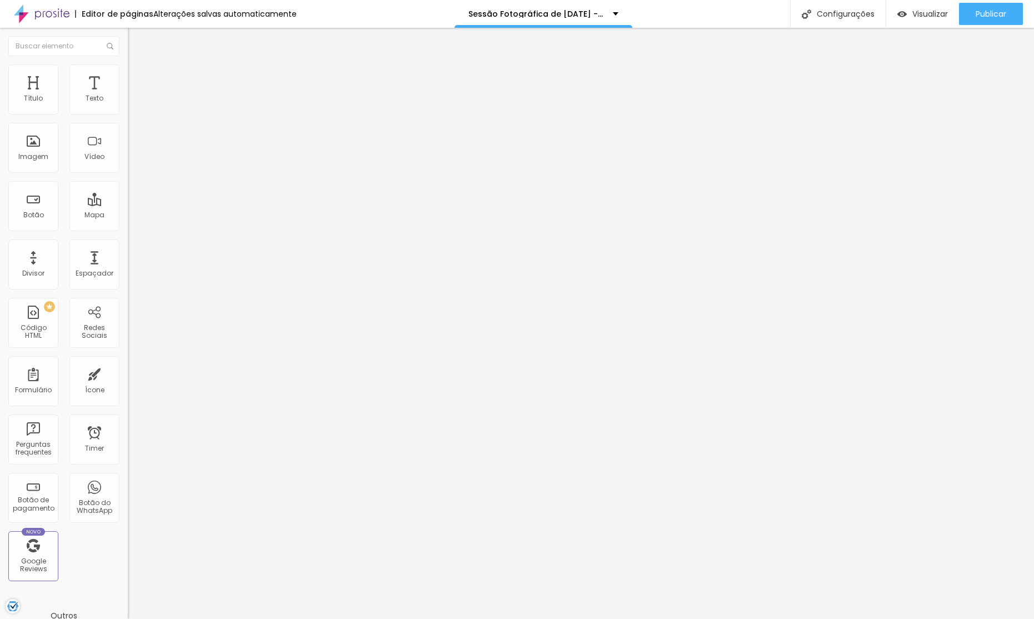
click at [133, 102] on icon "button" at bounding box center [135, 100] width 4 height 4
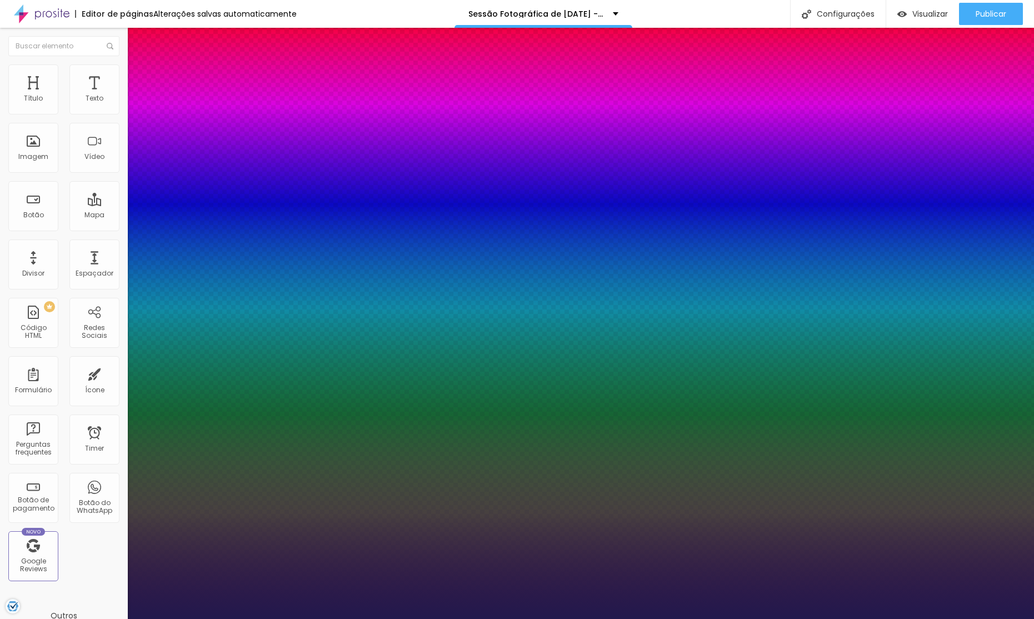
drag, startPoint x: 228, startPoint y: 187, endPoint x: 245, endPoint y: 186, distance: 17.2
drag, startPoint x: 242, startPoint y: 189, endPoint x: 259, endPoint y: 189, distance: 17.8
click at [639, 618] on div at bounding box center [517, 628] width 1034 height 0
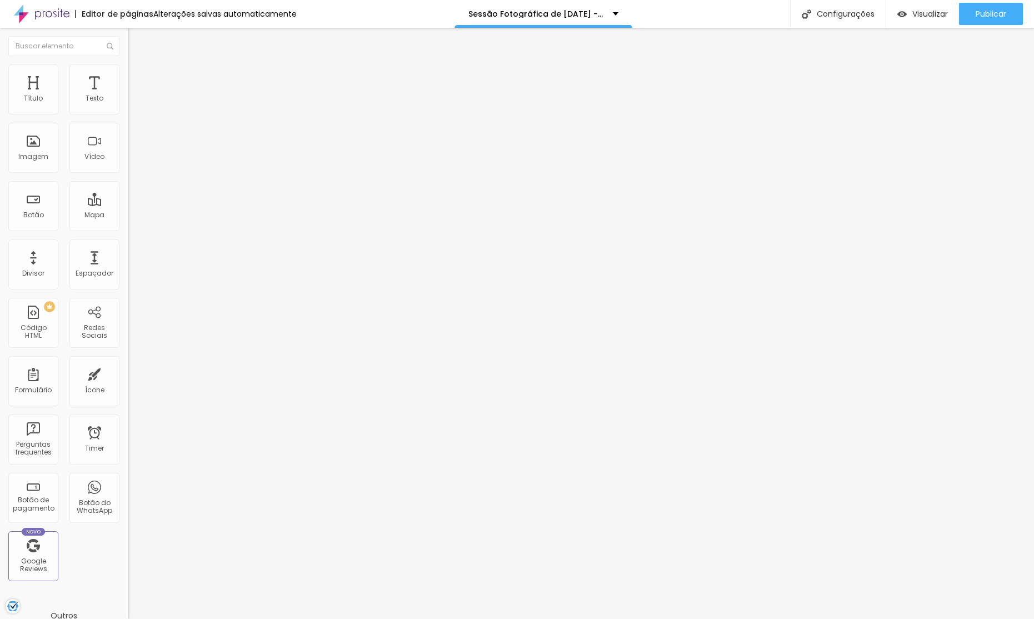
click at [132, 103] on icon "button" at bounding box center [135, 100] width 7 height 7
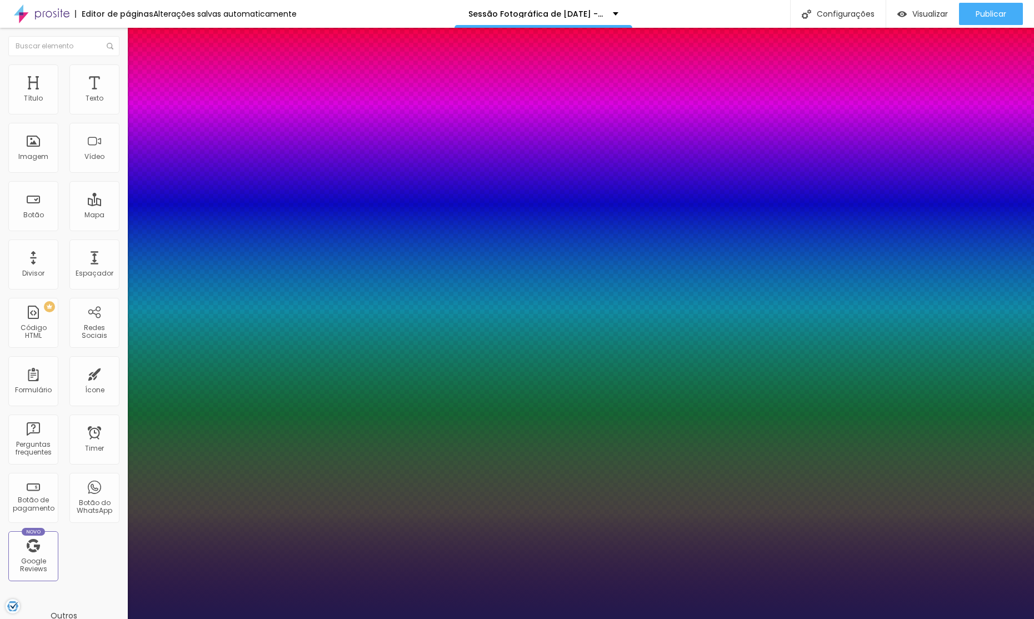
click at [627, 618] on div at bounding box center [517, 628] width 1034 height 0
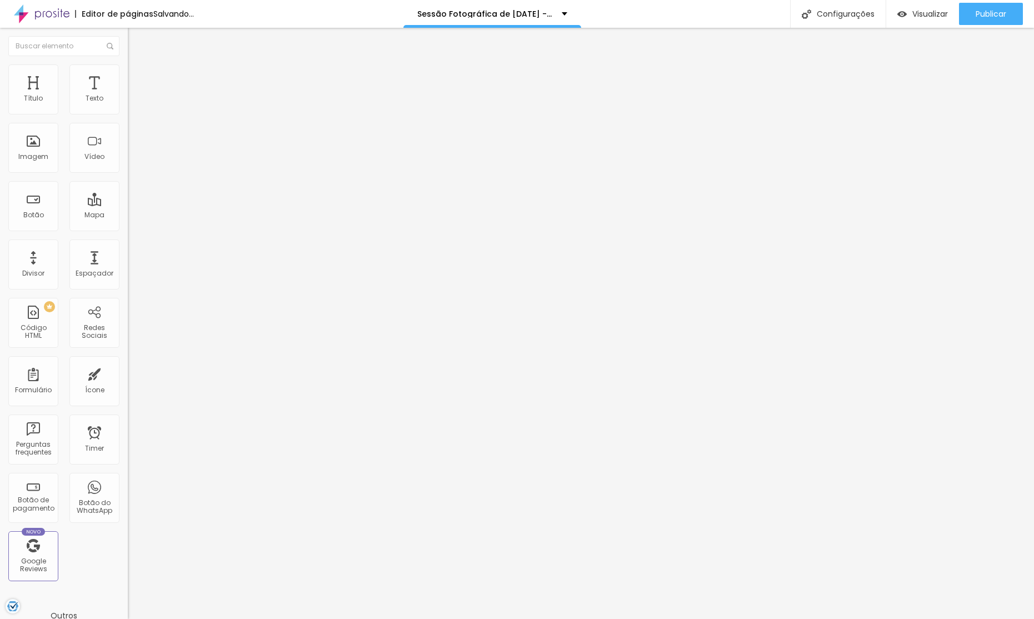
click at [128, 107] on button "button" at bounding box center [136, 101] width 16 height 12
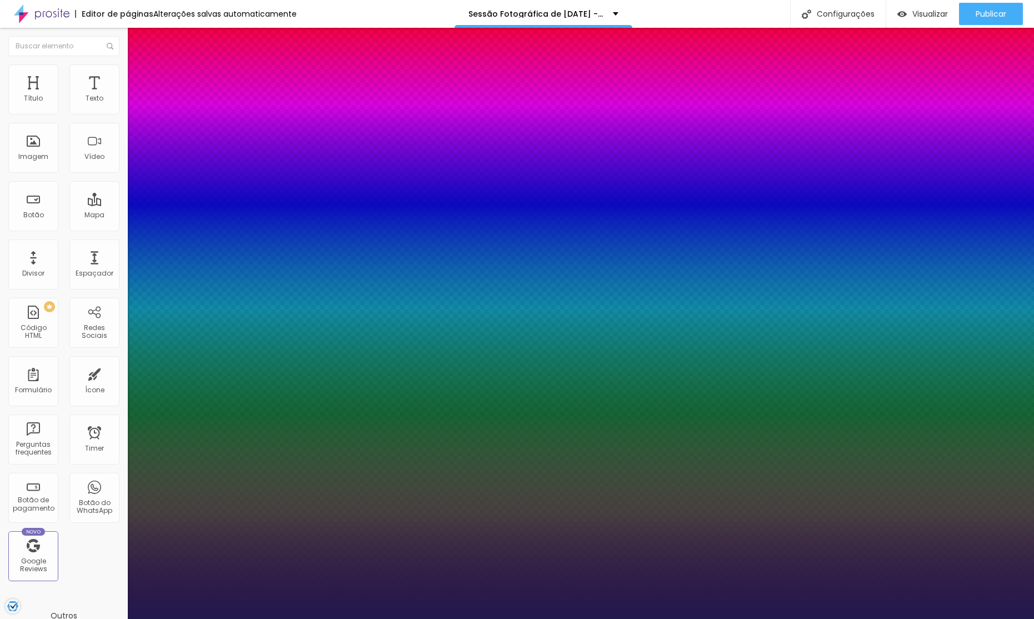
drag, startPoint x: 244, startPoint y: 189, endPoint x: 264, endPoint y: 188, distance: 20.0
click at [817, 618] on div at bounding box center [517, 628] width 1034 height 0
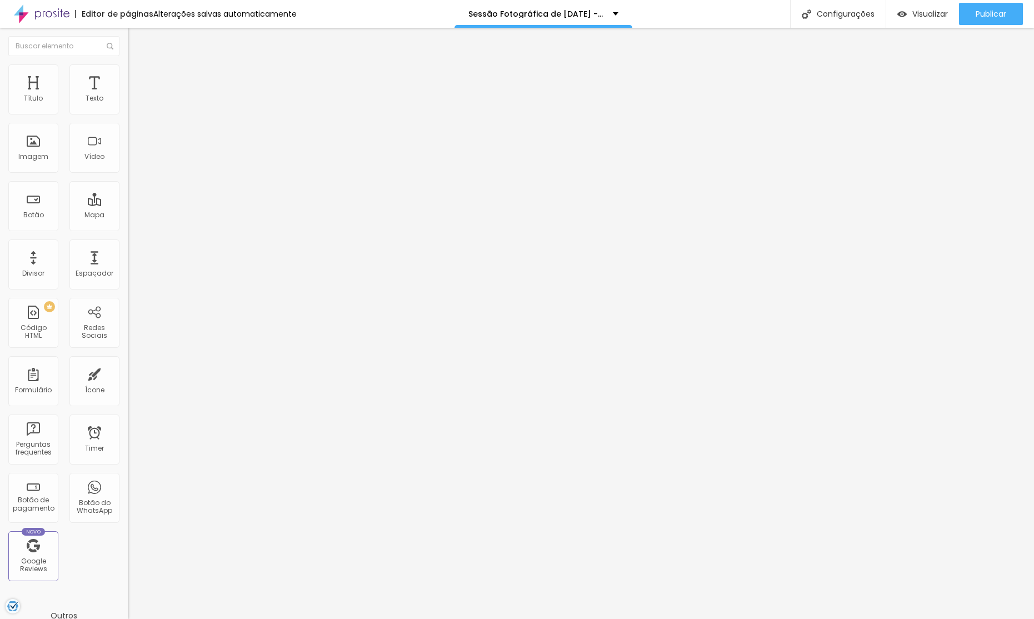
click at [128, 76] on li "Avançado" at bounding box center [192, 81] width 128 height 11
drag, startPoint x: 59, startPoint y: 109, endPoint x: 42, endPoint y: 108, distance: 17.3
click at [128, 216] on input "range" at bounding box center [164, 220] width 72 height 9
click at [982, 16] on span "Publicar" at bounding box center [991, 13] width 31 height 9
click at [138, 77] on span "Estilo" at bounding box center [146, 71] width 17 height 9
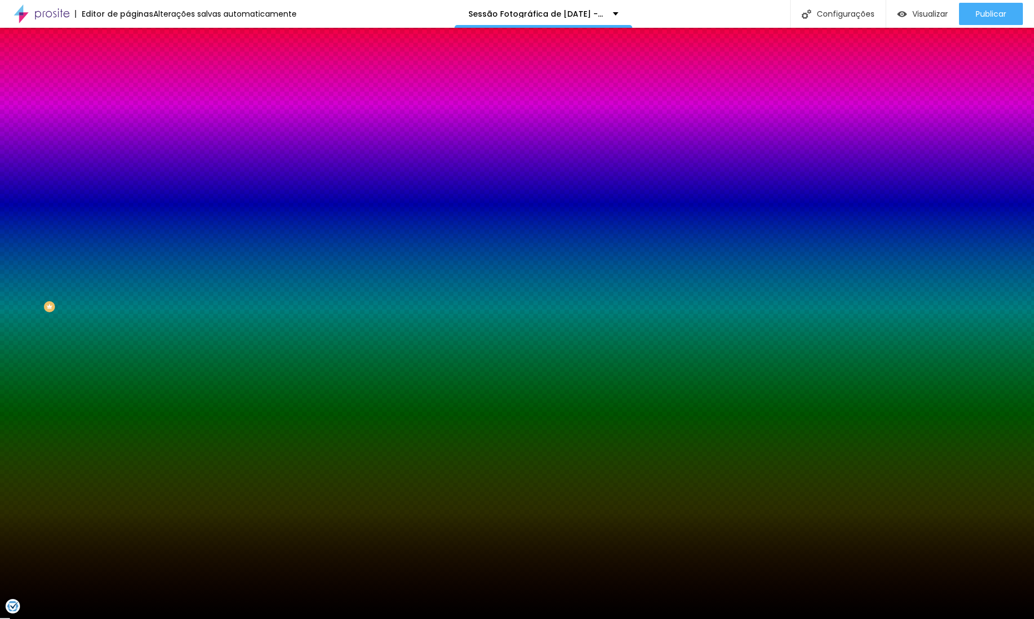
click at [128, 85] on li "Avançado" at bounding box center [192, 81] width 128 height 11
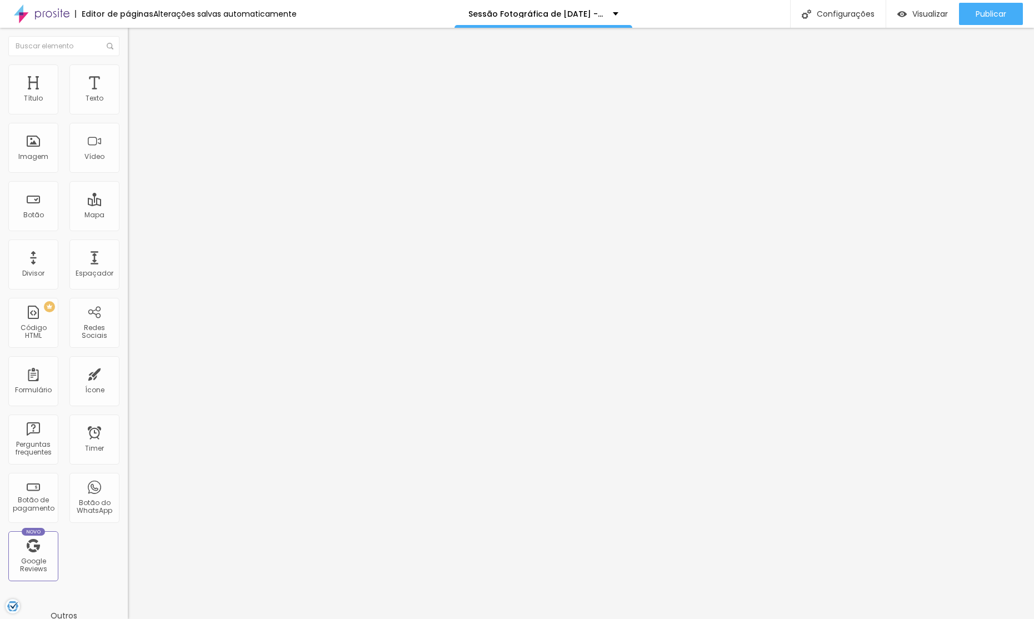
drag, startPoint x: 23, startPoint y: 131, endPoint x: 31, endPoint y: 130, distance: 7.2
click at [128, 373] on input "range" at bounding box center [164, 377] width 72 height 9
click at [1006, 6] on div "Publicar" at bounding box center [991, 14] width 31 height 22
click at [128, 76] on img at bounding box center [133, 81] width 10 height 10
drag, startPoint x: 38, startPoint y: 111, endPoint x: 44, endPoint y: 111, distance: 5.6
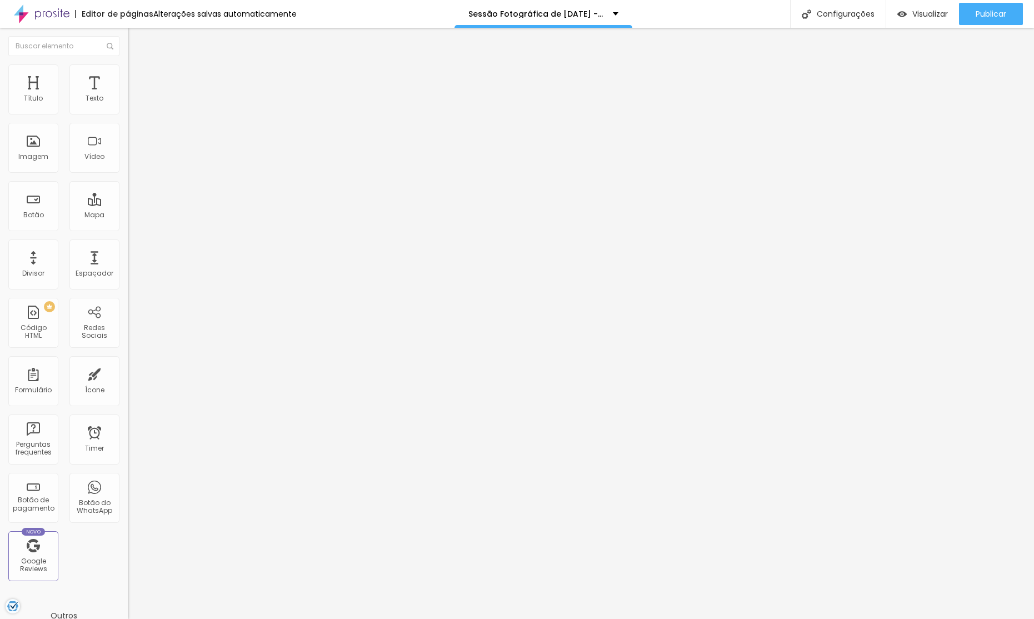
click at [128, 216] on input "range" at bounding box center [164, 220] width 72 height 9
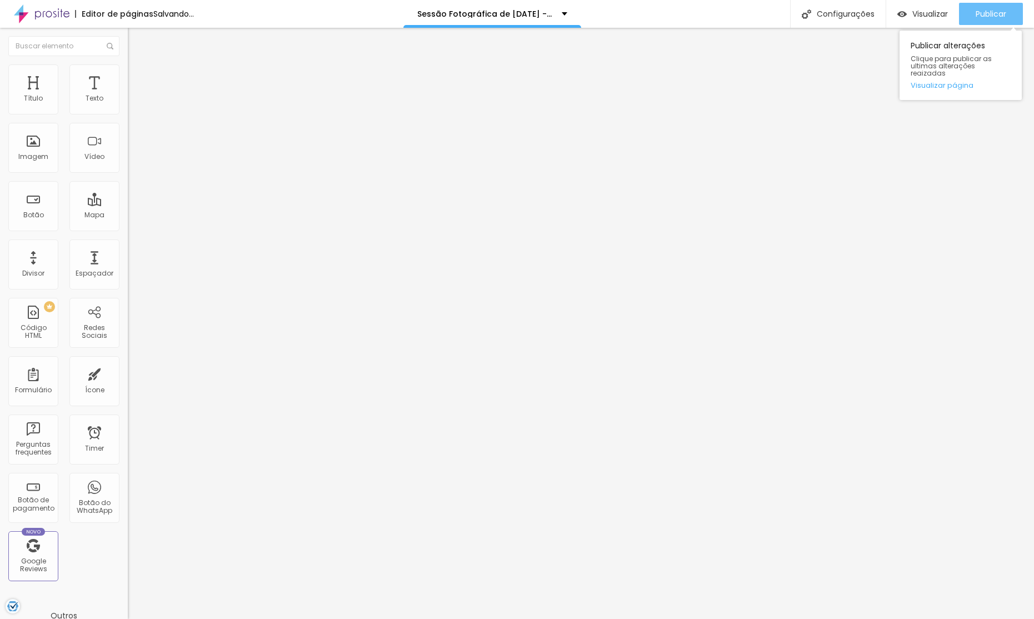
click at [1008, 9] on button "Publicar" at bounding box center [991, 14] width 64 height 22
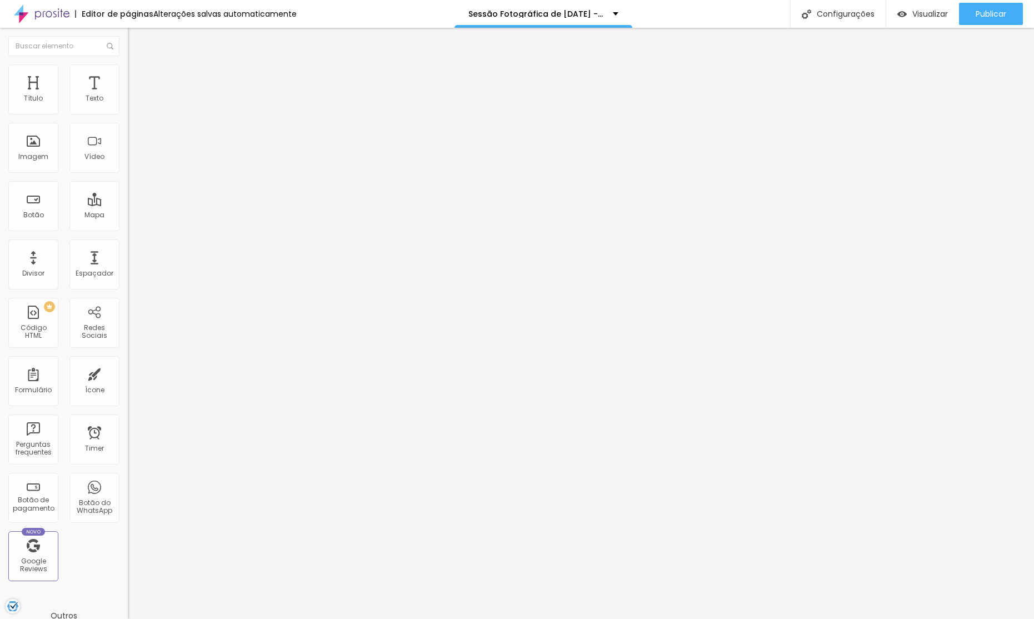
click at [138, 80] on span "Avançado" at bounding box center [156, 82] width 37 height 9
drag, startPoint x: 23, startPoint y: 131, endPoint x: 29, endPoint y: 126, distance: 8.3
click at [128, 128] on div "20 Espaçamento entre colunas 0 px Espaçamento vertical ID Html Classes Html Vis…" at bounding box center [192, 320] width 128 height 467
click at [128, 164] on button "button" at bounding box center [136, 159] width 16 height 12
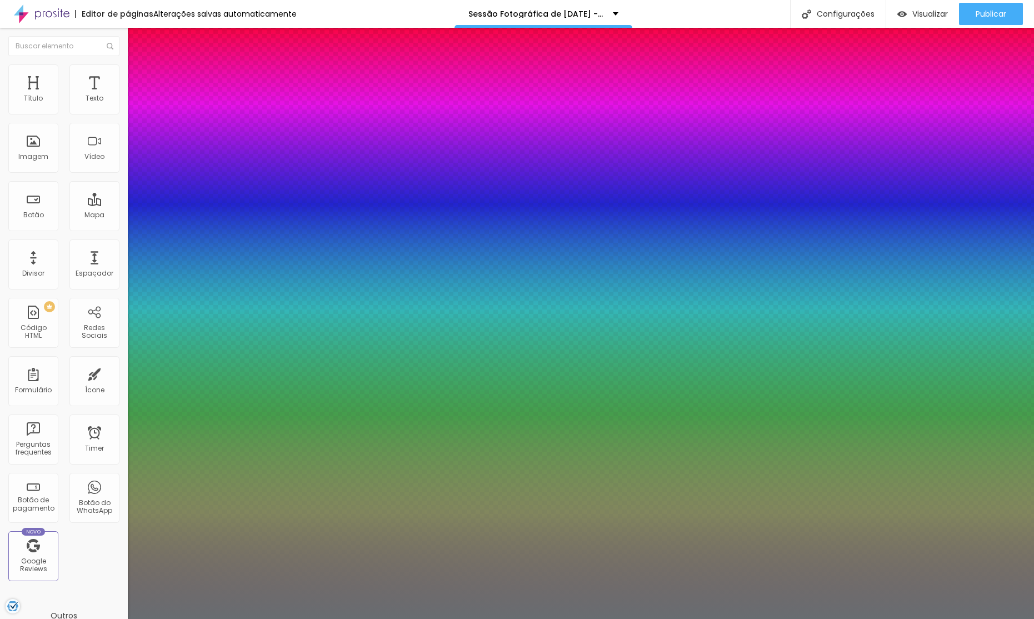
click at [613, 618] on div at bounding box center [517, 628] width 1034 height 0
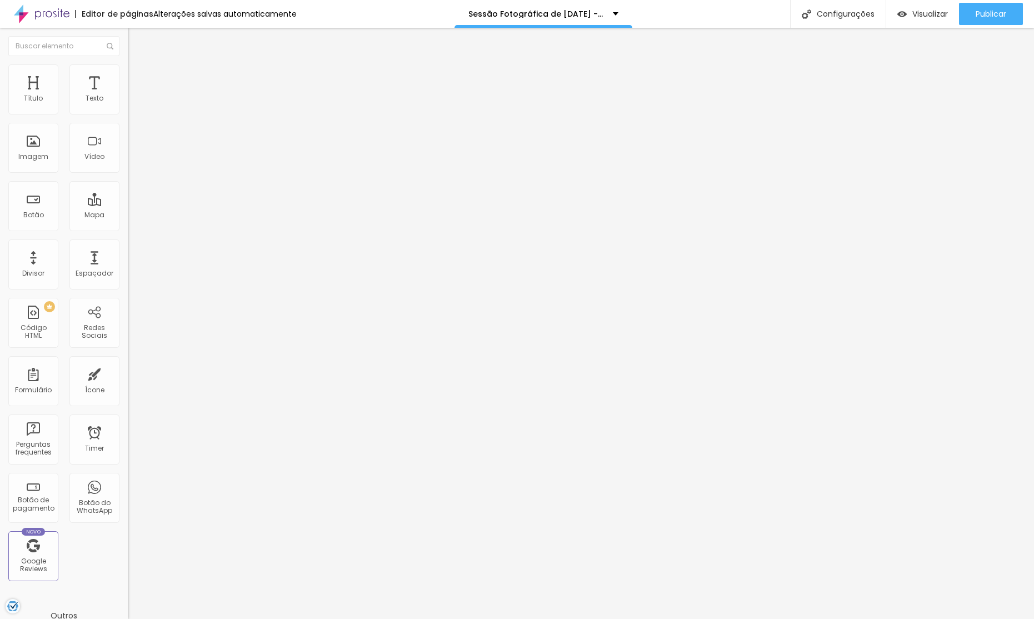
drag, startPoint x: 87, startPoint y: 68, endPoint x: 70, endPoint y: 69, distance: 17.3
click at [128, 76] on li "Avançado" at bounding box center [192, 81] width 128 height 11
click at [128, 69] on li "Estilo" at bounding box center [192, 69] width 128 height 11
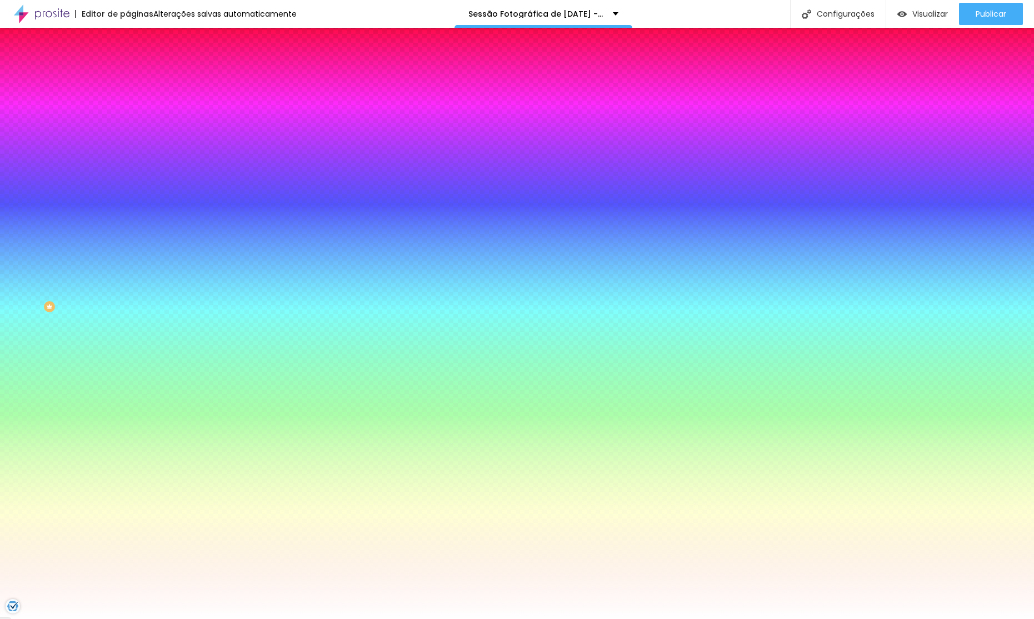
click at [128, 76] on li "Avançado" at bounding box center [192, 81] width 128 height 11
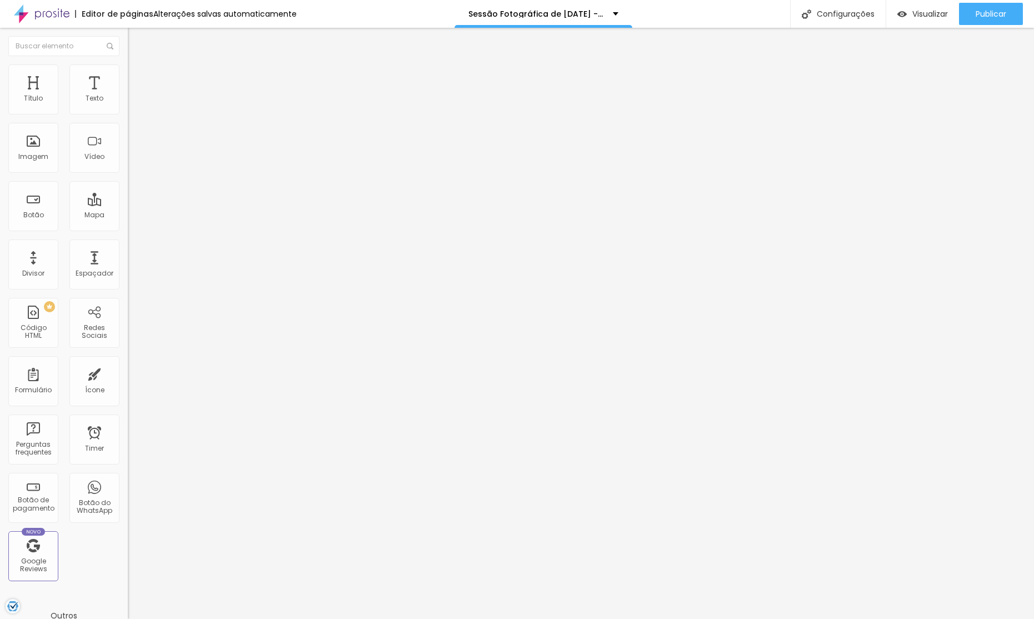
click at [128, 216] on input "range" at bounding box center [164, 220] width 72 height 9
click at [128, 204] on div at bounding box center [192, 209] width 128 height 10
drag, startPoint x: 86, startPoint y: 107, endPoint x: 59, endPoint y: 107, distance: 27.2
click at [128, 204] on input "range" at bounding box center [164, 208] width 72 height 9
click at [128, 107] on div "Tipografia Voltar ao padrão" at bounding box center [192, 91] width 128 height 31
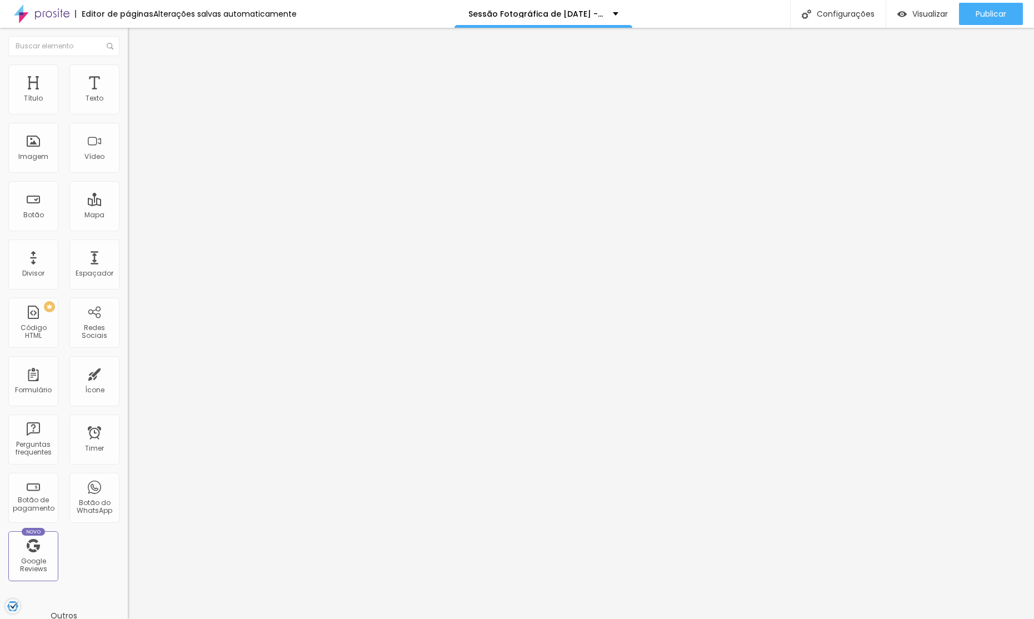
click at [128, 107] on button "button" at bounding box center [136, 101] width 16 height 12
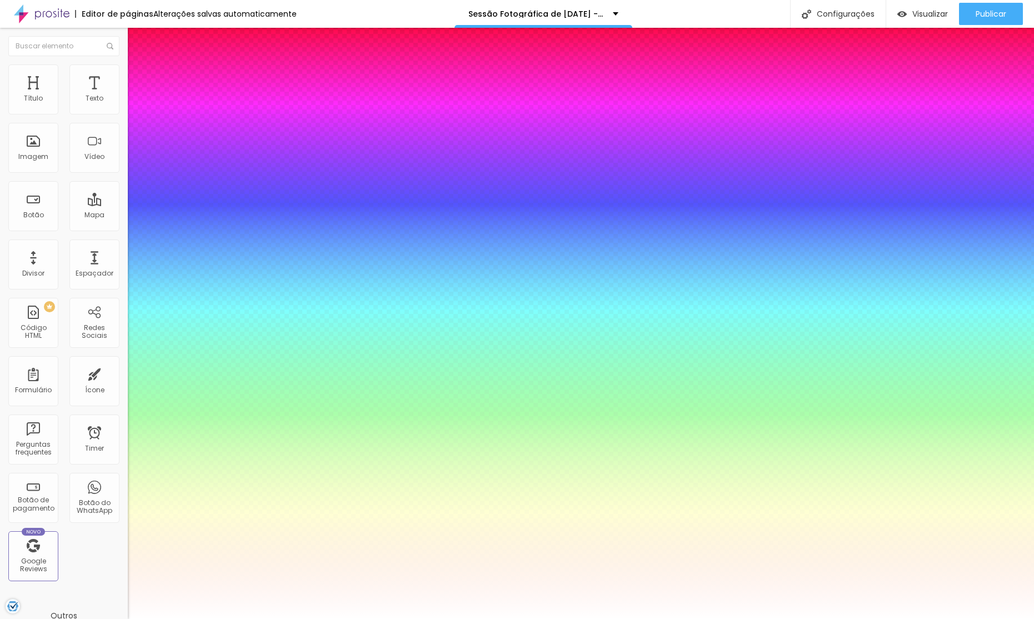
click at [623, 618] on div at bounding box center [517, 628] width 1034 height 0
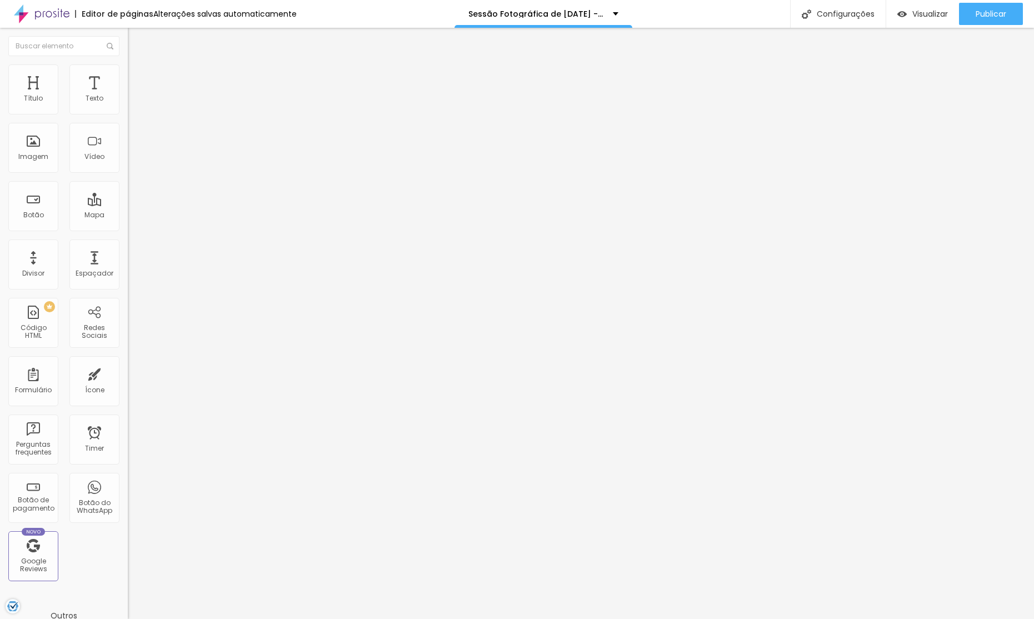
click at [128, 107] on button "button" at bounding box center [136, 101] width 16 height 12
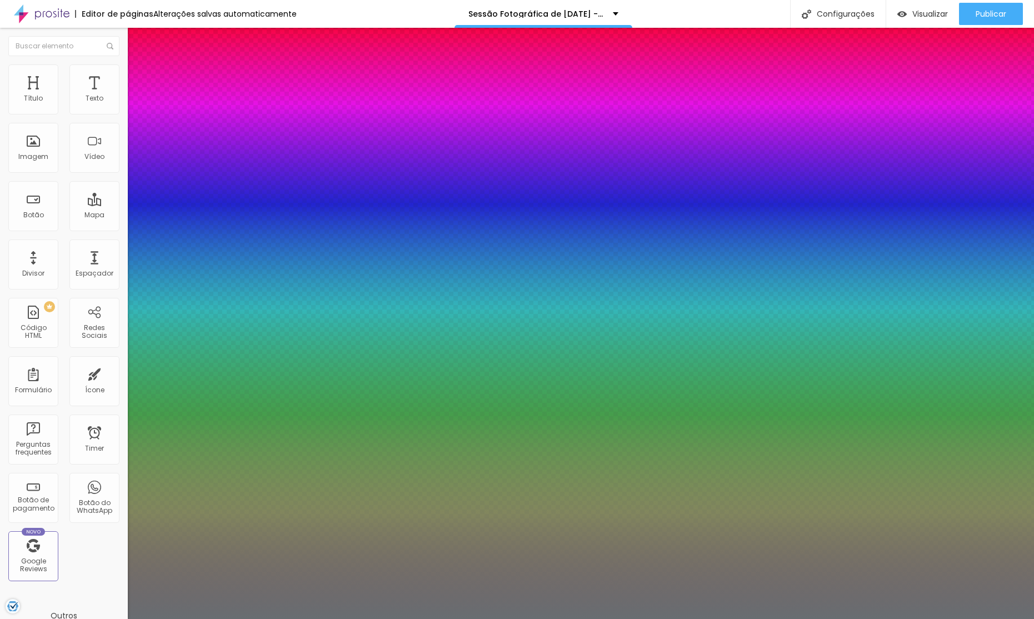
drag, startPoint x: 156, startPoint y: 190, endPoint x: 150, endPoint y: 190, distance: 6.1
click at [707, 618] on div at bounding box center [517, 628] width 1034 height 0
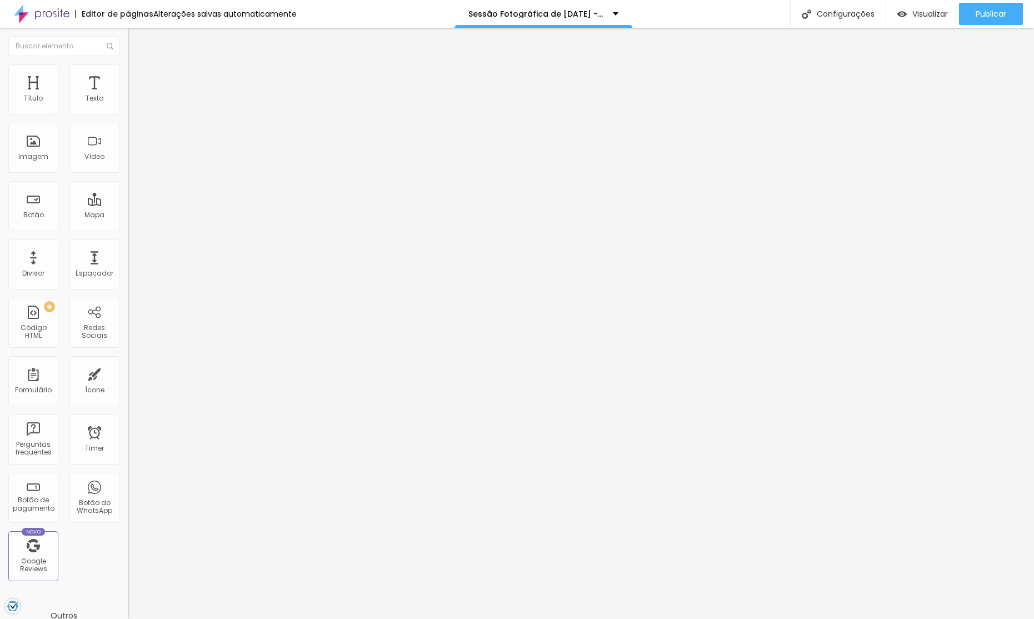
click at [128, 76] on li "Avançado" at bounding box center [192, 81] width 128 height 11
drag, startPoint x: 19, startPoint y: 133, endPoint x: 4, endPoint y: 130, distance: 14.7
click at [128, 129] on div "20 Espaçamento entre colunas 0 px Espaçamento vertical ID Html Classes Html Vis…" at bounding box center [192, 320] width 128 height 467
click at [128, 76] on li "Avançado" at bounding box center [192, 81] width 128 height 11
drag, startPoint x: 20, startPoint y: 132, endPoint x: 19, endPoint y: 153, distance: 21.1
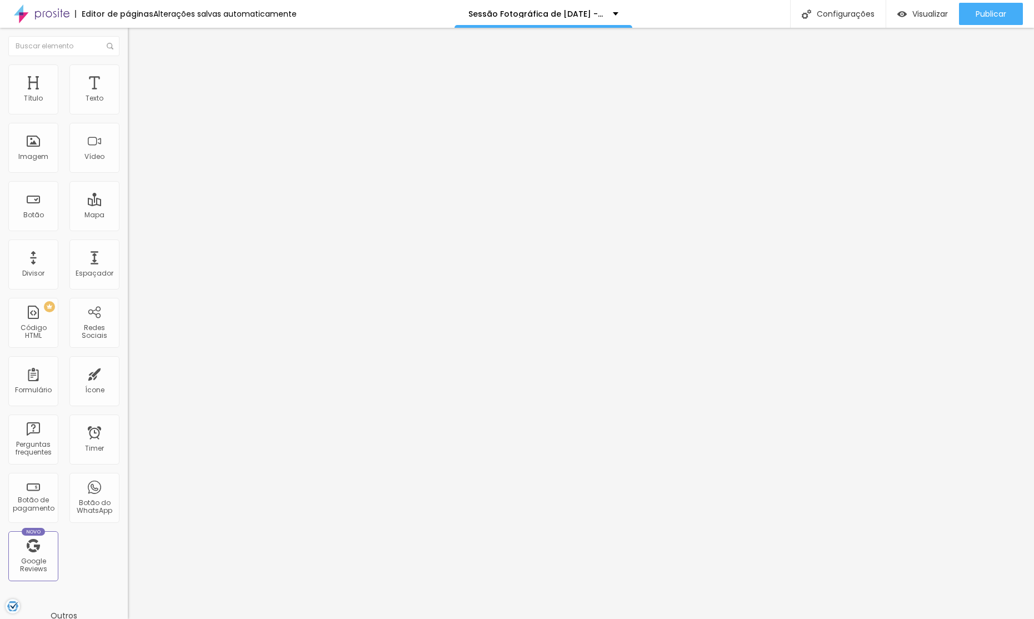
click at [128, 373] on input "range" at bounding box center [164, 377] width 72 height 9
click at [128, 76] on li "Avançado" at bounding box center [192, 81] width 128 height 11
click at [128, 216] on input "range" at bounding box center [164, 220] width 72 height 9
click at [1004, 16] on span "Publicar" at bounding box center [991, 13] width 31 height 9
click at [128, 76] on img at bounding box center [133, 81] width 10 height 10
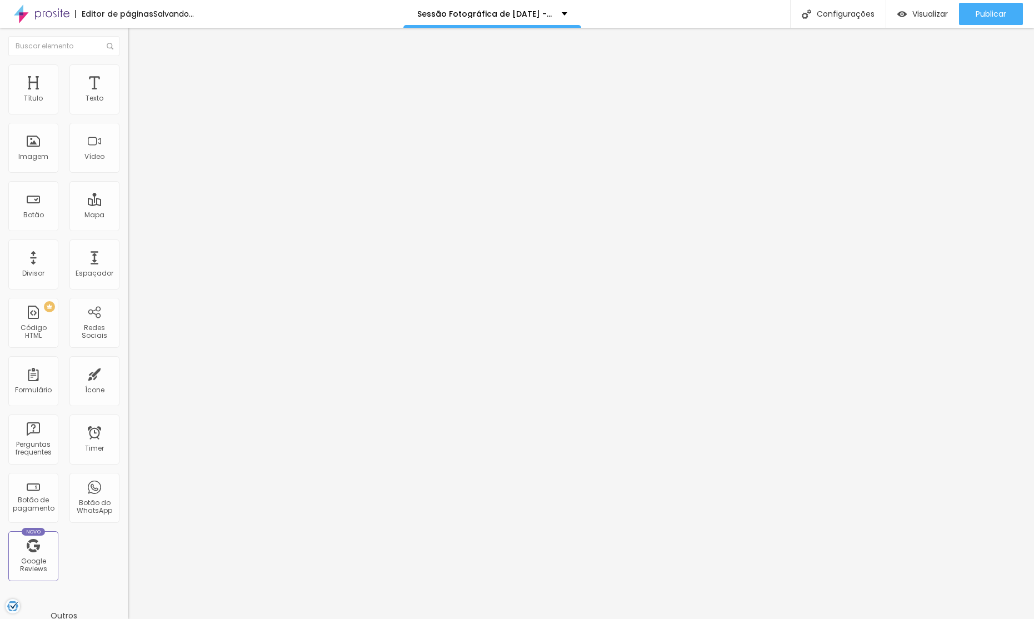
drag, startPoint x: 65, startPoint y: 107, endPoint x: 55, endPoint y: 119, distance: 15.8
click at [128, 216] on input "range" at bounding box center [164, 220] width 72 height 9
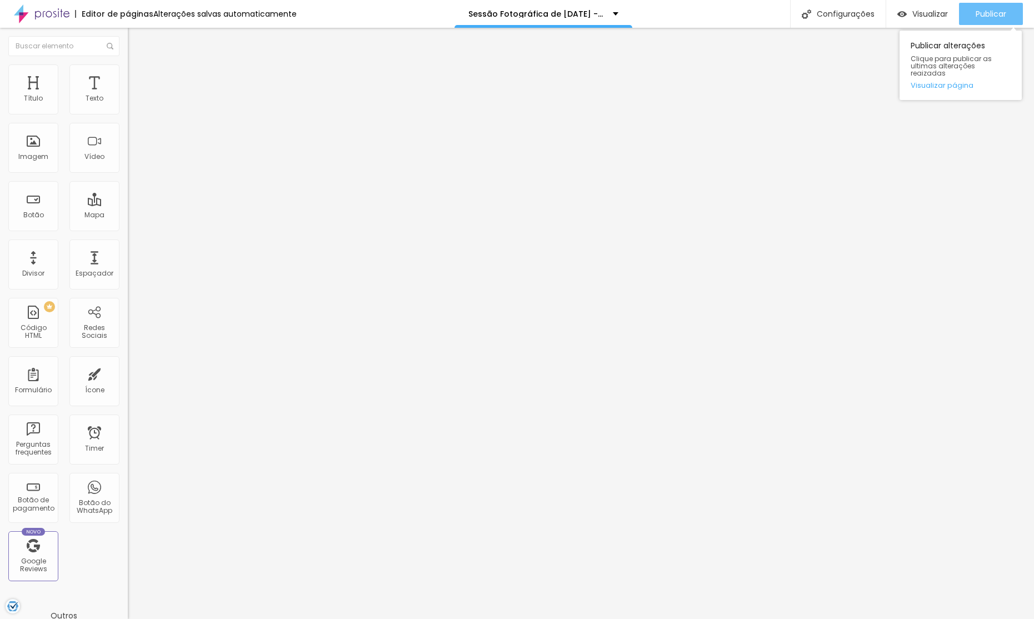
click at [998, 9] on span "Publicar" at bounding box center [991, 13] width 31 height 9
drag, startPoint x: 91, startPoint y: 51, endPoint x: 93, endPoint y: 59, distance: 8.5
click at [128, 51] on button "Editar Coluna" at bounding box center [192, 41] width 128 height 26
click at [138, 77] on span "Estilo" at bounding box center [146, 71] width 17 height 9
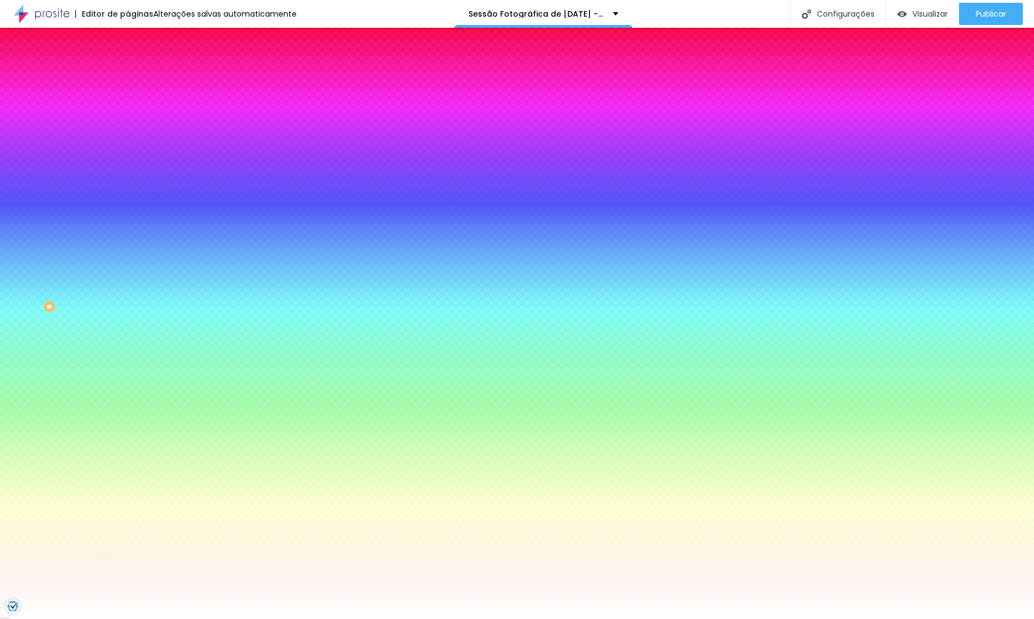
drag, startPoint x: 76, startPoint y: 116, endPoint x: 73, endPoint y: 152, distance: 36.2
click at [128, 106] on div at bounding box center [192, 106] width 128 height 0
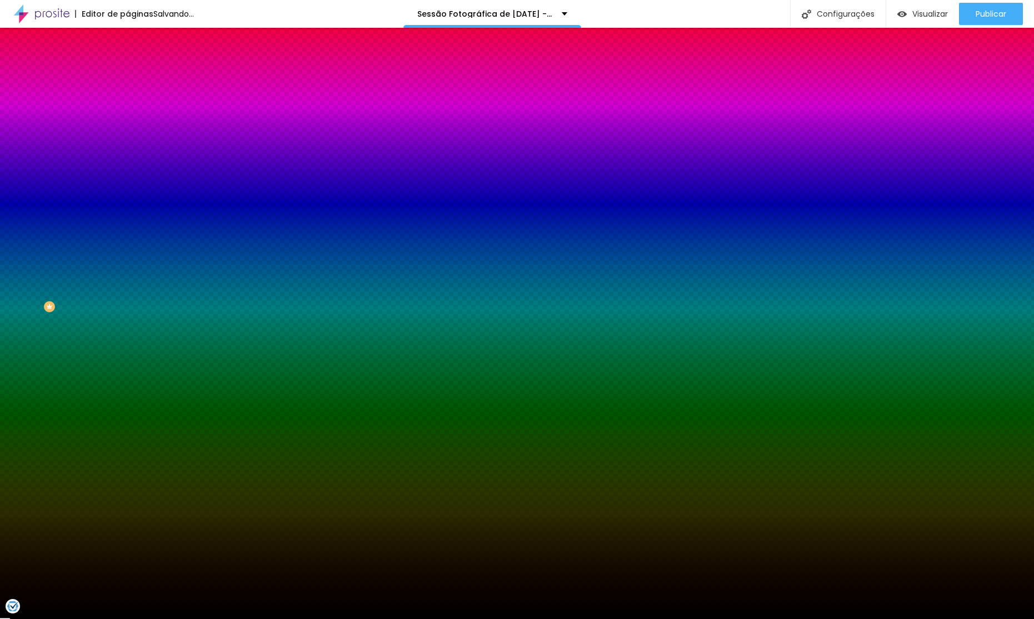
drag, startPoint x: 69, startPoint y: 163, endPoint x: 7, endPoint y: 251, distance: 107.6
click at [128, 248] on div "Editar Coluna Conteúdo Estilo Avançado Cor de fundo Voltar ao padrão #000000 So…" at bounding box center [192, 323] width 128 height 591
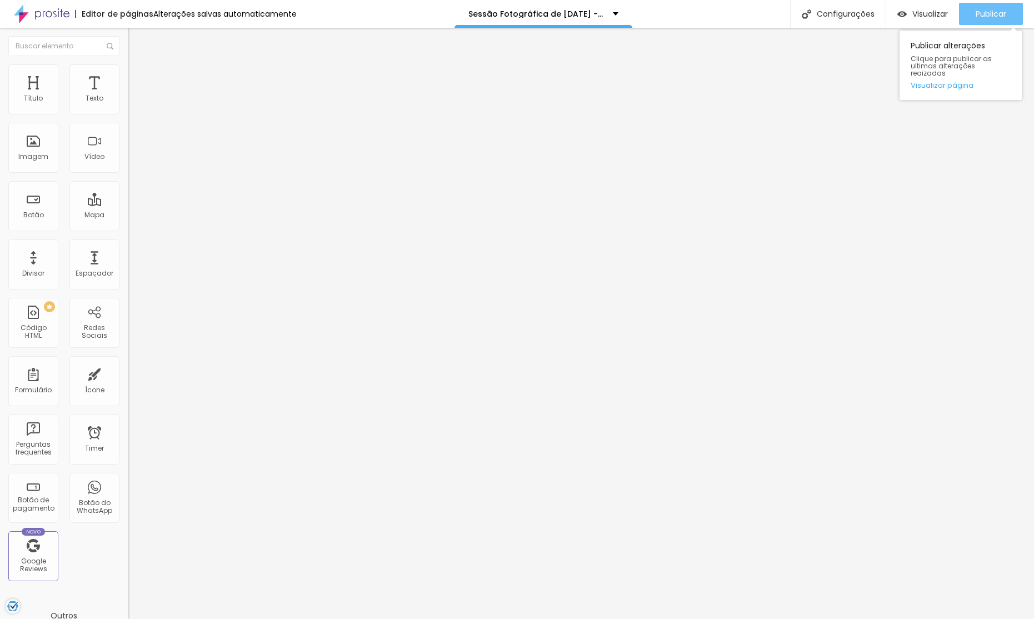
click at [1006, 9] on button "Publicar" at bounding box center [991, 14] width 64 height 22
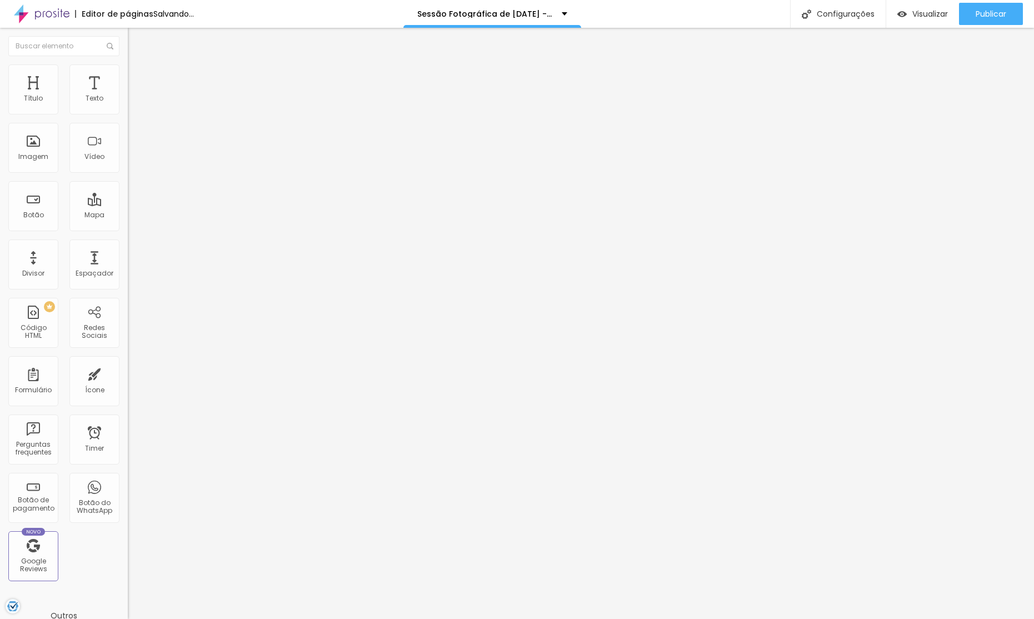
click at [128, 64] on img at bounding box center [133, 69] width 10 height 10
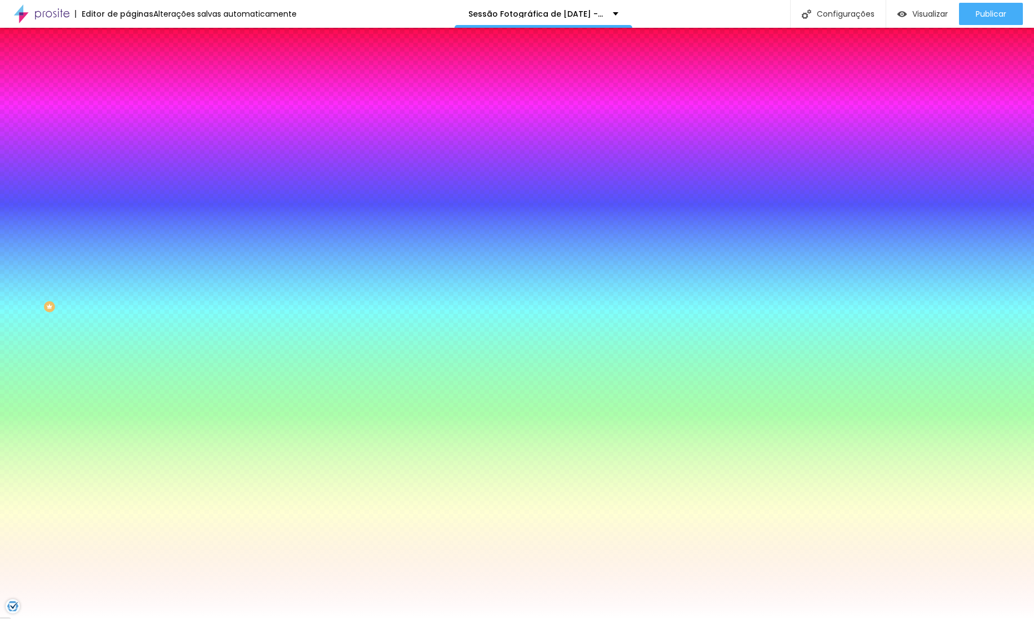
click at [128, 106] on div at bounding box center [192, 106] width 128 height 0
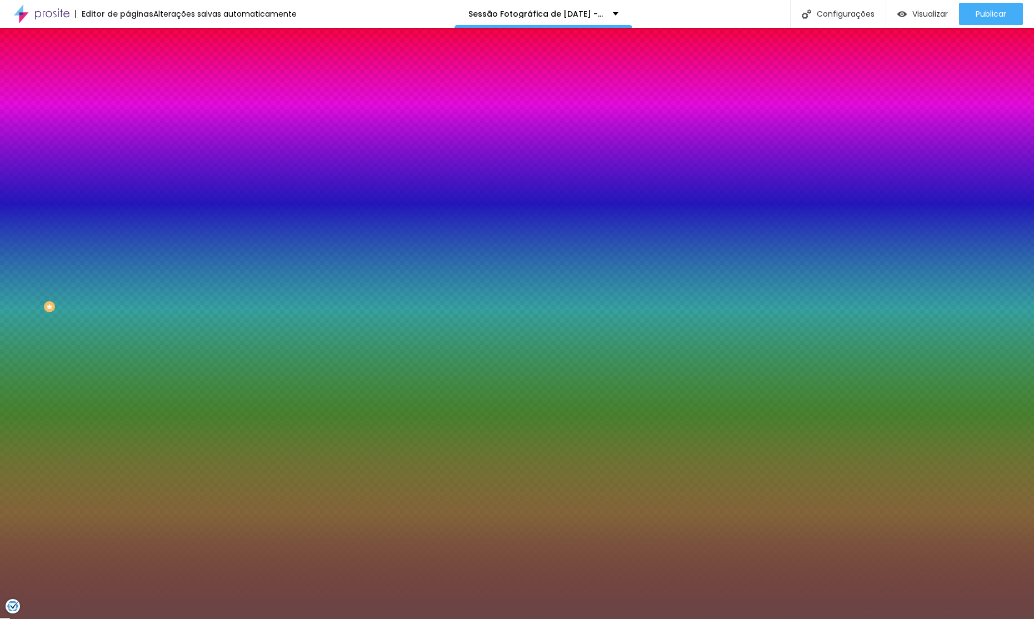
drag, startPoint x: 28, startPoint y: 193, endPoint x: 0, endPoint y: 291, distance: 101.8
click at [128, 291] on div "Editar Coluna Conteúdo Estilo Avançado Cor de fundo Voltar ao padrão #000000 So…" at bounding box center [192, 323] width 128 height 591
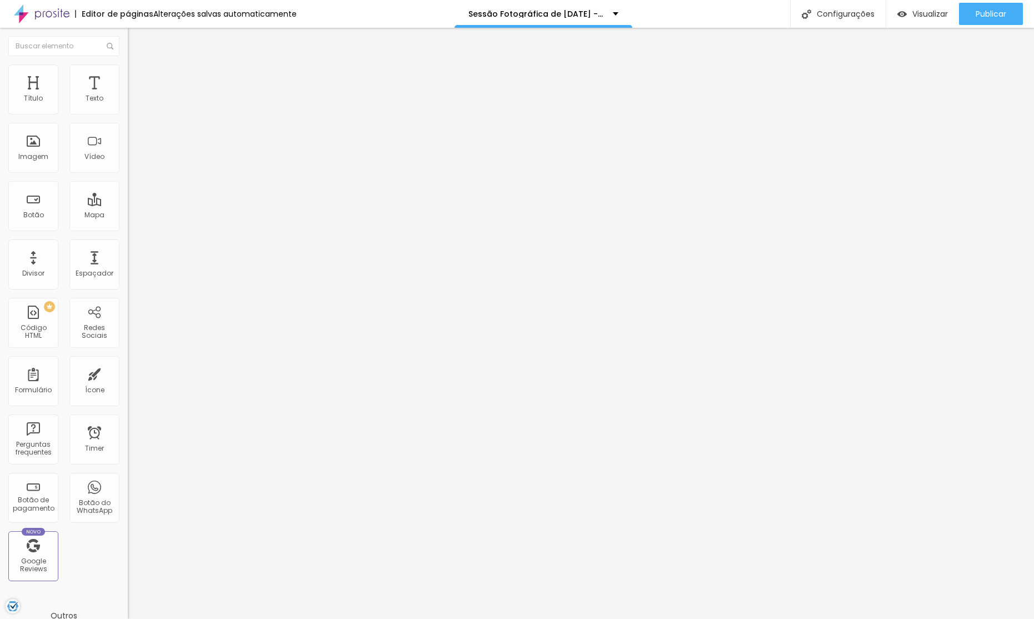
drag, startPoint x: 119, startPoint y: 66, endPoint x: 109, endPoint y: 73, distance: 12.2
click at [128, 76] on li "Avançado" at bounding box center [192, 81] width 128 height 11
click at [128, 74] on li "Estilo" at bounding box center [192, 69] width 128 height 11
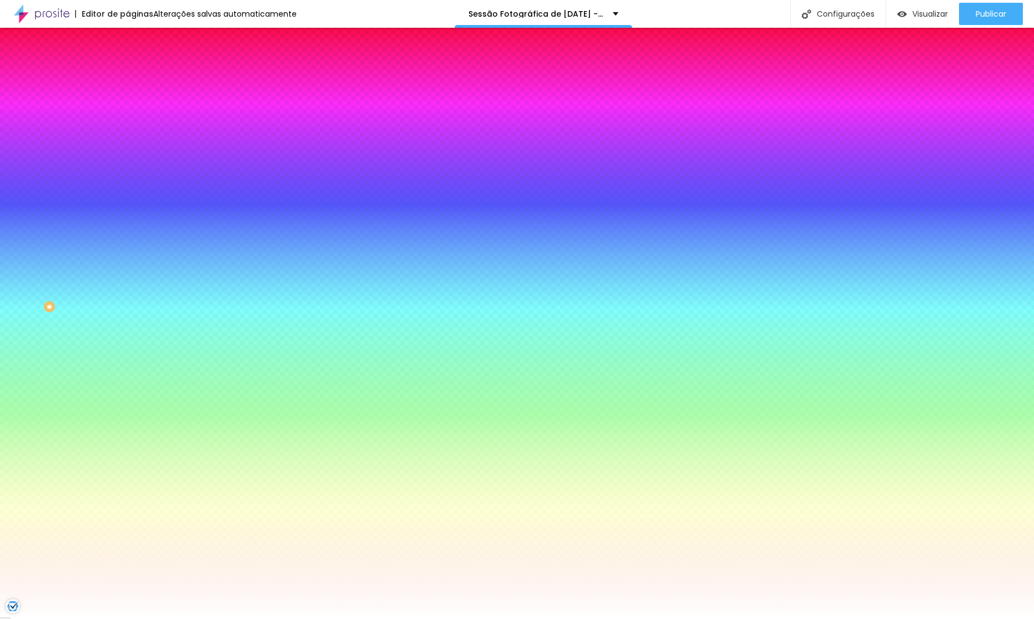
drag, startPoint x: 78, startPoint y: 113, endPoint x: 52, endPoint y: 168, distance: 60.6
click at [128, 106] on div at bounding box center [192, 106] width 128 height 0
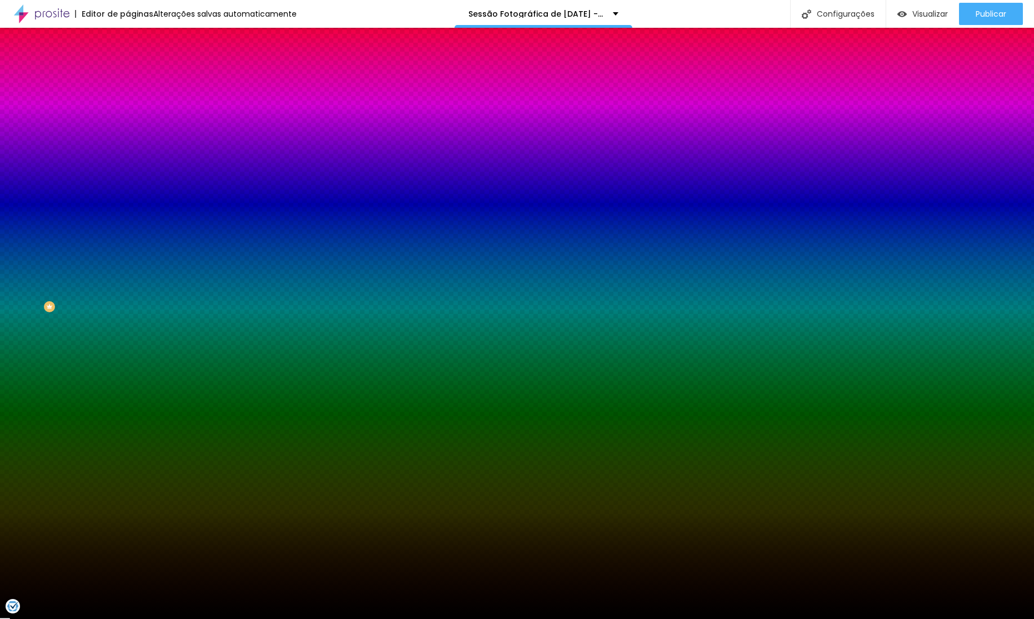
drag, startPoint x: 48, startPoint y: 170, endPoint x: 50, endPoint y: 271, distance: 101.1
click at [128, 286] on div "Editar Coluna Conteúdo Estilo Avançado Cor de fundo Voltar ao padrão #000000 So…" at bounding box center [192, 323] width 128 height 591
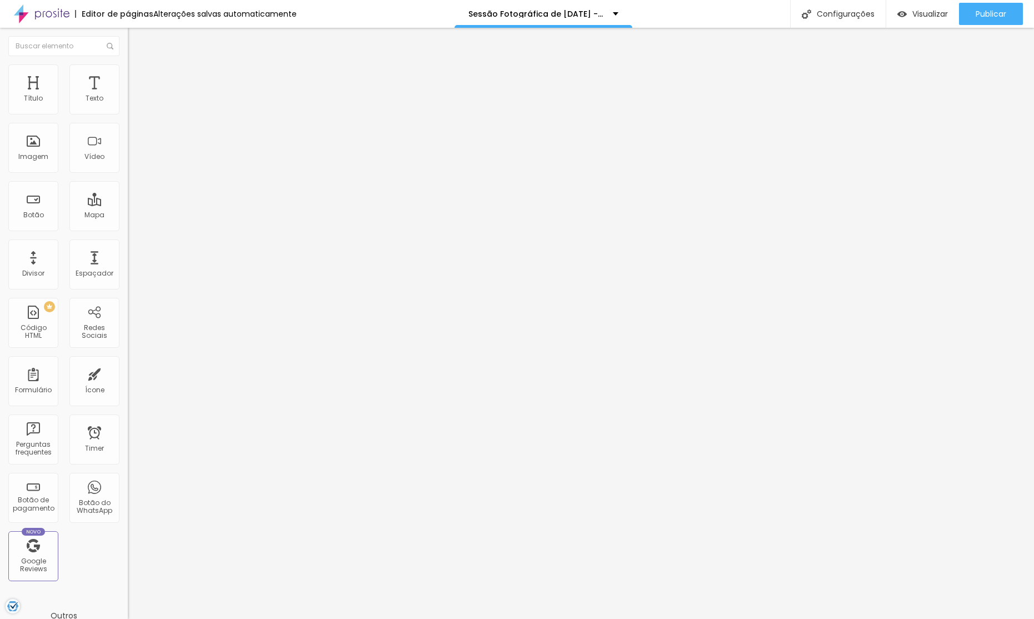
click at [128, 76] on img at bounding box center [133, 81] width 10 height 10
click at [128, 69] on img at bounding box center [133, 69] width 10 height 10
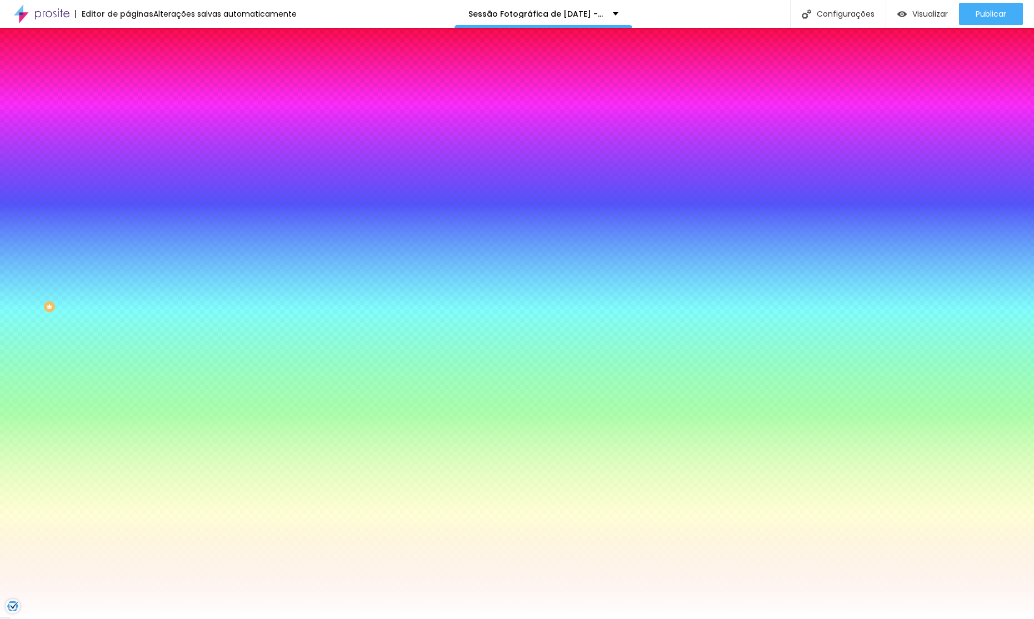
click at [128, 106] on div at bounding box center [192, 106] width 128 height 0
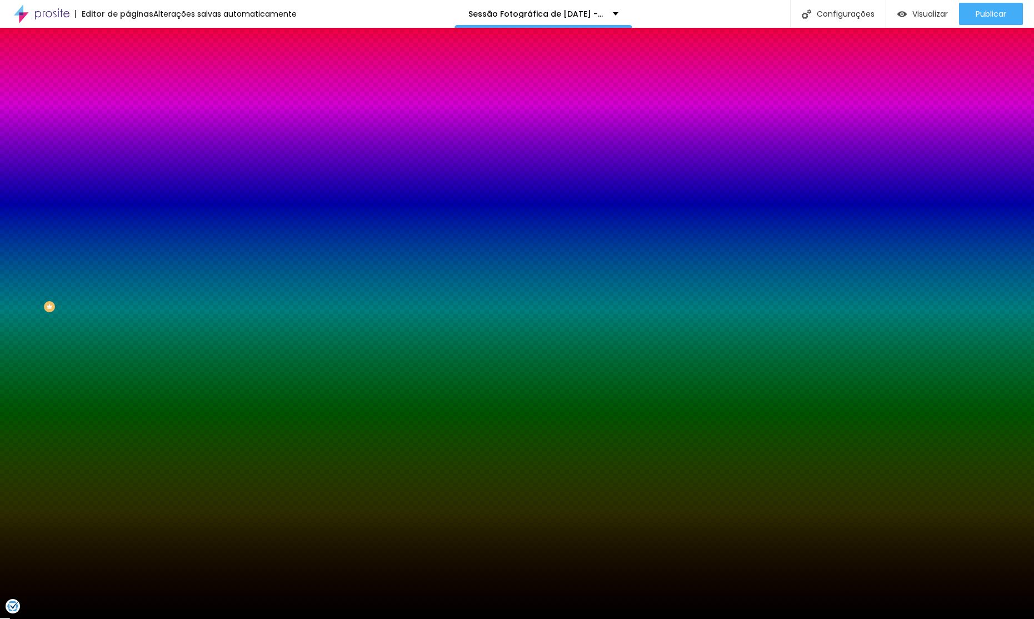
drag, startPoint x: 0, startPoint y: 268, endPoint x: 102, endPoint y: 275, distance: 102.4
click at [128, 291] on div "Editar Coluna Conteúdo Estilo Avançado Cor de fundo Voltar ao padrão #000000 So…" at bounding box center [192, 323] width 128 height 591
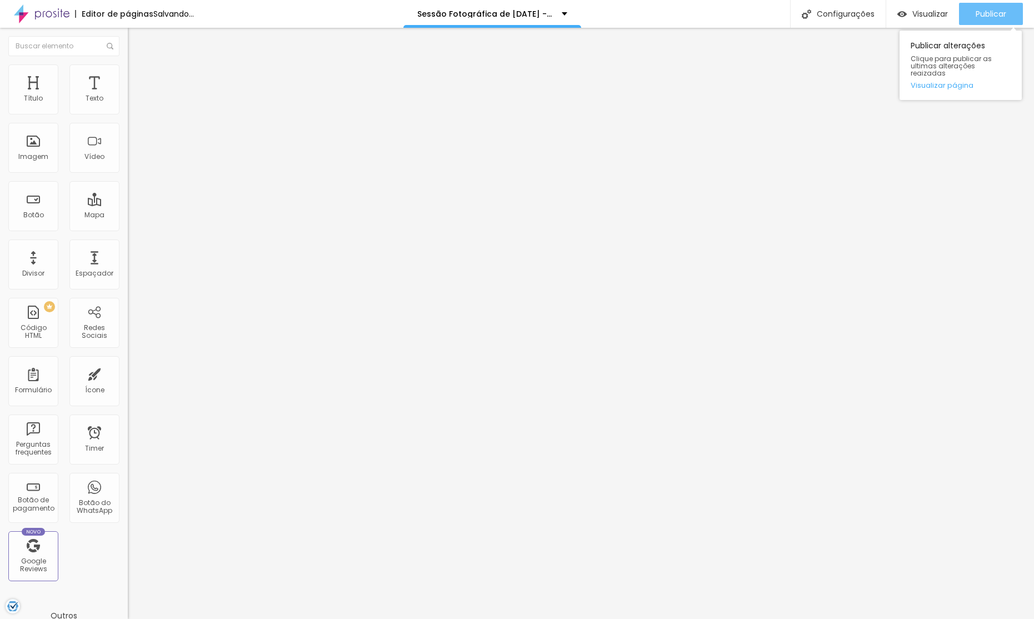
click at [997, 18] on span "Publicar" at bounding box center [991, 13] width 31 height 9
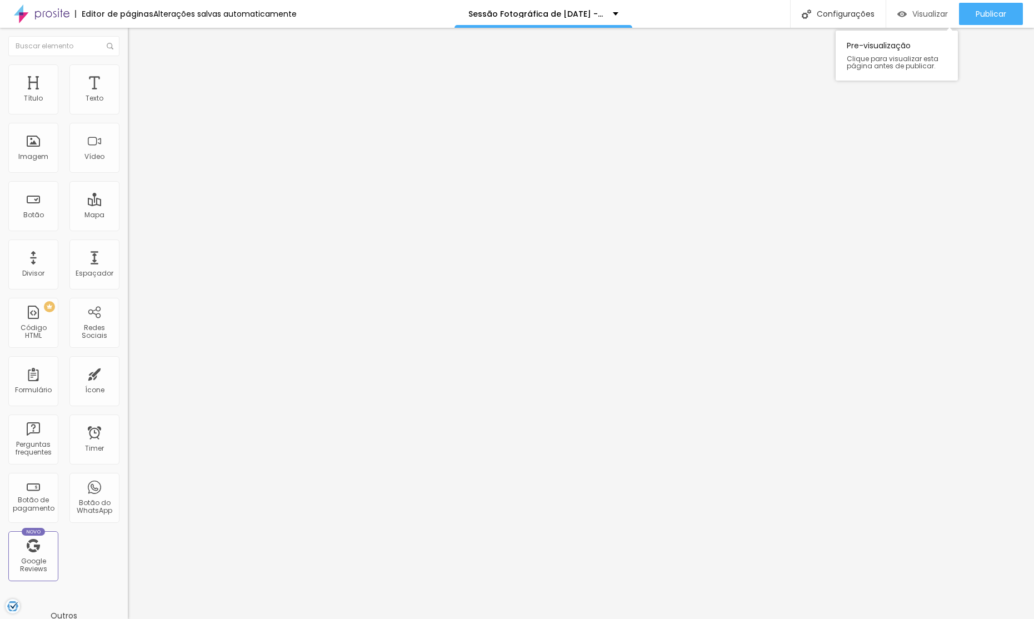
click at [918, 13] on span "Visualizar" at bounding box center [930, 13] width 36 height 9
